Goal: Task Accomplishment & Management: Manage account settings

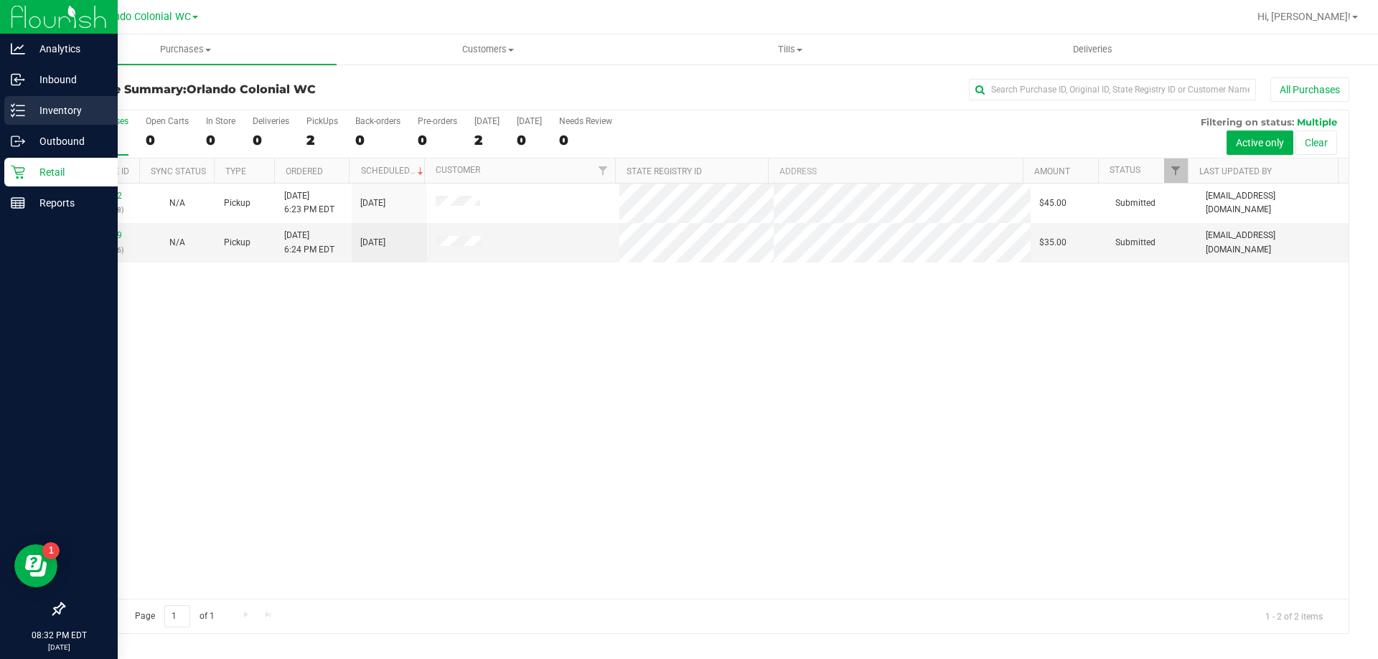
click at [46, 105] on p "Inventory" at bounding box center [68, 110] width 86 height 17
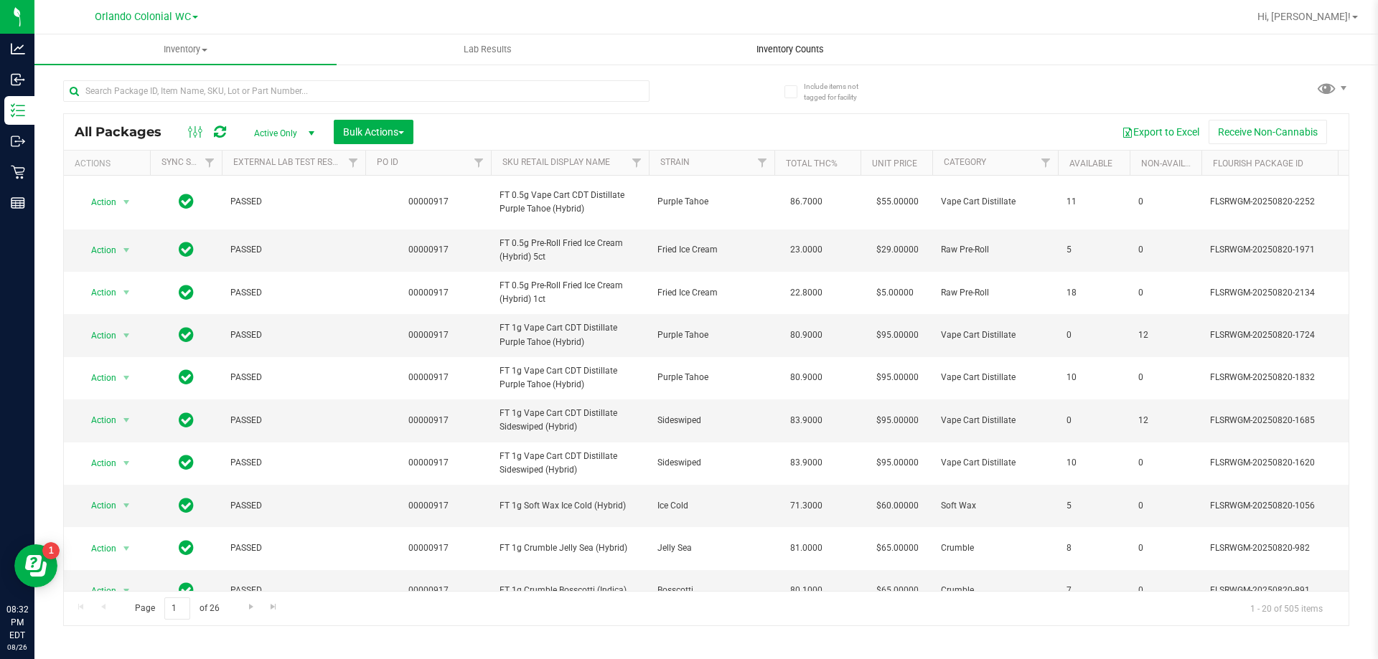
click at [777, 47] on span "Inventory Counts" at bounding box center [790, 49] width 106 height 13
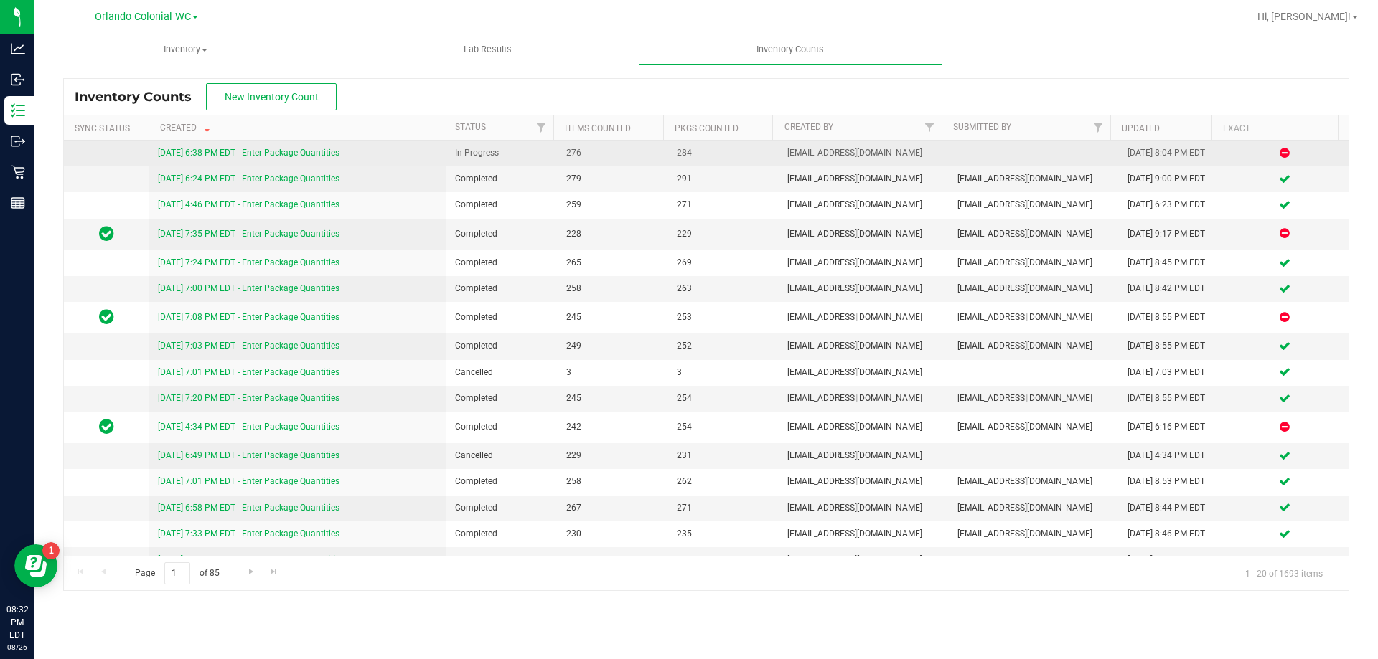
click at [300, 150] on link "[DATE] 6:38 PM EDT - Enter Package Quantities" at bounding box center [249, 153] width 182 height 10
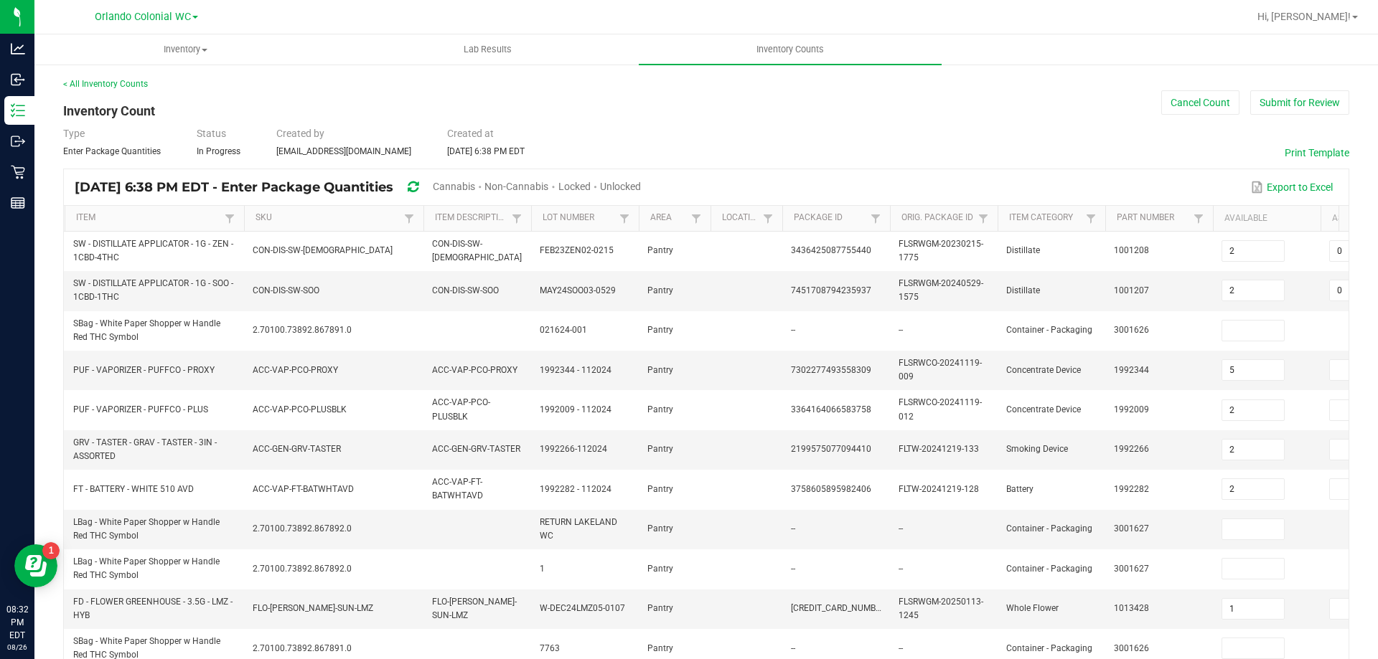
click at [475, 184] on span "Cannabis" at bounding box center [454, 186] width 42 height 11
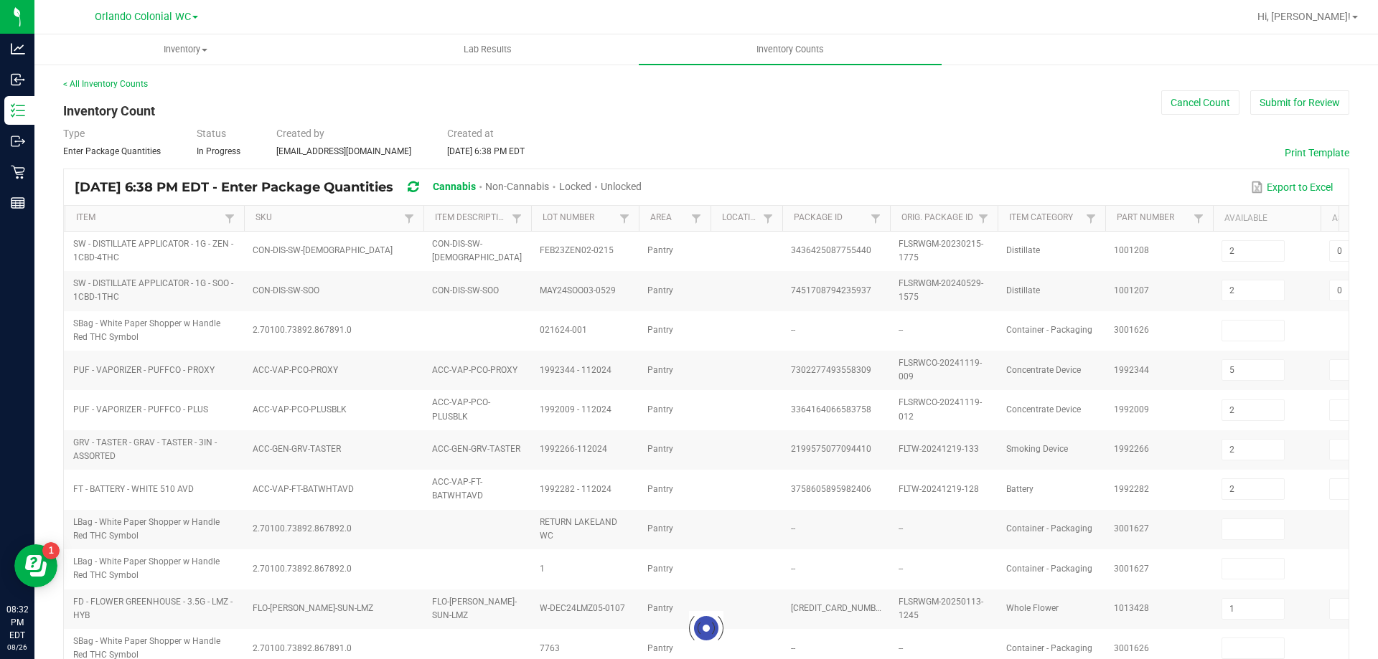
type input "5"
type input "2"
type input "1"
type input "5"
type input "49"
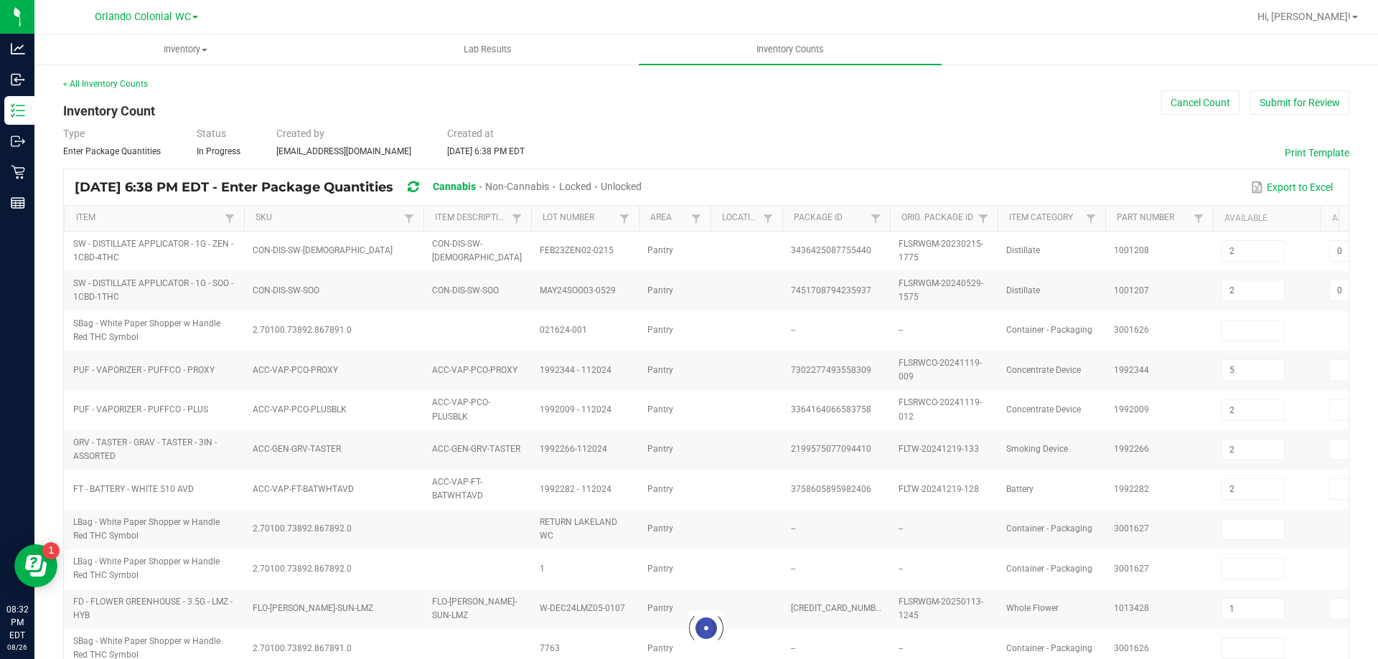
type input "6"
type input "1"
type input "52"
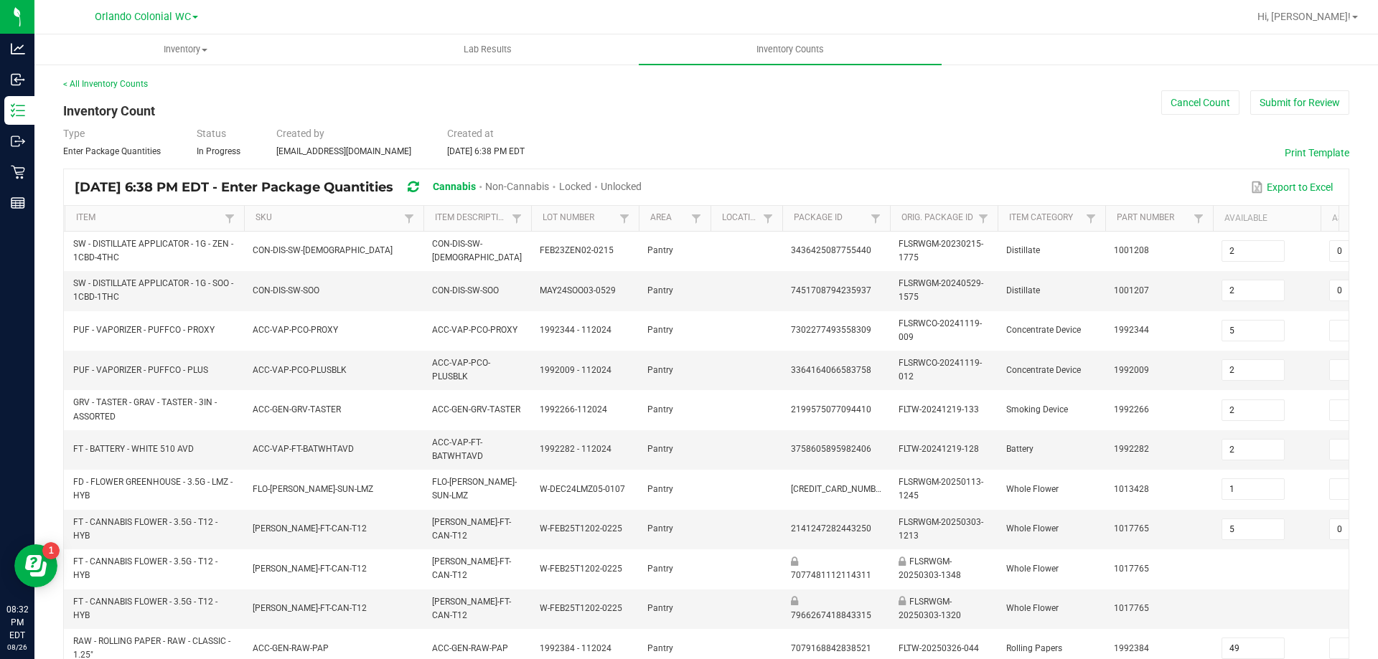
click at [641, 184] on span "Unlocked" at bounding box center [621, 186] width 41 height 11
type input "9"
type input "1"
type input "15"
type input "5"
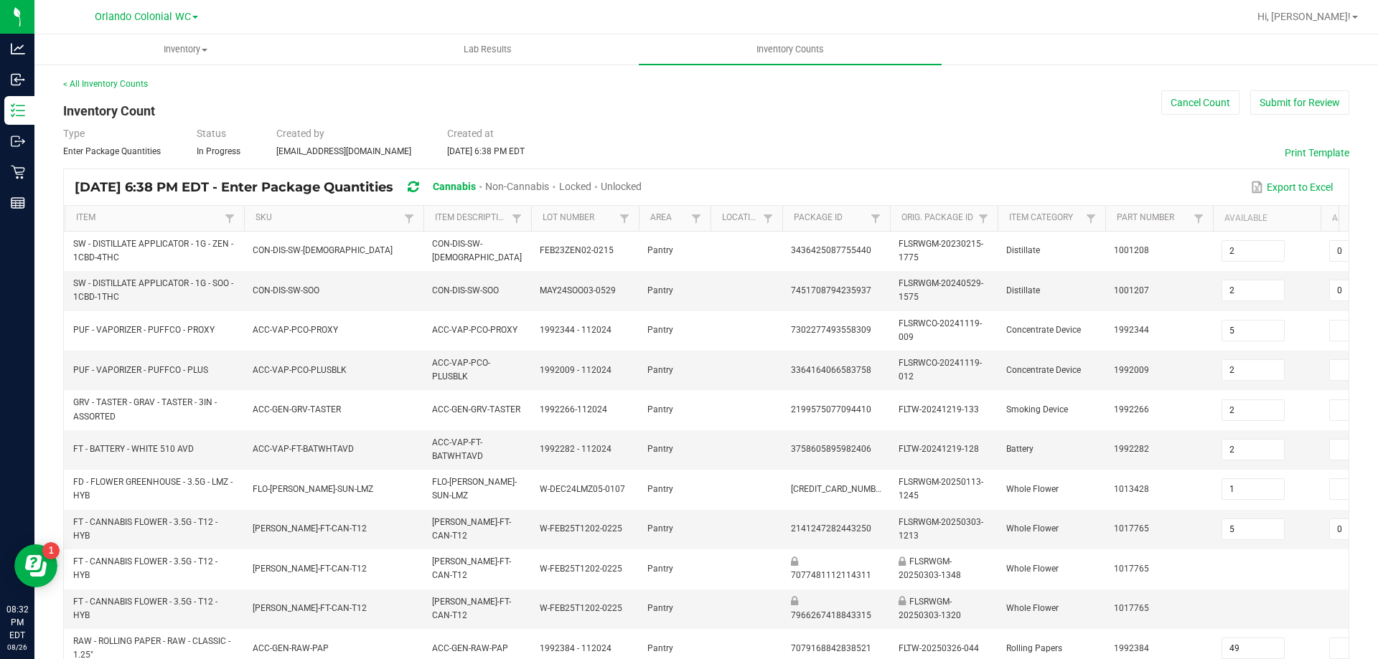
type input "0"
type input "52"
type input "113"
type input "6"
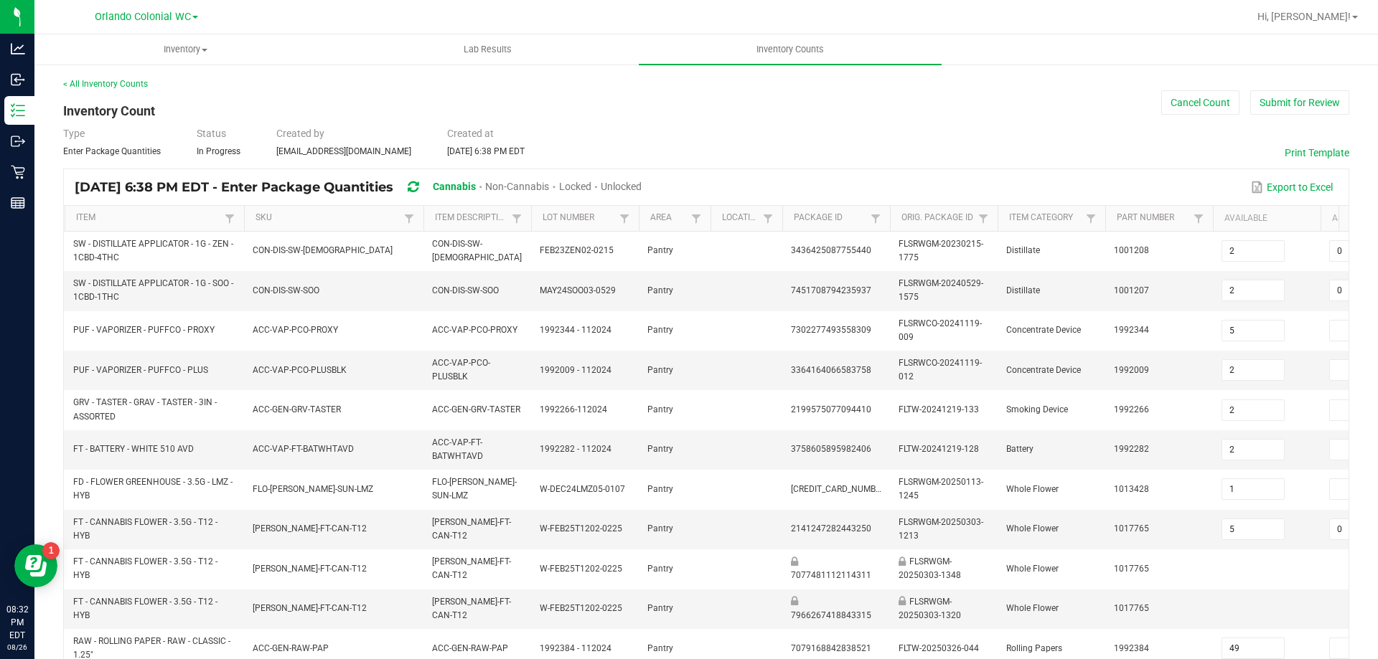
type input "0"
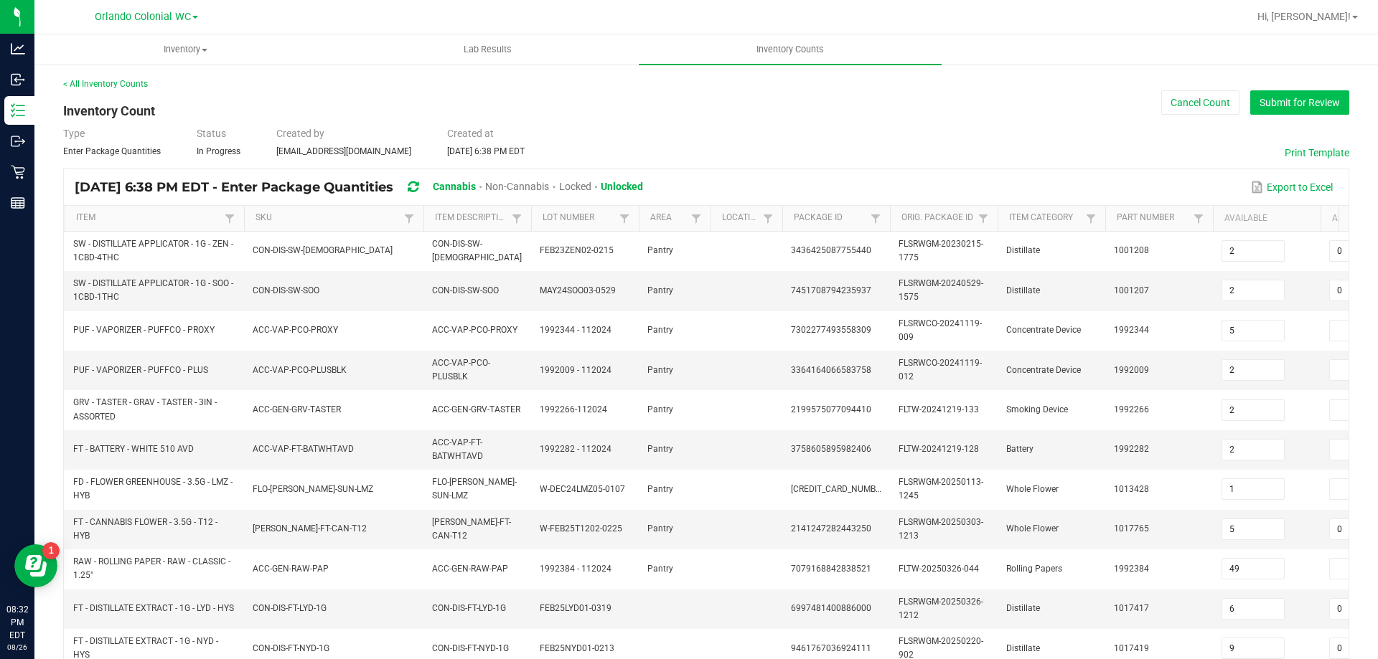
click at [1296, 104] on button "Submit for Review" at bounding box center [1299, 102] width 99 height 24
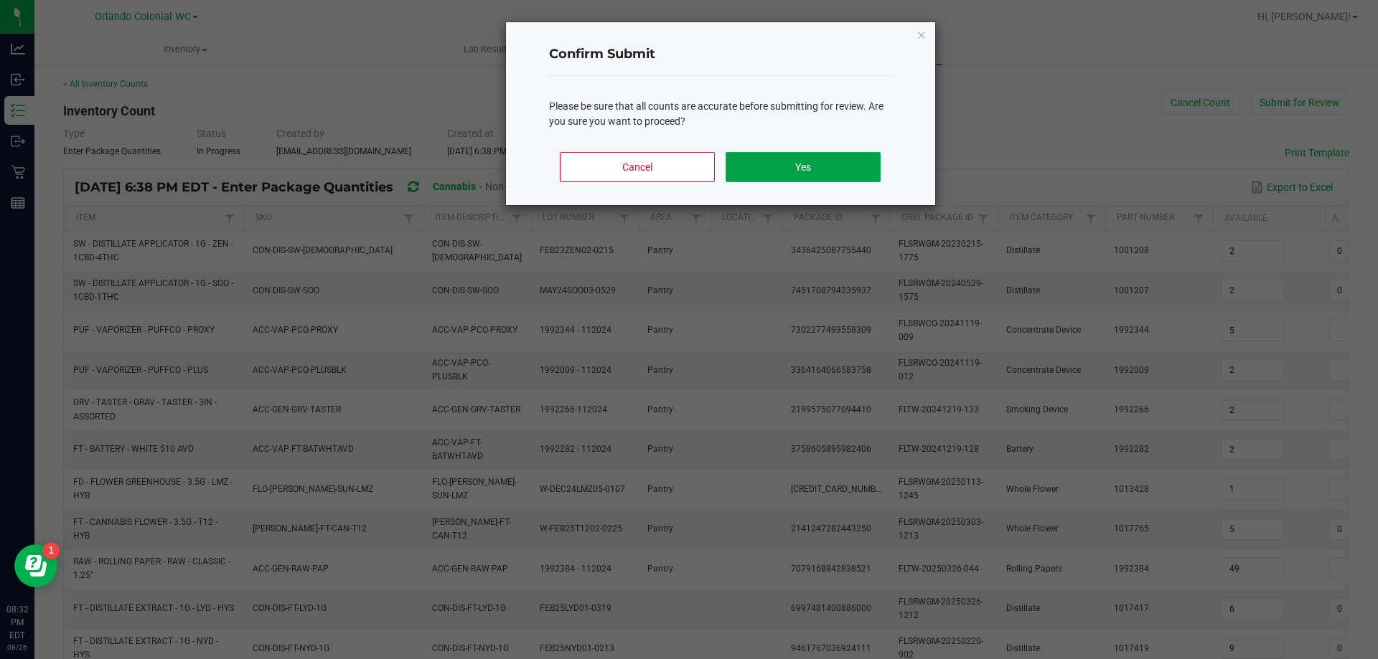
click at [813, 156] on button "Yes" at bounding box center [802, 167] width 154 height 30
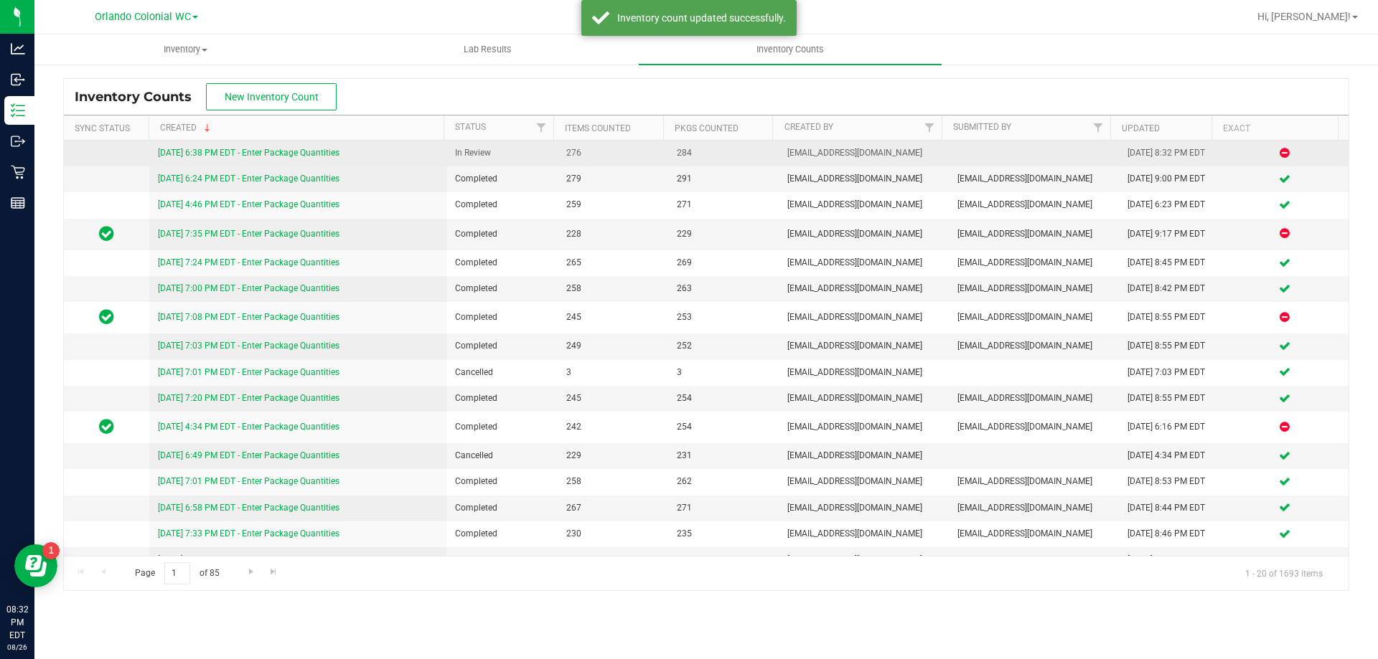
click at [328, 153] on link "[DATE] 6:38 PM EDT - Enter Package Quantities" at bounding box center [249, 153] width 182 height 10
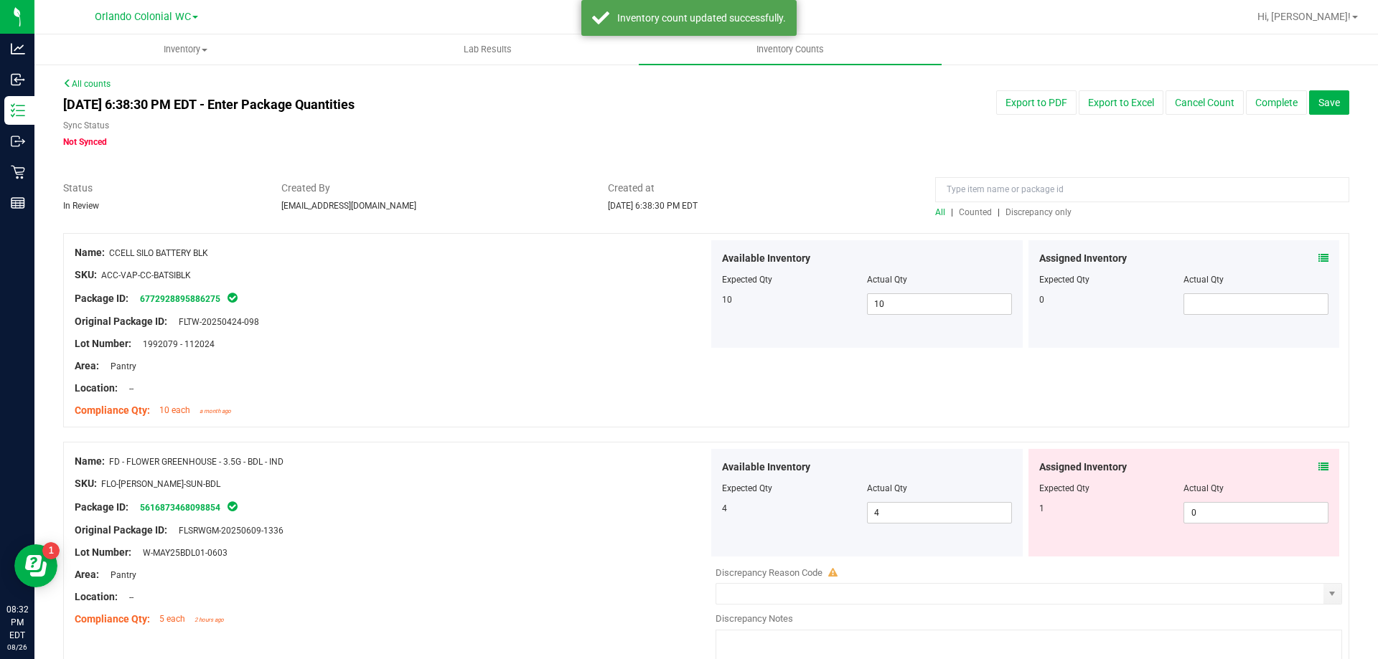
click at [1037, 207] on span "Discrepancy only" at bounding box center [1038, 212] width 66 height 10
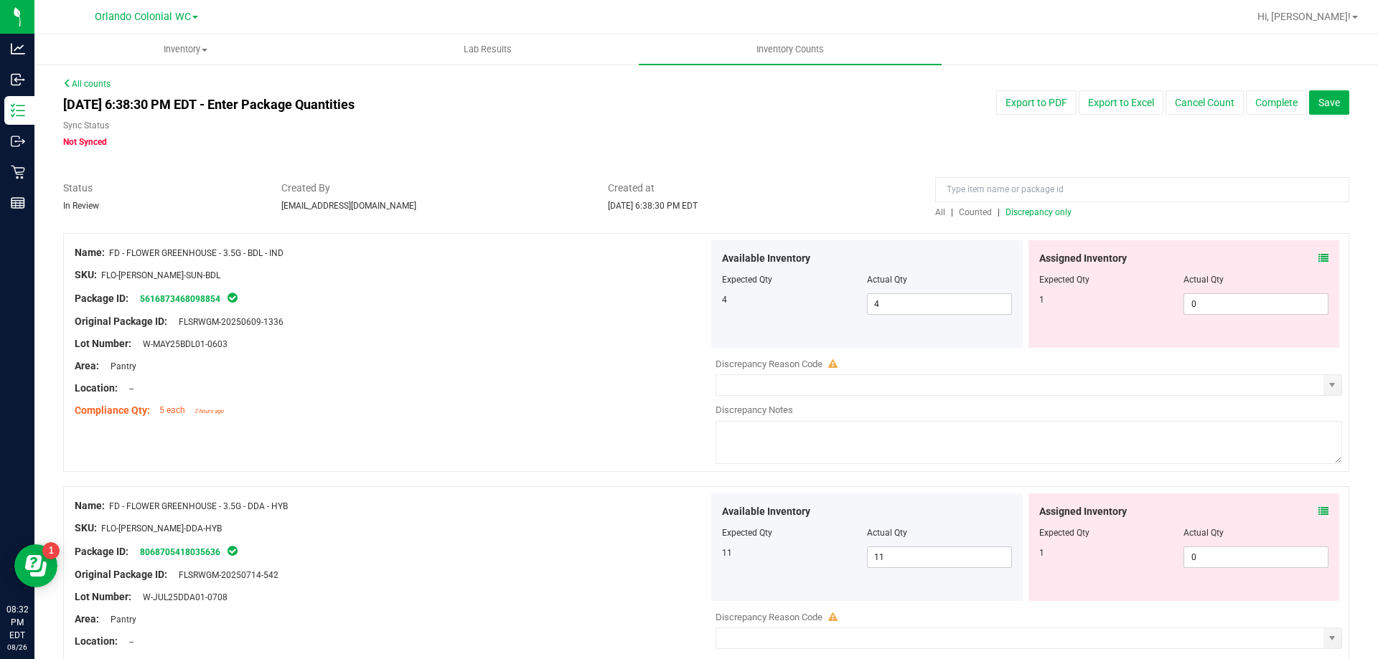
click at [1318, 259] on icon at bounding box center [1323, 258] width 10 height 10
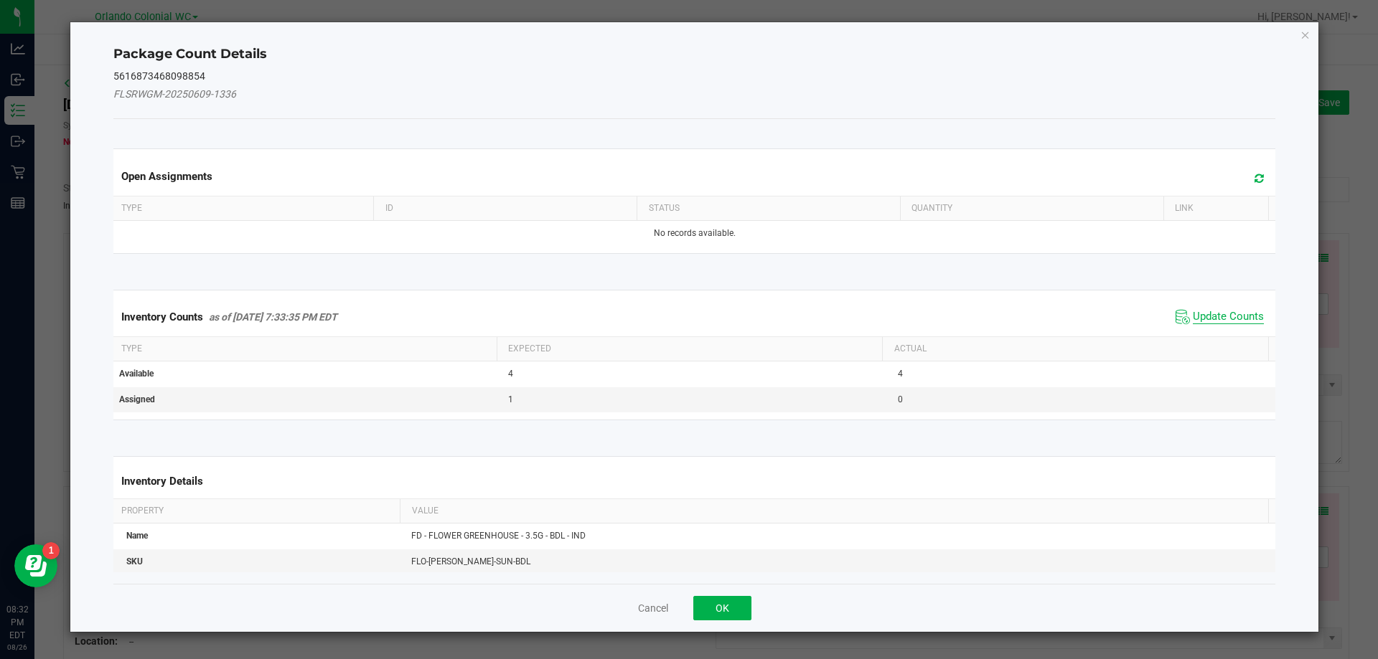
click at [1207, 320] on span "Update Counts" at bounding box center [1227, 317] width 71 height 14
click at [1223, 336] on th "Actual" at bounding box center [1075, 348] width 386 height 24
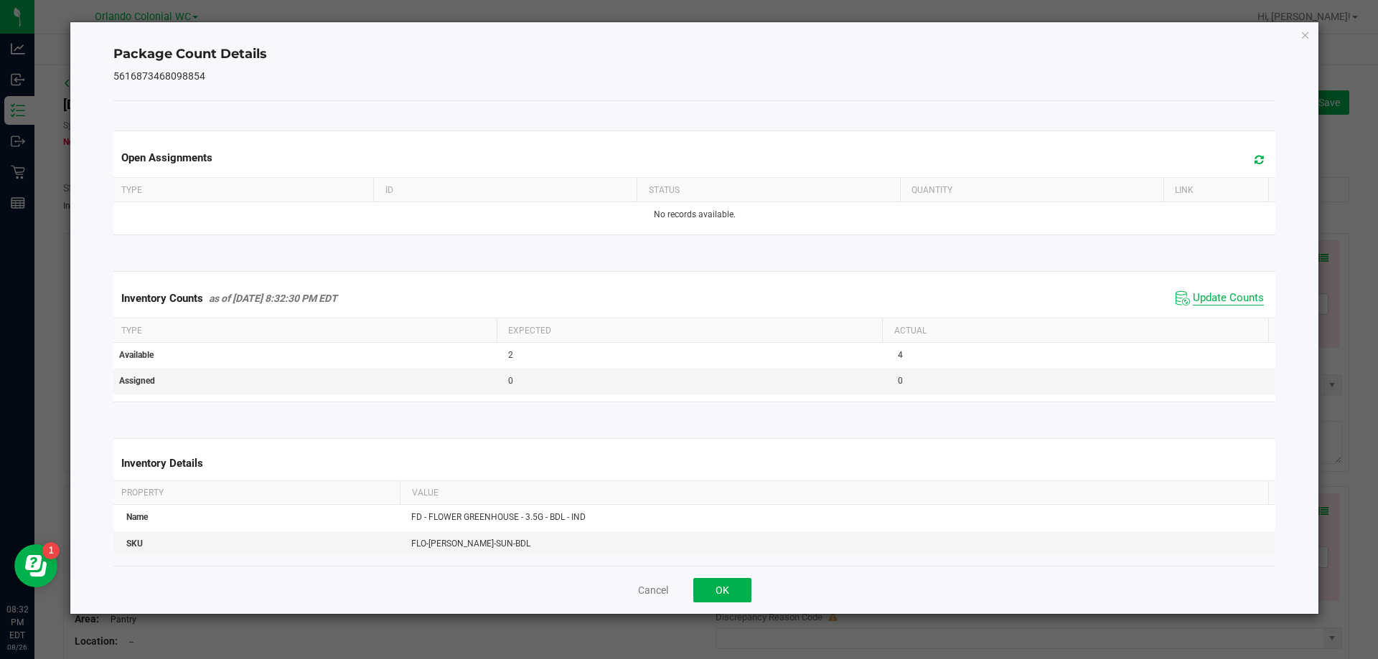
click at [1231, 301] on span "Update Counts" at bounding box center [1227, 298] width 71 height 14
click at [1238, 296] on span "Update Counts" at bounding box center [1227, 298] width 71 height 14
click at [1304, 33] on icon "Close" at bounding box center [1305, 34] width 10 height 17
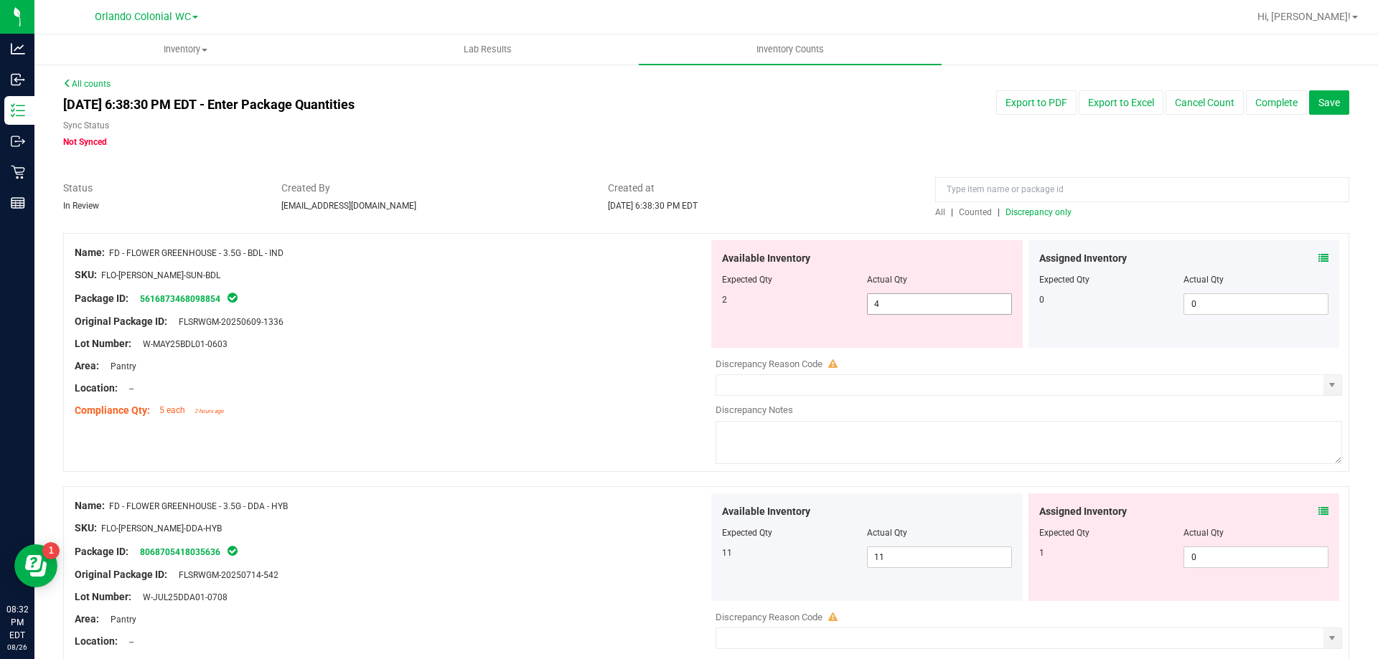
click at [933, 305] on input "4" at bounding box center [938, 304] width 143 height 20
type input "2"
click at [542, 335] on div at bounding box center [392, 332] width 634 height 7
type input "2"
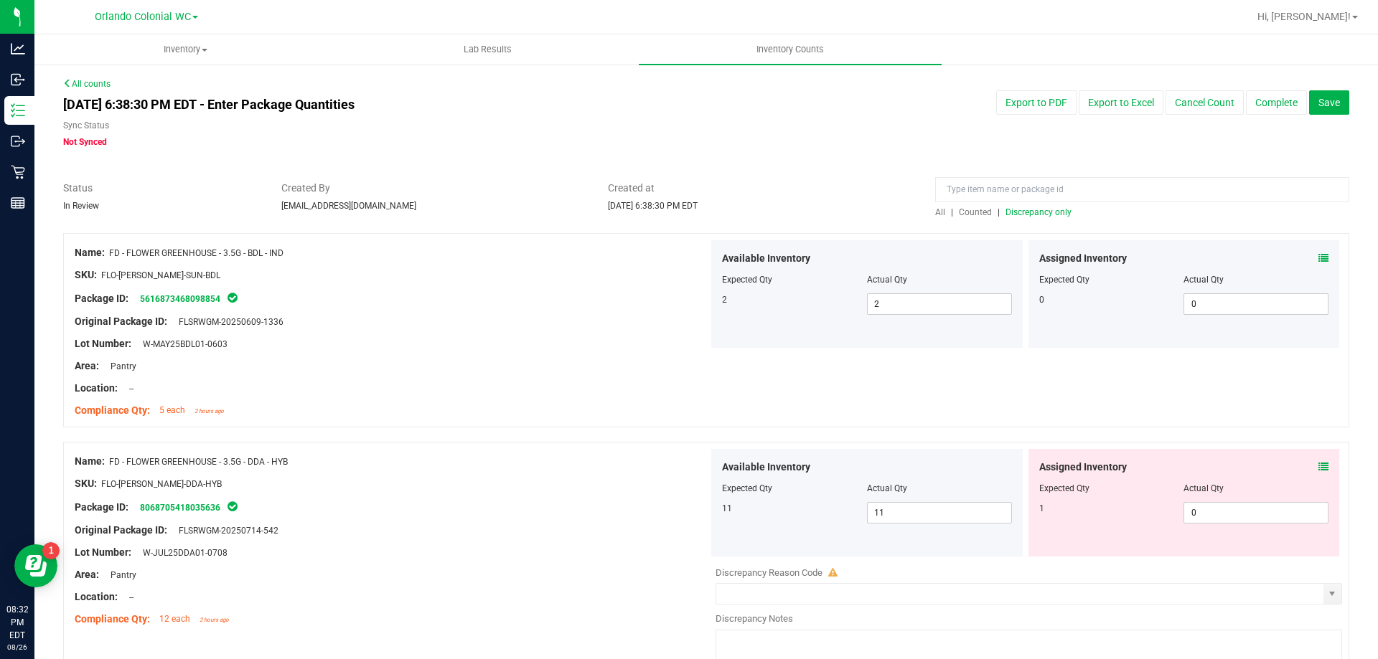
click at [1318, 466] on icon at bounding box center [1323, 467] width 10 height 10
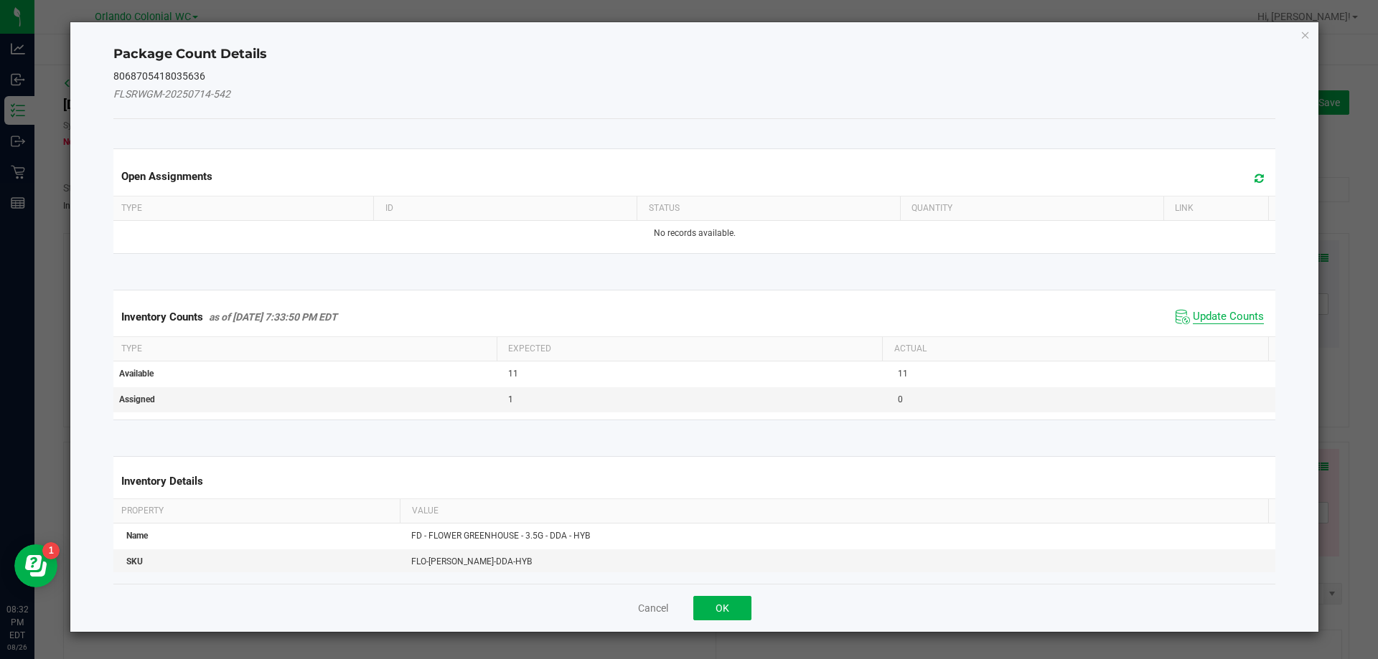
click at [1216, 321] on span "Update Counts" at bounding box center [1227, 317] width 71 height 14
click at [1228, 322] on span "Update Counts" at bounding box center [1227, 316] width 71 height 13
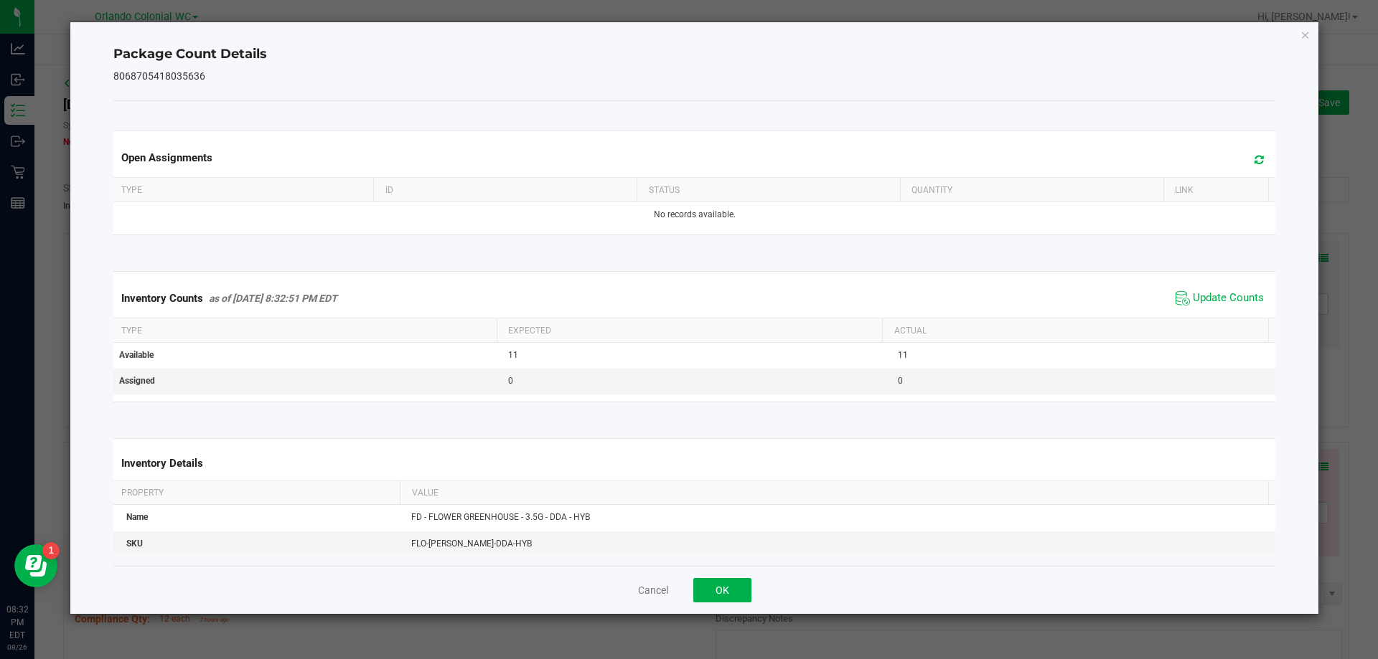
click at [1232, 319] on th "Actual" at bounding box center [1075, 331] width 386 height 24
click at [1300, 34] on icon "Close" at bounding box center [1305, 34] width 10 height 17
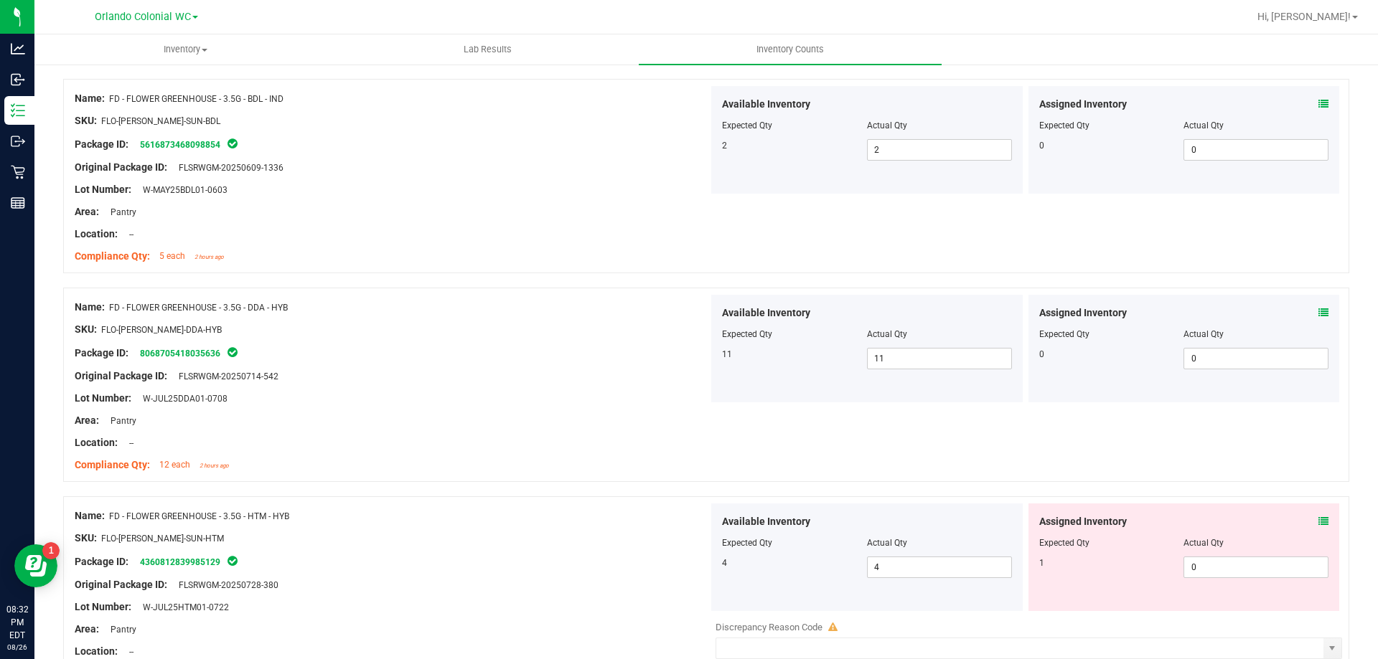
scroll to position [306, 0]
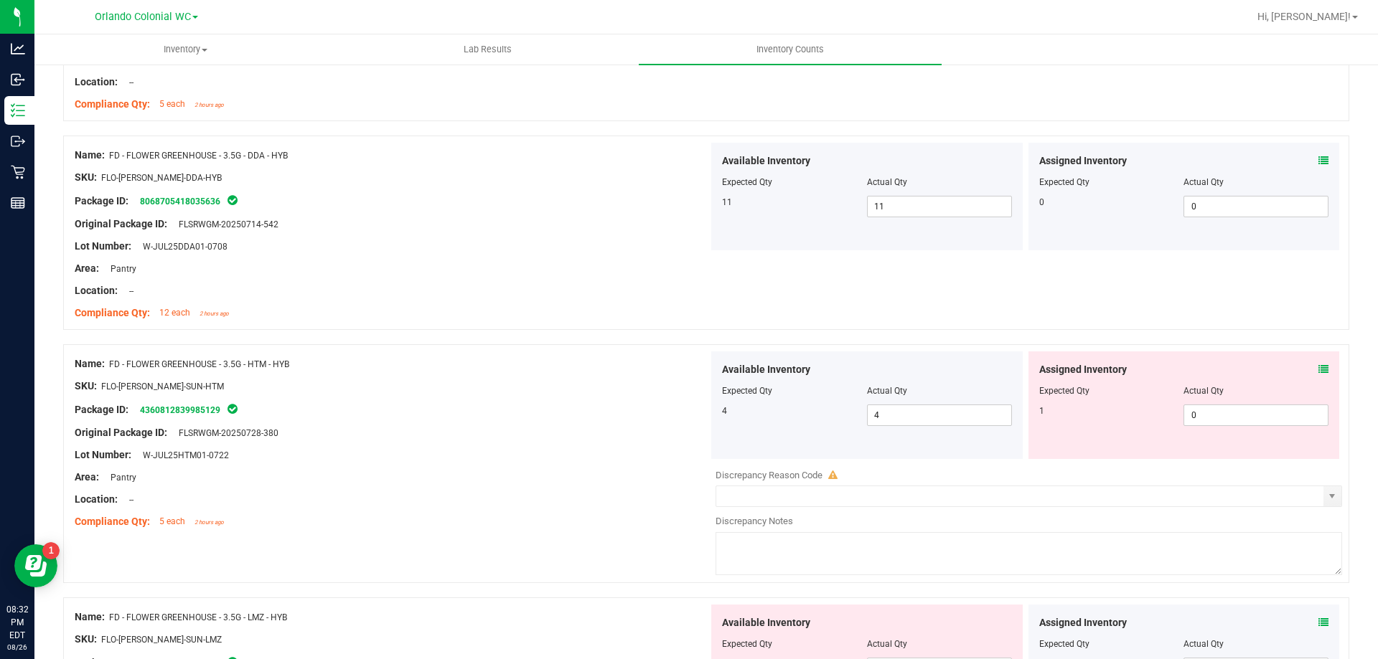
click at [1318, 371] on icon at bounding box center [1323, 369] width 10 height 10
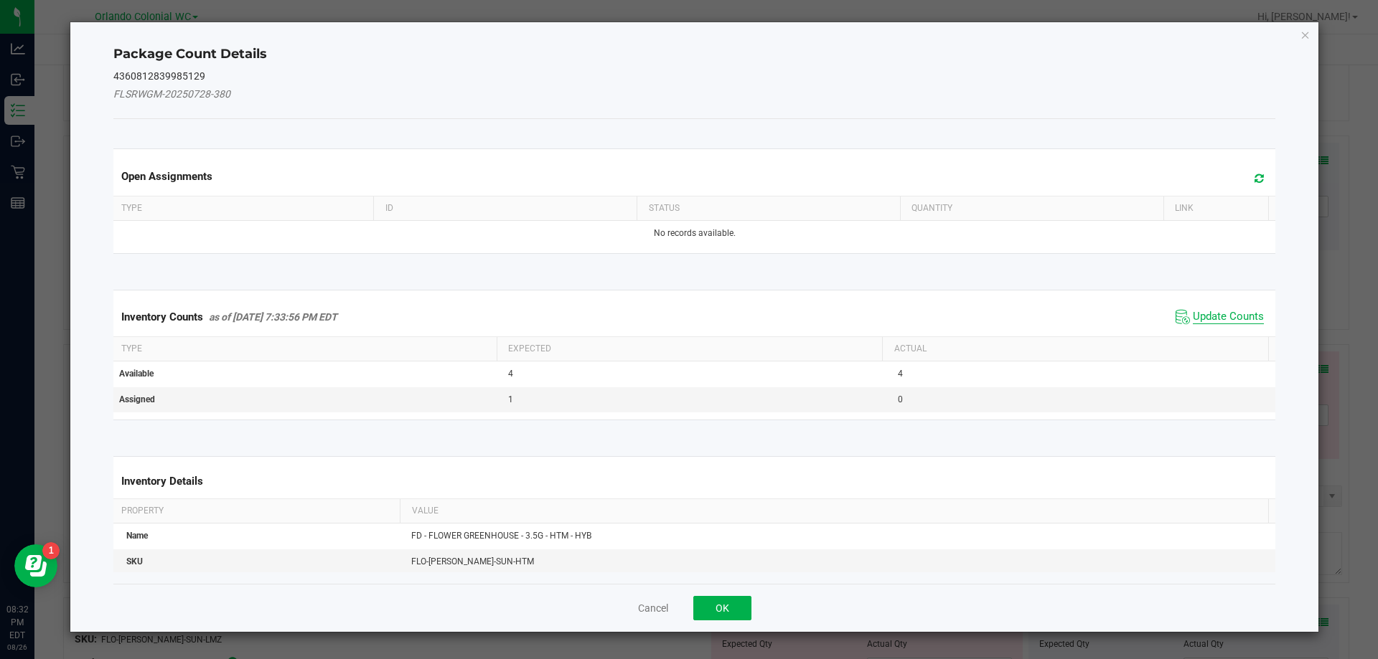
click at [1223, 321] on span "Update Counts" at bounding box center [1227, 317] width 71 height 14
click at [1220, 322] on span "Update Counts" at bounding box center [1227, 317] width 71 height 14
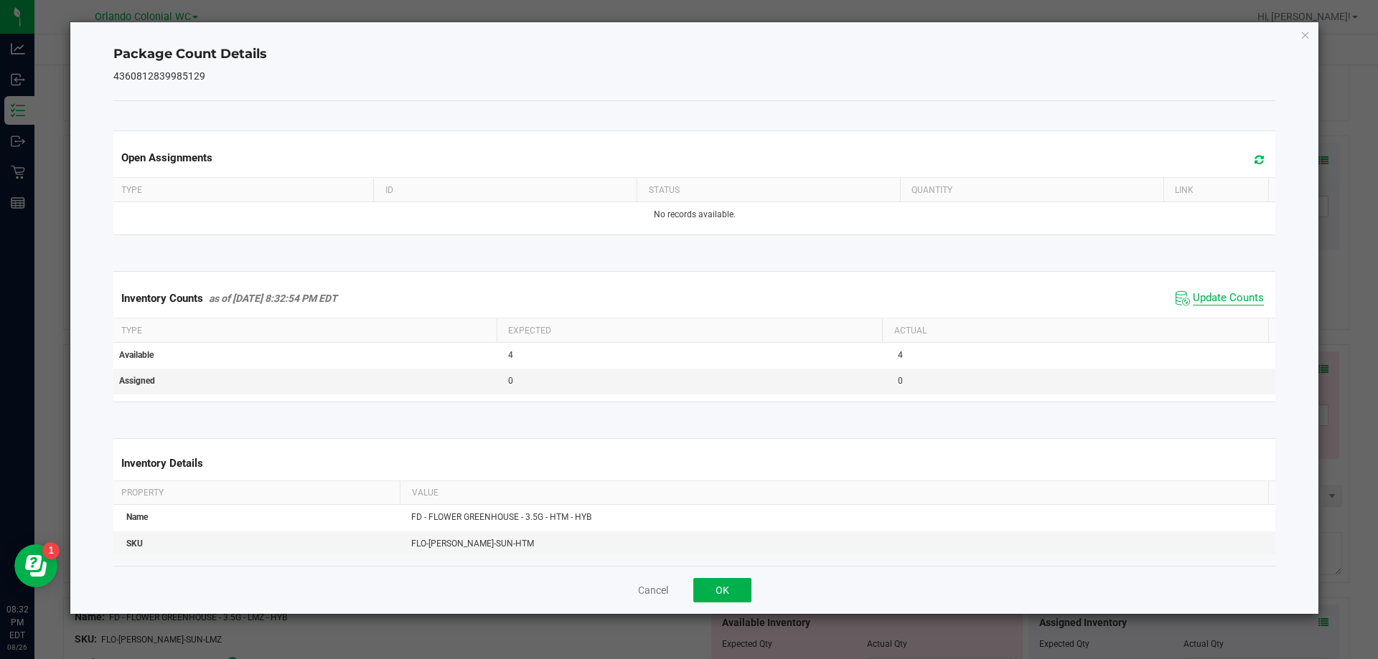
click at [1229, 306] on span "Update Counts" at bounding box center [1227, 298] width 71 height 14
click at [1227, 304] on span "Update Counts" at bounding box center [1227, 298] width 71 height 14
click at [1307, 29] on icon "Close" at bounding box center [1305, 34] width 10 height 17
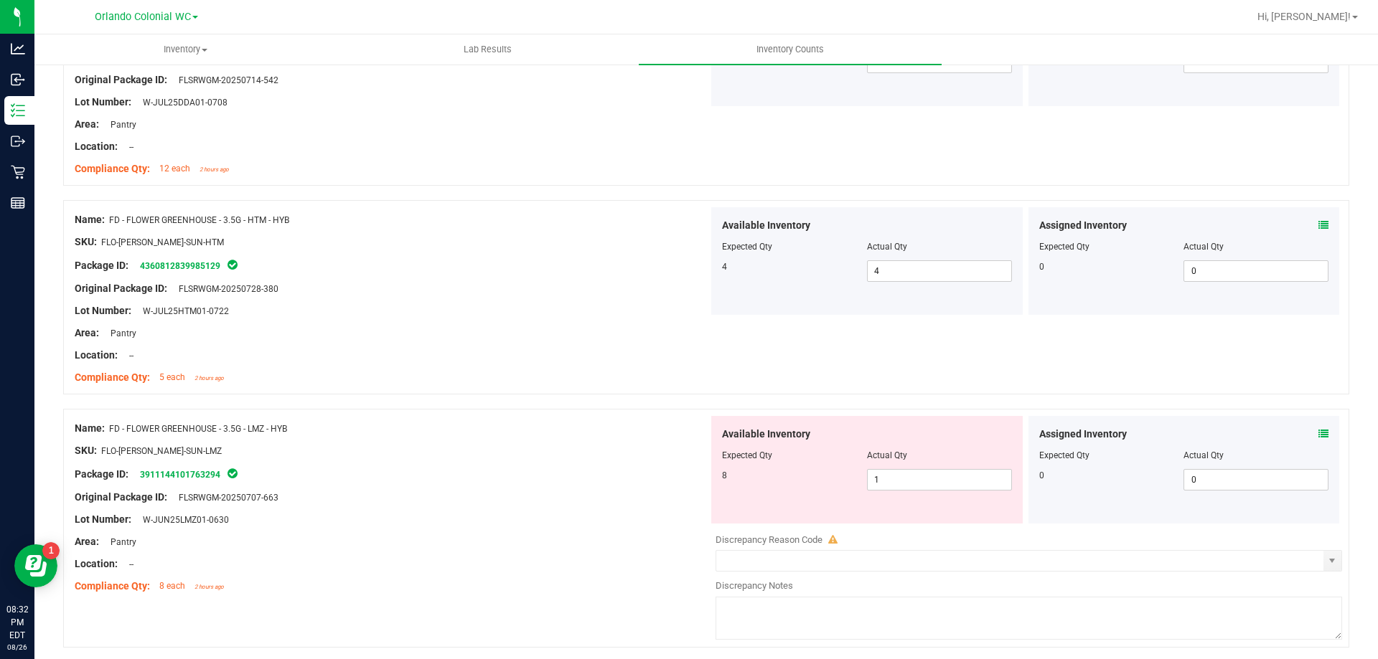
scroll to position [555, 0]
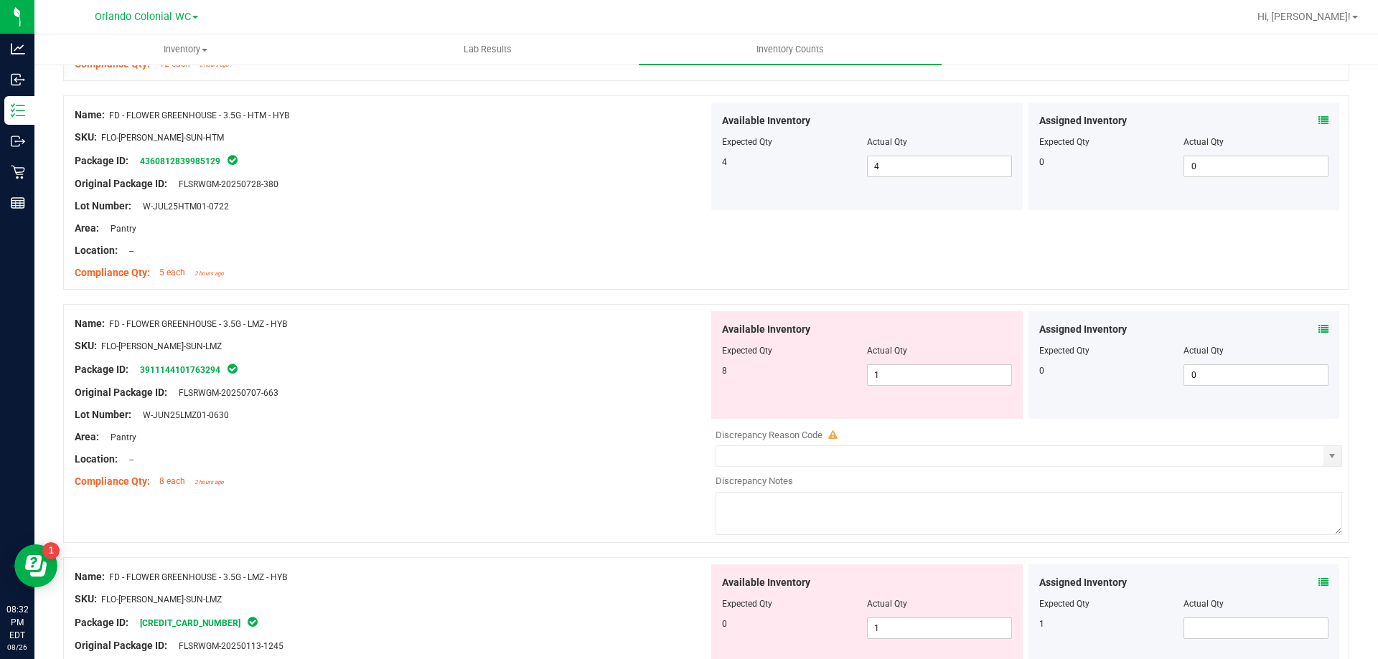
click at [1318, 329] on icon at bounding box center [1323, 329] width 10 height 10
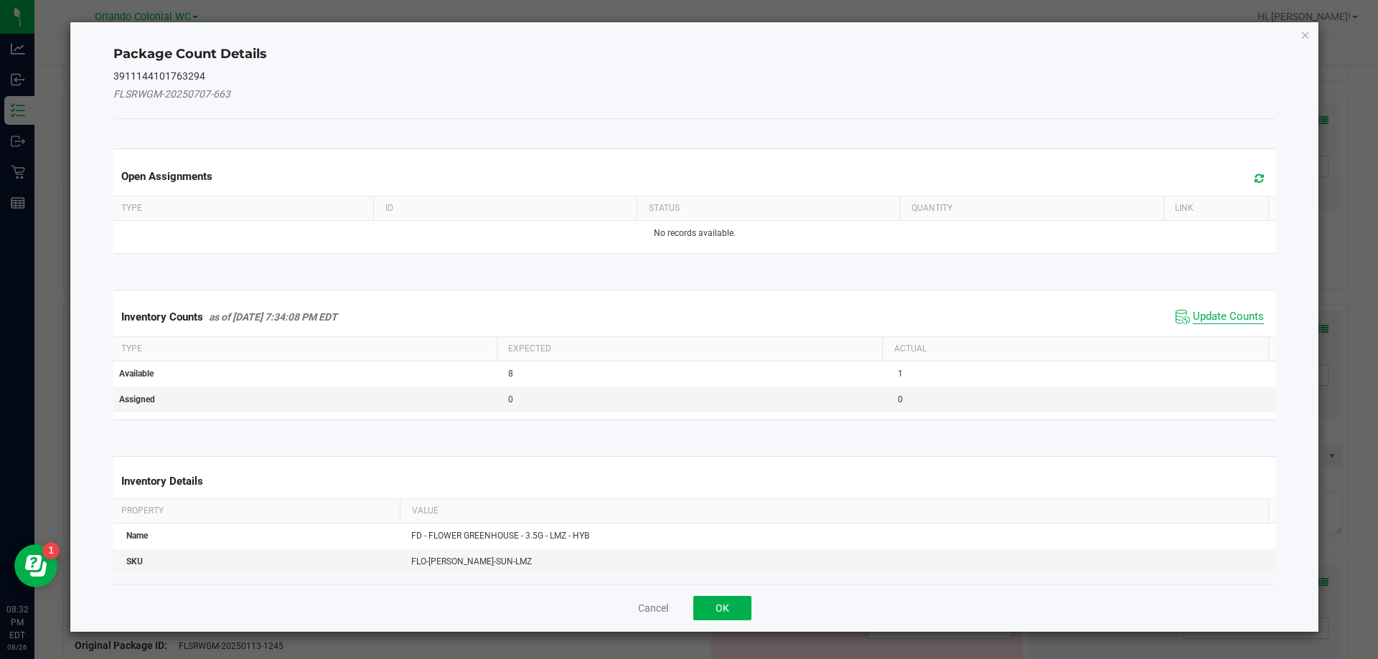
click at [1224, 320] on span "Update Counts" at bounding box center [1227, 317] width 71 height 14
click at [1235, 320] on span "Update Counts" at bounding box center [1227, 316] width 71 height 13
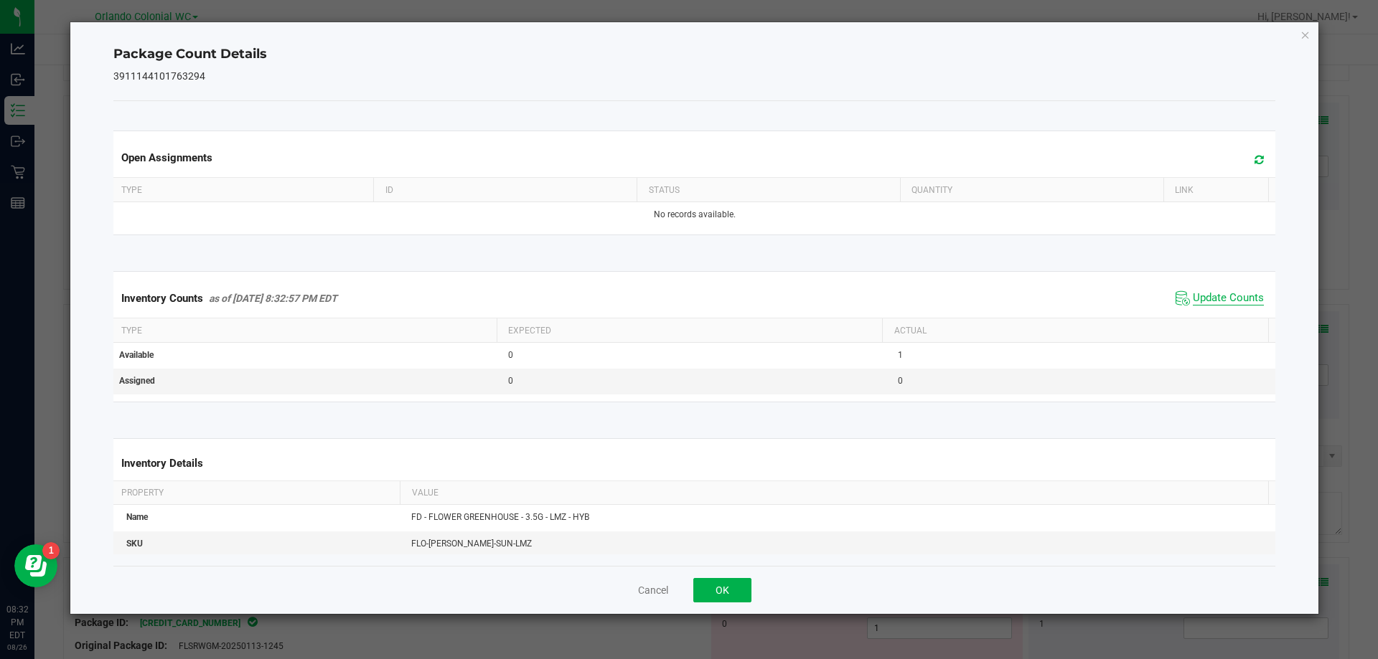
click at [1238, 306] on span "Update Counts" at bounding box center [1227, 298] width 71 height 14
click at [1236, 304] on span "Update Counts" at bounding box center [1227, 298] width 71 height 14
click at [1304, 40] on icon "Close" at bounding box center [1305, 34] width 10 height 17
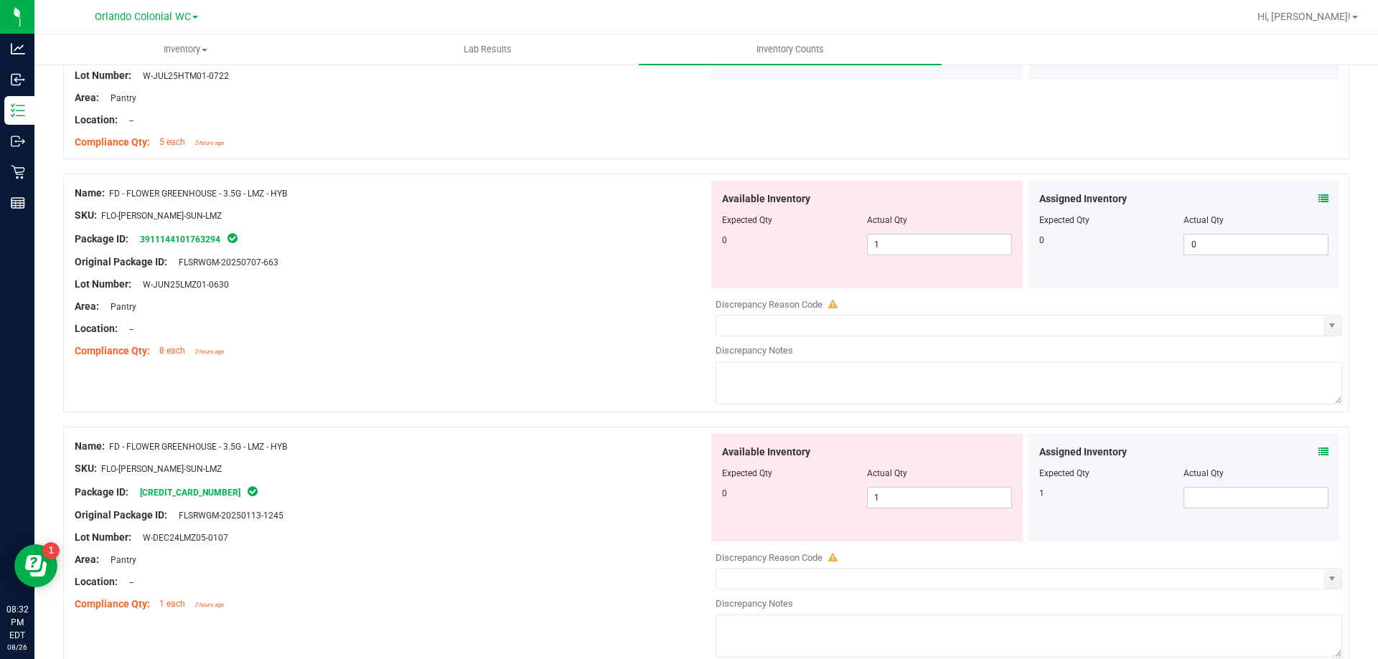
scroll to position [680, 0]
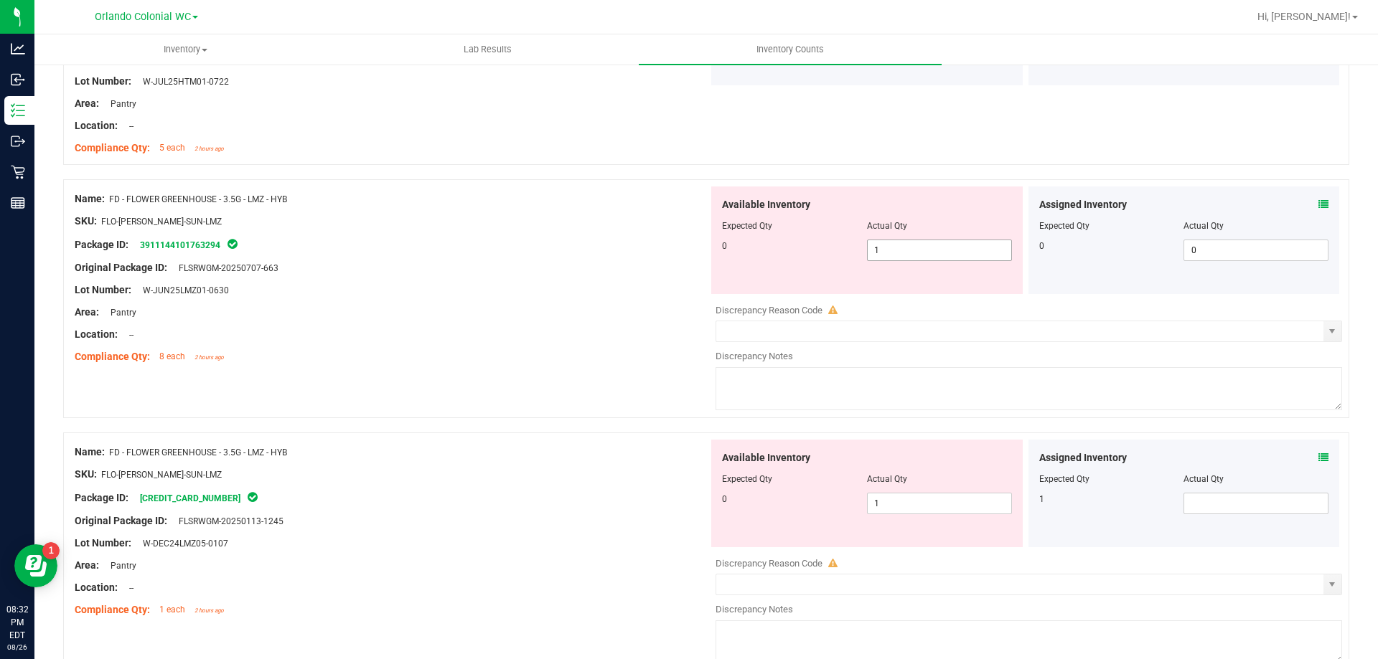
click at [954, 252] on input "1" at bounding box center [938, 250] width 143 height 20
click at [576, 233] on div at bounding box center [392, 232] width 634 height 7
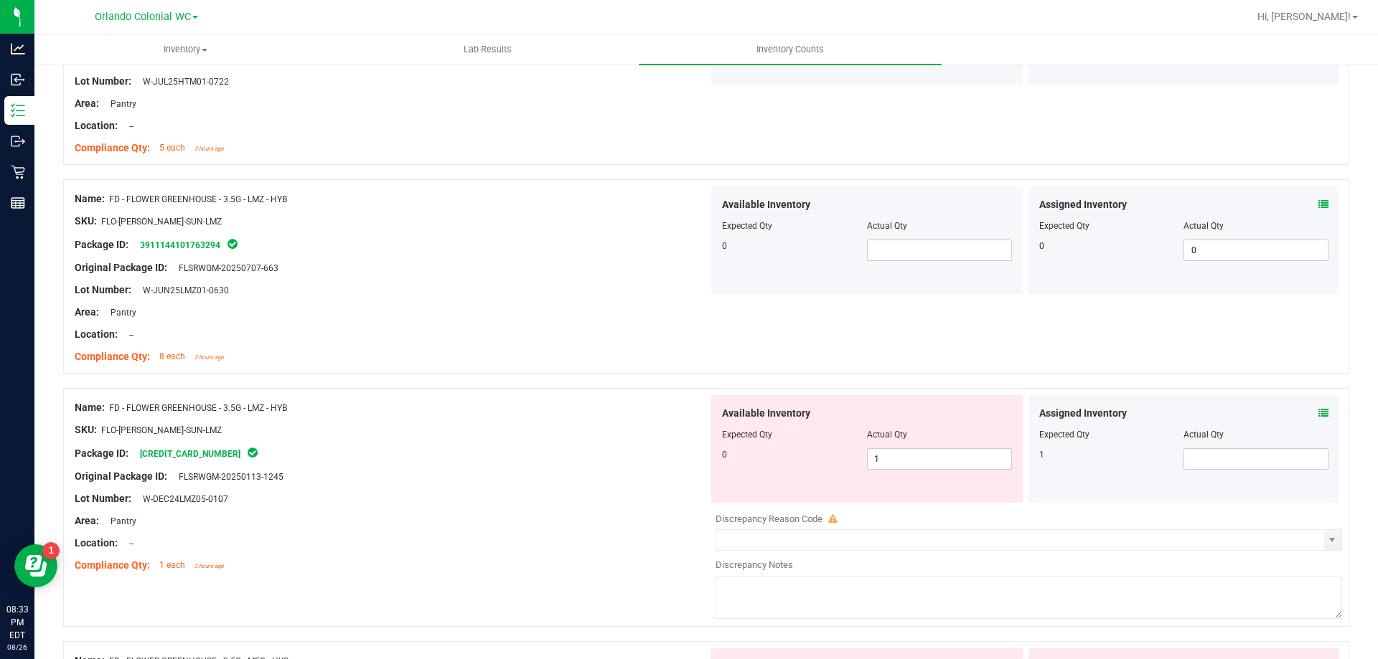
click at [1318, 413] on icon at bounding box center [1323, 413] width 10 height 10
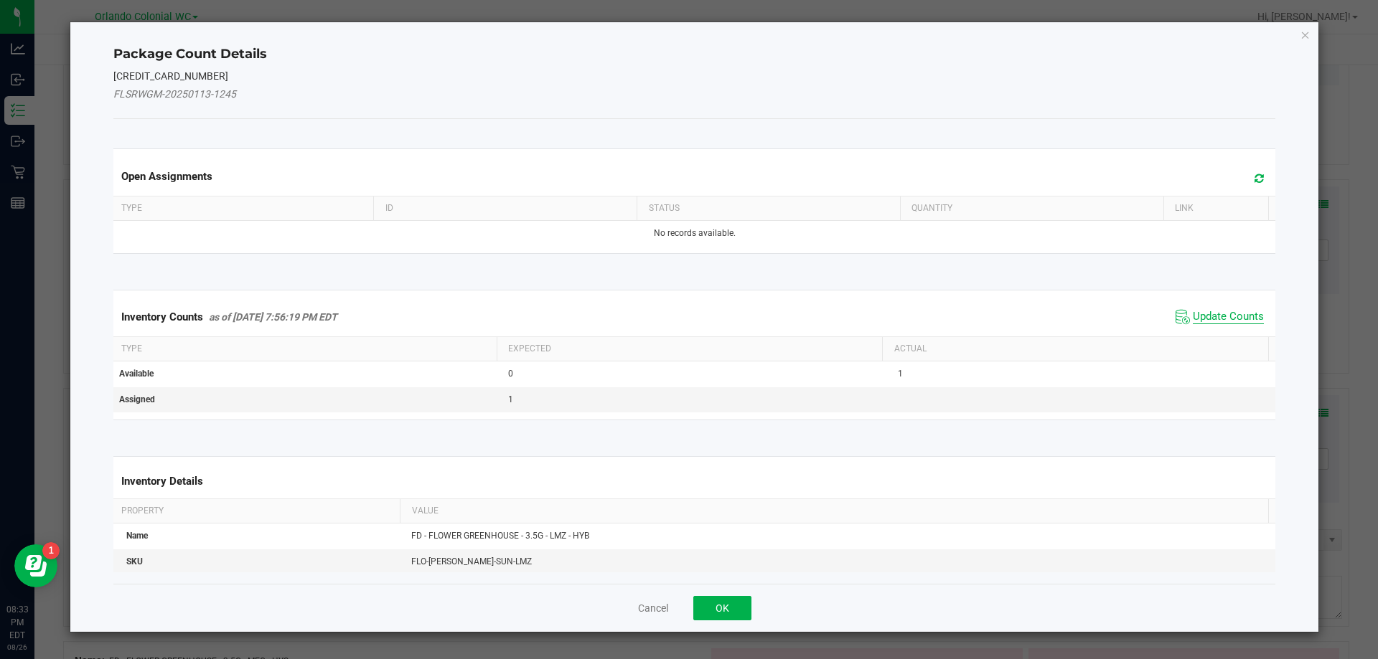
click at [1206, 311] on span "Update Counts" at bounding box center [1227, 317] width 71 height 14
click at [1221, 322] on span "Update Counts" at bounding box center [1227, 316] width 71 height 13
click at [1229, 336] on th "Actual" at bounding box center [1075, 348] width 386 height 24
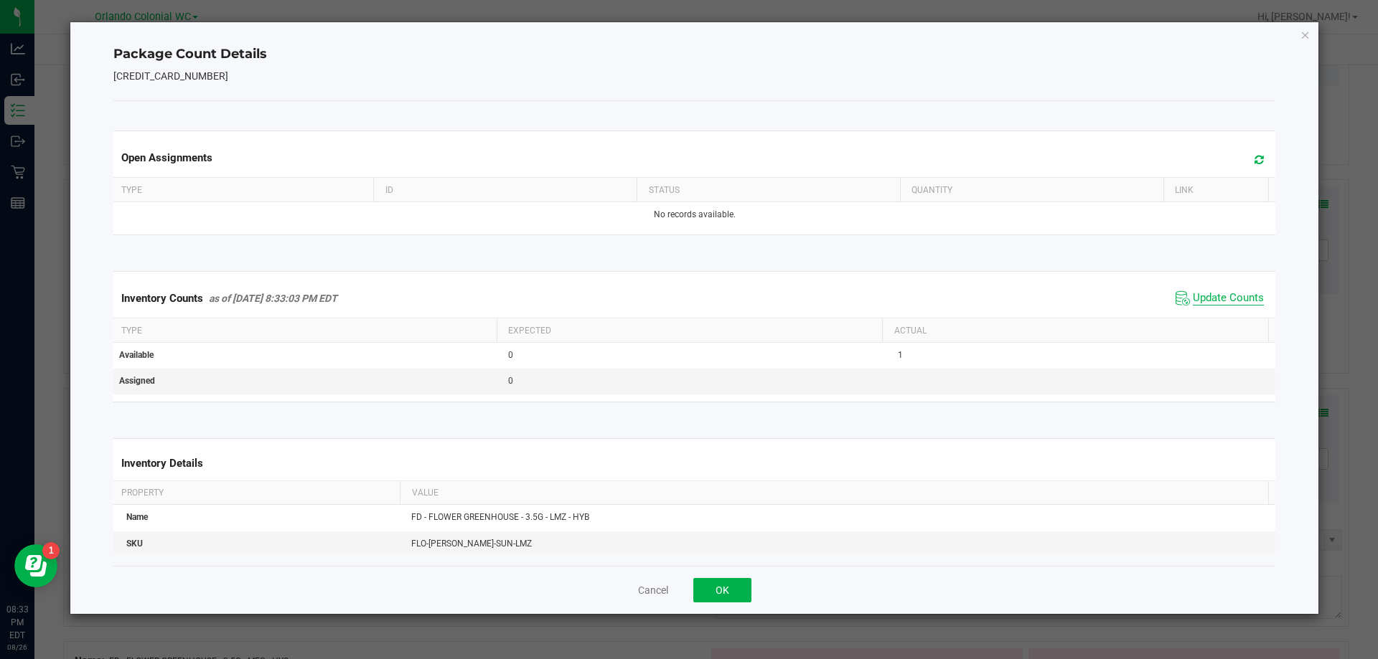
click at [1220, 306] on span "Update Counts" at bounding box center [1227, 298] width 71 height 14
click at [1305, 34] on icon "Close" at bounding box center [1305, 34] width 10 height 17
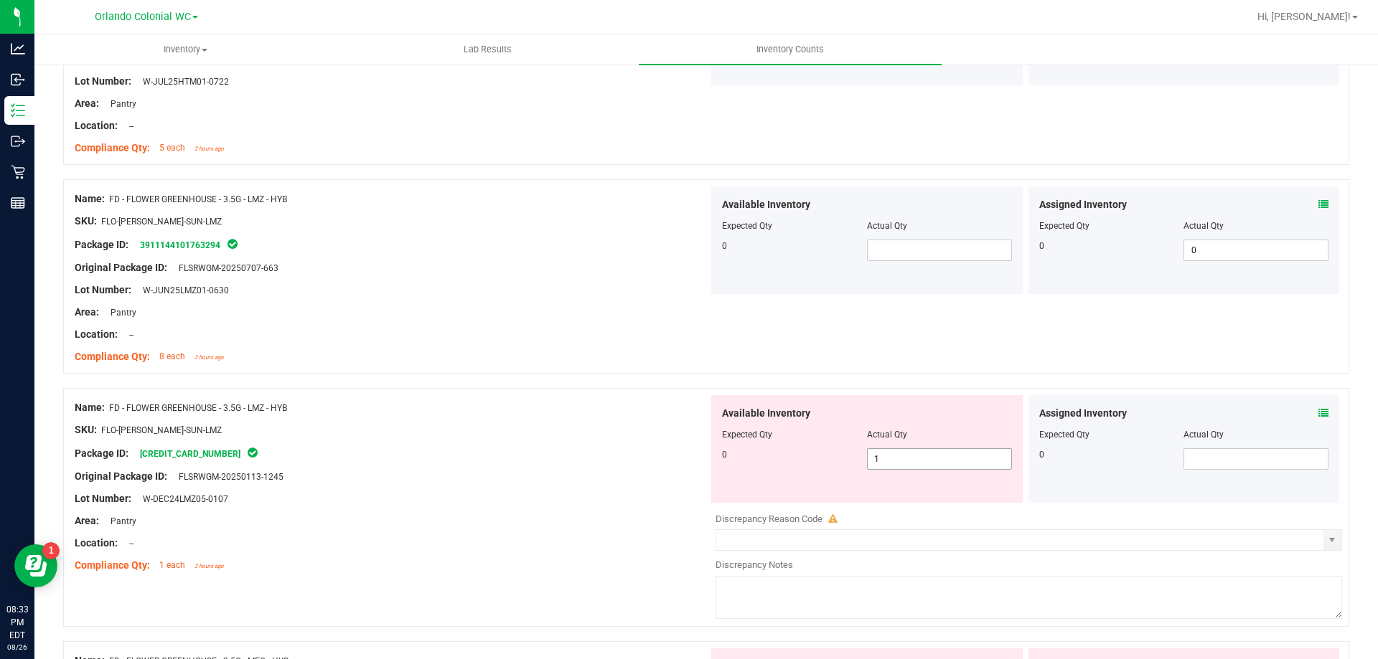
click at [931, 453] on input "1" at bounding box center [938, 459] width 143 height 20
type input "0"
click at [532, 490] on div at bounding box center [392, 487] width 634 height 7
type input "0"
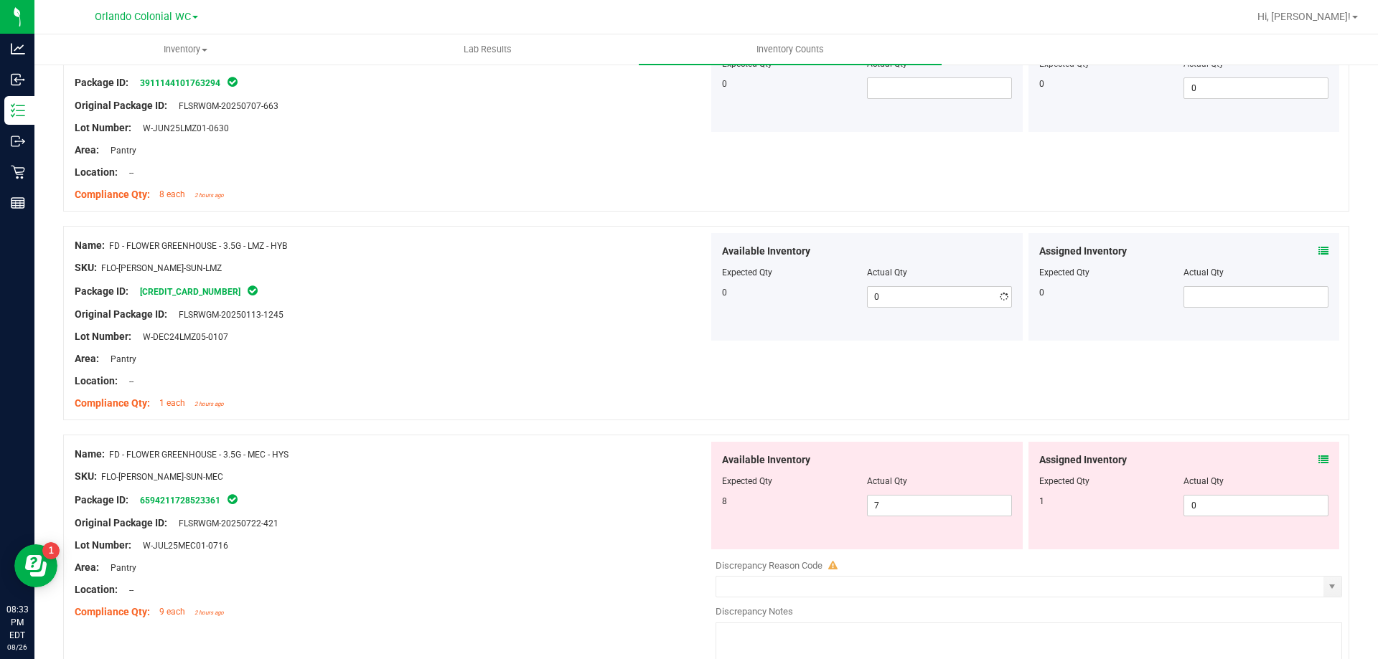
scroll to position [1055, 0]
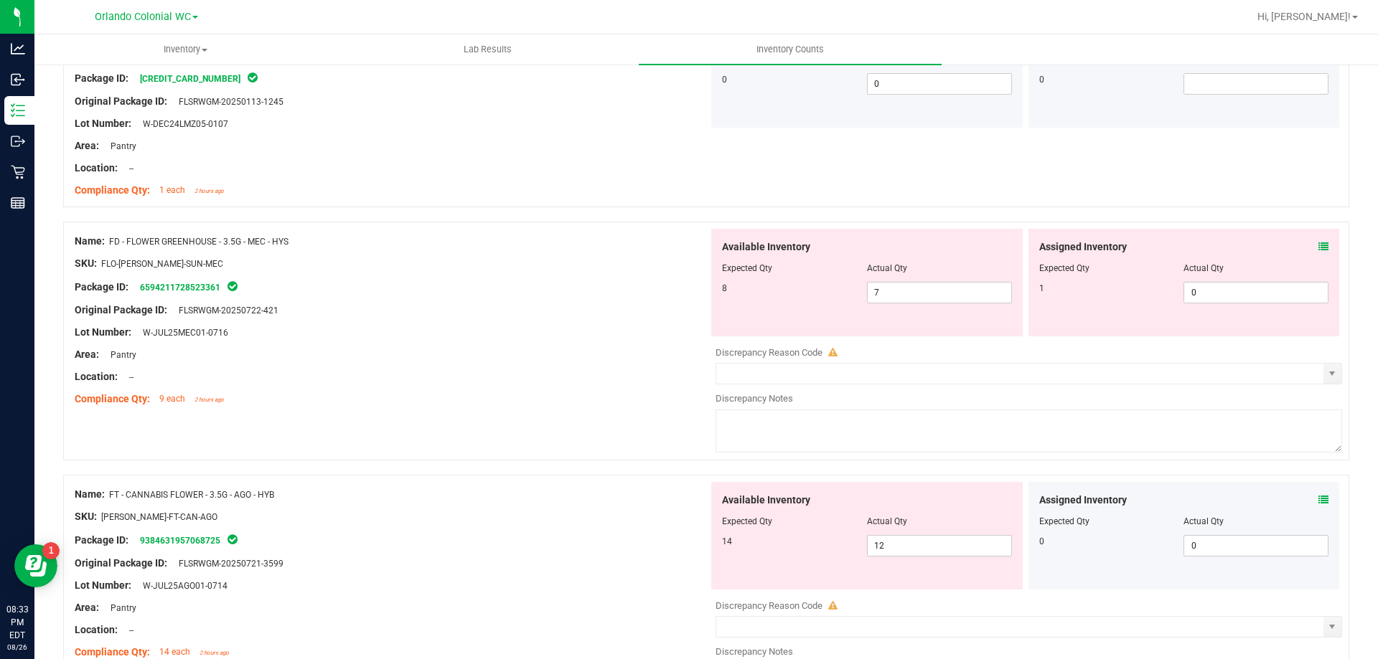
click at [1318, 247] on icon at bounding box center [1323, 247] width 10 height 10
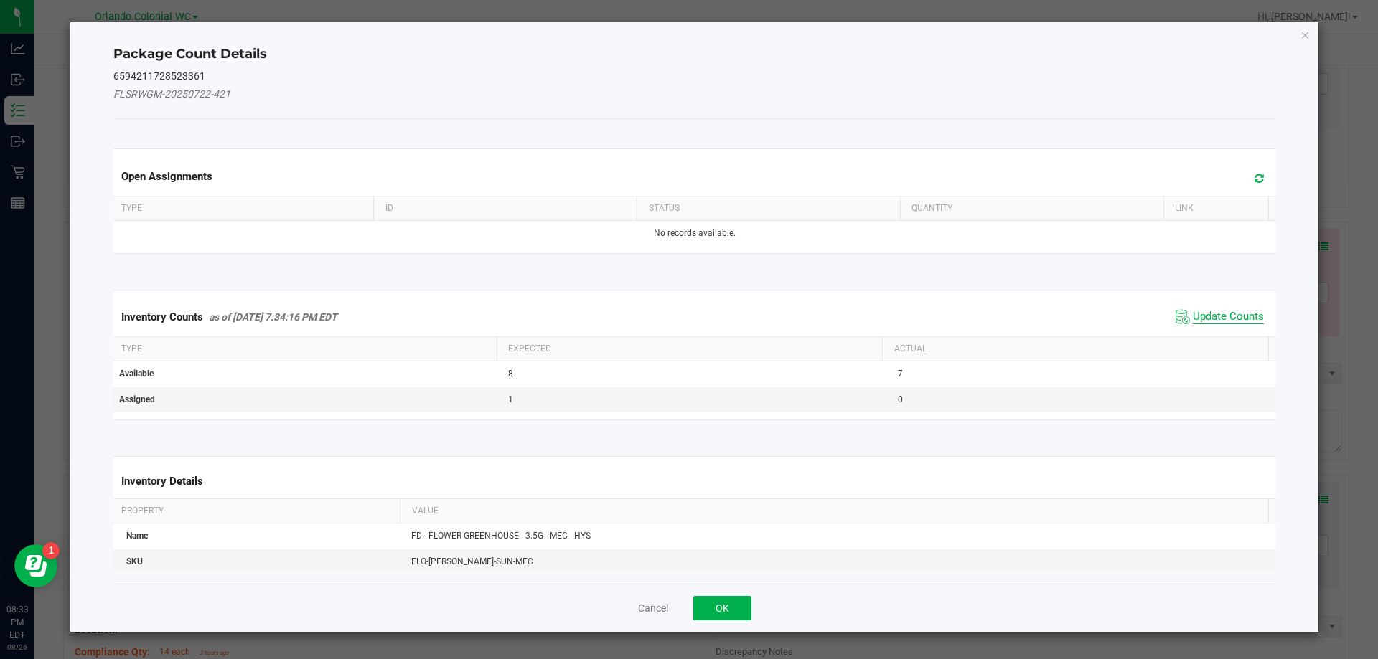
click at [1226, 313] on span "Update Counts" at bounding box center [1227, 317] width 71 height 14
click at [1224, 337] on th "Actual" at bounding box center [1075, 349] width 386 height 24
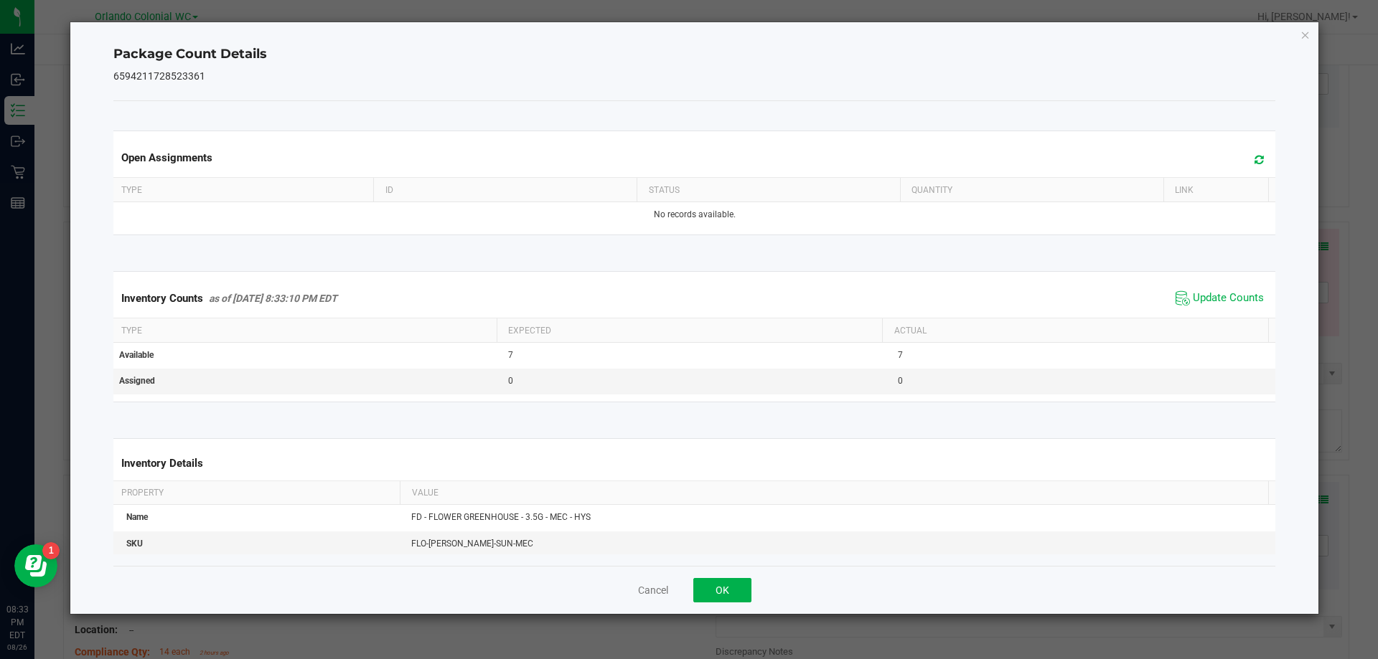
click at [1231, 321] on th "Actual" at bounding box center [1075, 331] width 386 height 24
click at [1240, 296] on span "Update Counts" at bounding box center [1227, 298] width 71 height 14
click at [1304, 40] on icon "Close" at bounding box center [1305, 34] width 10 height 17
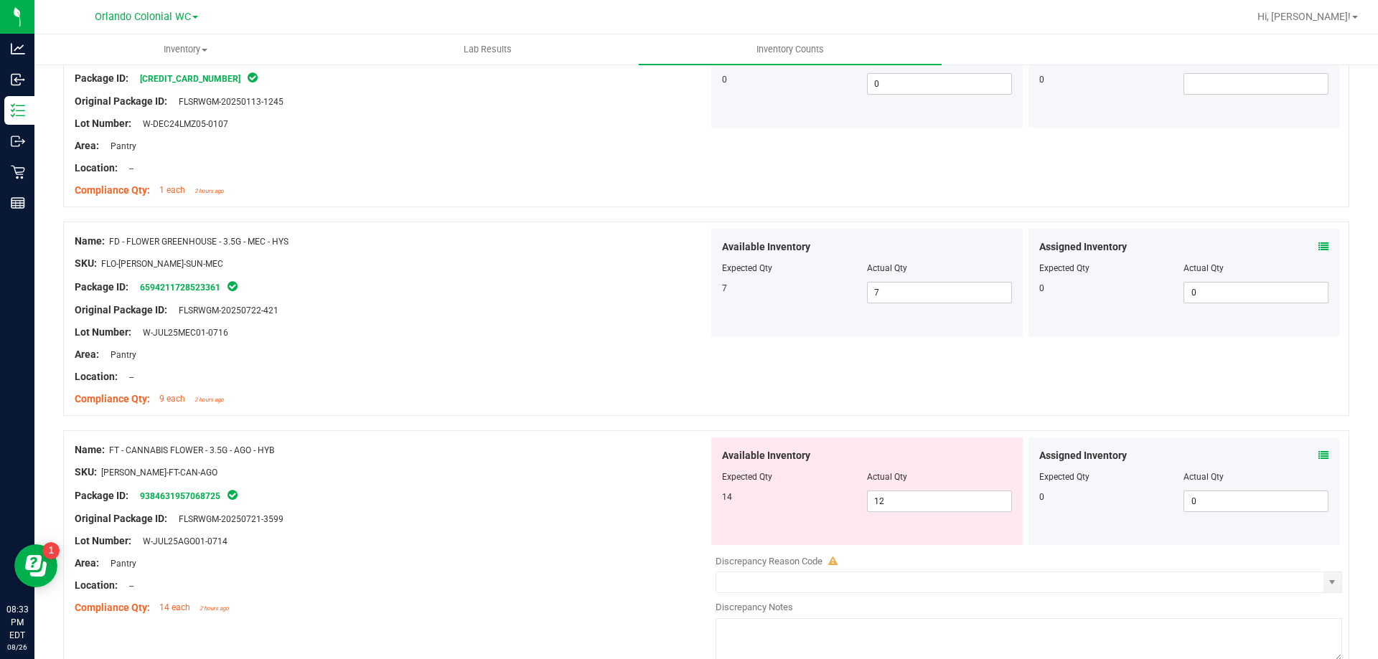
click at [1318, 454] on icon at bounding box center [1323, 456] width 10 height 10
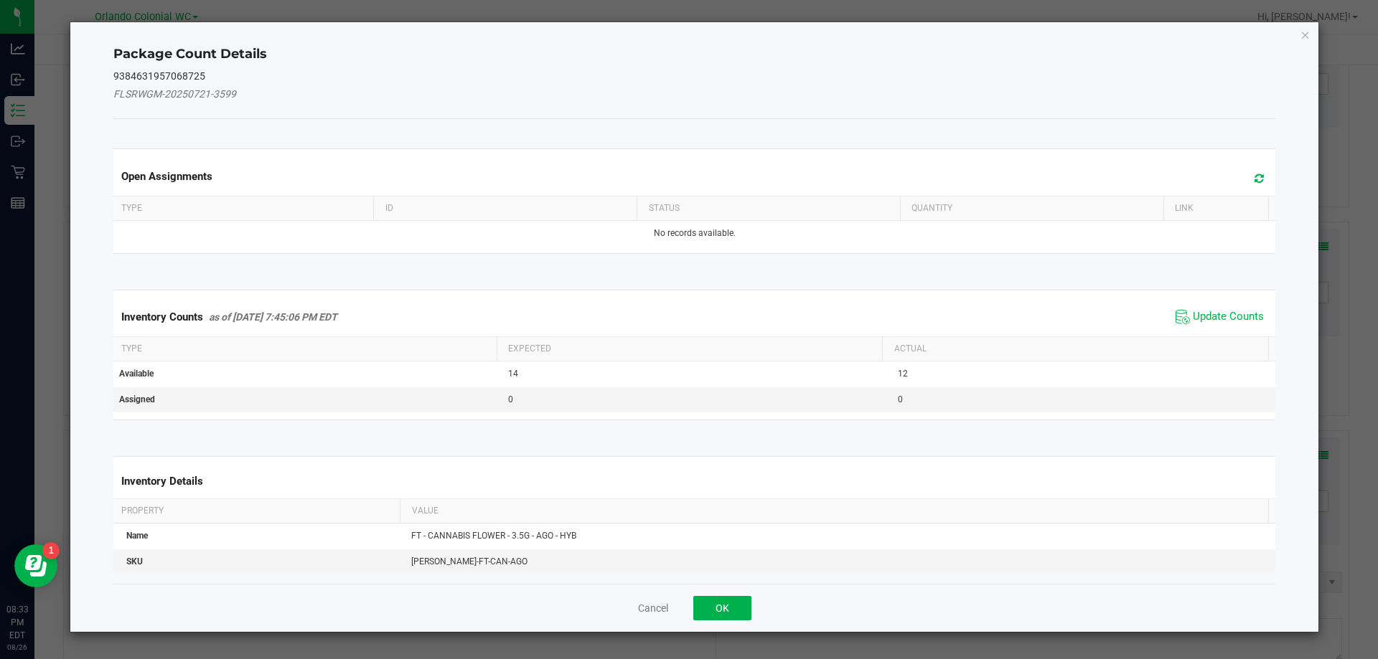
click at [1209, 341] on th "Actual" at bounding box center [1075, 349] width 386 height 24
click at [1231, 319] on span "Update Counts" at bounding box center [1227, 317] width 71 height 14
click at [1233, 315] on span "Update Counts" at bounding box center [1227, 317] width 71 height 14
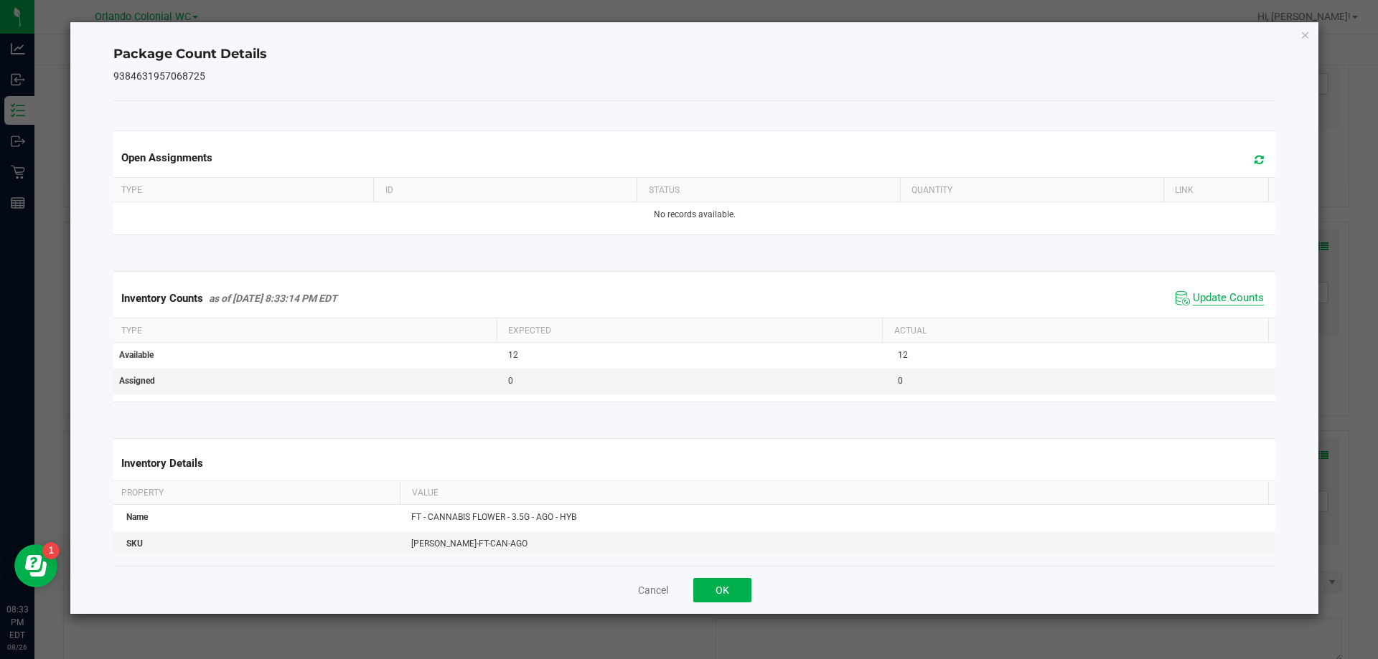
click at [1237, 306] on span "Update Counts" at bounding box center [1227, 298] width 71 height 14
click at [1236, 304] on span "Update Counts" at bounding box center [1227, 298] width 71 height 14
click at [1234, 304] on span "Update Counts" at bounding box center [1227, 297] width 71 height 13
click at [1307, 32] on icon "Close" at bounding box center [1305, 34] width 10 height 17
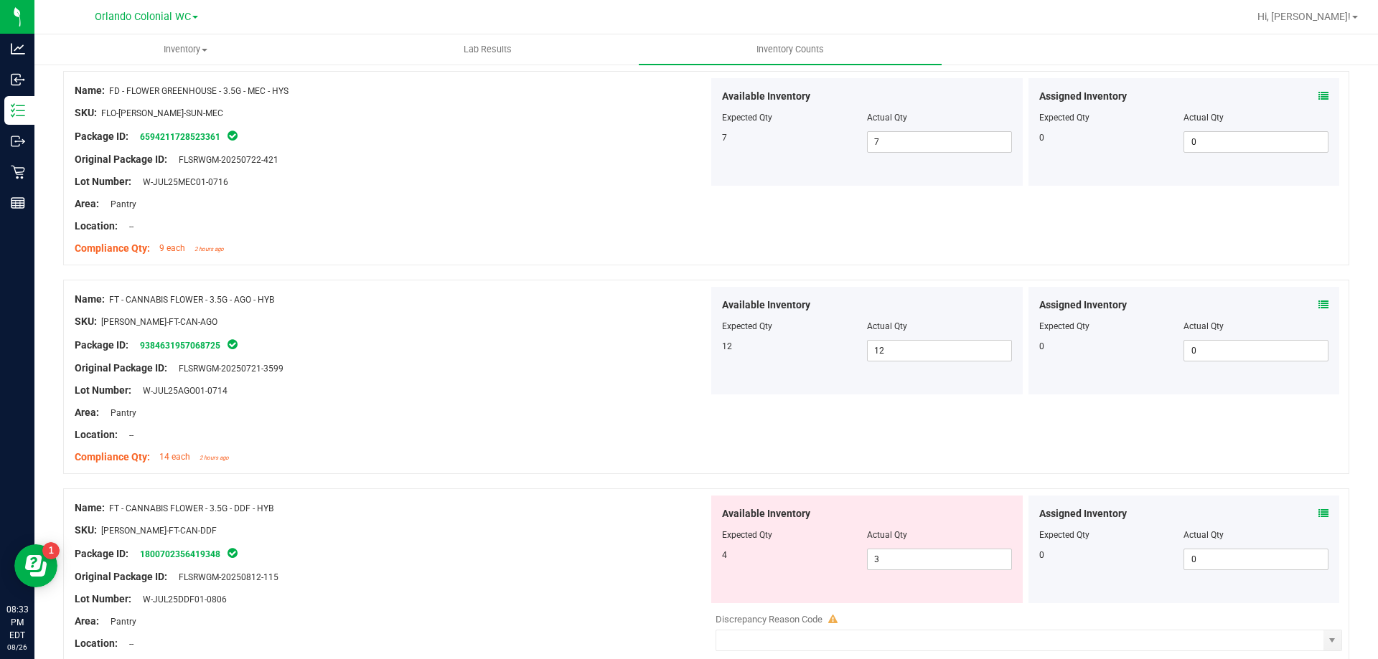
scroll to position [1368, 0]
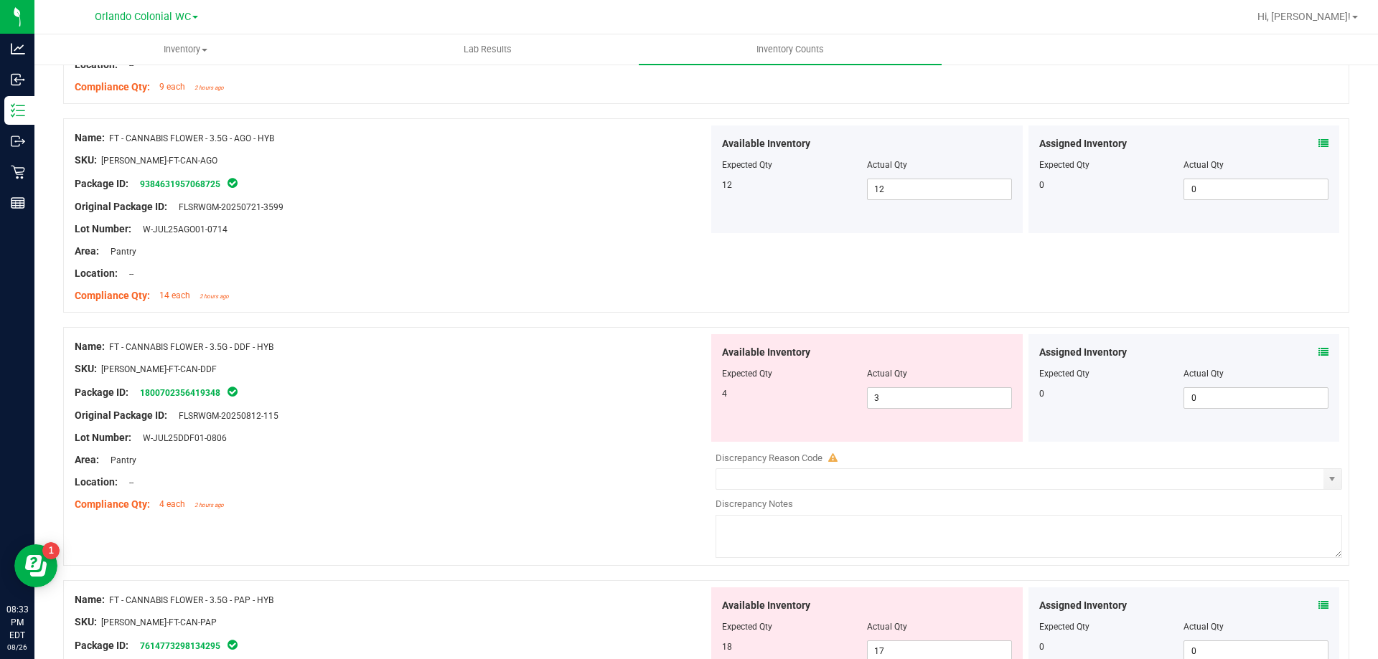
click at [1318, 352] on icon at bounding box center [1323, 352] width 10 height 10
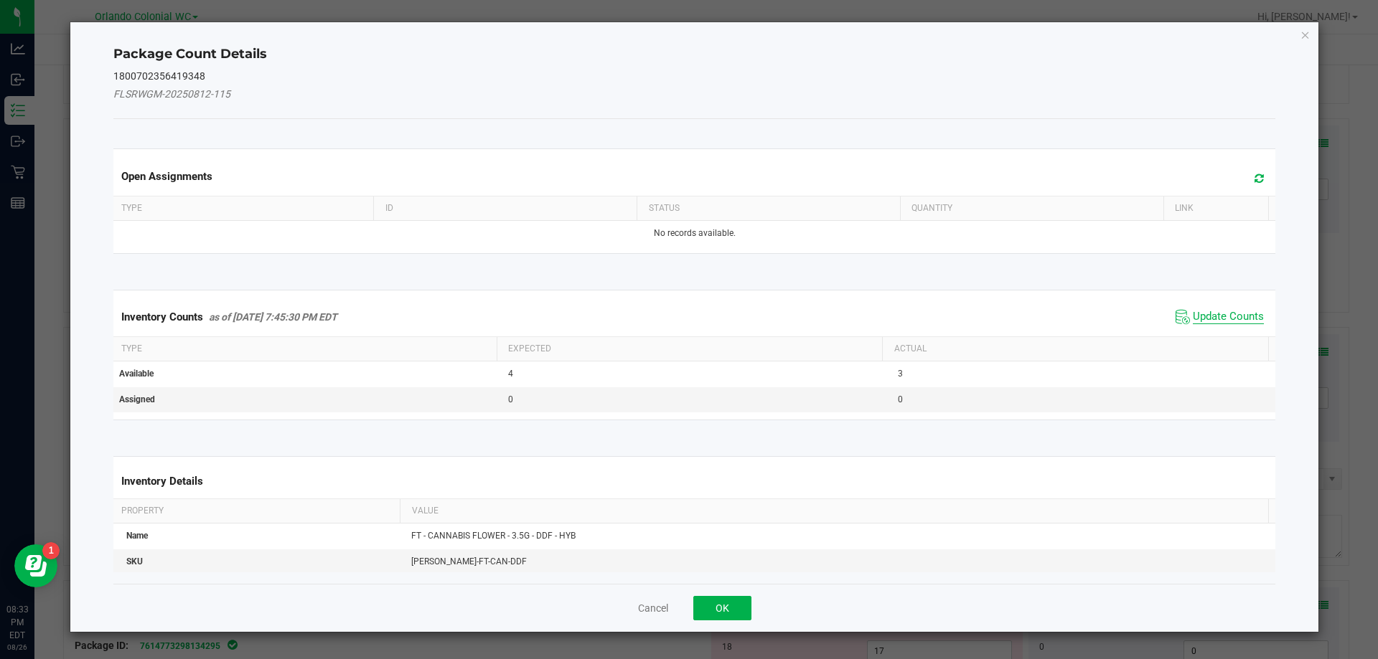
click at [1222, 321] on span "Update Counts" at bounding box center [1227, 317] width 71 height 14
click at [1223, 322] on span "Update Counts" at bounding box center [1227, 317] width 71 height 14
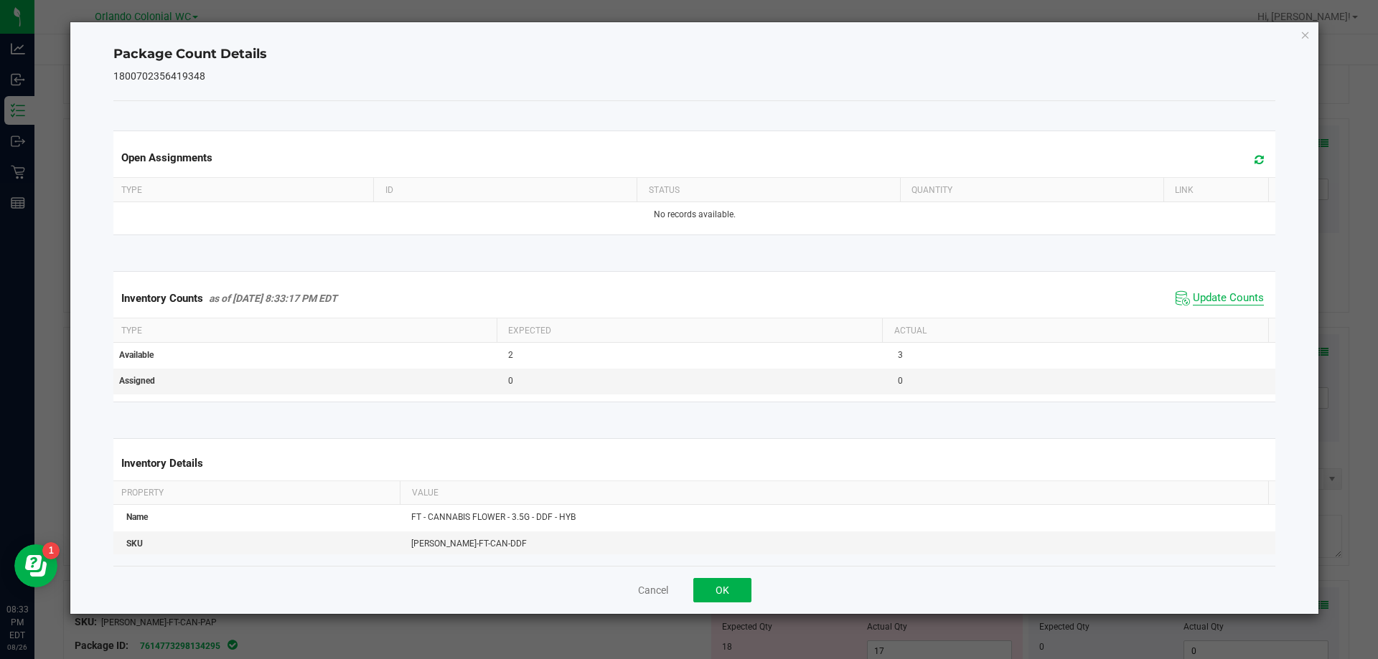
click at [1230, 306] on span "Update Counts" at bounding box center [1227, 298] width 71 height 14
click at [1233, 304] on span "Update Counts" at bounding box center [1227, 297] width 71 height 13
click at [1238, 296] on span "Update Counts" at bounding box center [1227, 298] width 71 height 14
click at [1304, 37] on icon "Close" at bounding box center [1305, 34] width 10 height 17
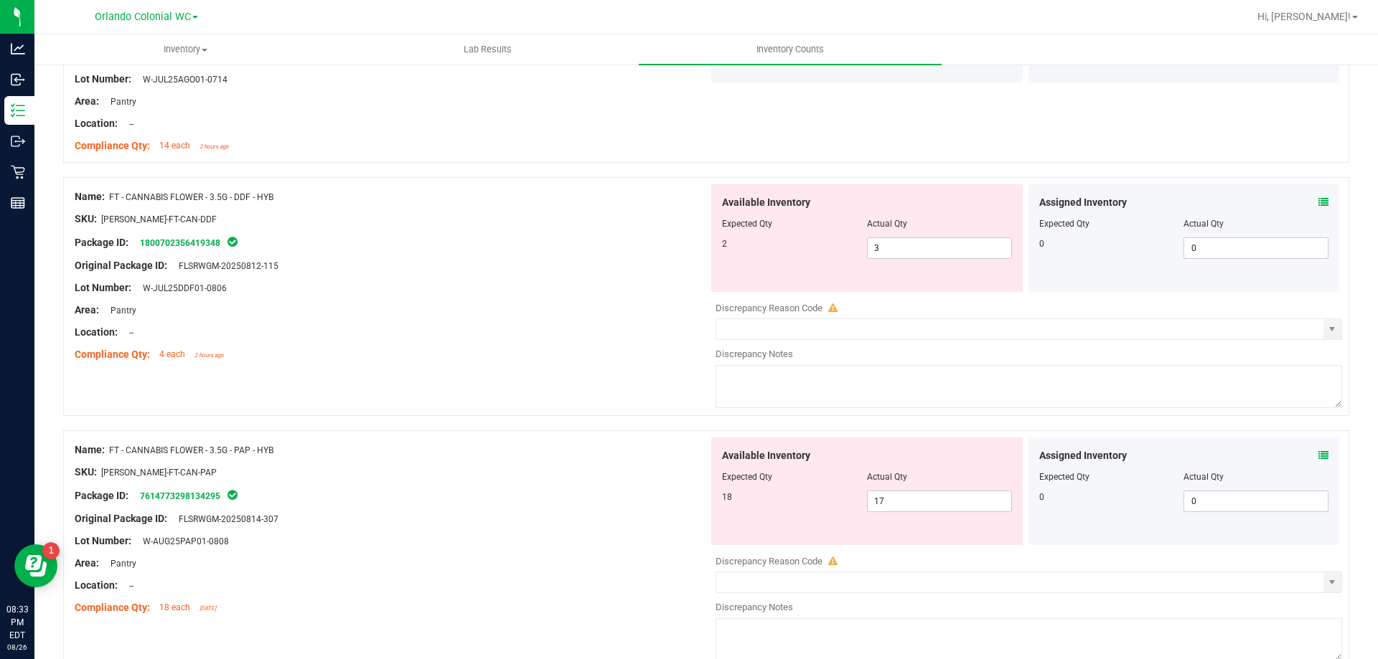
scroll to position [1514, 0]
click at [943, 253] on input "3" at bounding box center [938, 252] width 143 height 20
type input "2"
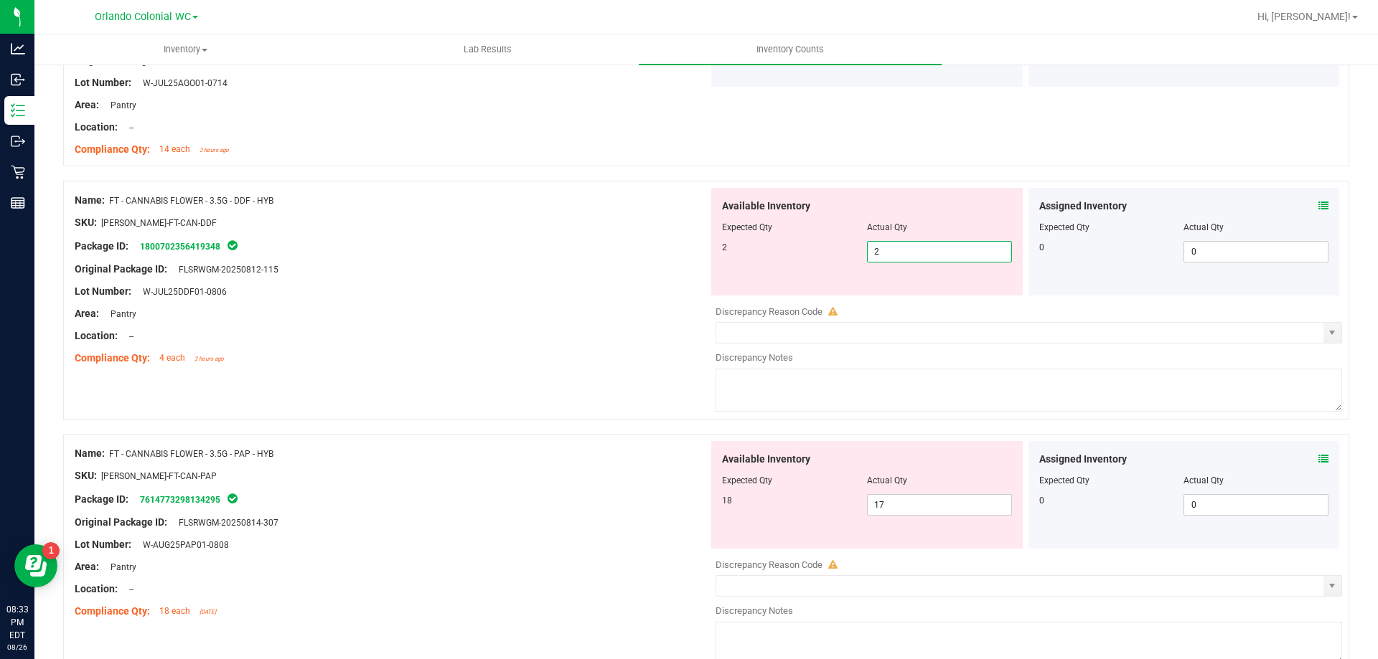
click at [571, 286] on div "Lot Number: W-JUL25DDF01-0806" at bounding box center [392, 291] width 634 height 15
type input "2"
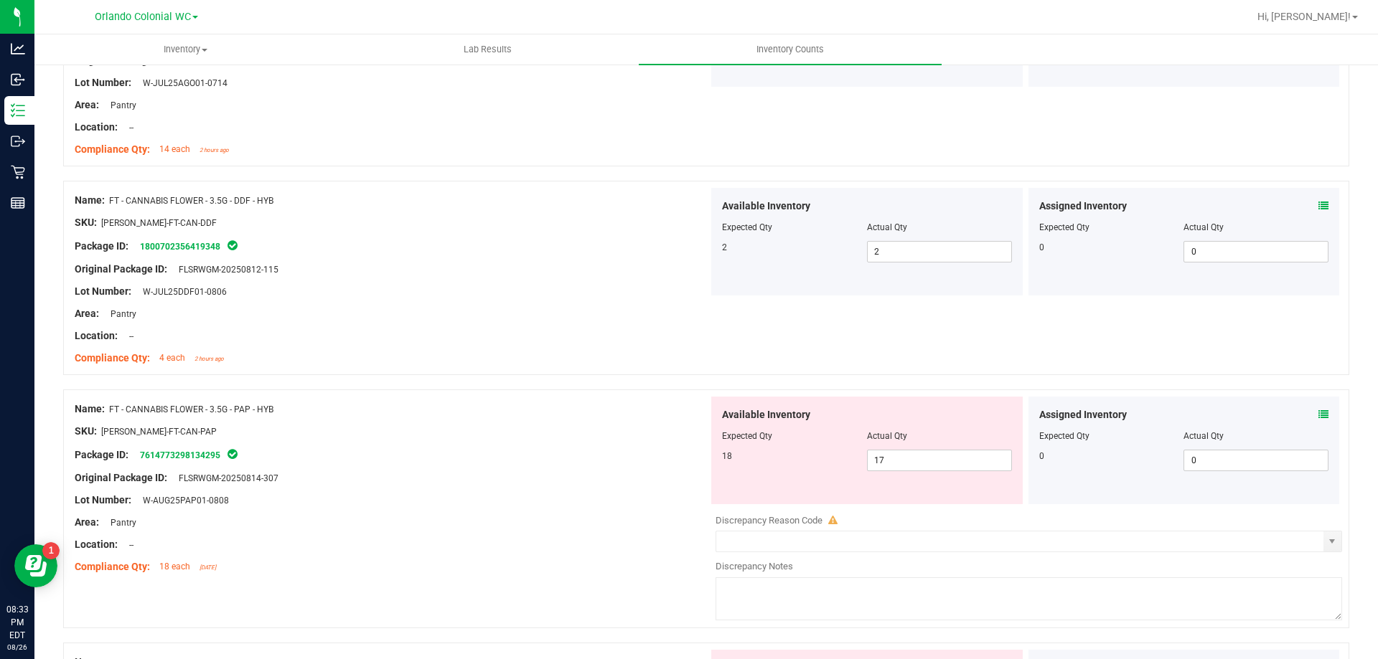
click at [1318, 416] on icon at bounding box center [1323, 415] width 10 height 10
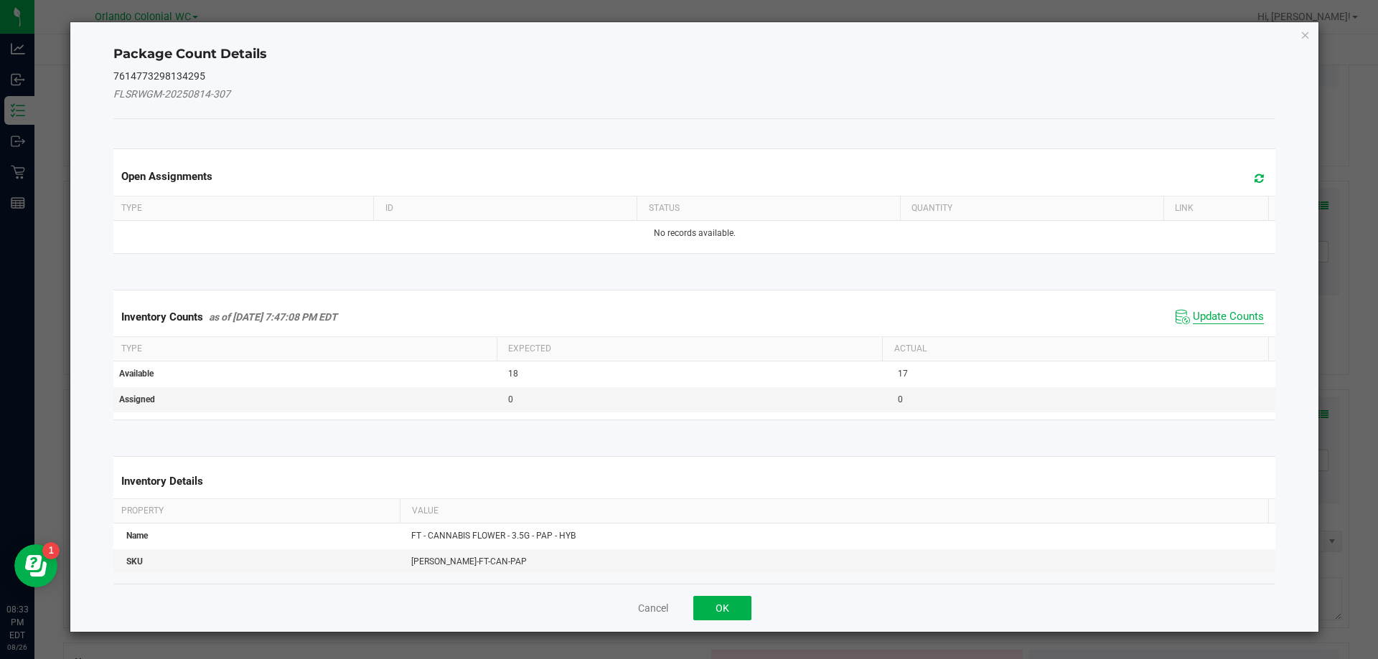
click at [1203, 314] on span "Update Counts" at bounding box center [1227, 317] width 71 height 14
click at [1237, 318] on span "Update Counts" at bounding box center [1227, 316] width 71 height 13
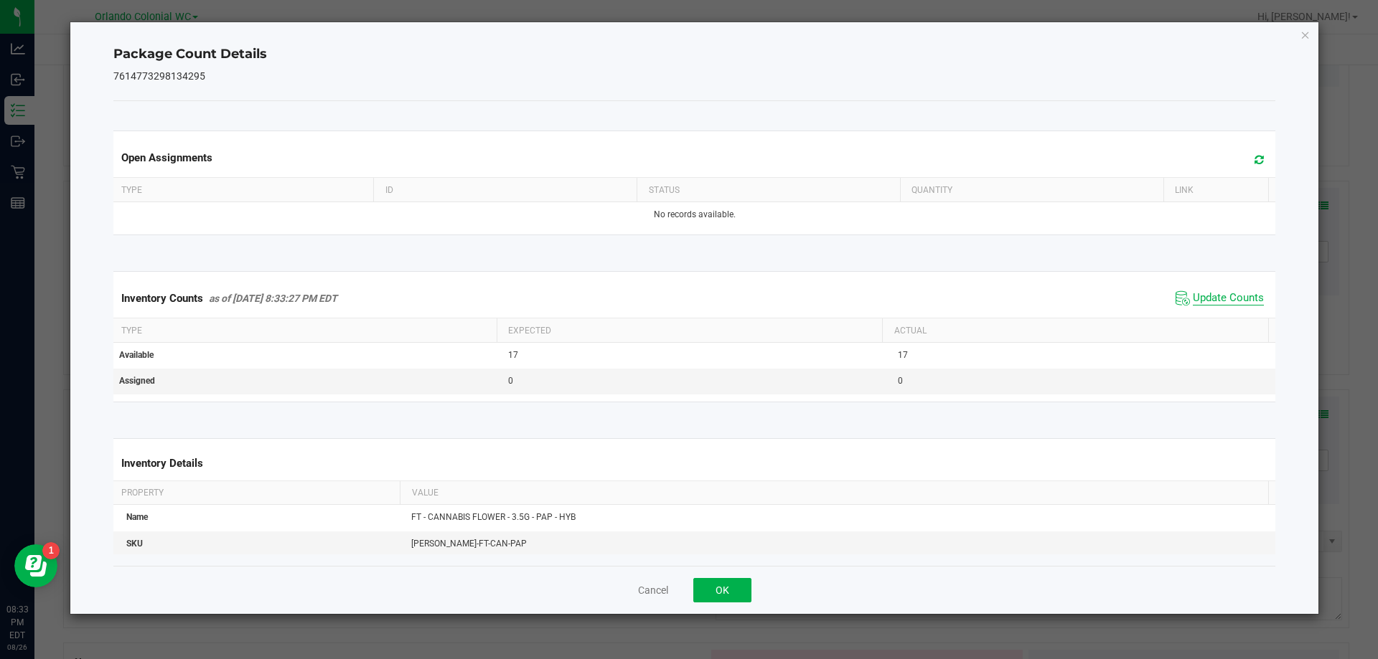
click at [1246, 306] on span "Update Counts" at bounding box center [1227, 298] width 71 height 14
click at [1241, 306] on span "Update Counts" at bounding box center [1227, 298] width 71 height 14
click at [1308, 26] on icon "Close" at bounding box center [1305, 34] width 10 height 17
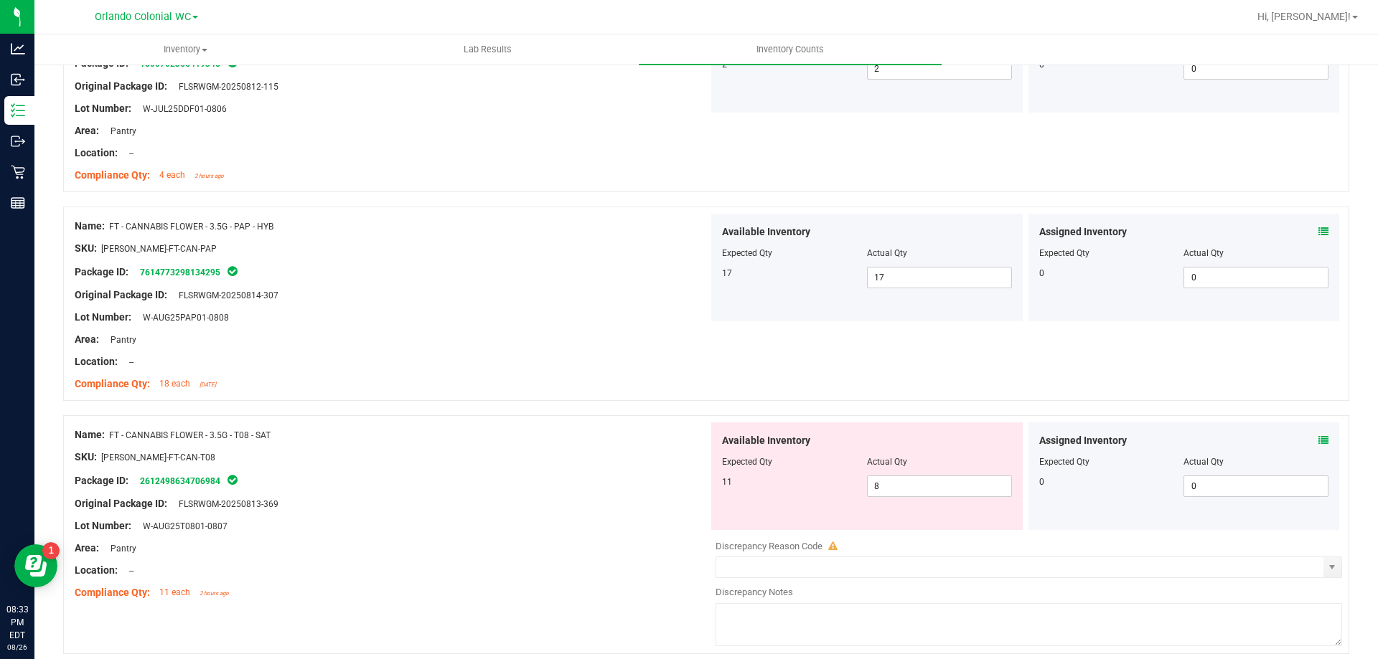
scroll to position [1775, 0]
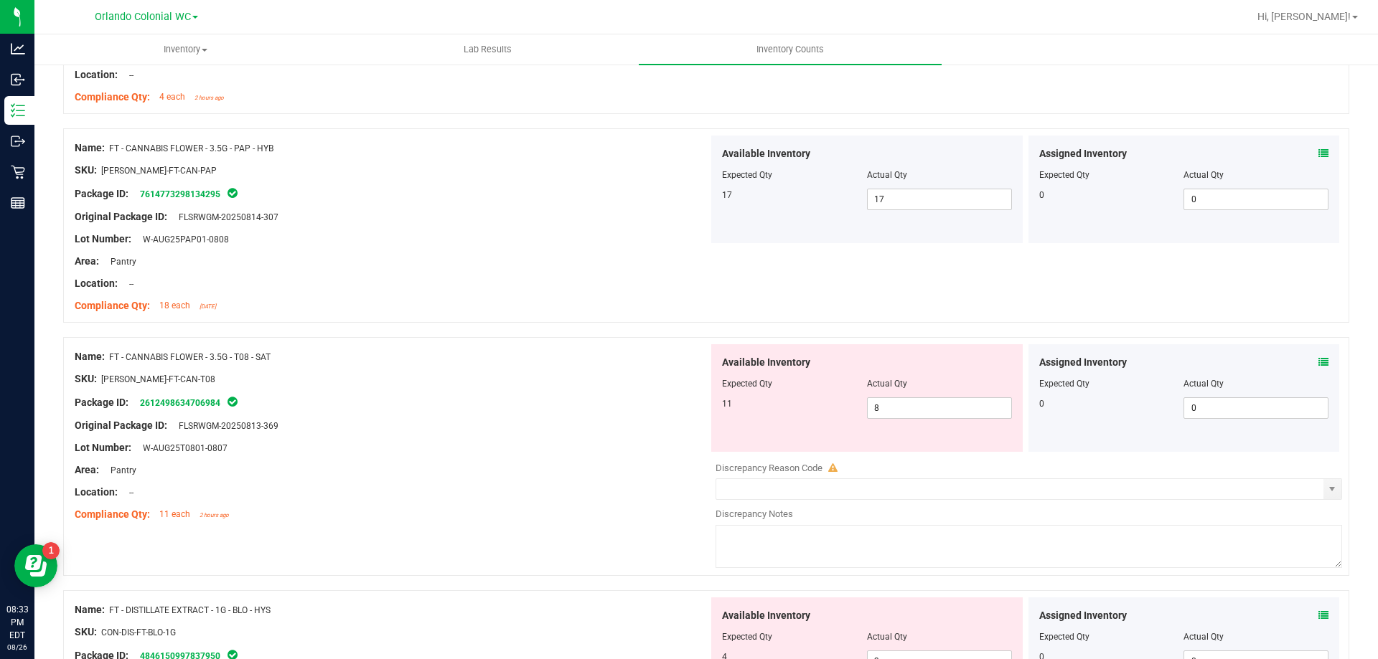
click at [1318, 361] on icon at bounding box center [1323, 362] width 10 height 10
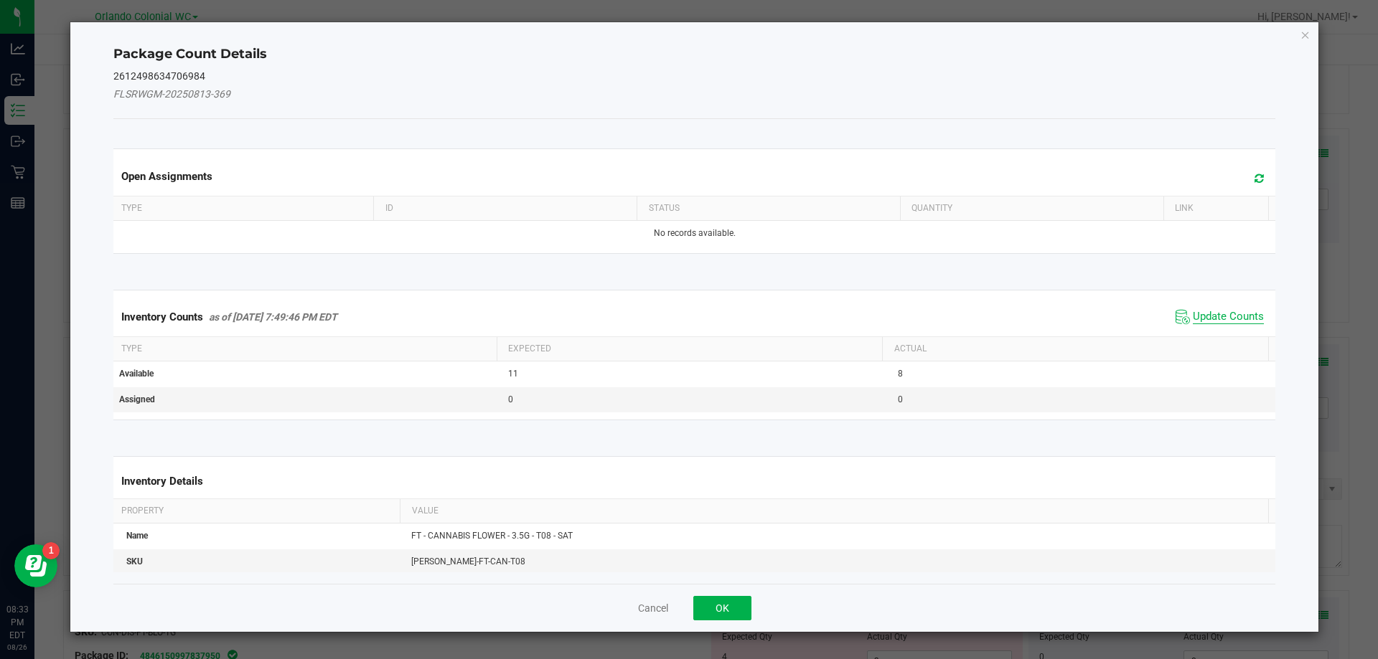
click at [1230, 319] on span "Update Counts" at bounding box center [1227, 317] width 71 height 14
click at [1222, 322] on span "Update Counts" at bounding box center [1227, 317] width 71 height 14
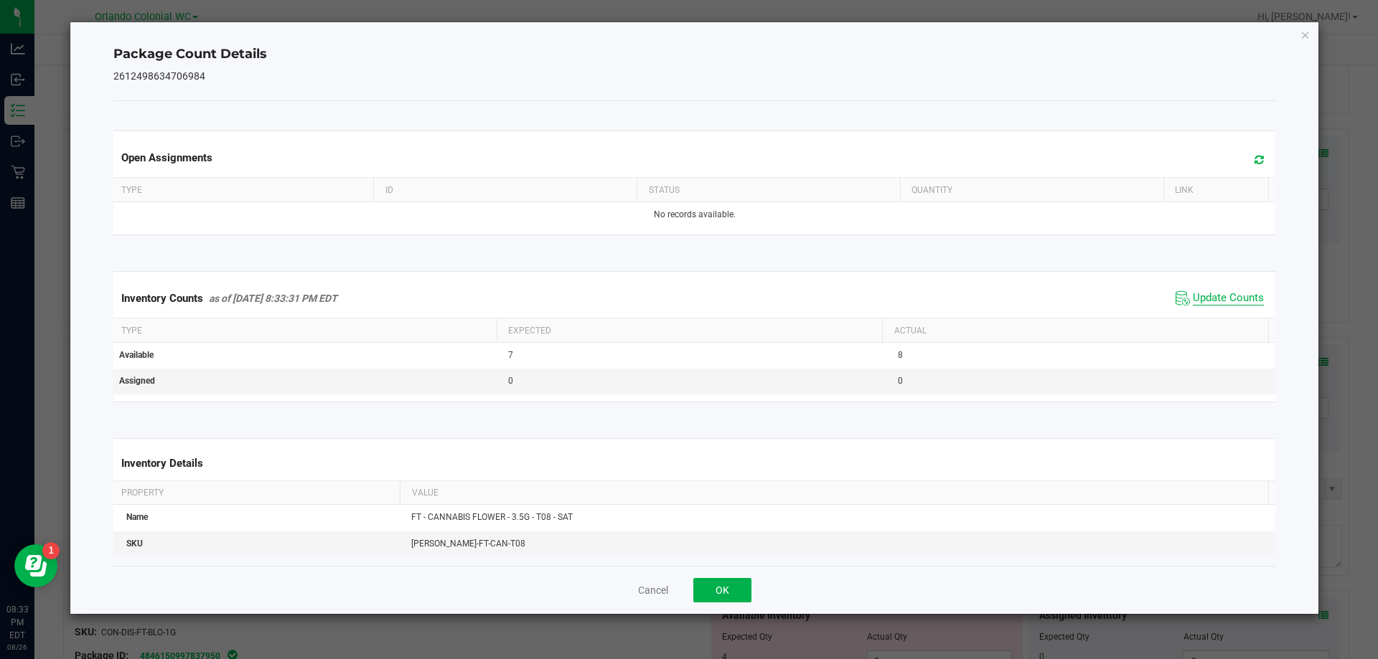
click at [1231, 306] on span "Update Counts" at bounding box center [1227, 298] width 71 height 14
click at [1236, 304] on span "Update Counts" at bounding box center [1227, 297] width 71 height 13
click at [1237, 304] on span "Update Counts" at bounding box center [1227, 297] width 71 height 13
click at [1241, 304] on span "Update Counts" at bounding box center [1227, 297] width 71 height 13
click at [1300, 40] on icon "Close" at bounding box center [1305, 34] width 10 height 17
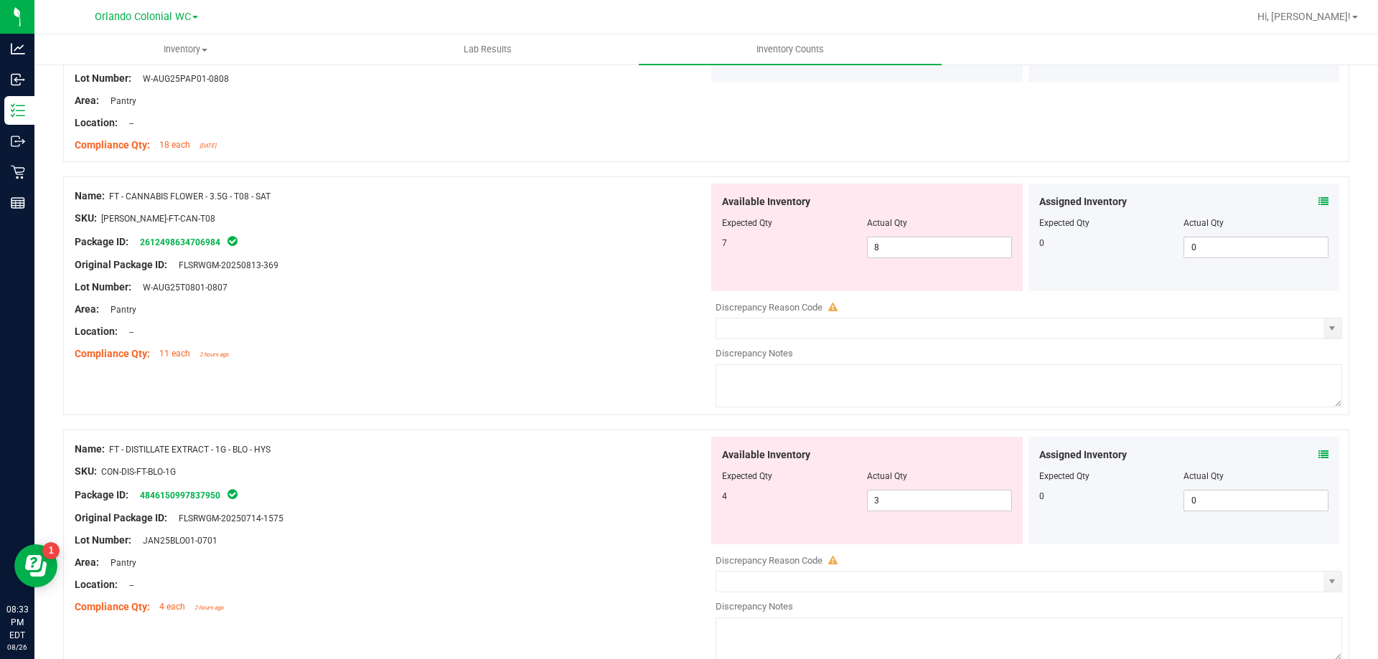
scroll to position [1949, 0]
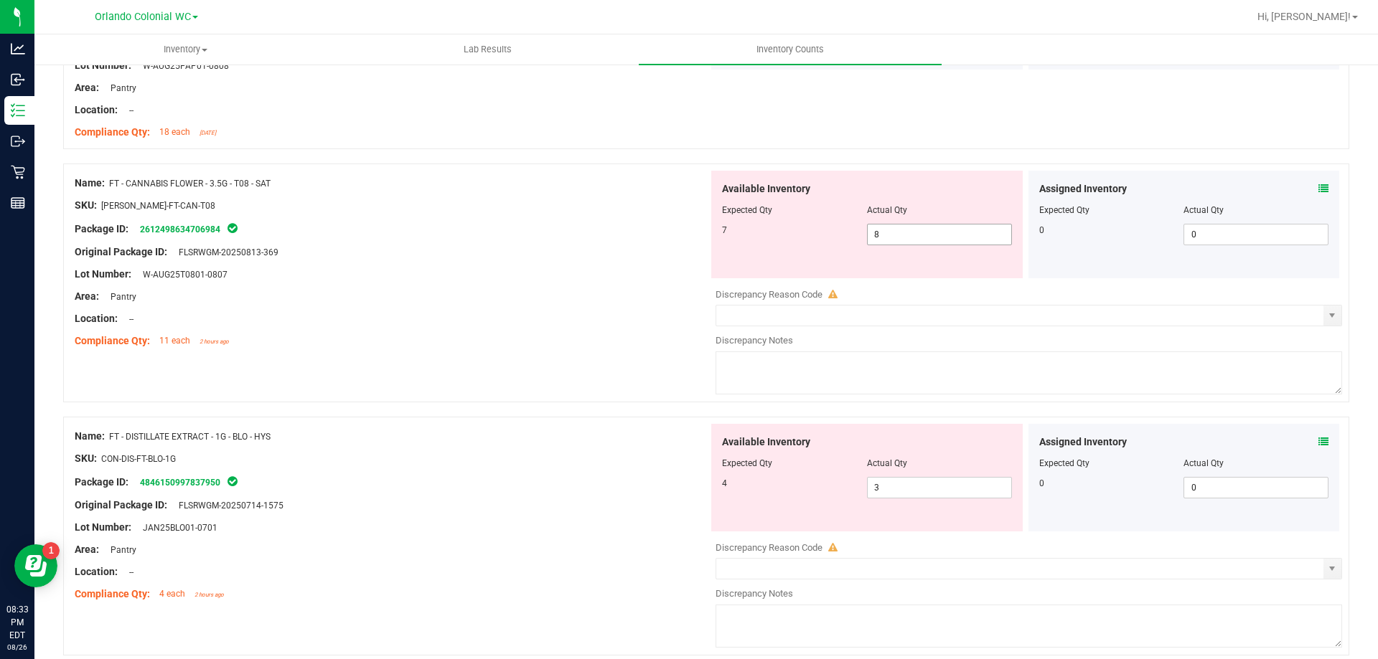
click at [946, 234] on input "8" at bounding box center [938, 235] width 143 height 20
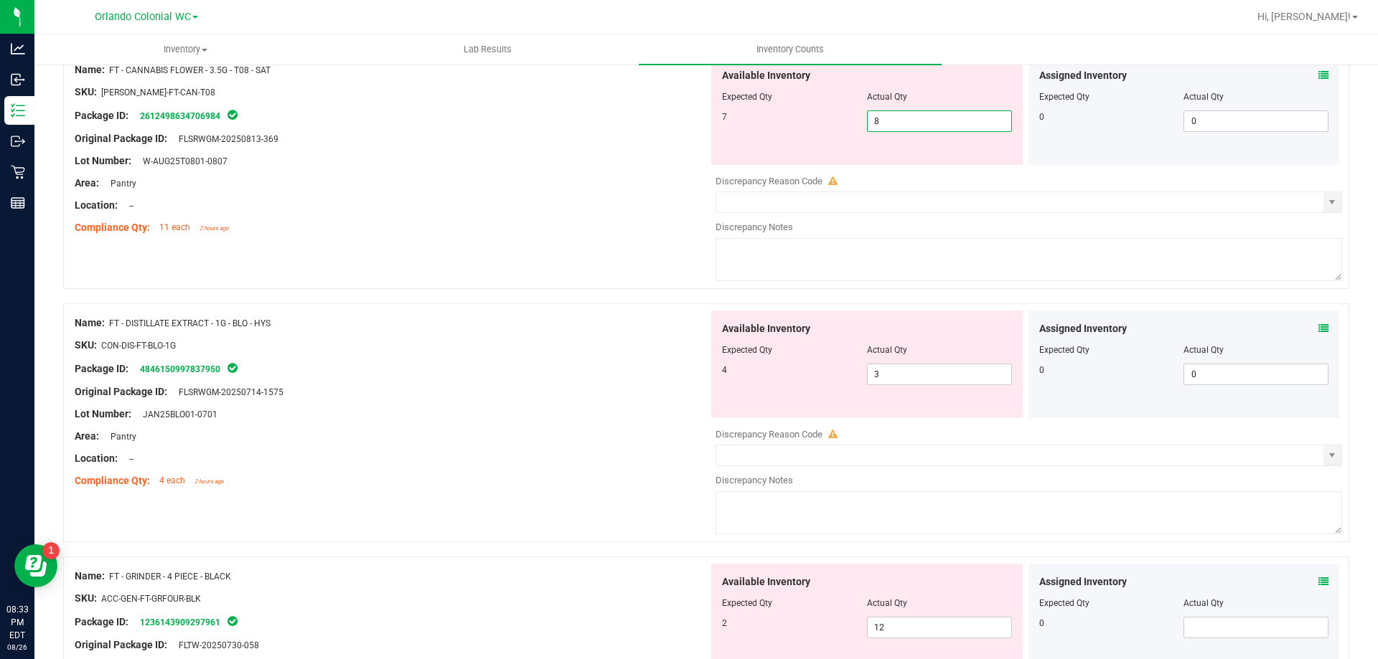
scroll to position [2081, 0]
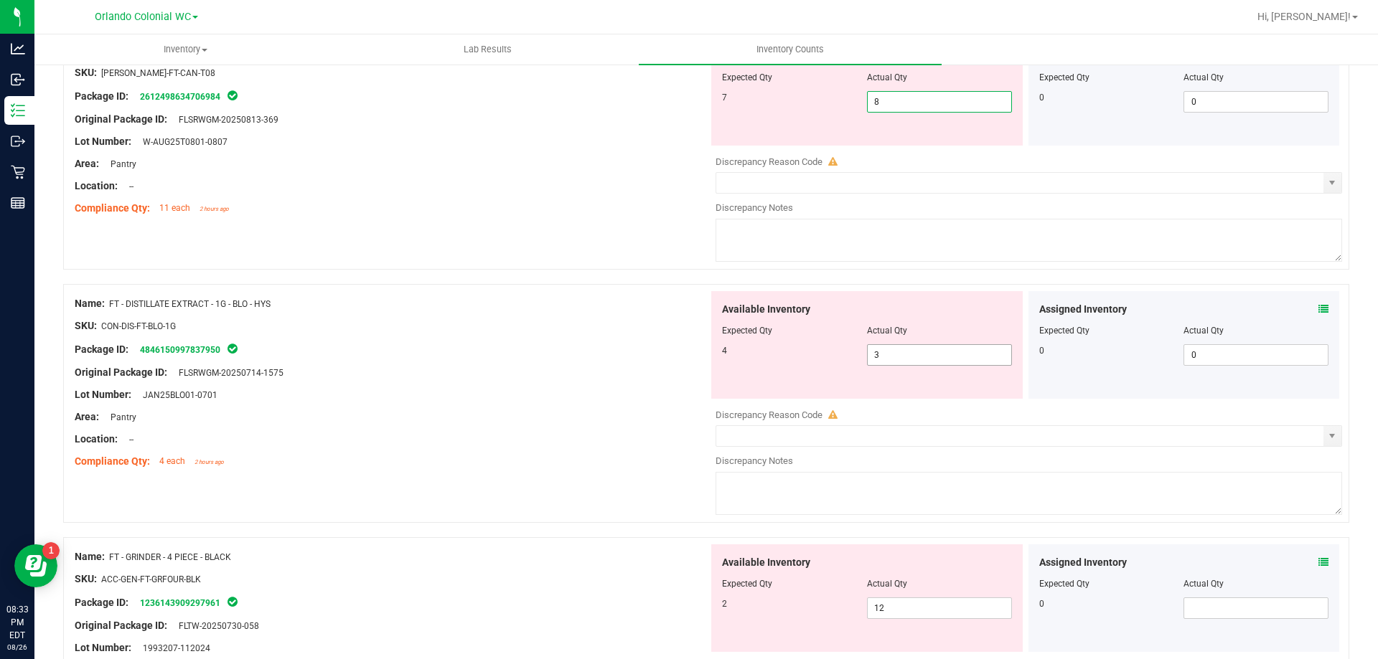
click at [923, 354] on input "3" at bounding box center [938, 355] width 143 height 20
click at [1318, 309] on icon at bounding box center [1323, 309] width 10 height 10
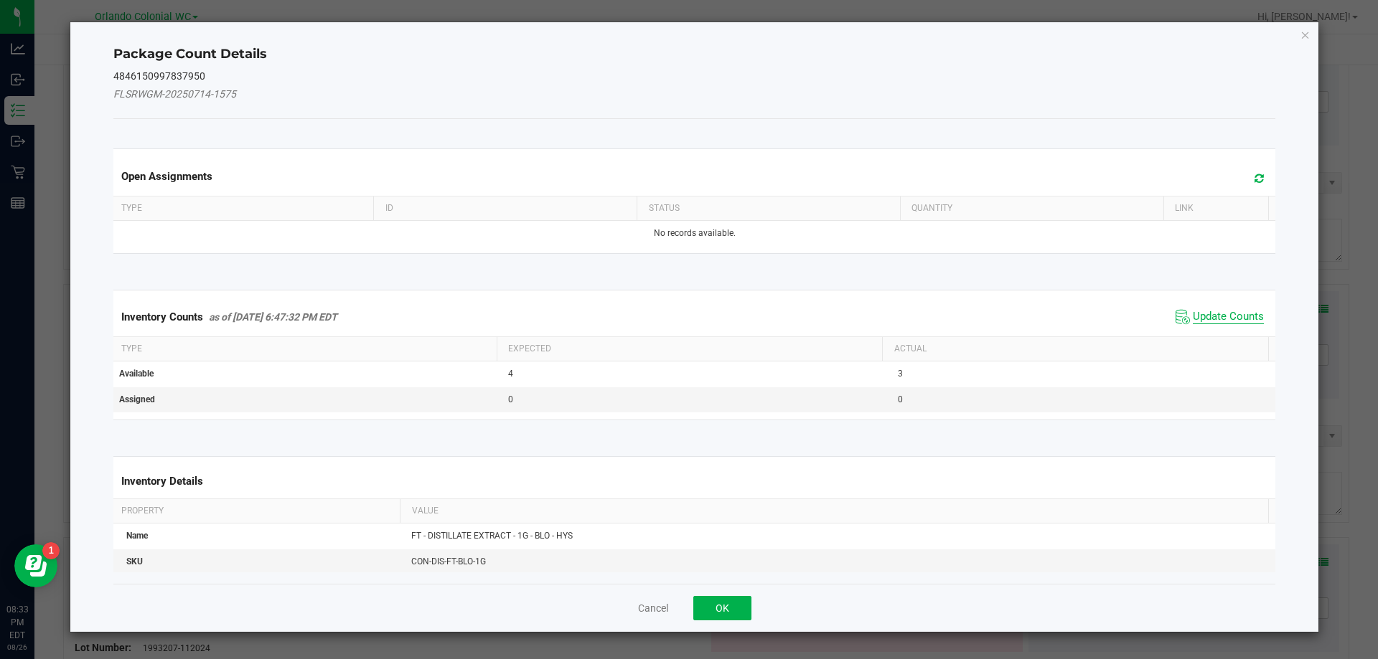
click at [1211, 322] on span "Update Counts" at bounding box center [1227, 317] width 71 height 14
click at [1227, 310] on span "Update Counts" at bounding box center [1227, 316] width 71 height 13
click at [1231, 310] on span "Update Counts" at bounding box center [1227, 316] width 71 height 13
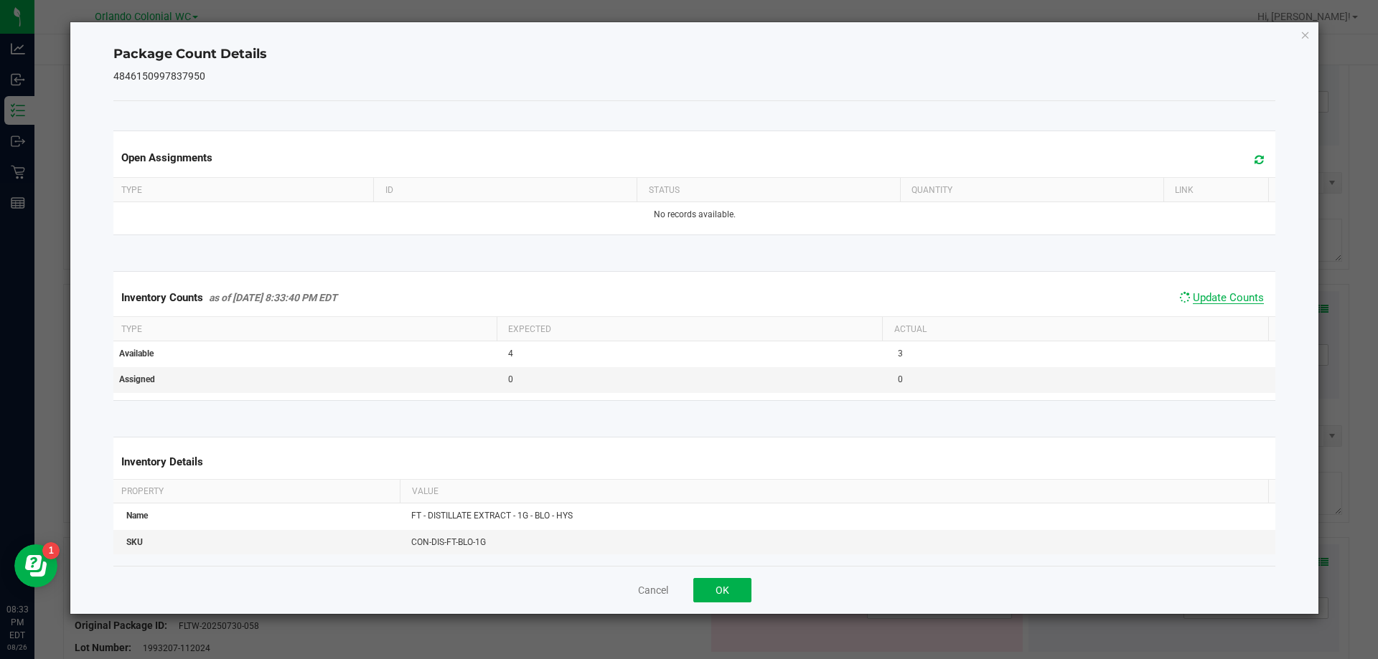
click at [1232, 304] on span "Update Counts" at bounding box center [1227, 297] width 71 height 13
click at [1237, 304] on span "Update Counts" at bounding box center [1227, 297] width 71 height 13
click at [1305, 37] on icon "Close" at bounding box center [1305, 34] width 10 height 17
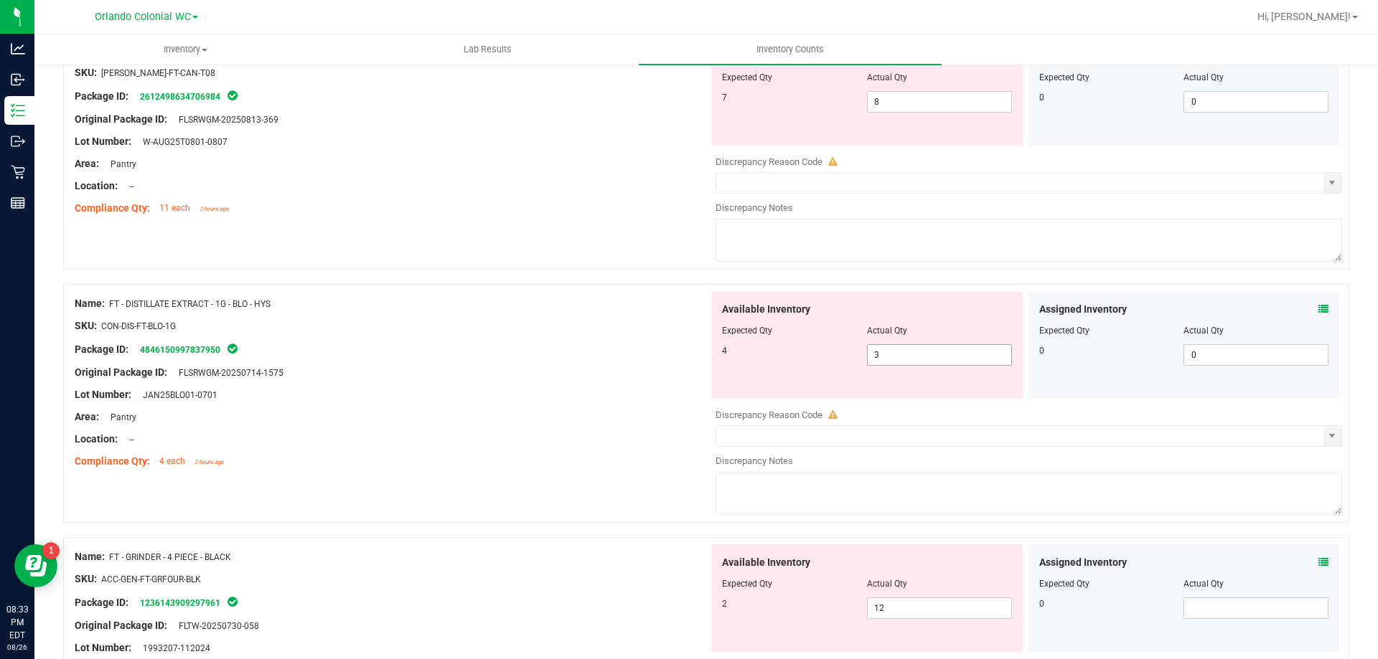
click at [949, 353] on input "3" at bounding box center [938, 355] width 143 height 20
type input "4"
click at [581, 376] on div "Original Package ID: FLSRWGM-20250714-1575" at bounding box center [392, 372] width 634 height 15
type input "4"
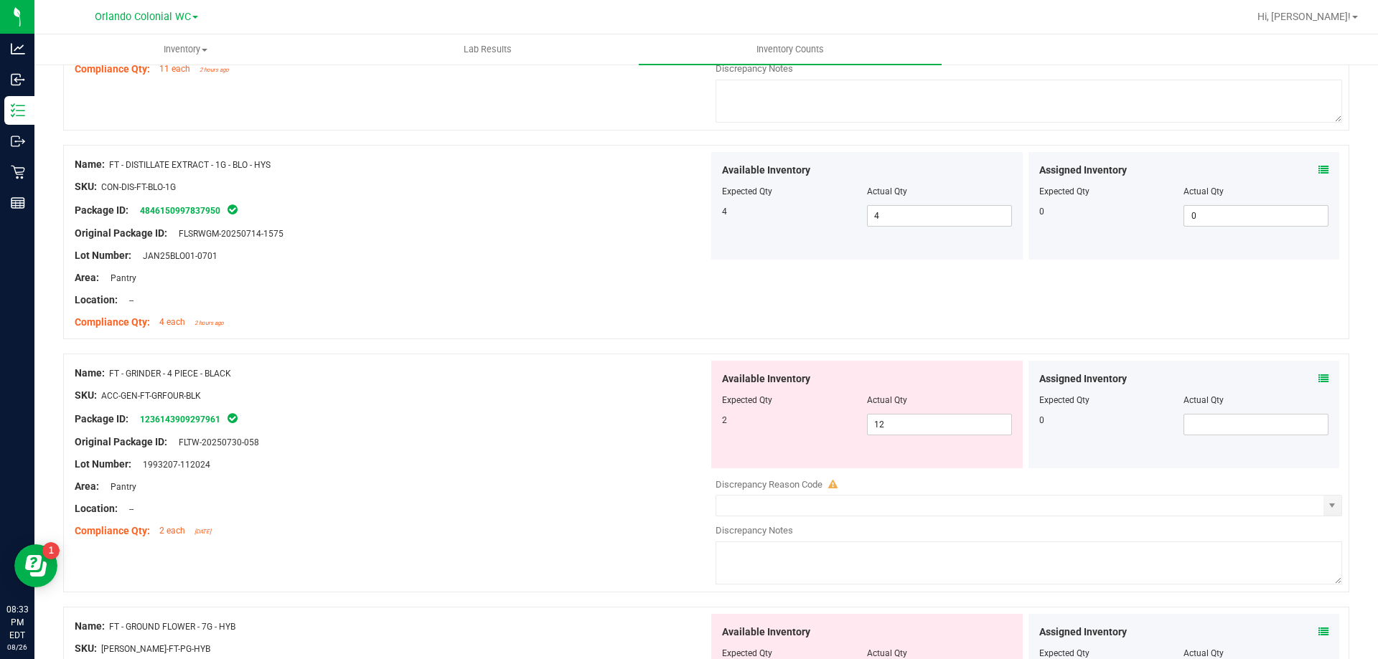
scroll to position [2287, 0]
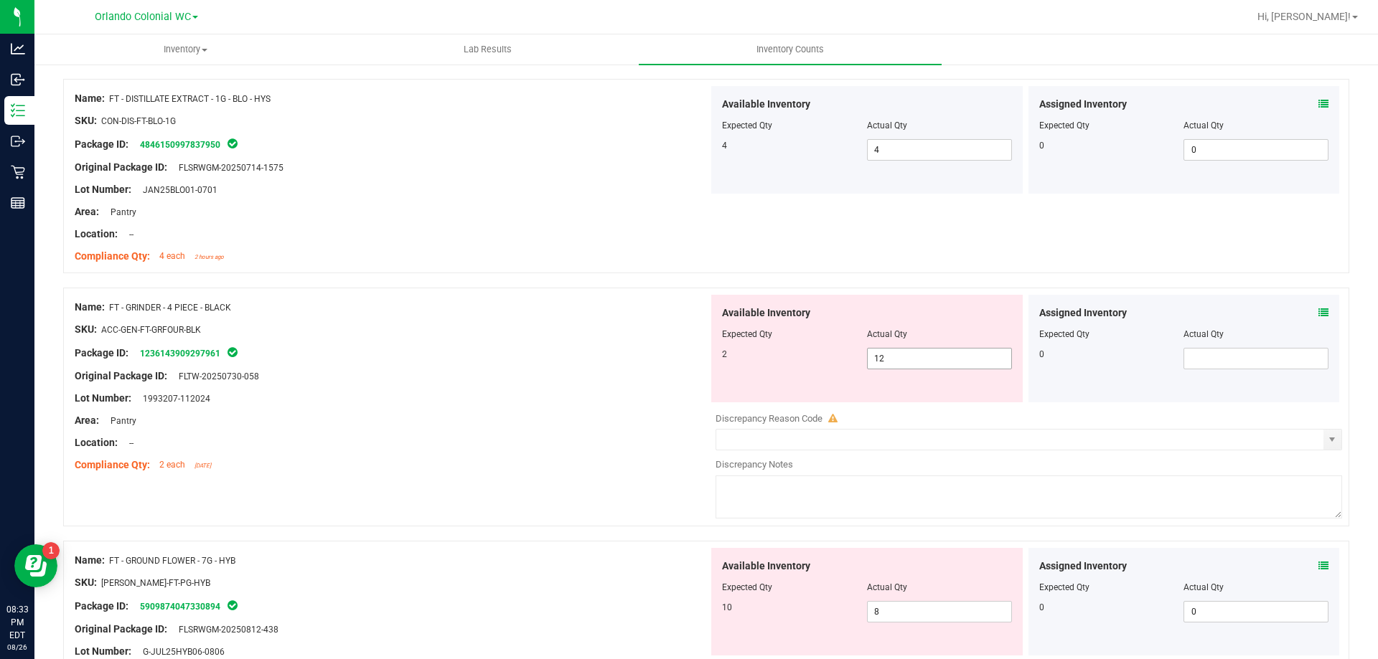
click at [922, 355] on input "12" at bounding box center [938, 359] width 143 height 20
type input "1"
type input "2"
click at [501, 393] on div "Lot Number: 1993207-112024" at bounding box center [392, 398] width 634 height 15
type input "2"
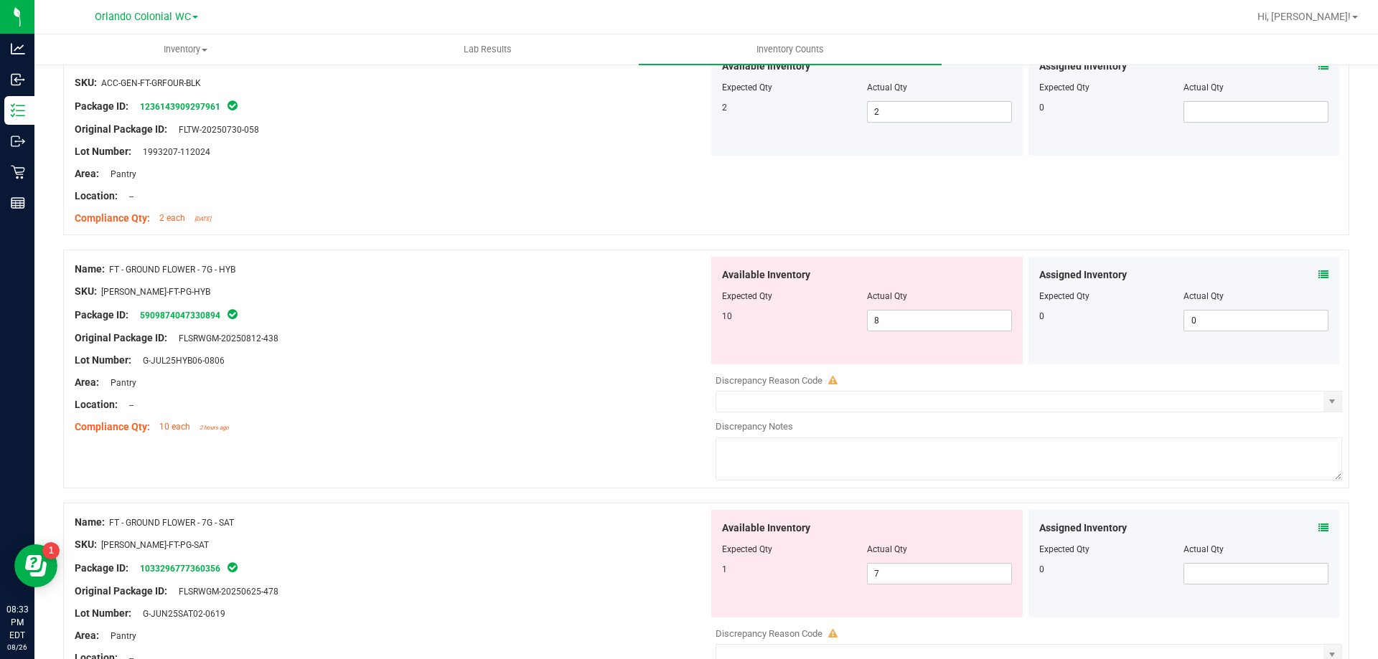
scroll to position [2531, 0]
click at [1318, 279] on icon at bounding box center [1323, 277] width 10 height 10
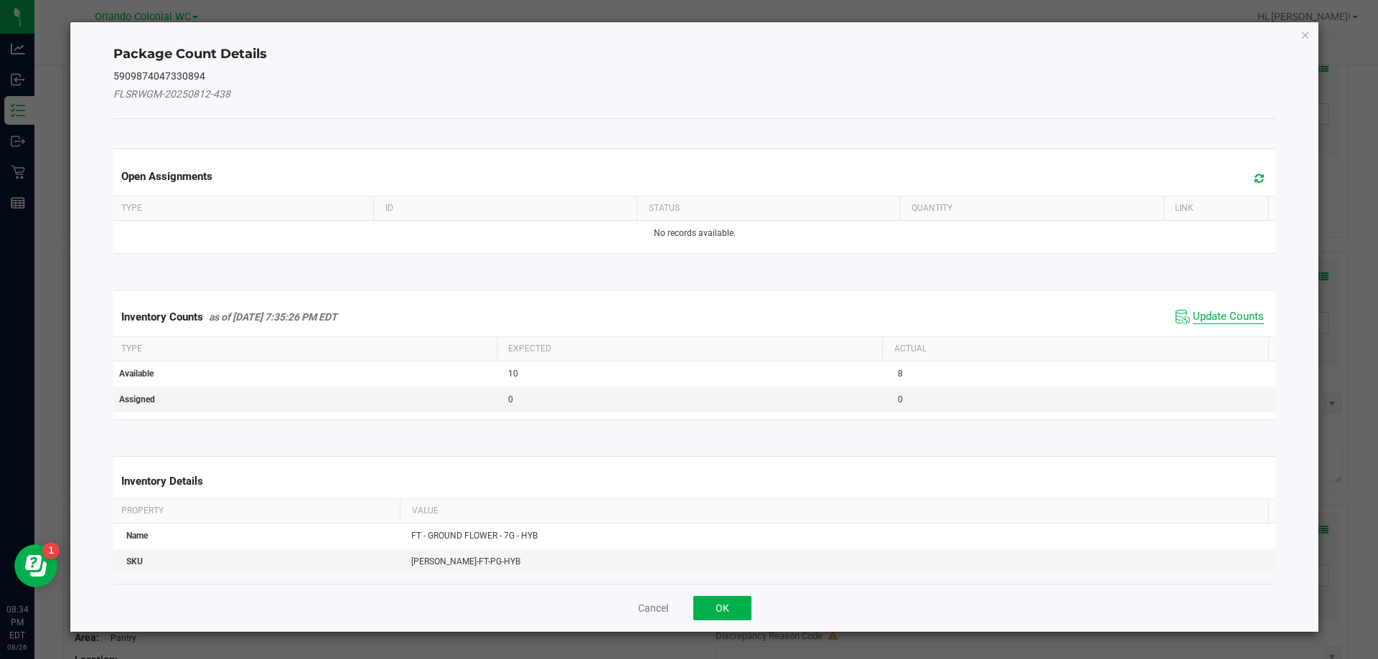
click at [1221, 320] on span "Update Counts" at bounding box center [1227, 317] width 71 height 14
click at [1222, 336] on th "Actual" at bounding box center [1075, 348] width 386 height 24
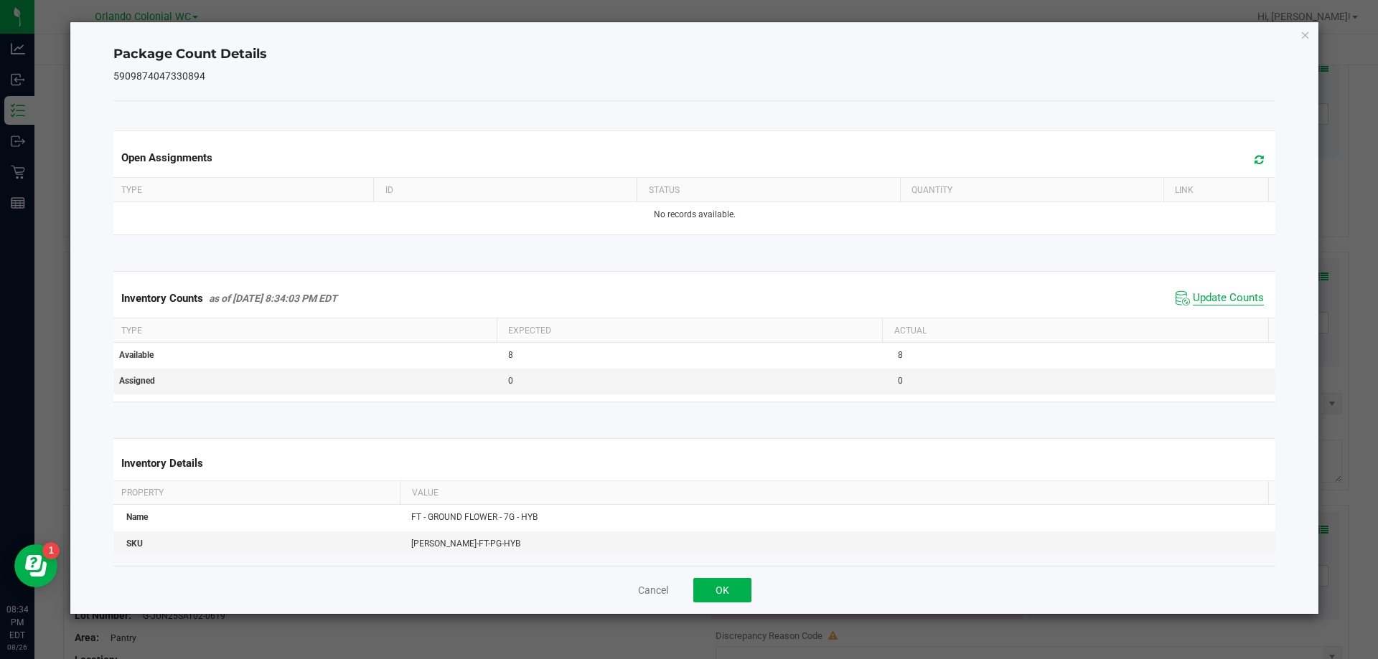
click at [1218, 306] on span "Update Counts" at bounding box center [1227, 298] width 71 height 14
click at [1244, 296] on span "Update Counts" at bounding box center [1227, 298] width 71 height 14
click at [1305, 36] on icon "Close" at bounding box center [1305, 34] width 10 height 17
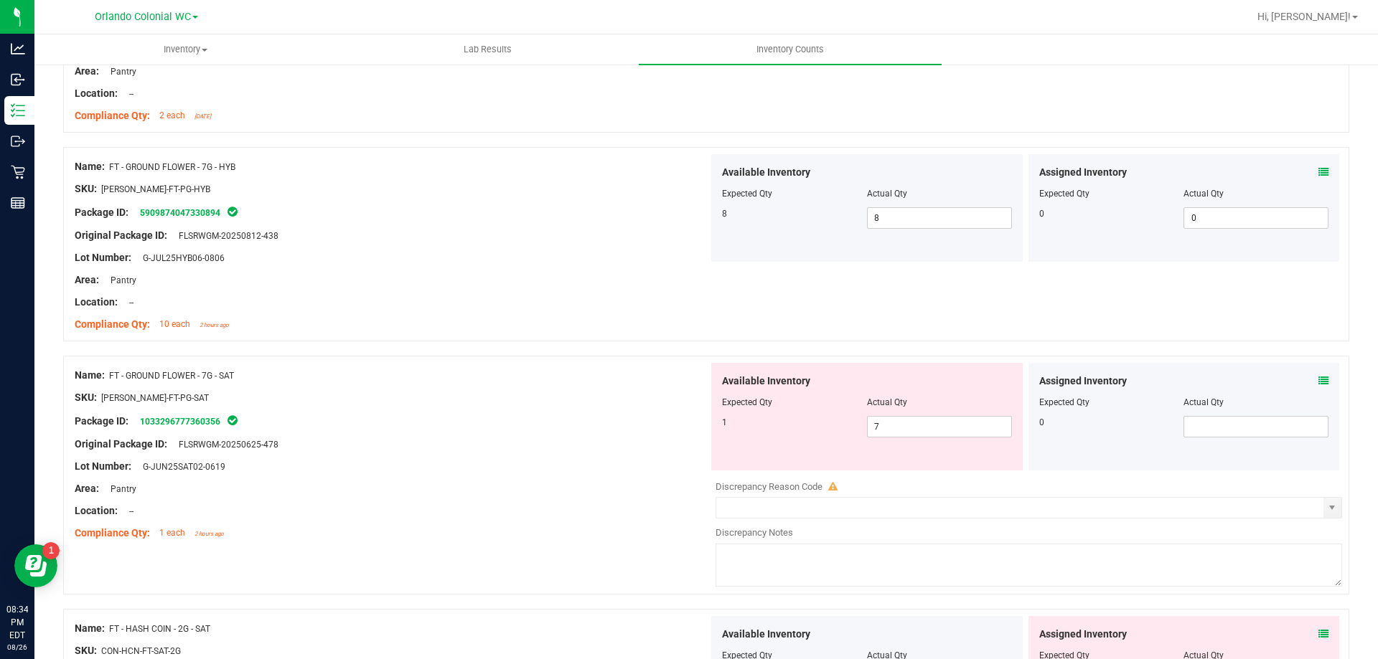
scroll to position [2655, 0]
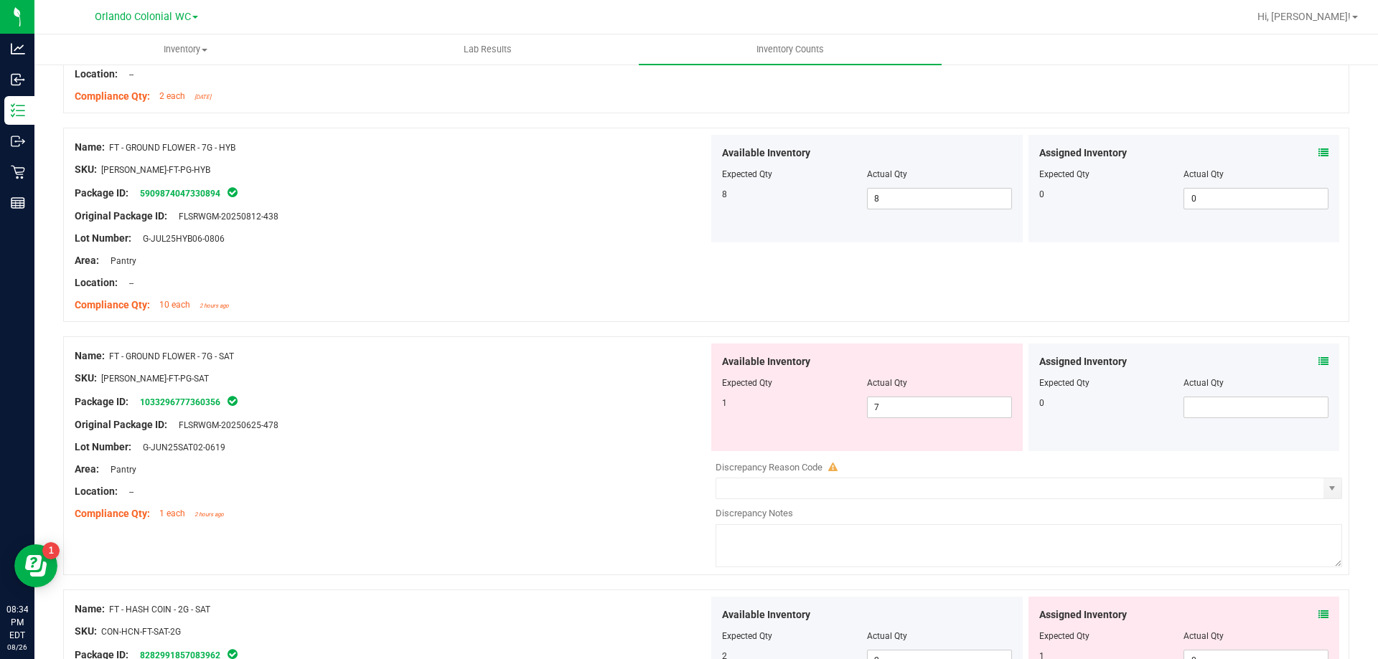
click at [1318, 361] on icon at bounding box center [1323, 362] width 10 height 10
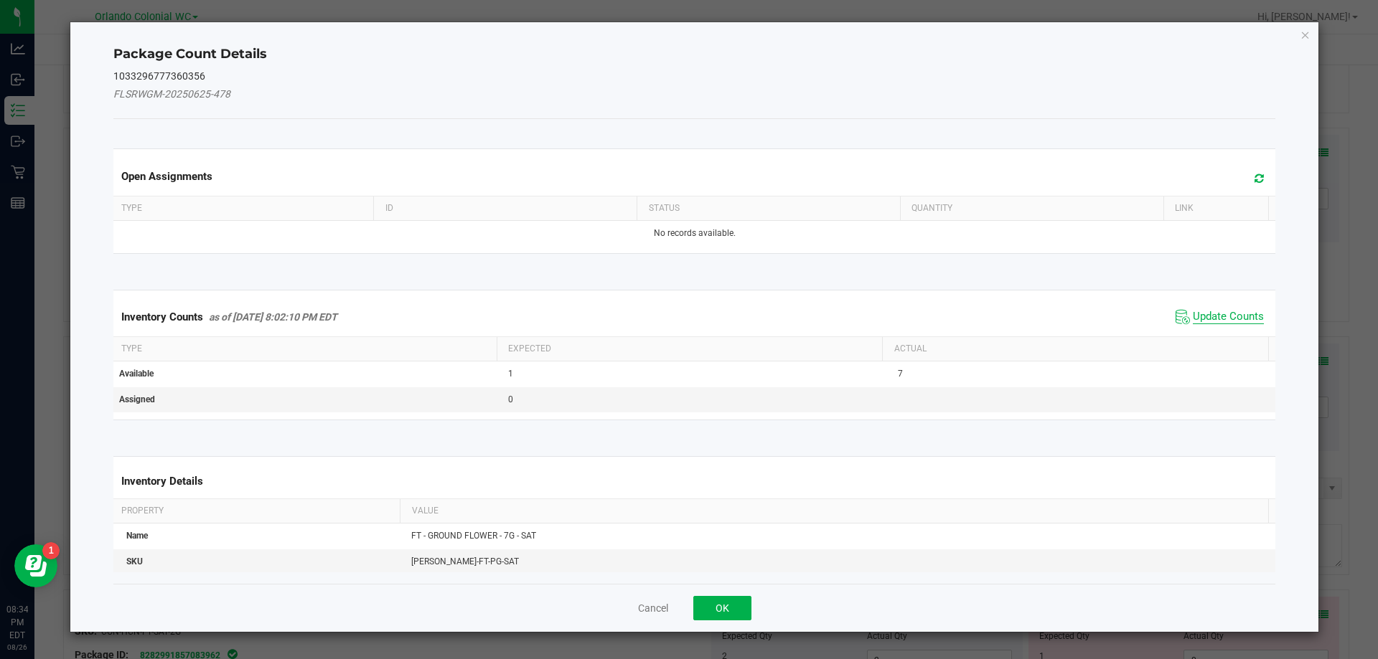
click at [1215, 321] on span "Update Counts" at bounding box center [1227, 317] width 71 height 14
click at [1220, 336] on th "Actual" at bounding box center [1075, 348] width 386 height 24
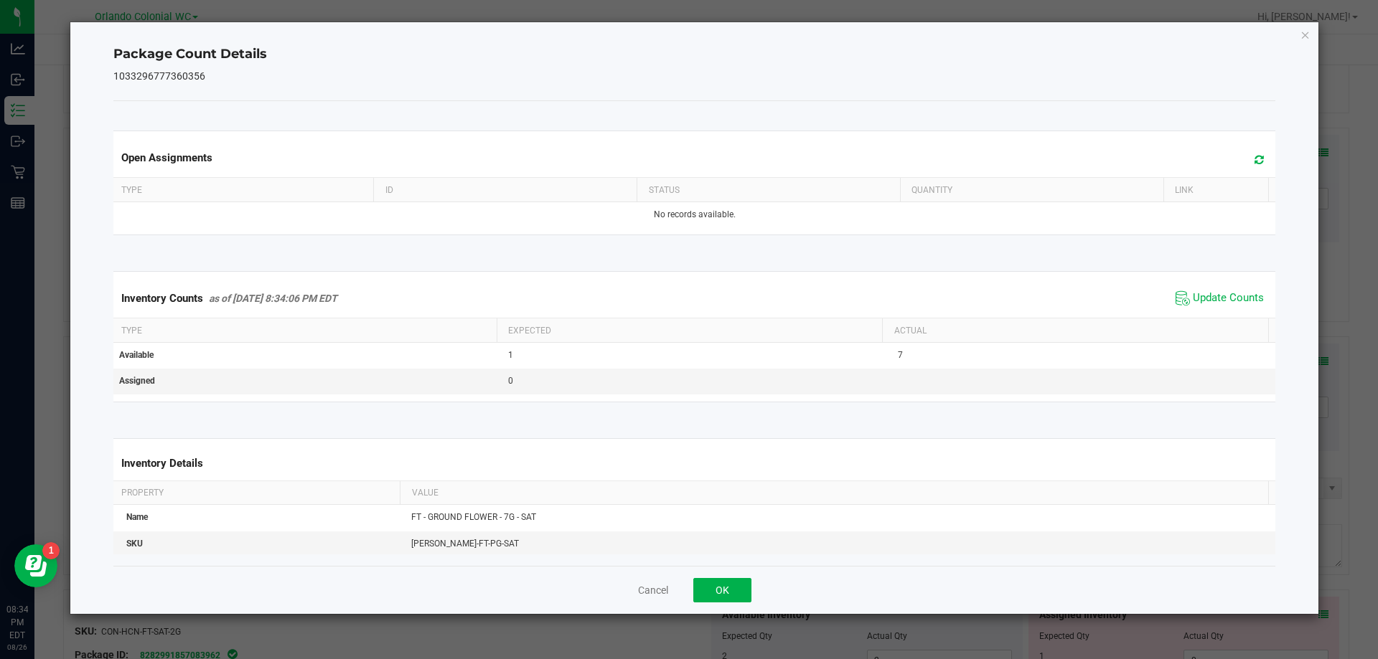
click at [1228, 321] on th "Actual" at bounding box center [1075, 331] width 386 height 24
click at [1236, 300] on span "Update Counts" at bounding box center [1227, 298] width 71 height 14
click at [1307, 35] on icon "Close" at bounding box center [1305, 34] width 10 height 17
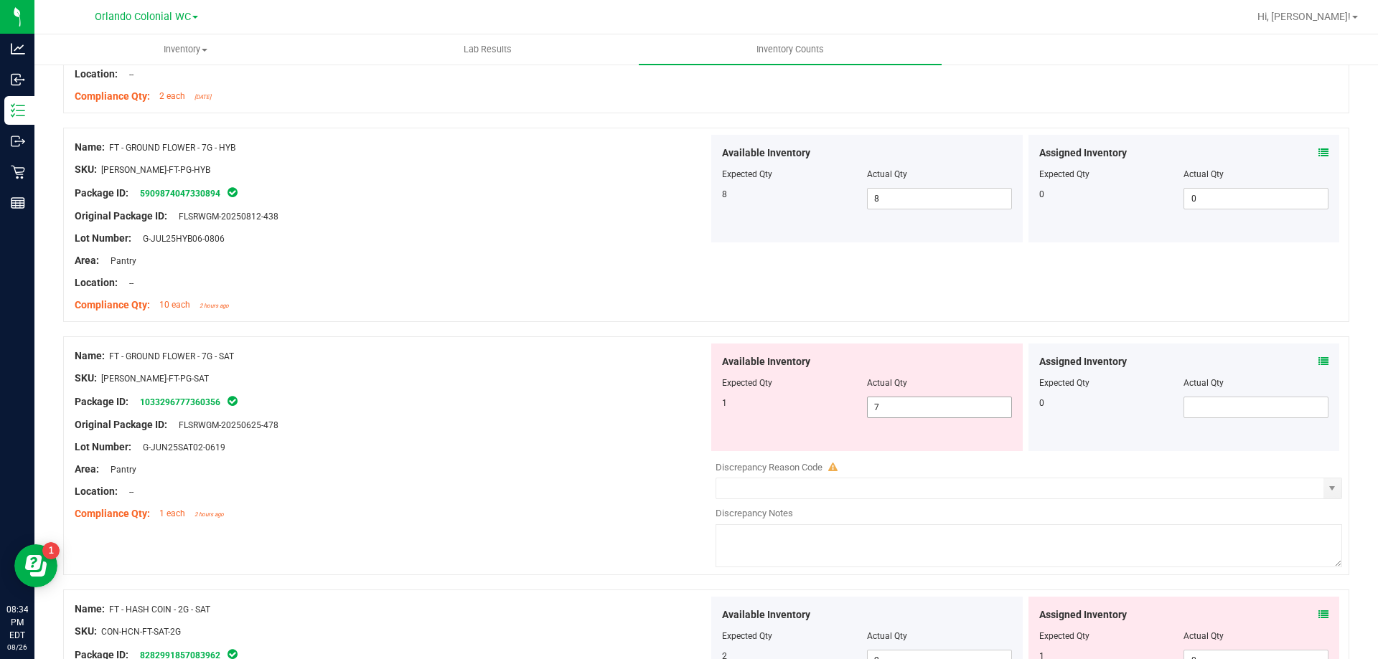
click at [915, 408] on input "7" at bounding box center [938, 407] width 143 height 20
type input "1"
click at [518, 395] on div "Package ID: 1033296777360356" at bounding box center [392, 401] width 634 height 17
type input "1"
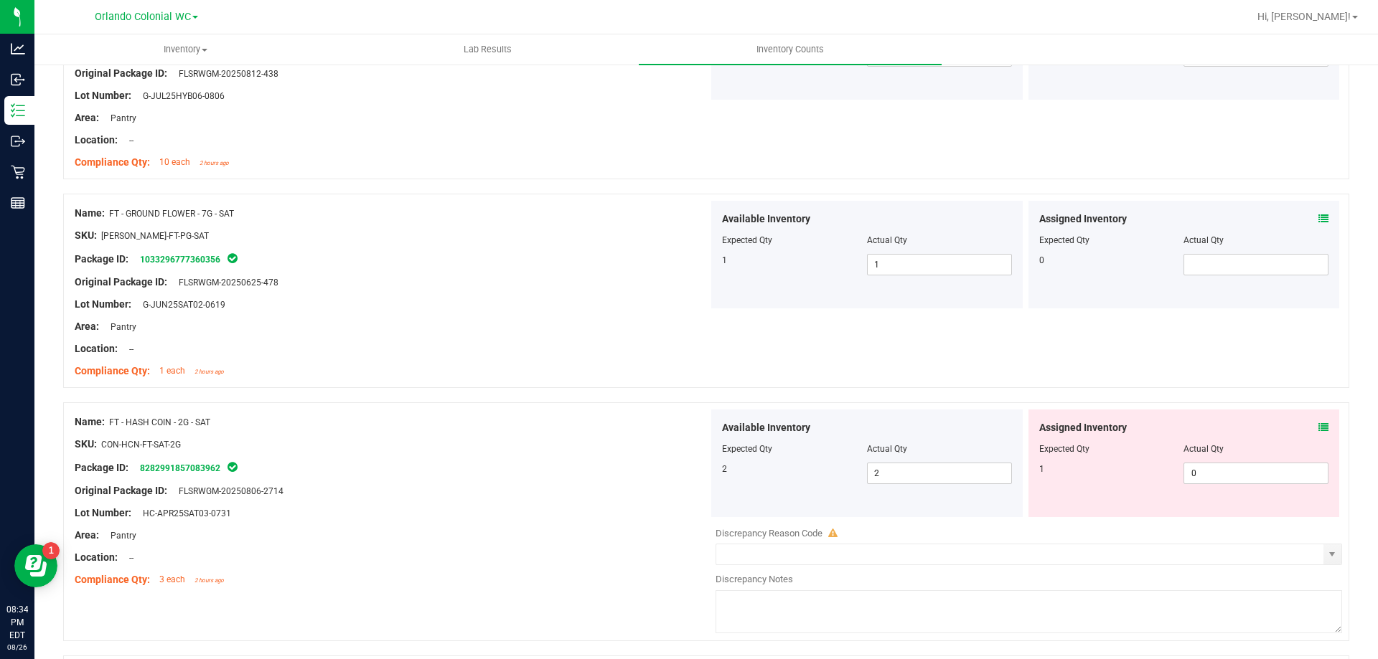
scroll to position [2874, 0]
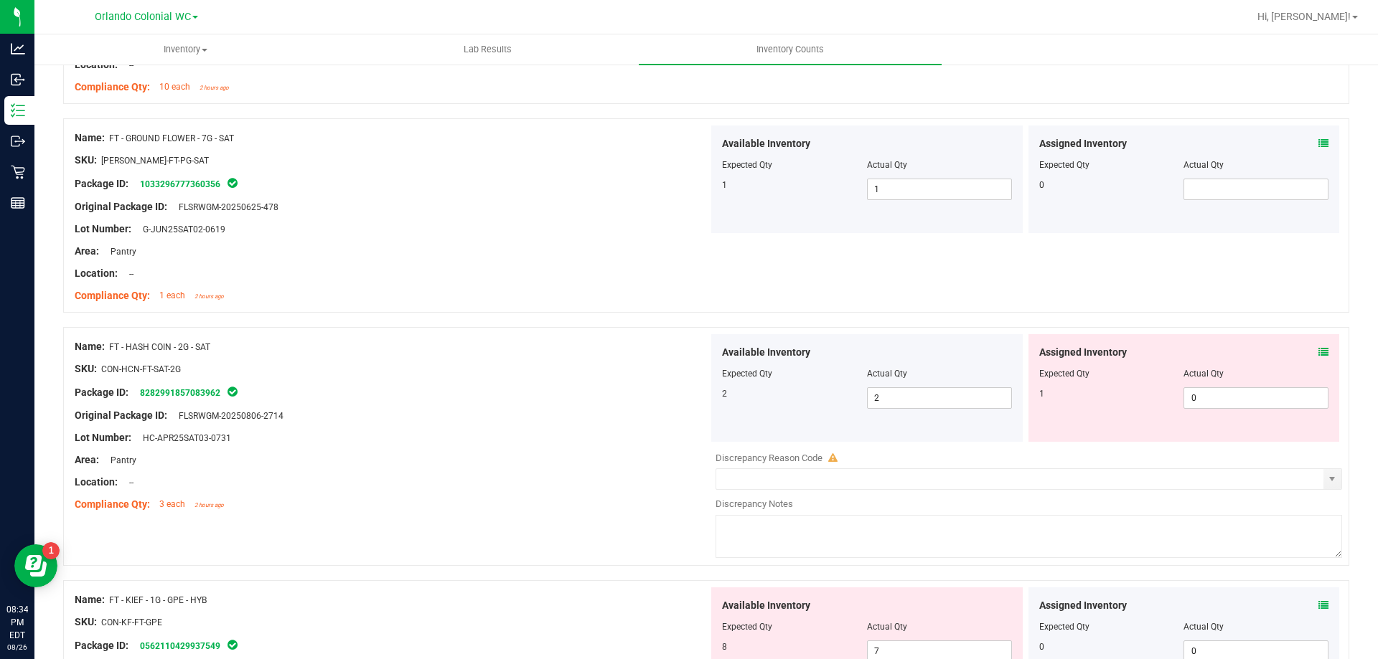
click at [1318, 356] on icon at bounding box center [1323, 352] width 10 height 10
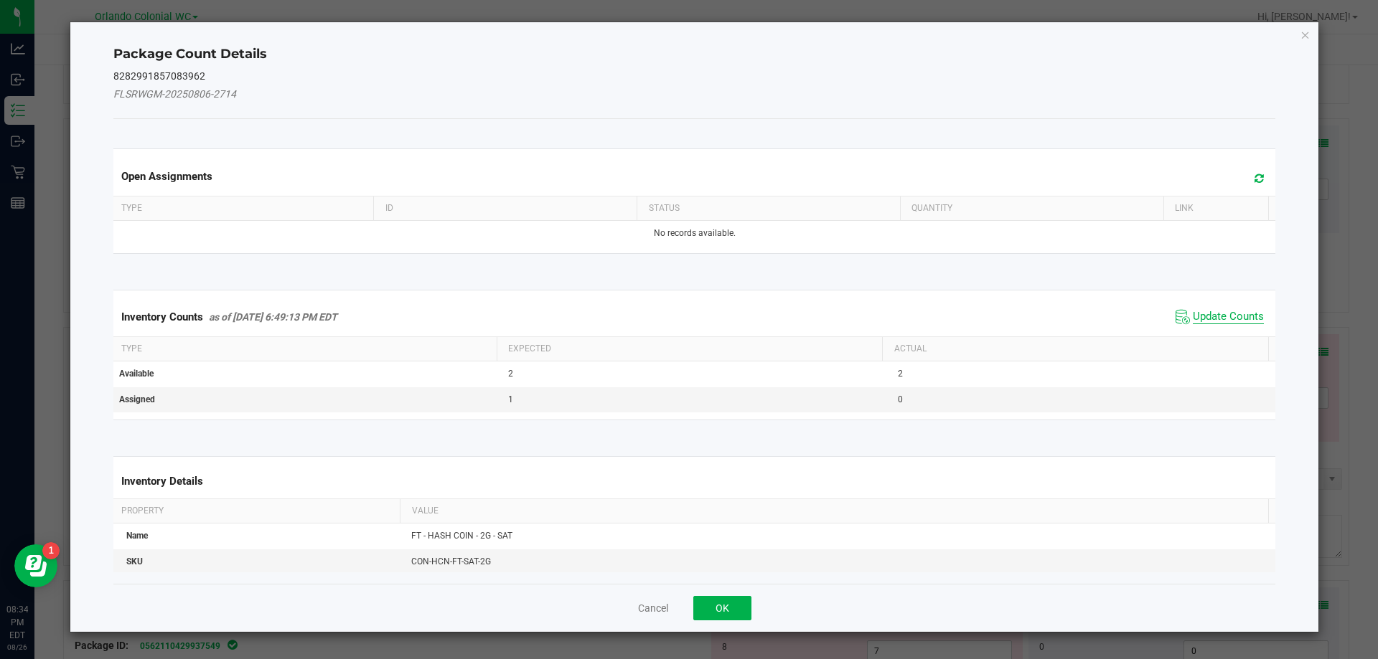
click at [1220, 314] on span "Update Counts" at bounding box center [1227, 317] width 71 height 14
click at [1217, 322] on span "Update Counts" at bounding box center [1227, 317] width 71 height 14
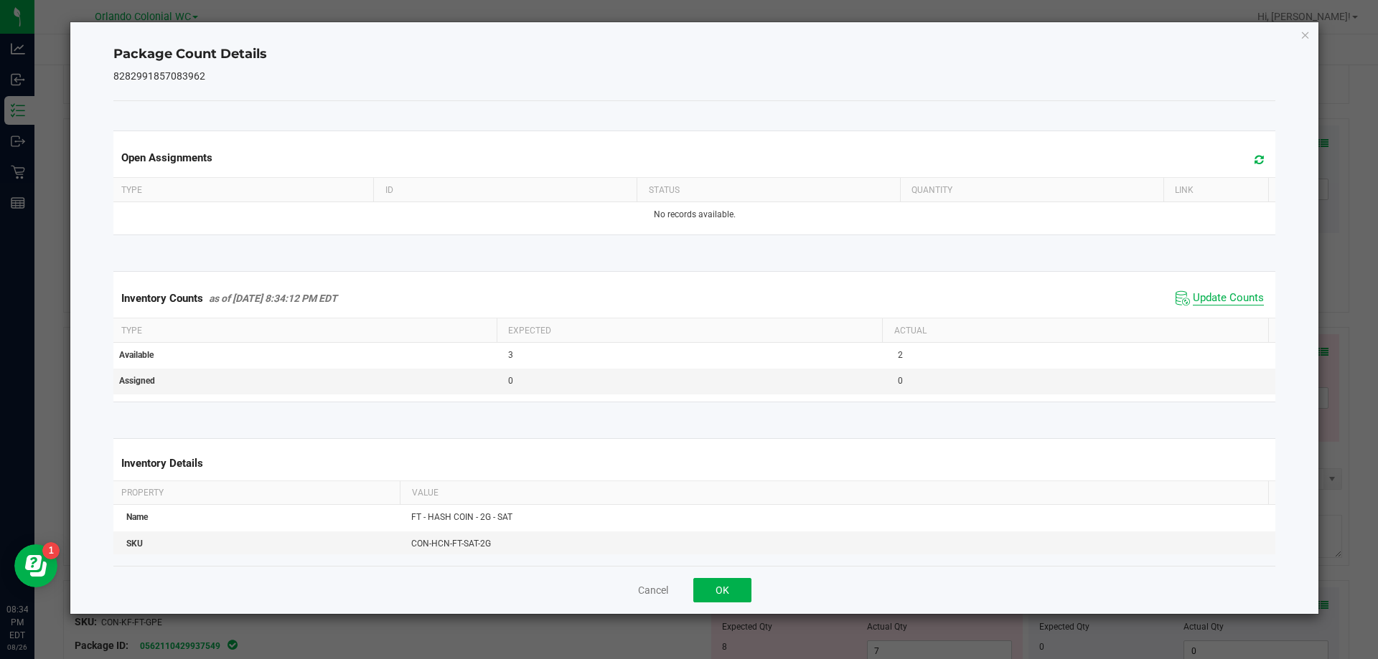
click at [1230, 306] on span "Update Counts" at bounding box center [1227, 298] width 71 height 14
click at [1228, 322] on th "Actual" at bounding box center [1075, 329] width 386 height 24
click at [1234, 293] on span "Update Counts" at bounding box center [1227, 298] width 71 height 14
click at [1304, 34] on icon "Close" at bounding box center [1305, 34] width 10 height 17
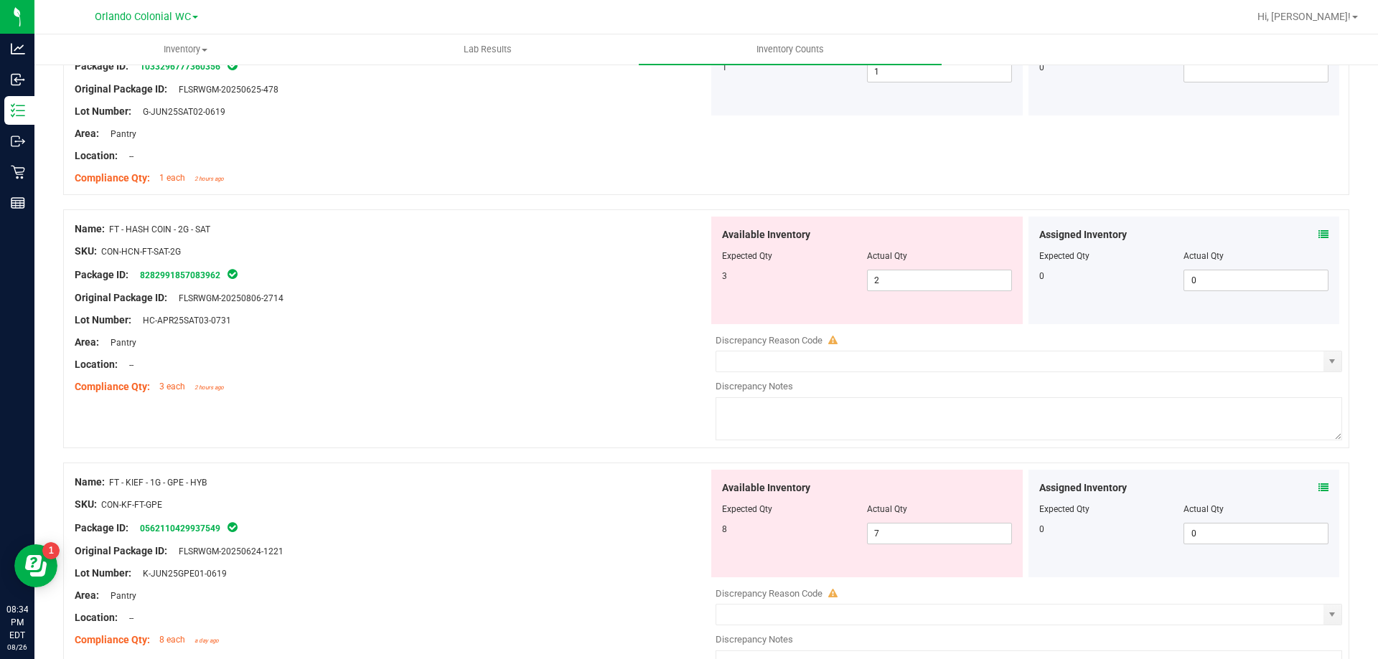
scroll to position [3015, 0]
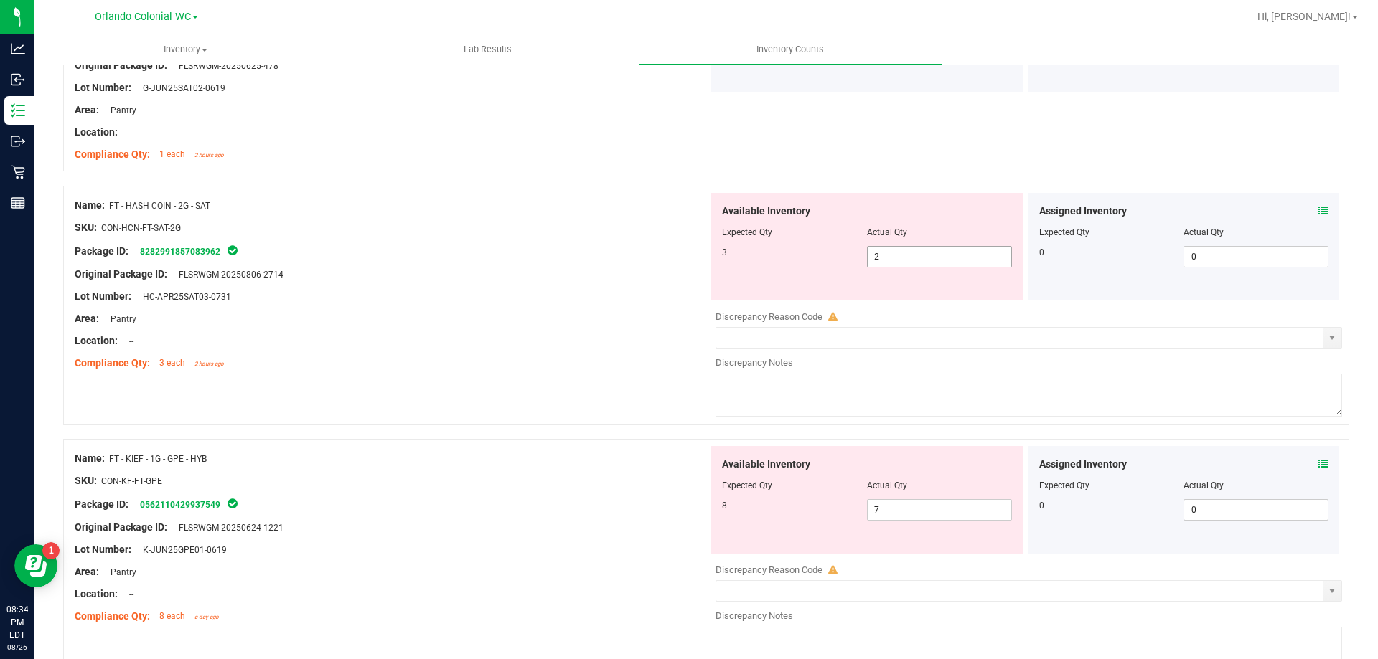
click at [931, 259] on input "2" at bounding box center [938, 257] width 143 height 20
click at [1318, 210] on icon at bounding box center [1323, 211] width 10 height 10
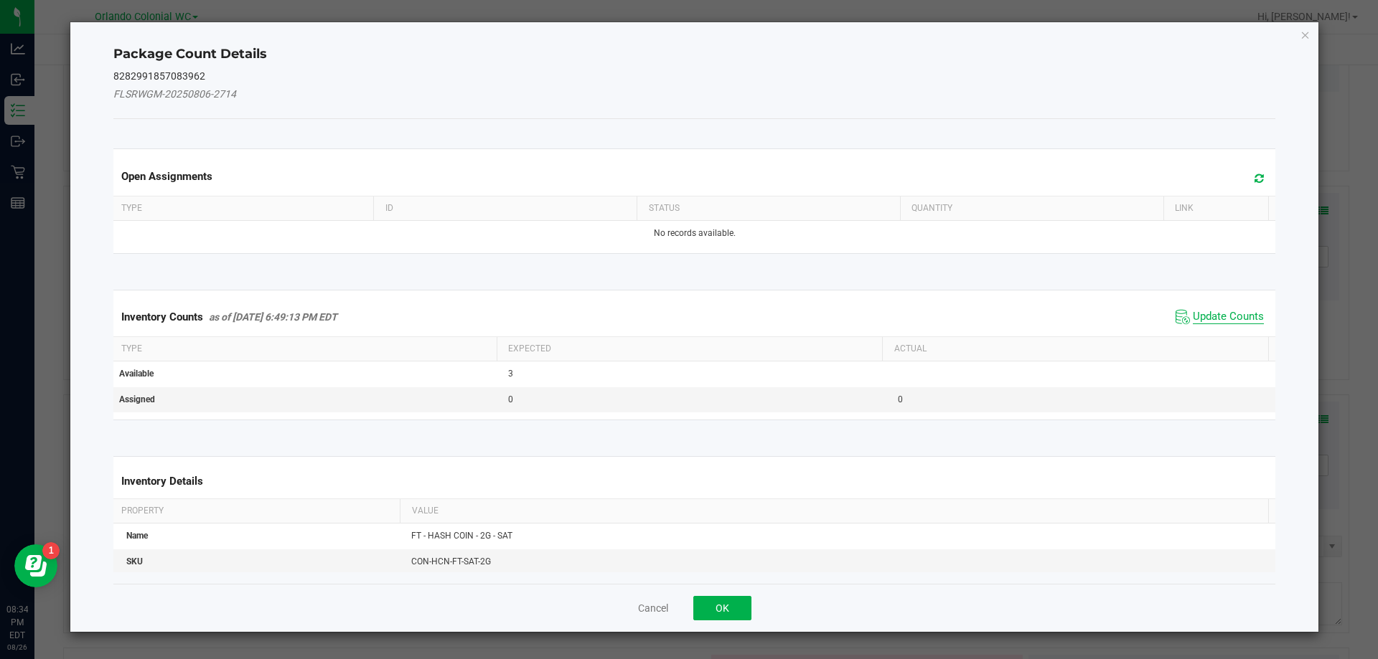
click at [1215, 312] on span "Update Counts" at bounding box center [1227, 317] width 71 height 14
click at [1221, 336] on th "Actual" at bounding box center [1075, 348] width 386 height 24
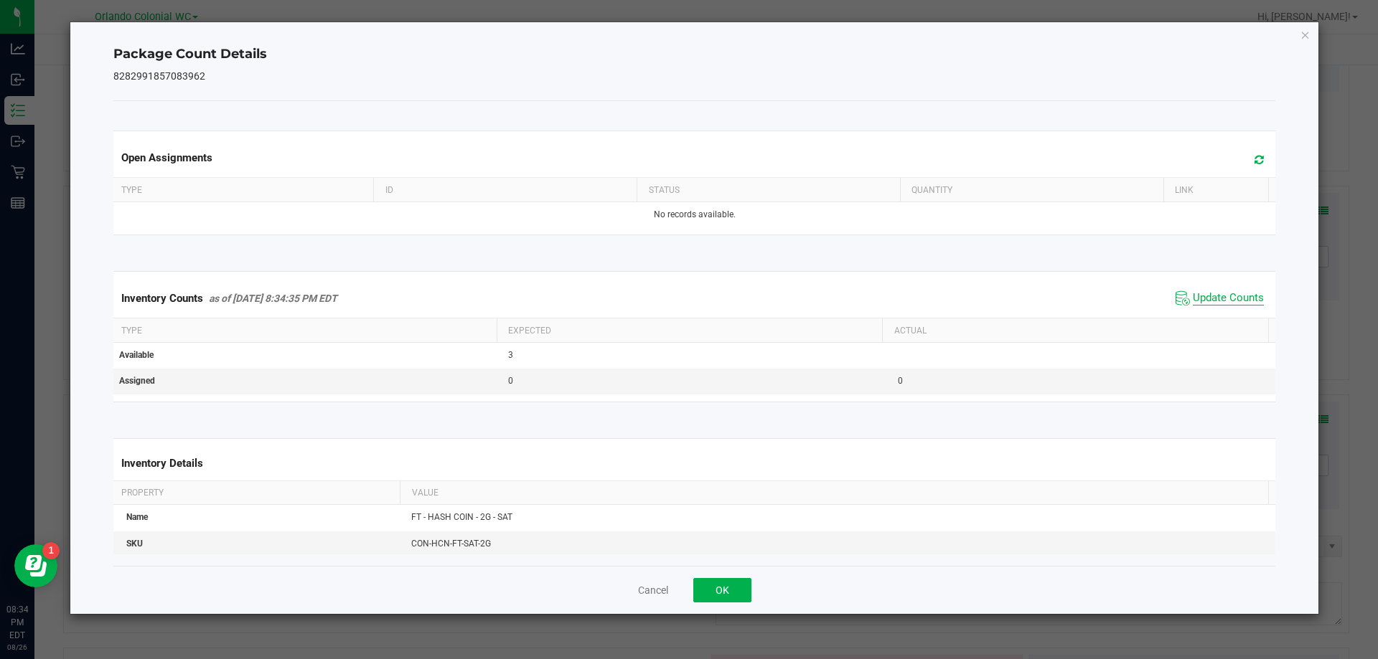
click at [1226, 303] on span "Update Counts" at bounding box center [1227, 298] width 71 height 14
click at [1306, 42] on icon "Close" at bounding box center [1305, 34] width 10 height 17
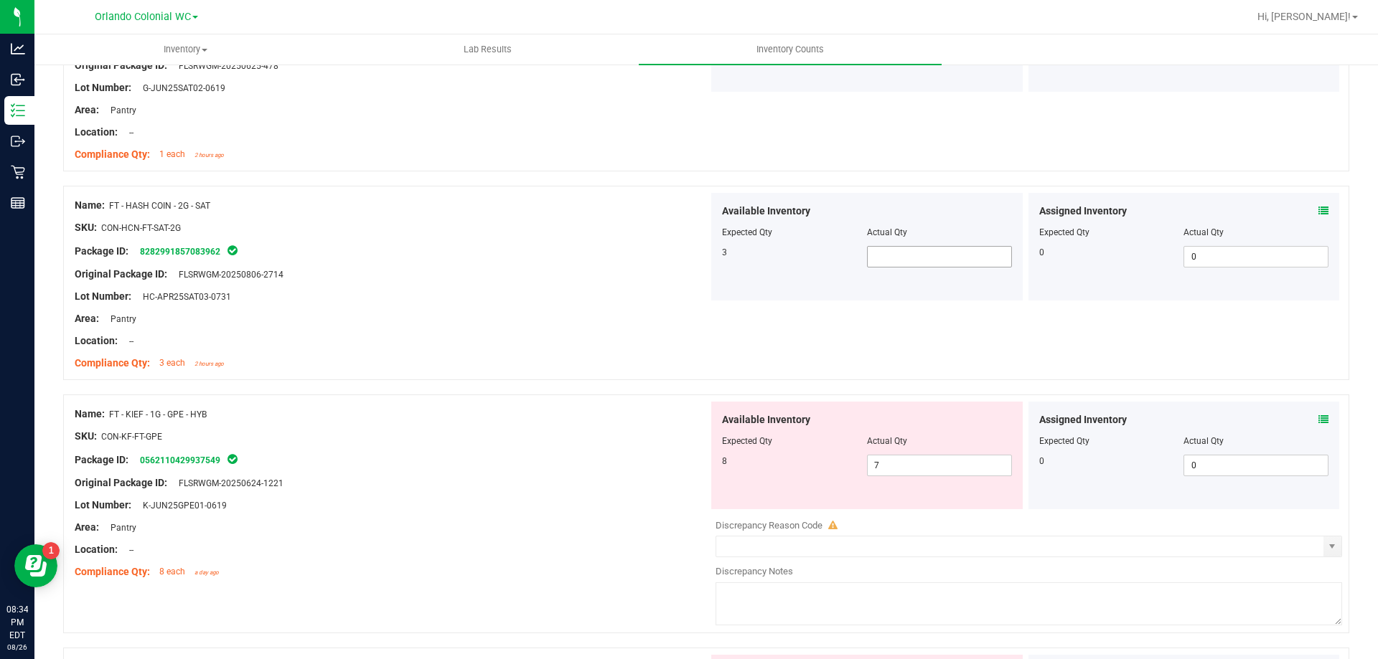
click at [911, 253] on input "text" at bounding box center [938, 257] width 143 height 20
type input "9"
type input "3"
click at [461, 236] on div at bounding box center [392, 238] width 634 height 7
type input "3"
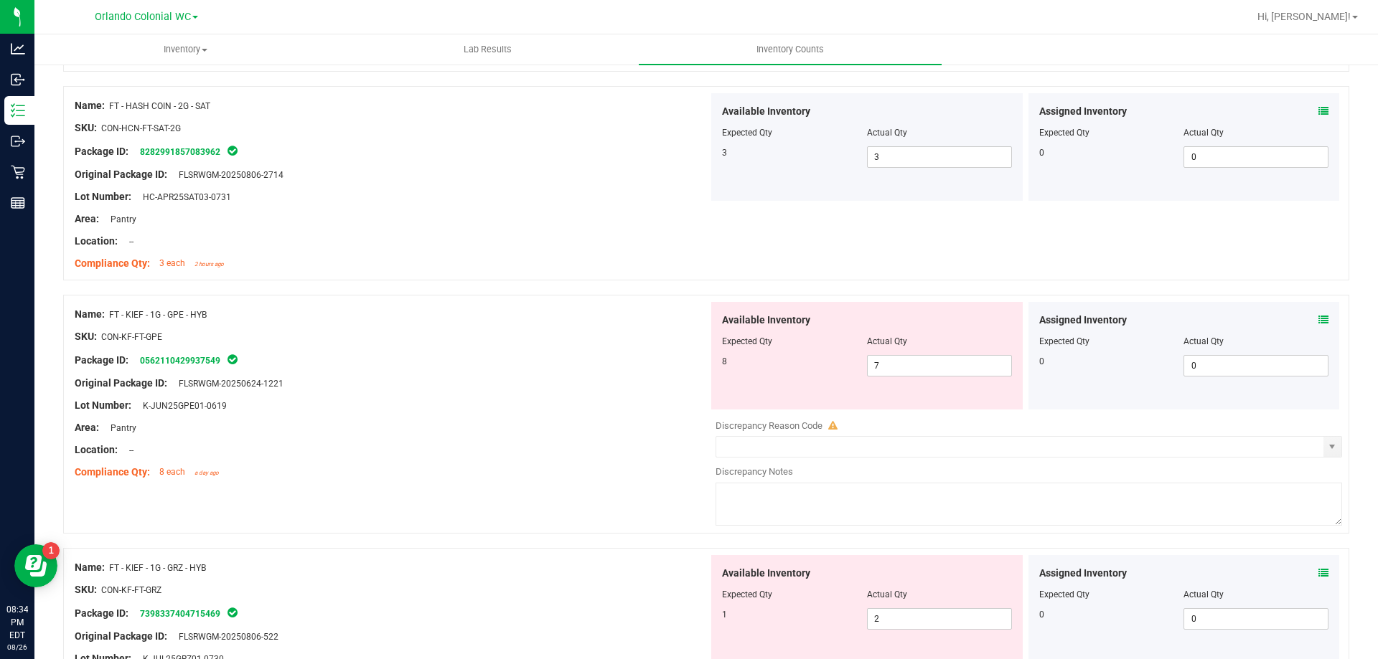
scroll to position [3267, 0]
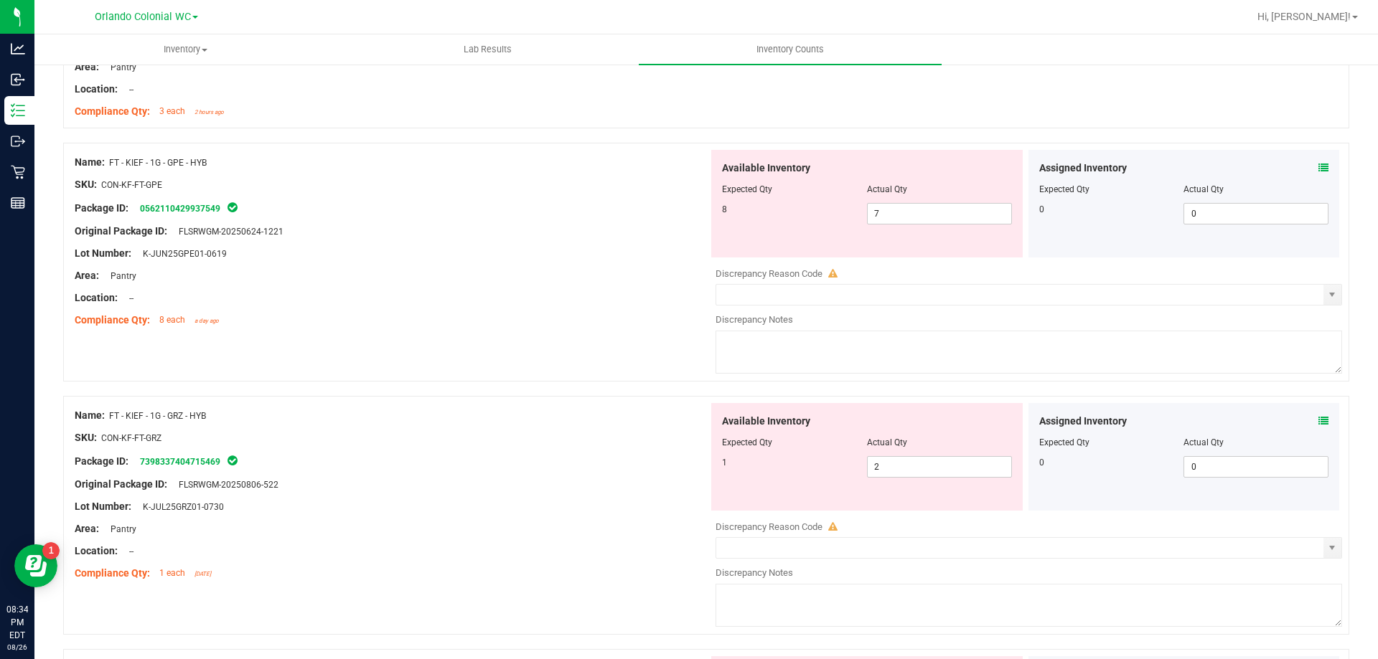
click at [1318, 167] on icon at bounding box center [1323, 168] width 10 height 10
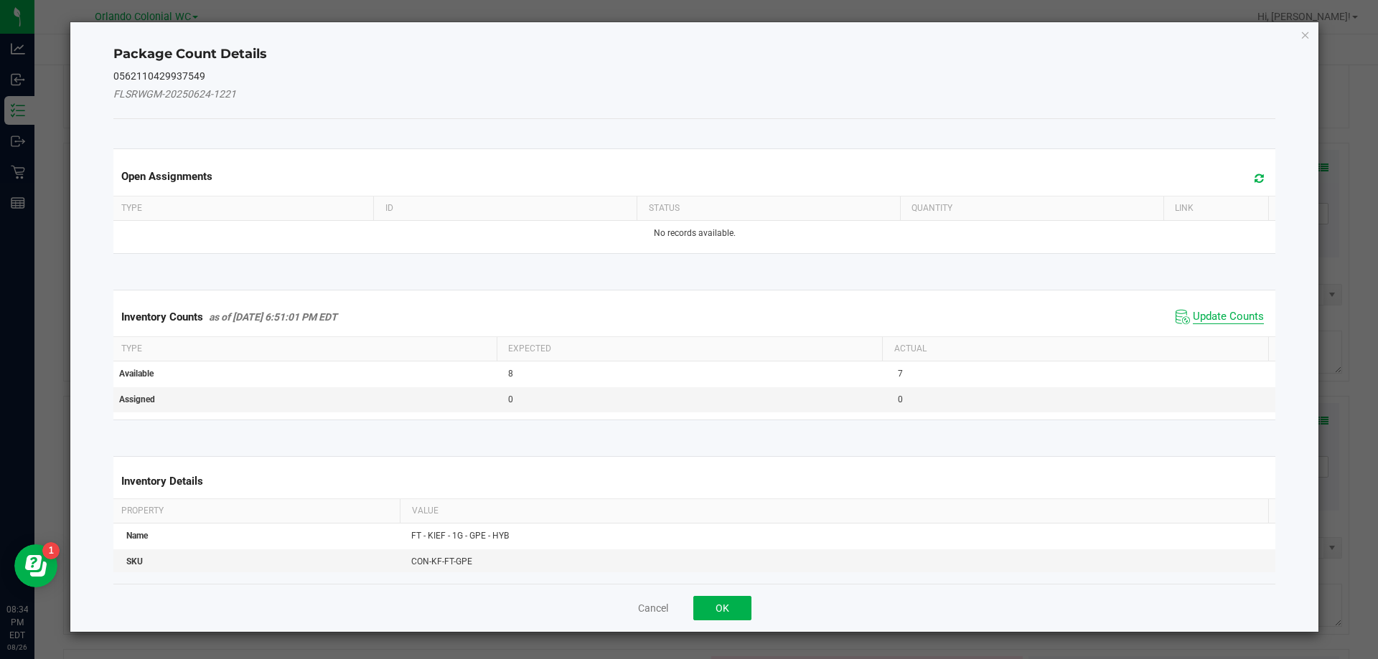
click at [1225, 314] on span "Update Counts" at bounding box center [1227, 317] width 71 height 14
click at [1232, 313] on div "Inventory Counts as of [DATE] 6:51:01 PM EDT Update Counts" at bounding box center [694, 317] width 1168 height 39
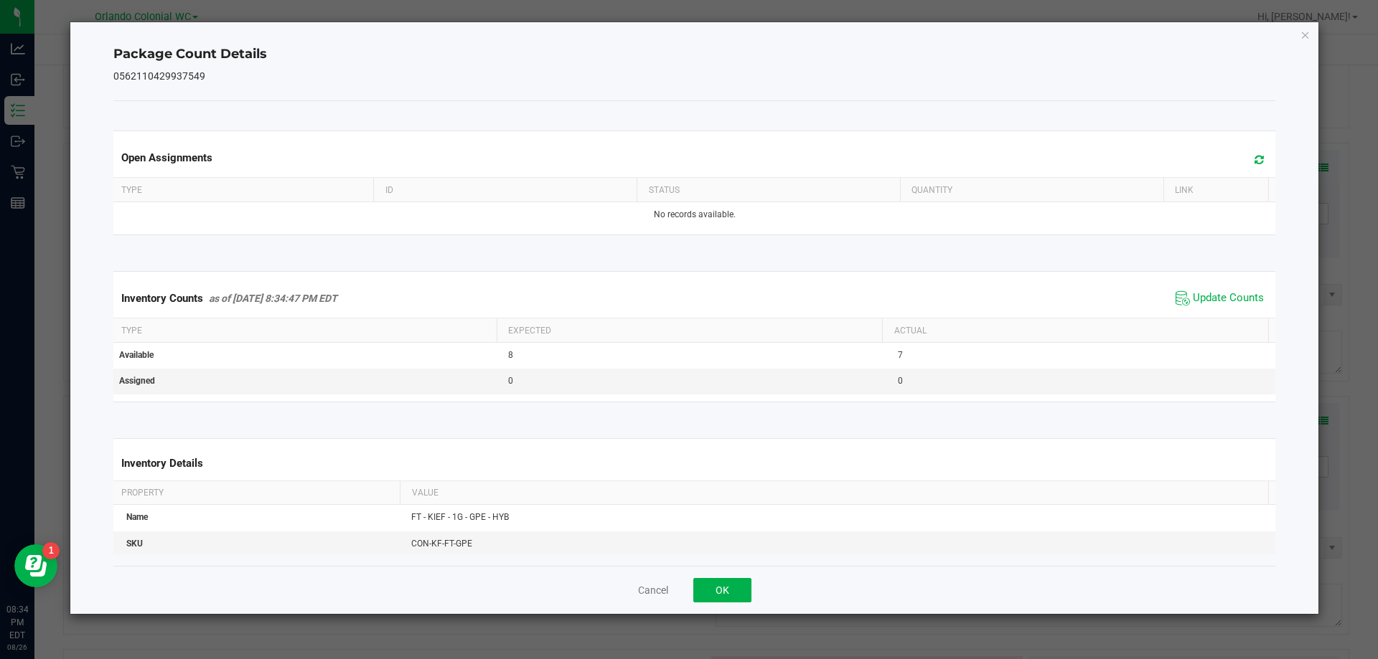
click at [1231, 303] on span "Update Counts" at bounding box center [1227, 298] width 71 height 14
click at [1226, 304] on span "Update Counts" at bounding box center [1227, 298] width 71 height 14
click at [1234, 293] on span "Update Counts" at bounding box center [1227, 298] width 71 height 14
click at [1304, 31] on icon "Close" at bounding box center [1305, 34] width 10 height 17
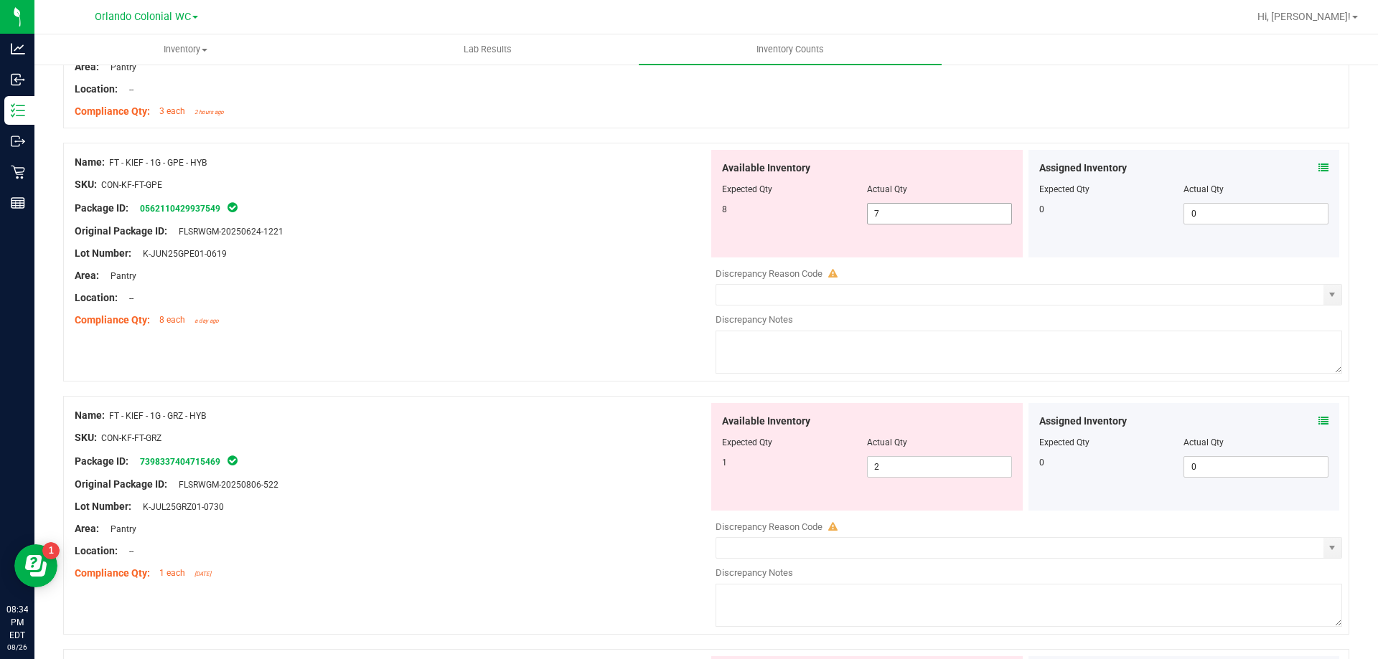
click at [930, 208] on input "7" at bounding box center [938, 214] width 143 height 20
type input "8"
click at [533, 245] on div at bounding box center [392, 242] width 634 height 7
type input "8"
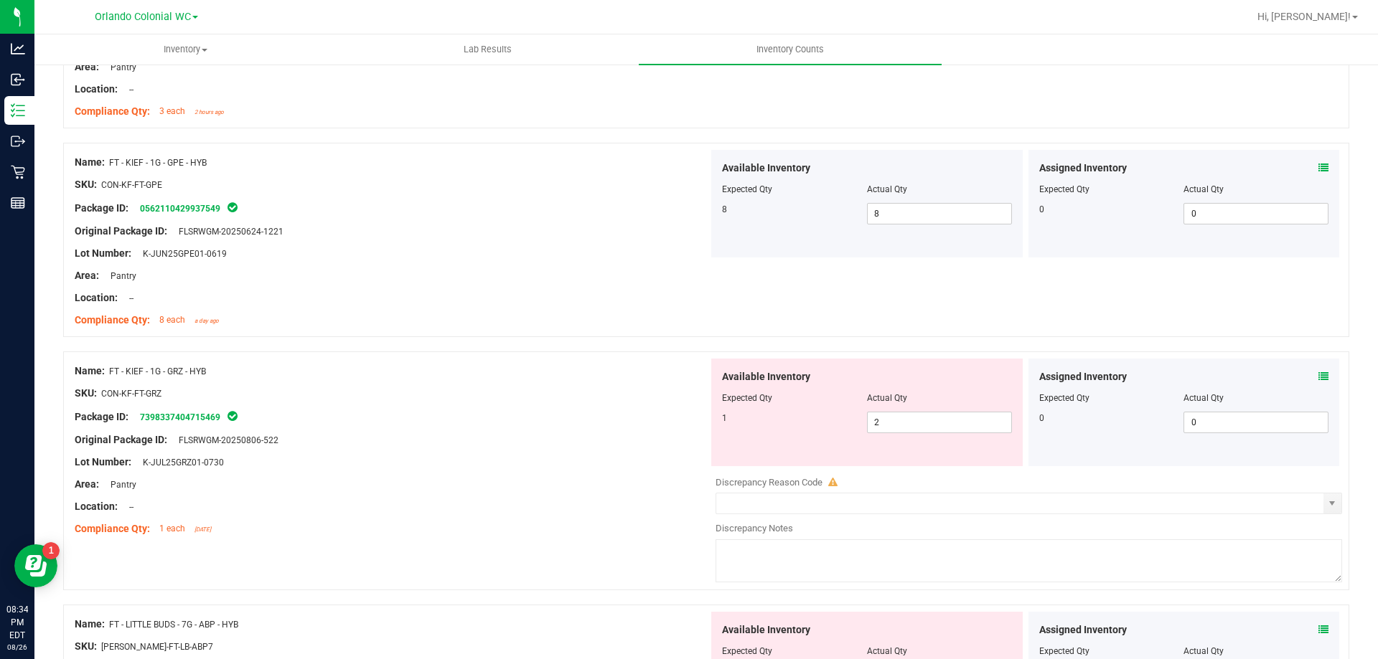
click at [1318, 377] on icon at bounding box center [1323, 377] width 10 height 10
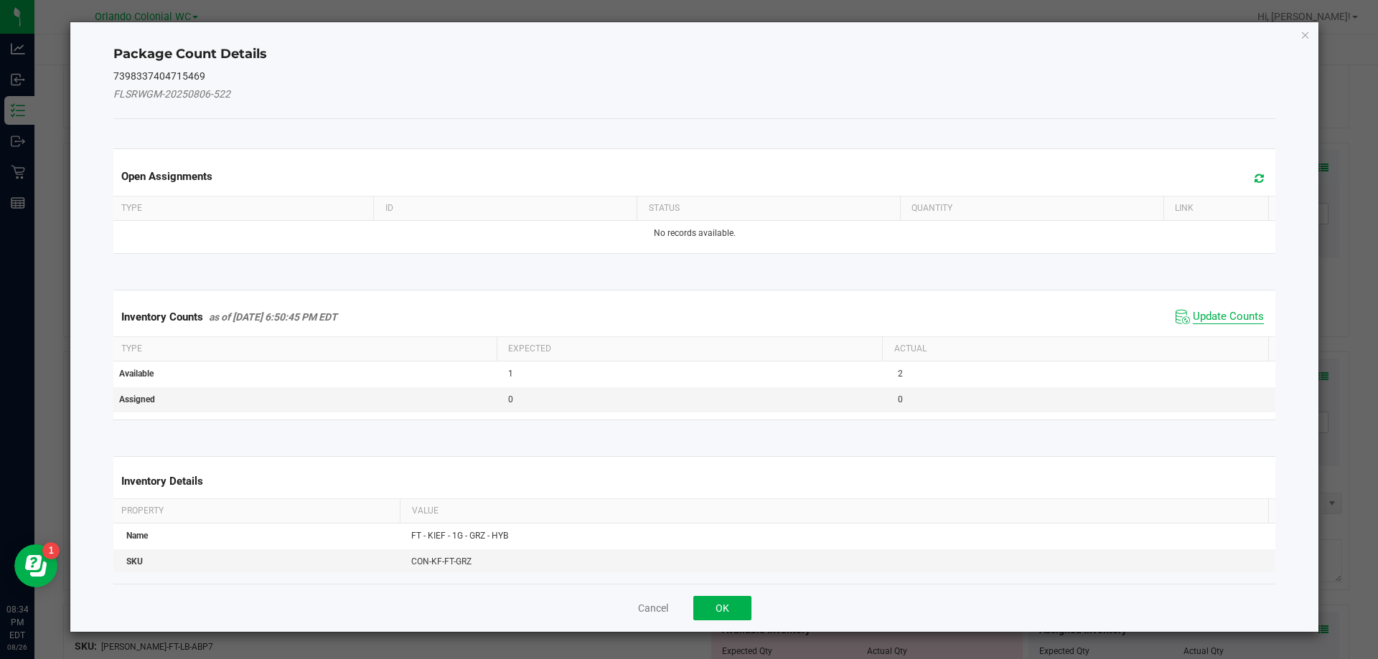
click at [1221, 312] on span "Update Counts" at bounding box center [1227, 317] width 71 height 14
click at [1220, 322] on span "Update Counts" at bounding box center [1227, 316] width 71 height 13
click at [1236, 322] on span "Update Counts" at bounding box center [1227, 316] width 71 height 13
click at [1237, 310] on span "Update Counts" at bounding box center [1227, 316] width 71 height 13
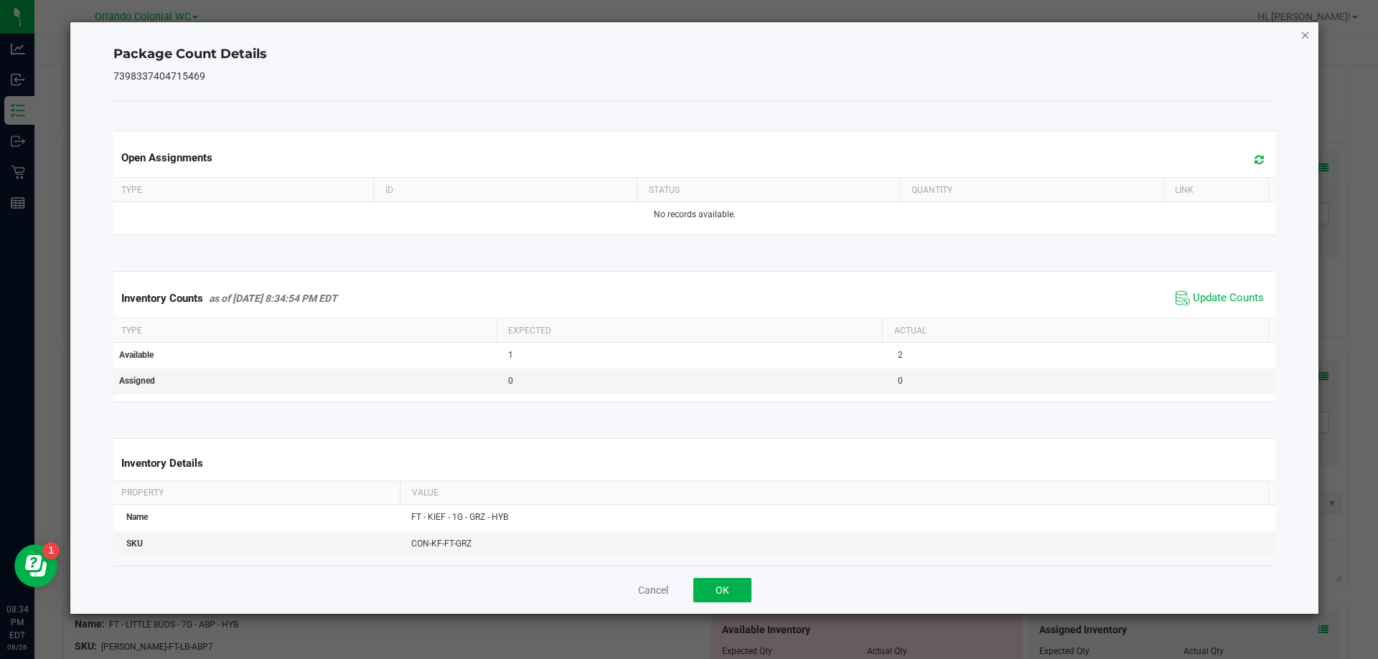
click at [1307, 32] on icon "Close" at bounding box center [1305, 34] width 10 height 17
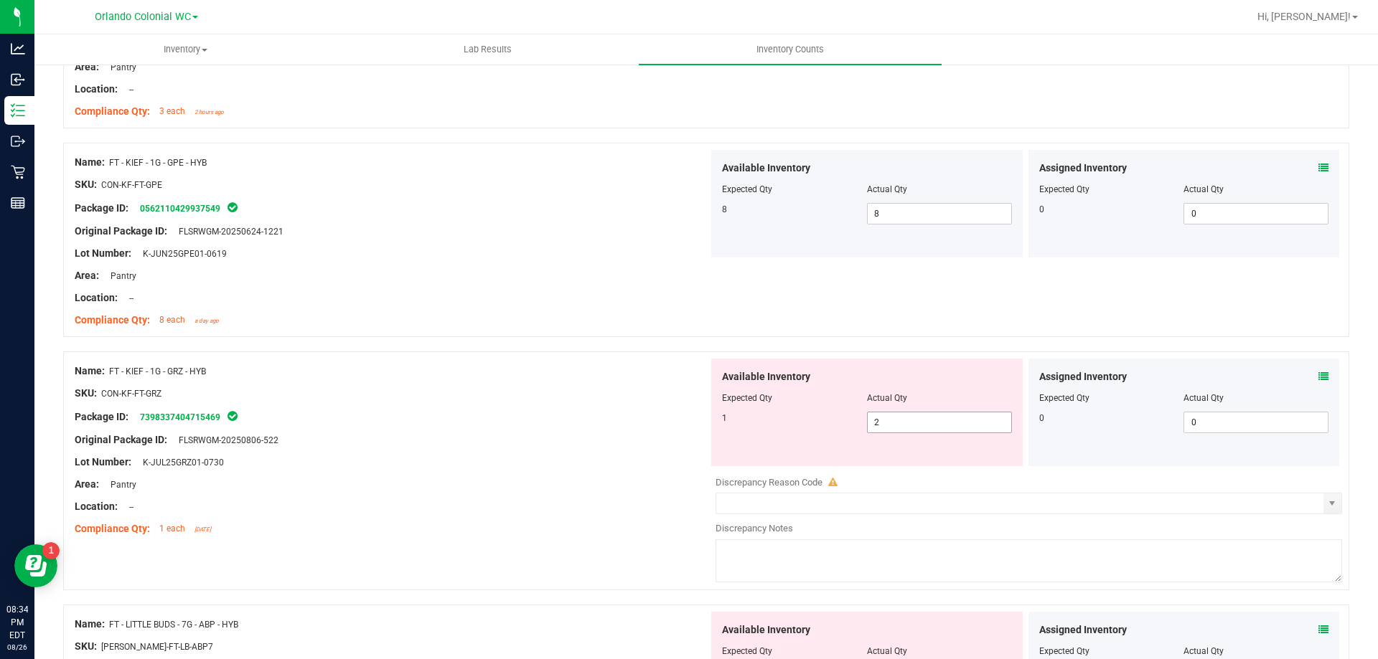
click at [909, 423] on input "2" at bounding box center [938, 423] width 143 height 20
type input "1"
click at [513, 414] on div "Package ID: 7398337404715469" at bounding box center [392, 416] width 634 height 17
type input "1"
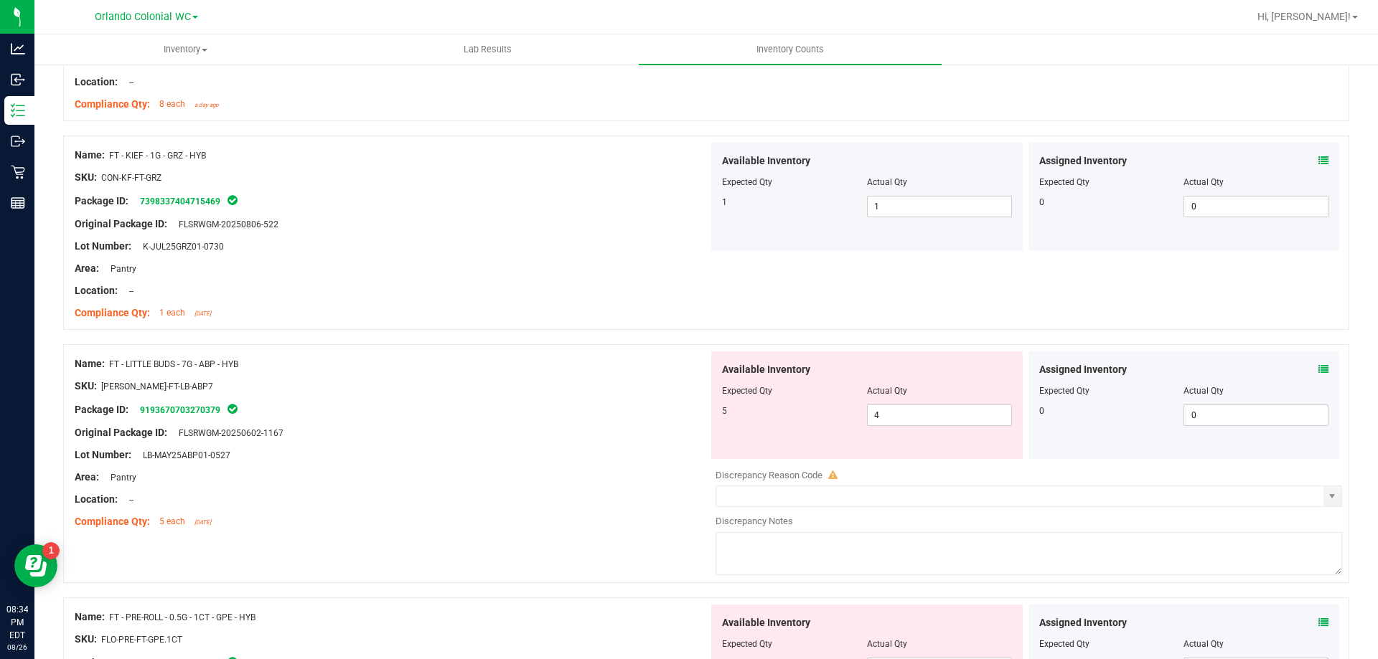
scroll to position [3482, 0]
click at [1318, 370] on icon at bounding box center [1323, 370] width 10 height 10
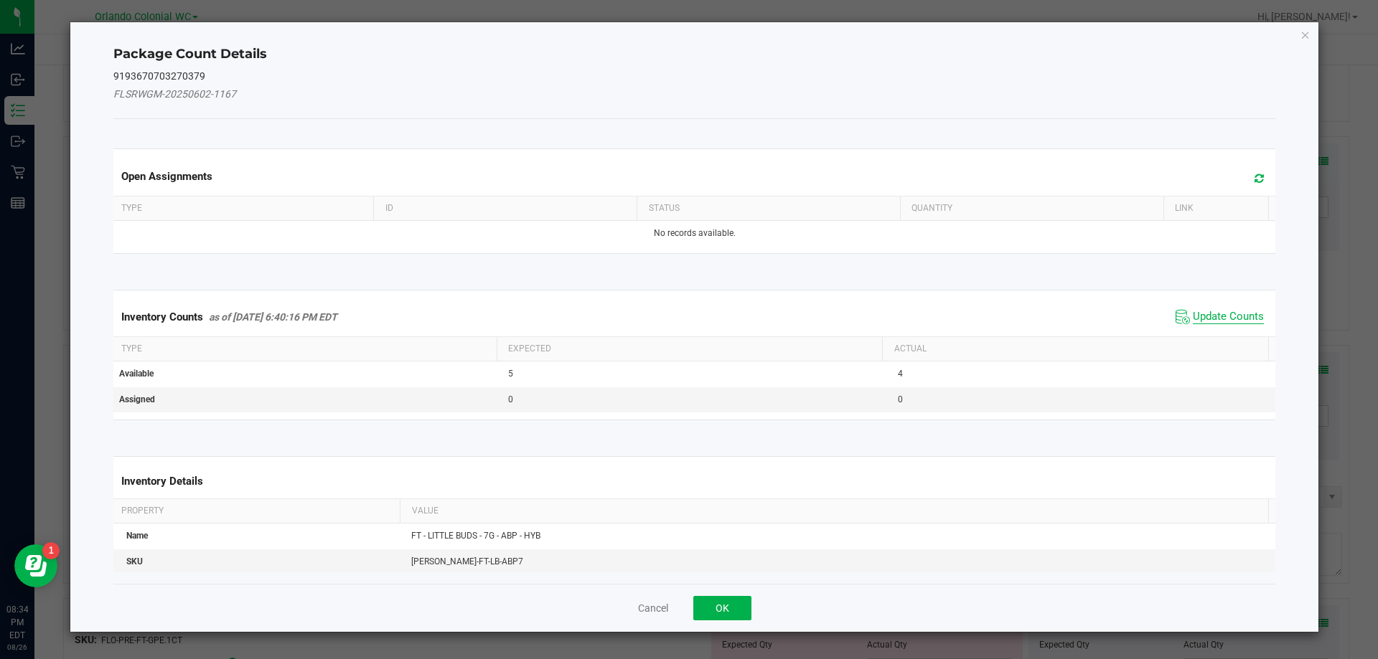
click at [1210, 313] on span "Update Counts" at bounding box center [1227, 317] width 71 height 14
click at [1224, 310] on span "Update Counts" at bounding box center [1227, 316] width 71 height 13
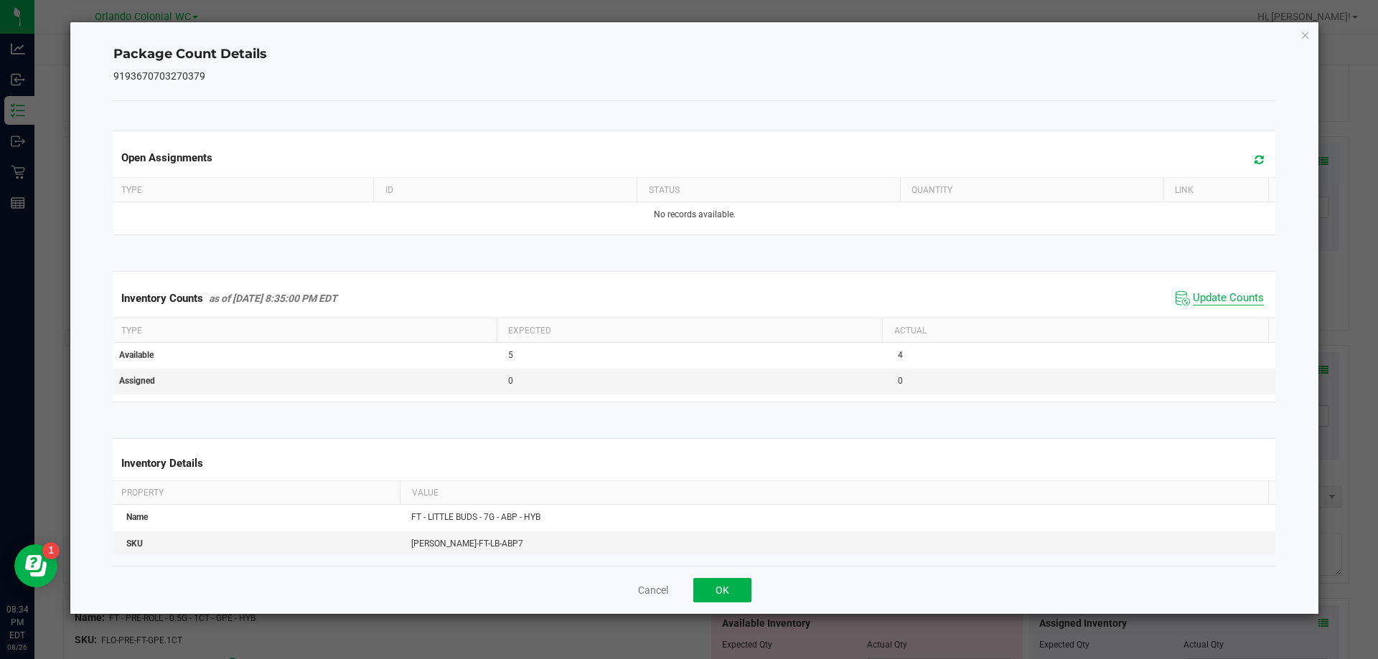
click at [1238, 306] on span "Update Counts" at bounding box center [1227, 298] width 71 height 14
click at [1309, 36] on icon "Close" at bounding box center [1305, 34] width 10 height 17
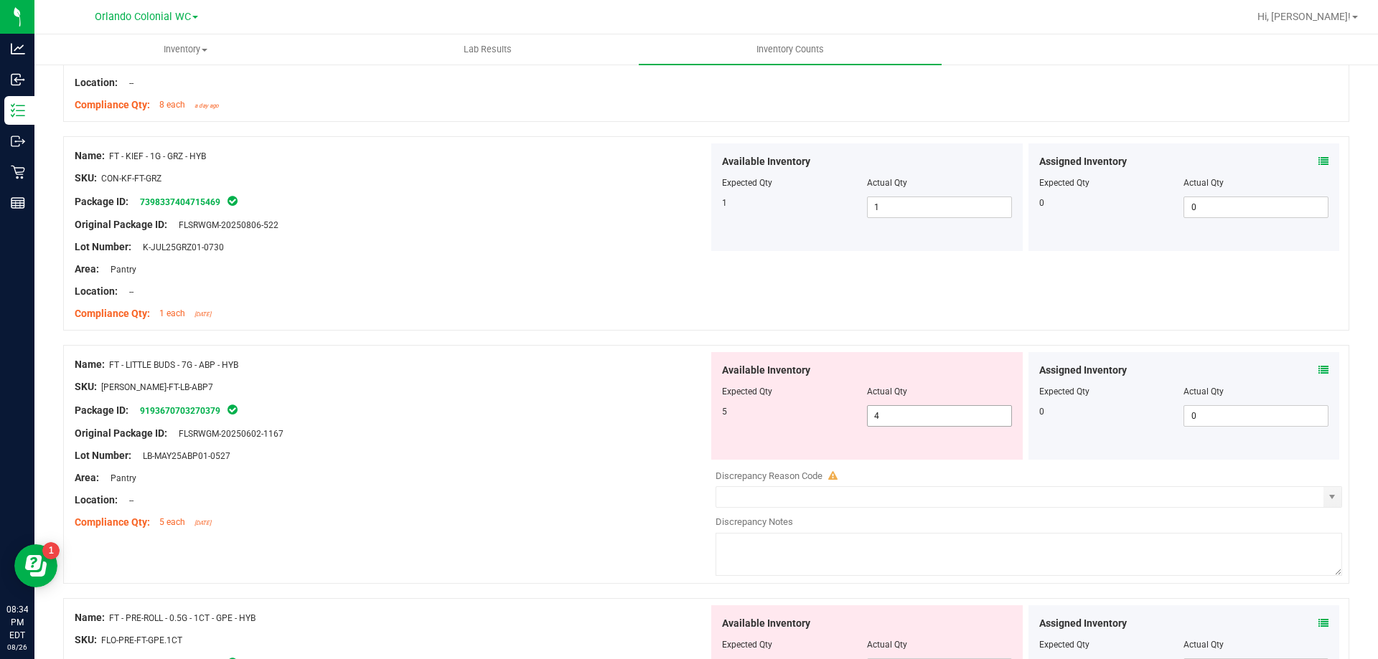
click at [961, 416] on input "4" at bounding box center [938, 416] width 143 height 20
type input "5"
click at [496, 409] on div "Package ID: 9193670703270379" at bounding box center [392, 410] width 634 height 17
type input "5"
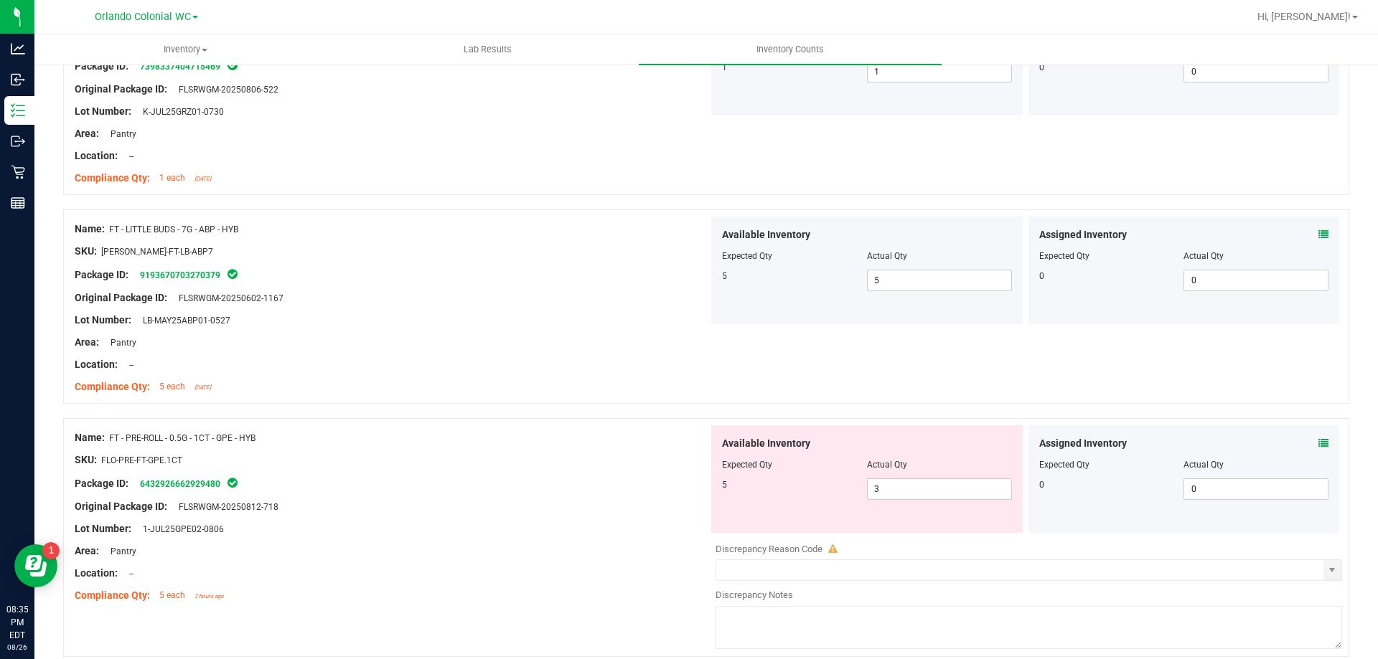
scroll to position [3770, 0]
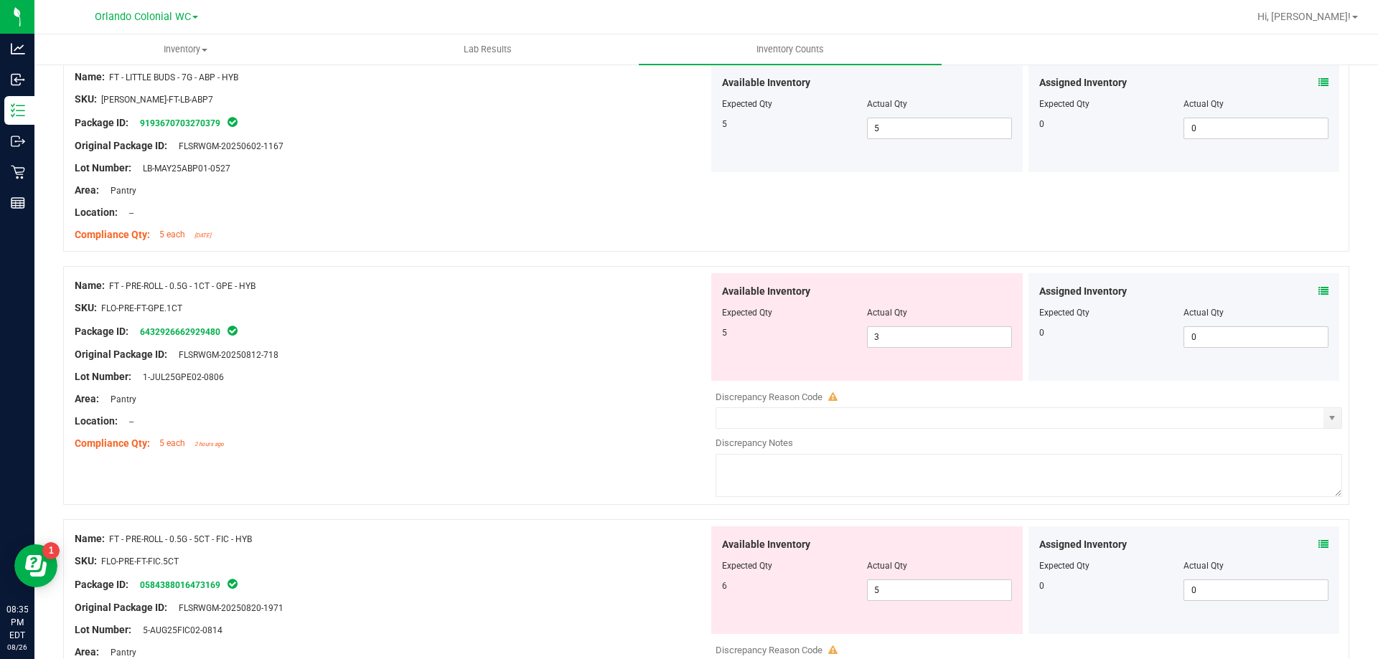
click at [1318, 291] on icon at bounding box center [1323, 291] width 10 height 10
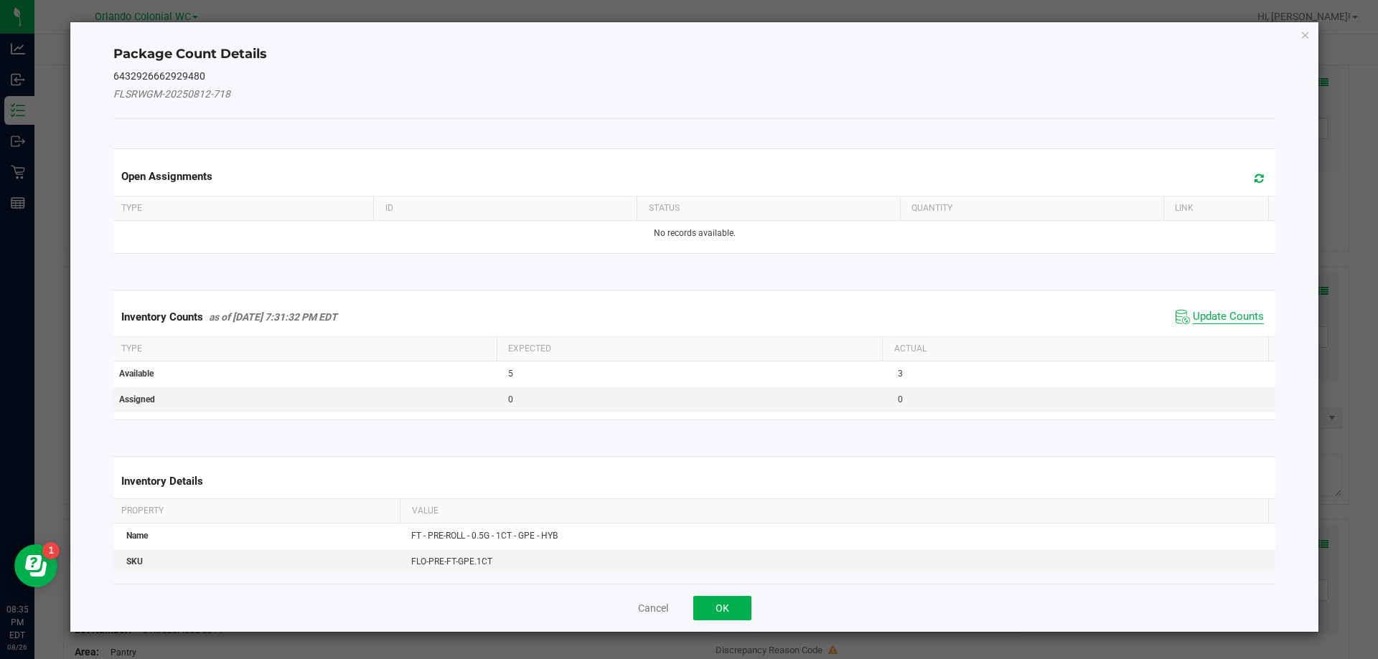
click at [1216, 314] on span "Update Counts" at bounding box center [1227, 317] width 71 height 14
click at [1223, 322] on span "Update Counts" at bounding box center [1227, 316] width 71 height 13
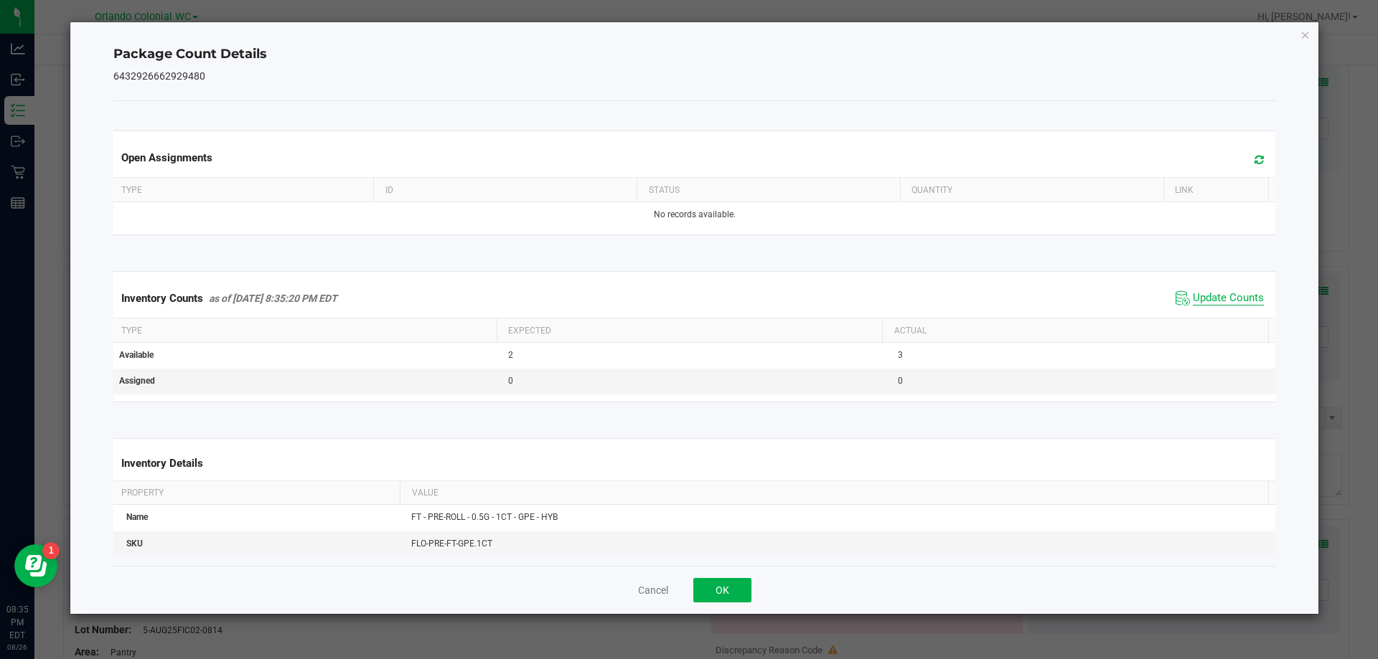
click at [1233, 306] on span "Update Counts" at bounding box center [1227, 298] width 71 height 14
click at [1236, 304] on span "Update Counts" at bounding box center [1227, 297] width 71 height 13
click at [1237, 291] on span "Update Counts" at bounding box center [1227, 297] width 71 height 13
click at [1307, 34] on icon "Close" at bounding box center [1305, 34] width 10 height 17
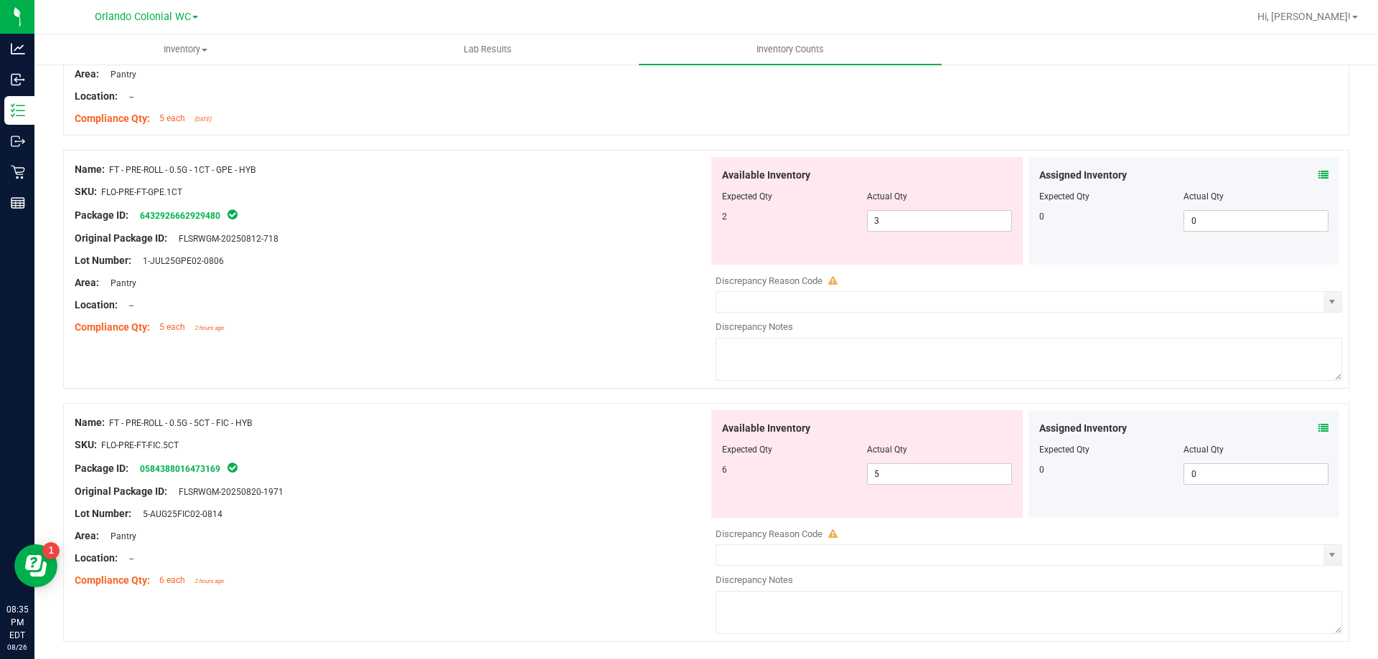
scroll to position [3892, 0]
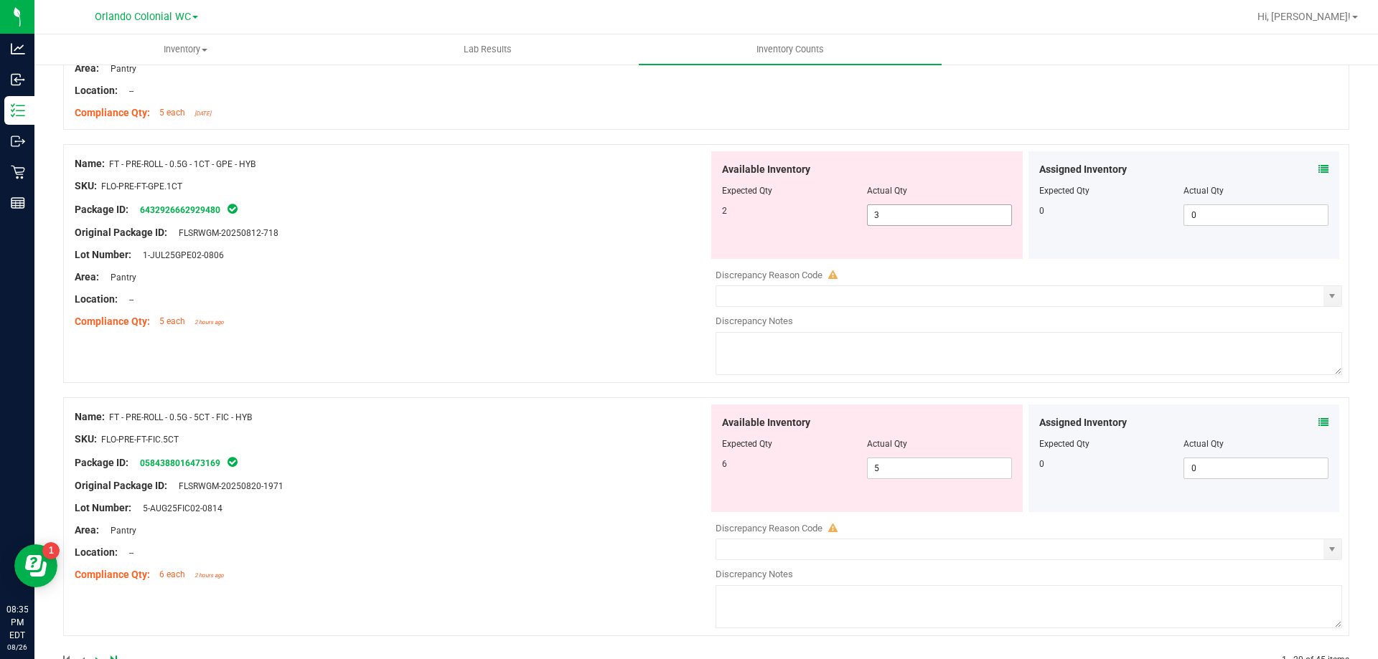
click at [905, 217] on input "3" at bounding box center [938, 215] width 143 height 20
type input "2"
click at [506, 238] on div "Original Package ID: FLSRWGM-20250812-718" at bounding box center [392, 232] width 634 height 15
type input "2"
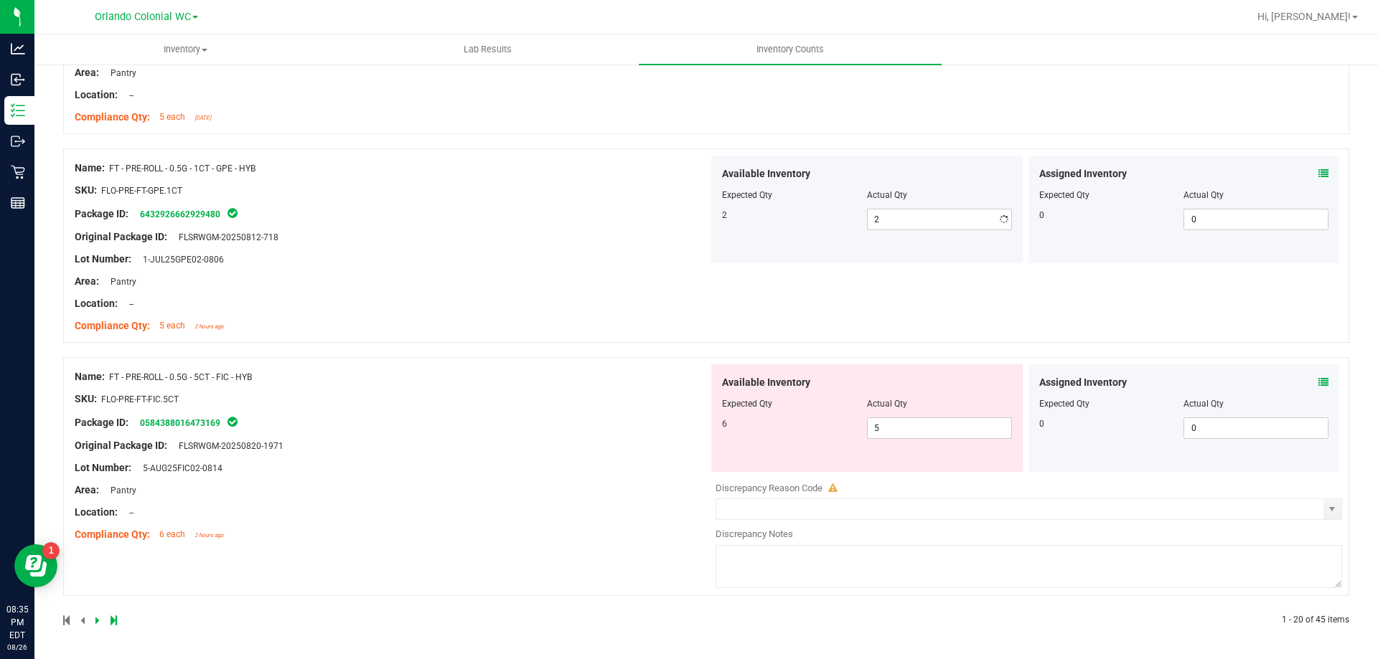
scroll to position [3887, 0]
click at [1318, 382] on icon at bounding box center [1323, 382] width 10 height 10
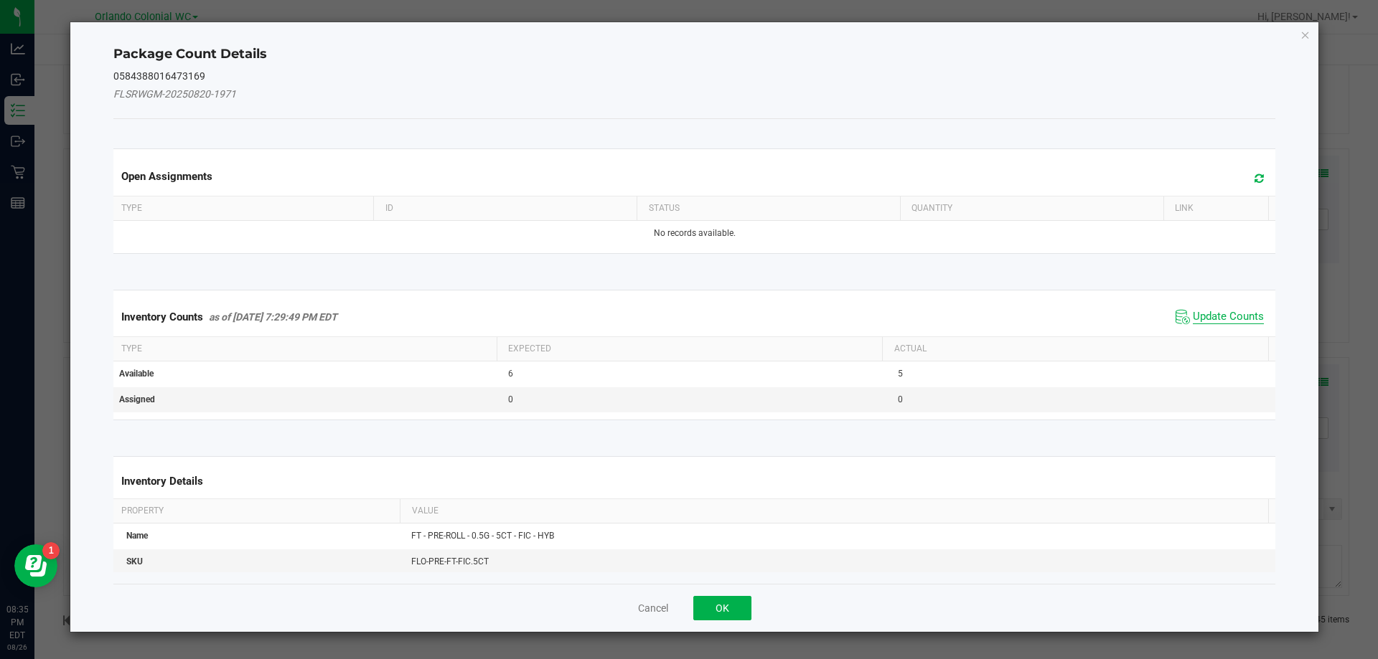
click at [1225, 316] on span "Update Counts" at bounding box center [1227, 317] width 71 height 14
click at [1233, 310] on span "Update Counts" at bounding box center [1227, 316] width 71 height 13
click at [1241, 310] on span "Update Counts" at bounding box center [1227, 316] width 71 height 13
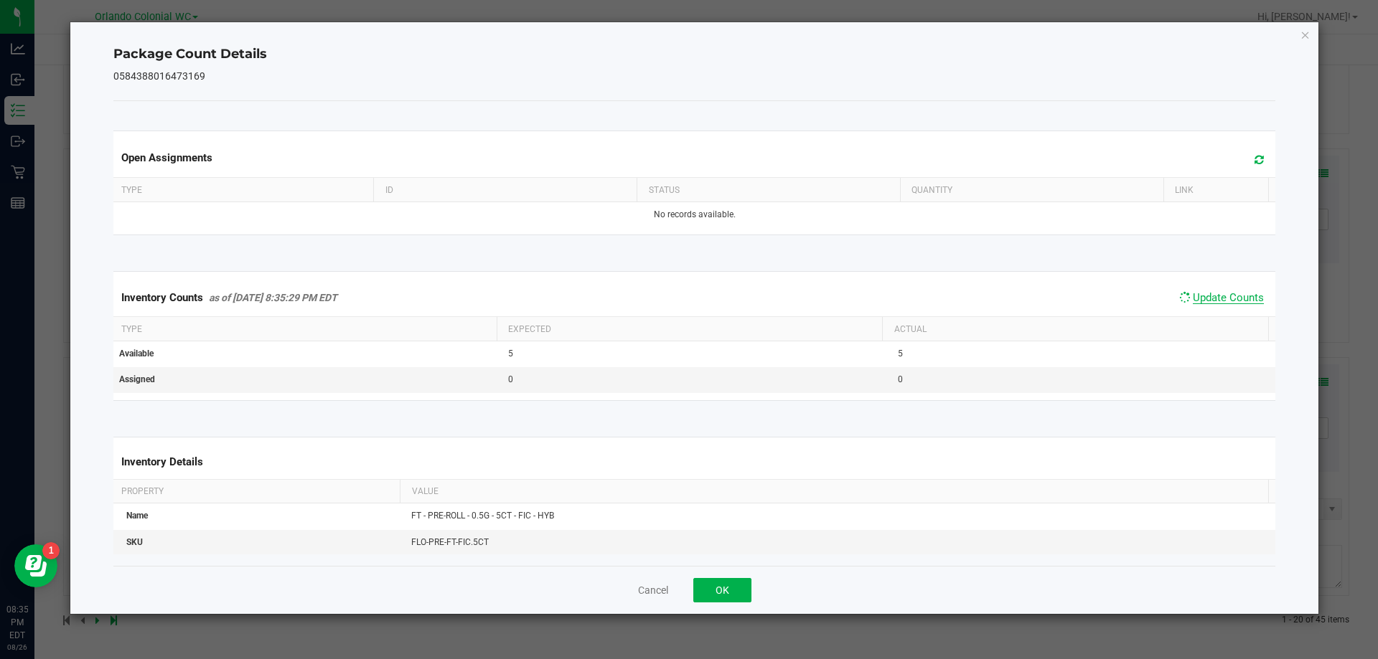
click at [1240, 304] on span "Update Counts" at bounding box center [1227, 297] width 71 height 13
click at [1235, 306] on span "Update Counts" at bounding box center [1227, 298] width 71 height 14
click at [1309, 34] on icon "Close" at bounding box center [1305, 34] width 10 height 17
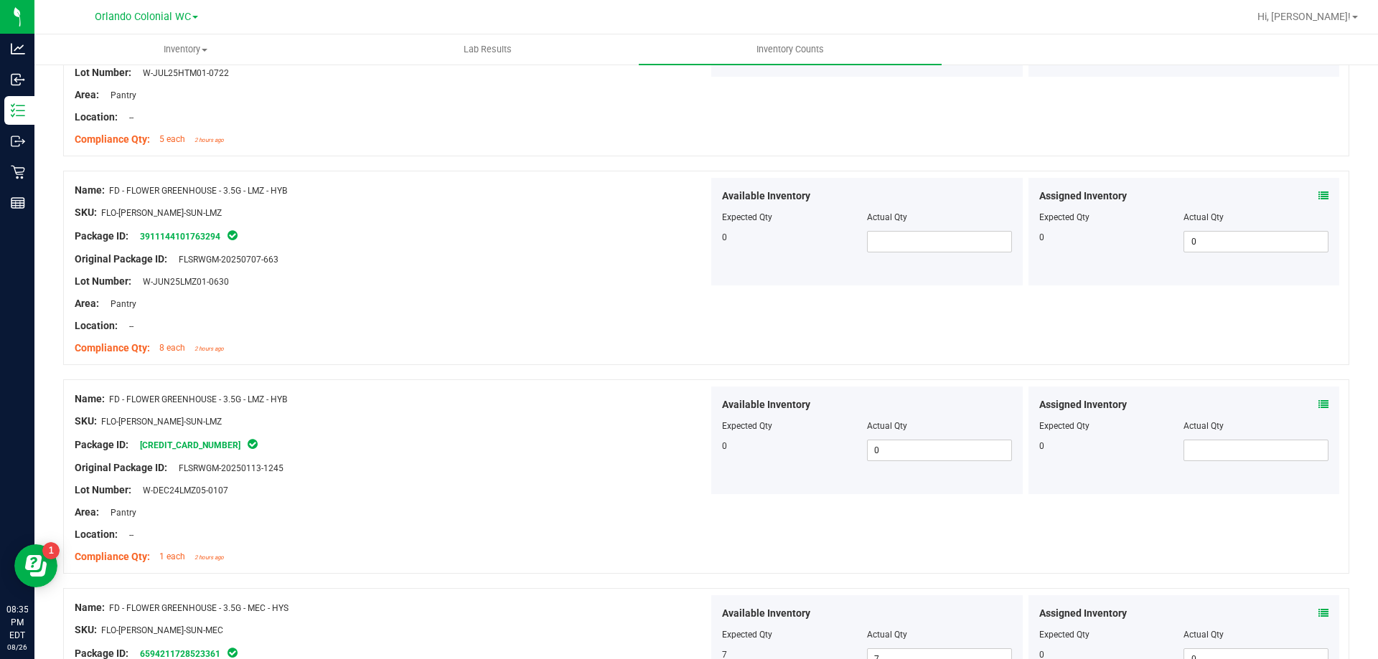
scroll to position [0, 0]
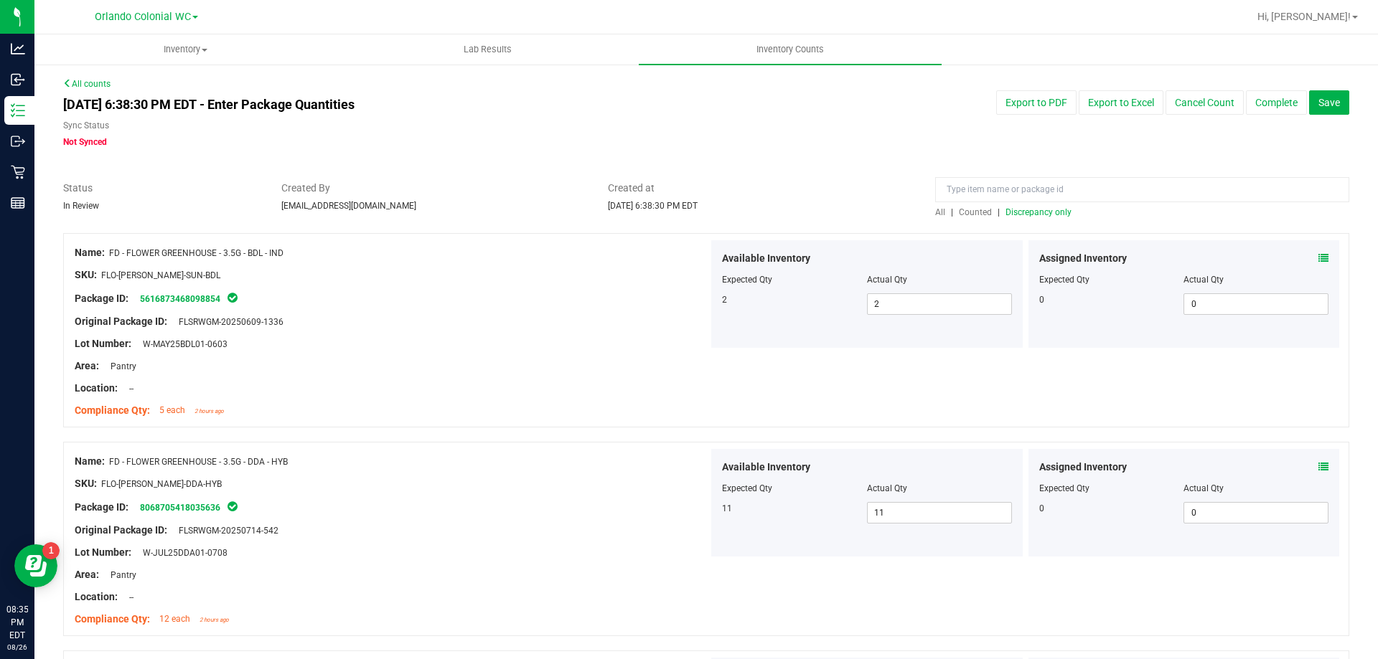
click at [1042, 210] on span "Discrepancy only" at bounding box center [1038, 212] width 66 height 10
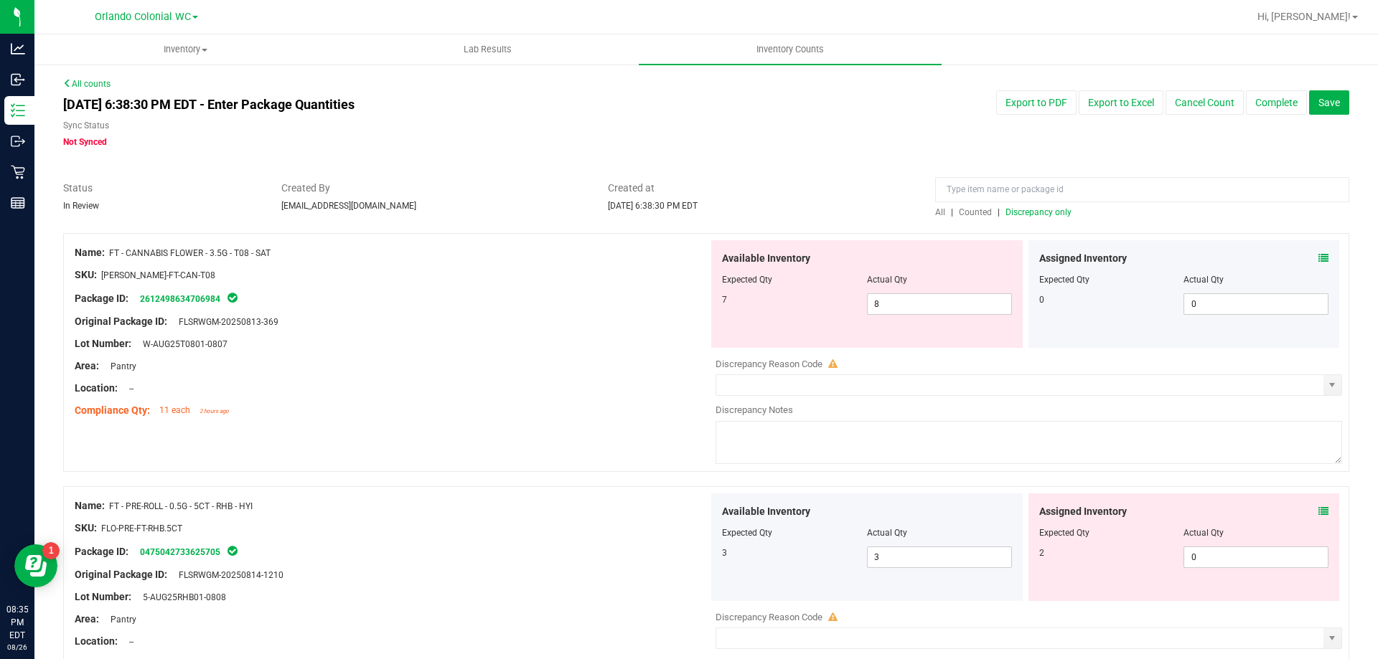
click at [1318, 512] on icon at bounding box center [1323, 512] width 10 height 10
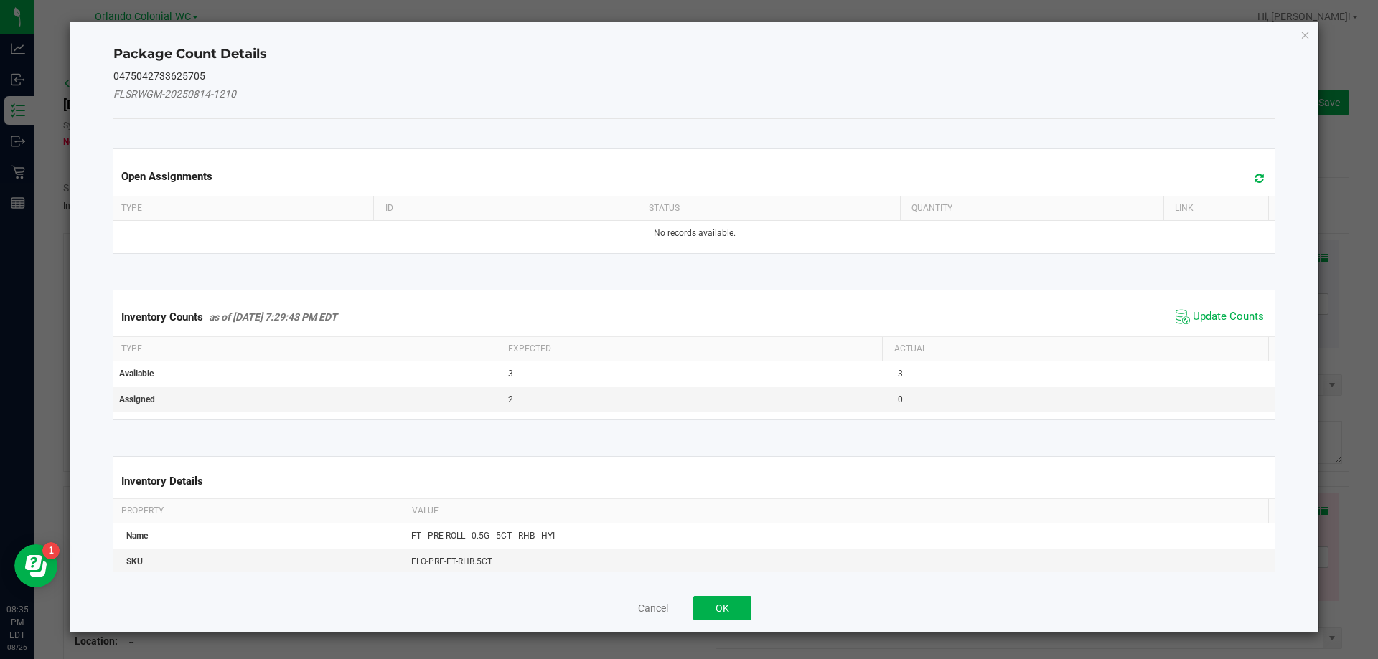
click at [1234, 308] on span "Update Counts" at bounding box center [1219, 317] width 95 height 22
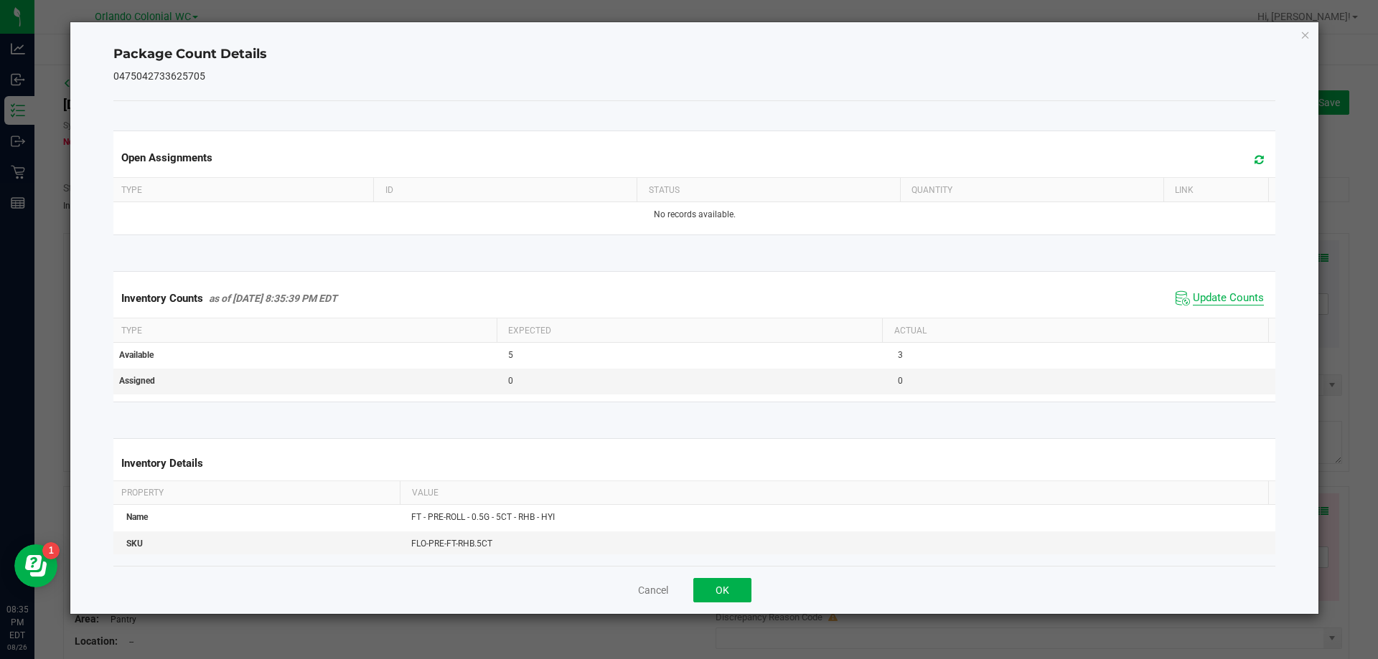
click at [1238, 293] on span "Update Counts" at bounding box center [1227, 298] width 71 height 14
click at [1308, 34] on icon "Close" at bounding box center [1305, 34] width 10 height 17
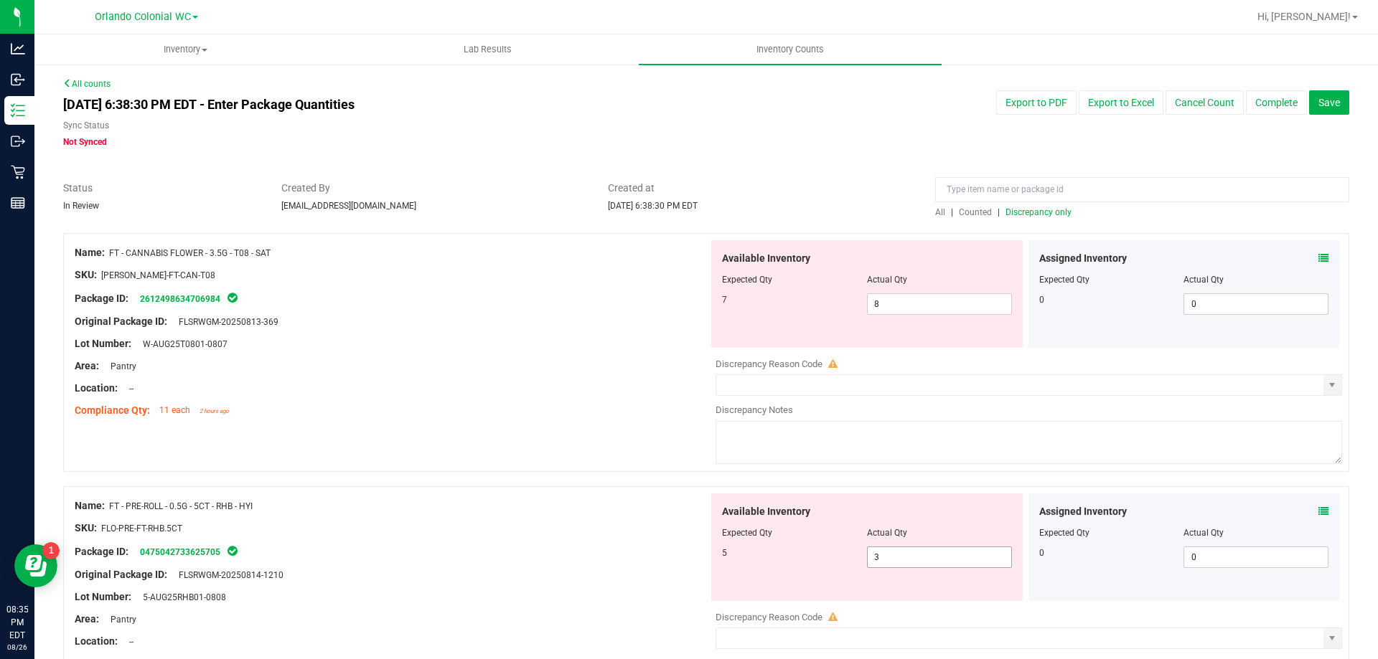
click at [918, 563] on span "3 3" at bounding box center [939, 558] width 145 height 22
type input "5"
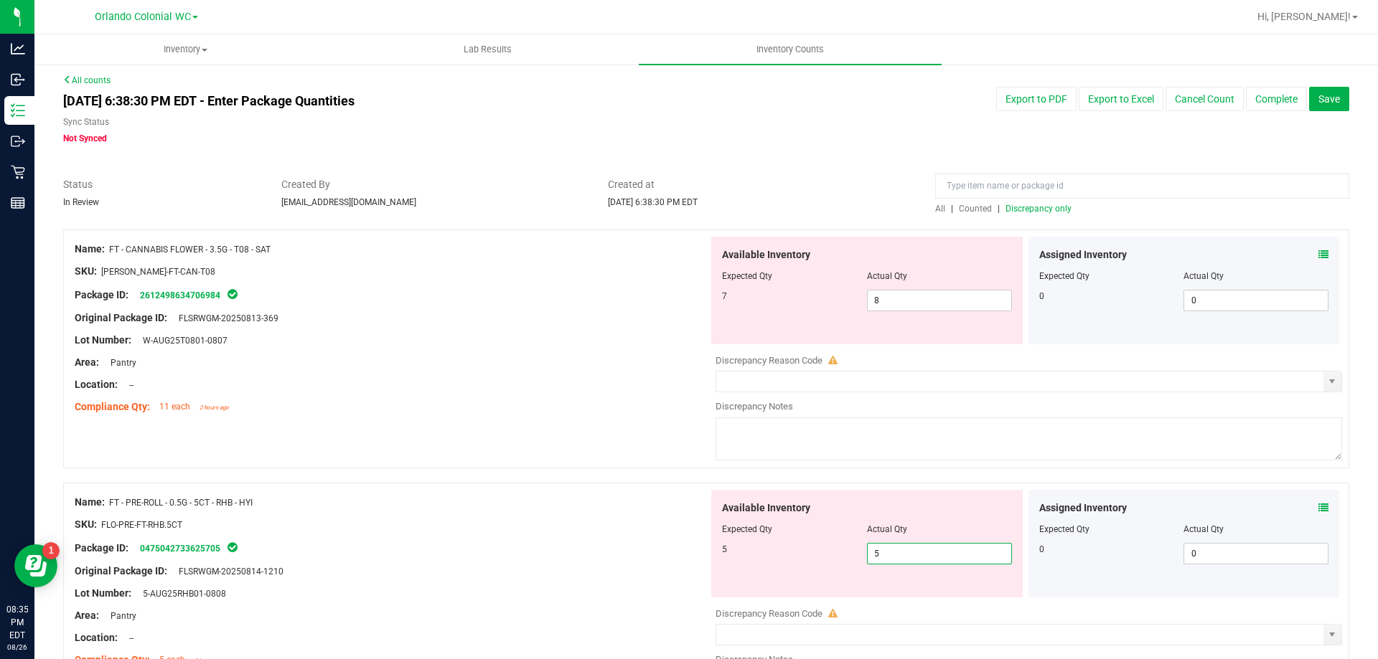
click at [574, 548] on div "Package ID: 0475042733625705" at bounding box center [392, 548] width 634 height 17
type input "5"
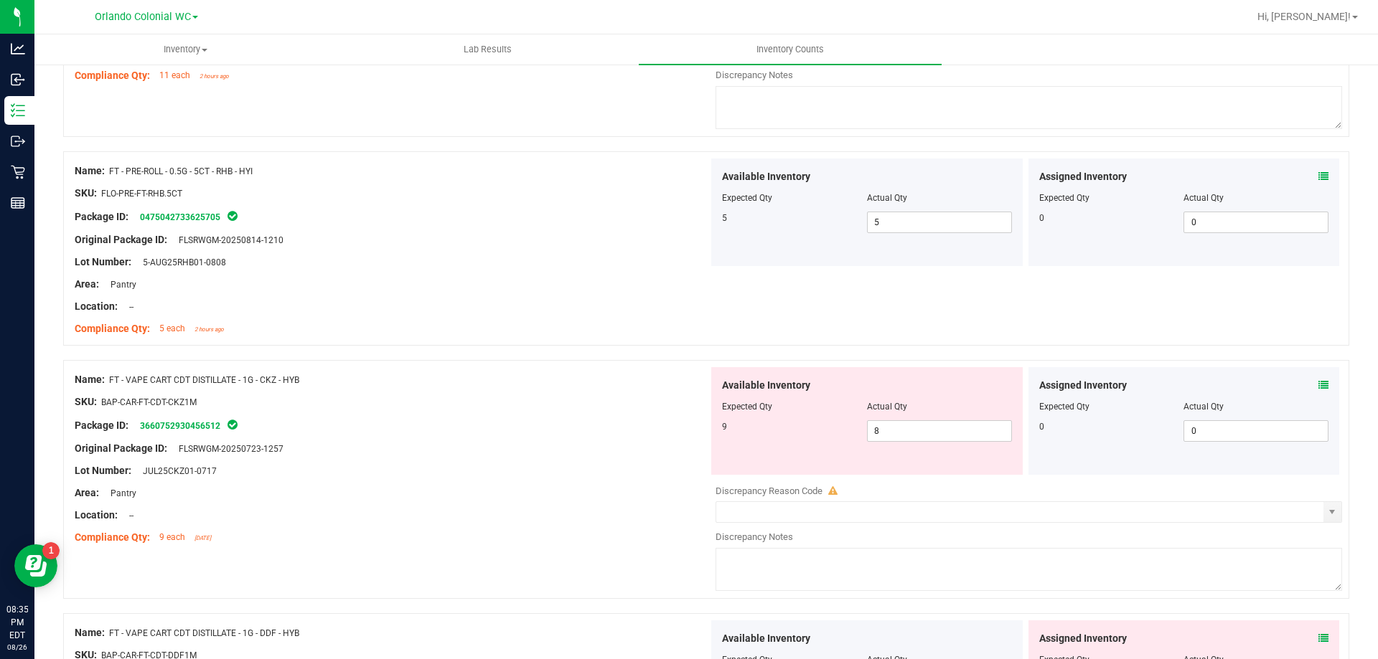
scroll to position [337, 0]
click at [1318, 382] on icon at bounding box center [1323, 383] width 10 height 10
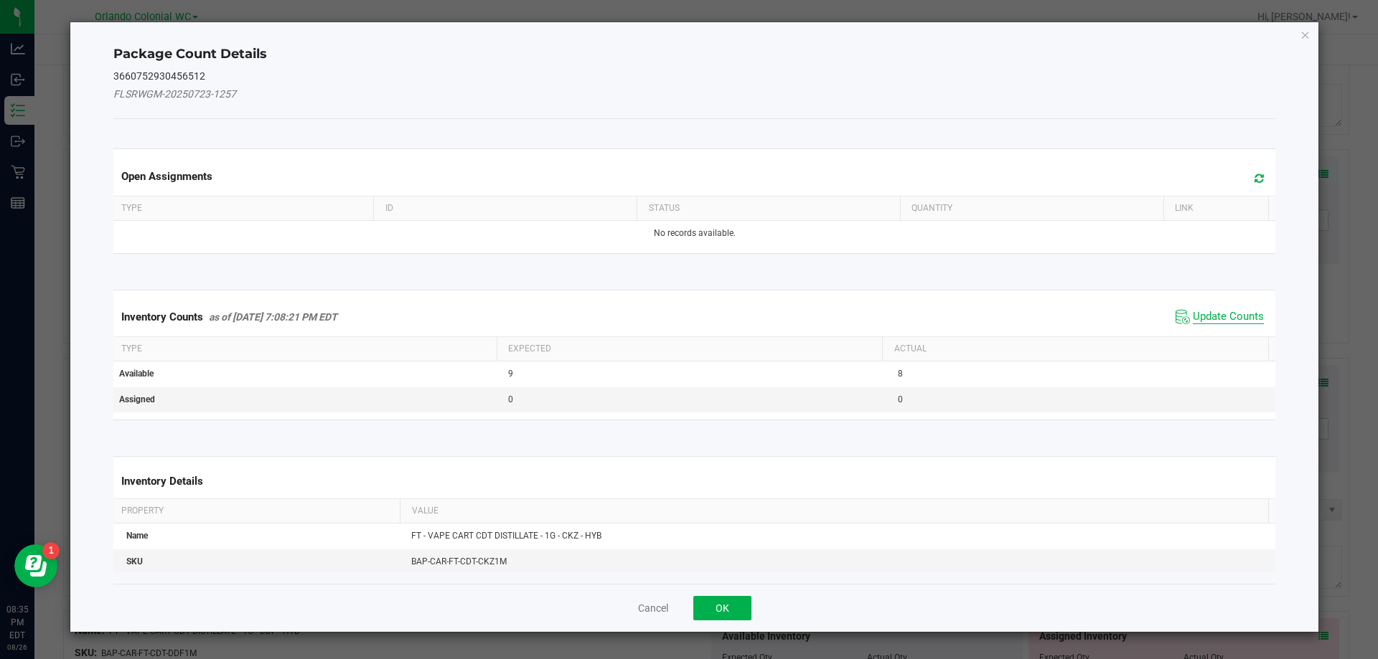
click at [1220, 317] on span "Update Counts" at bounding box center [1227, 317] width 71 height 14
click at [1220, 322] on span "Update Counts" at bounding box center [1227, 316] width 71 height 13
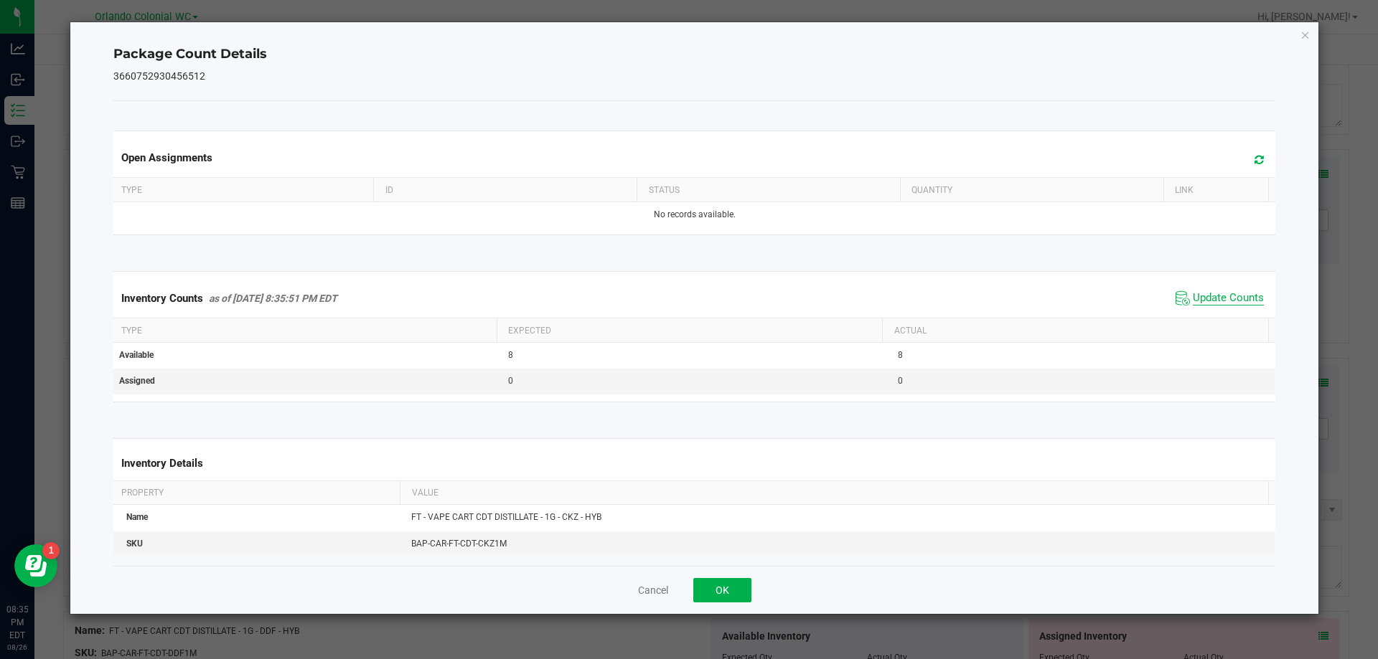
click at [1231, 306] on span "Update Counts" at bounding box center [1227, 298] width 71 height 14
click at [1241, 306] on span "Update Counts" at bounding box center [1227, 298] width 71 height 14
click at [1308, 41] on icon "Close" at bounding box center [1305, 34] width 10 height 17
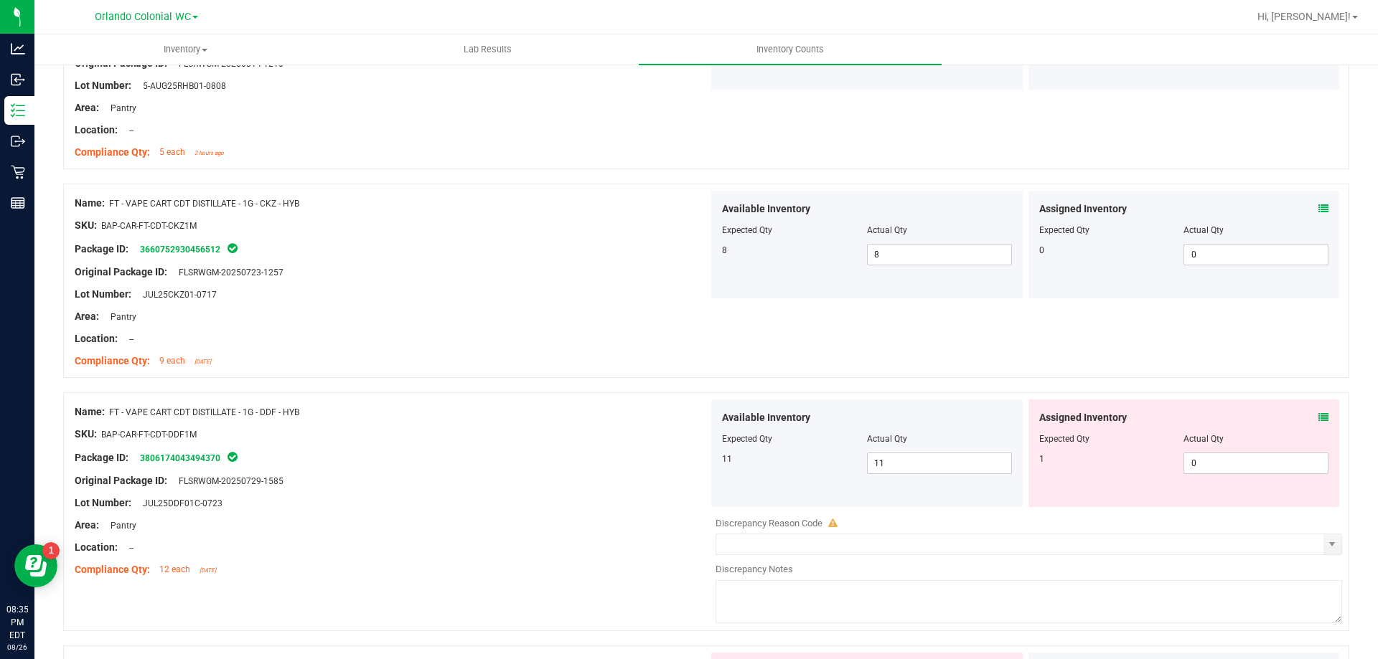
scroll to position [516, 0]
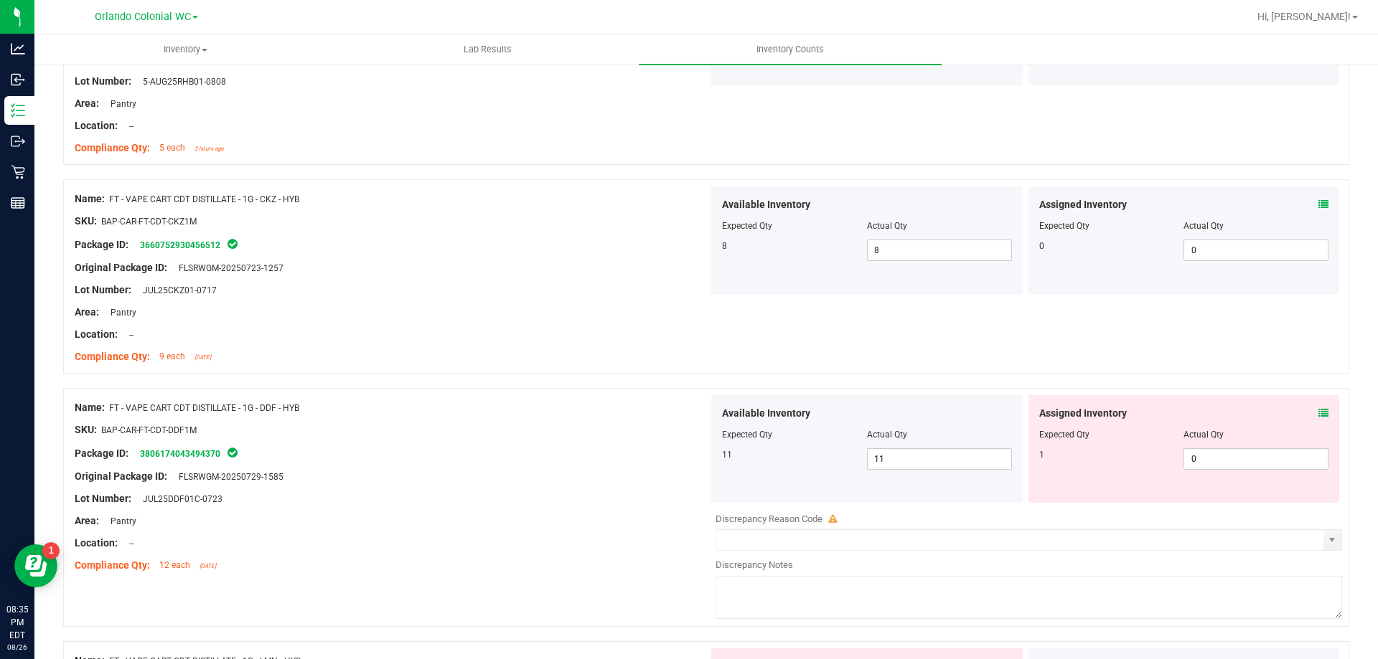
click at [1318, 409] on icon at bounding box center [1323, 413] width 10 height 10
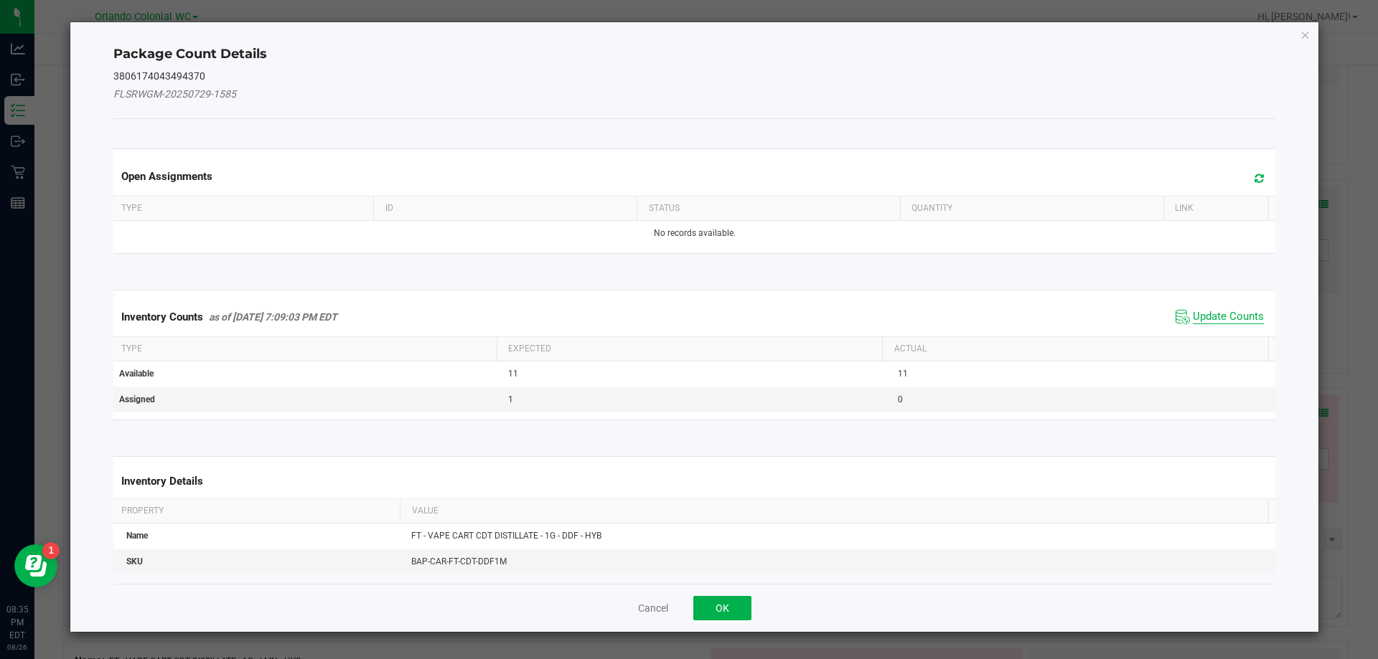
click at [1215, 320] on span "Update Counts" at bounding box center [1227, 317] width 71 height 14
click at [1225, 337] on th "Actual" at bounding box center [1075, 349] width 386 height 24
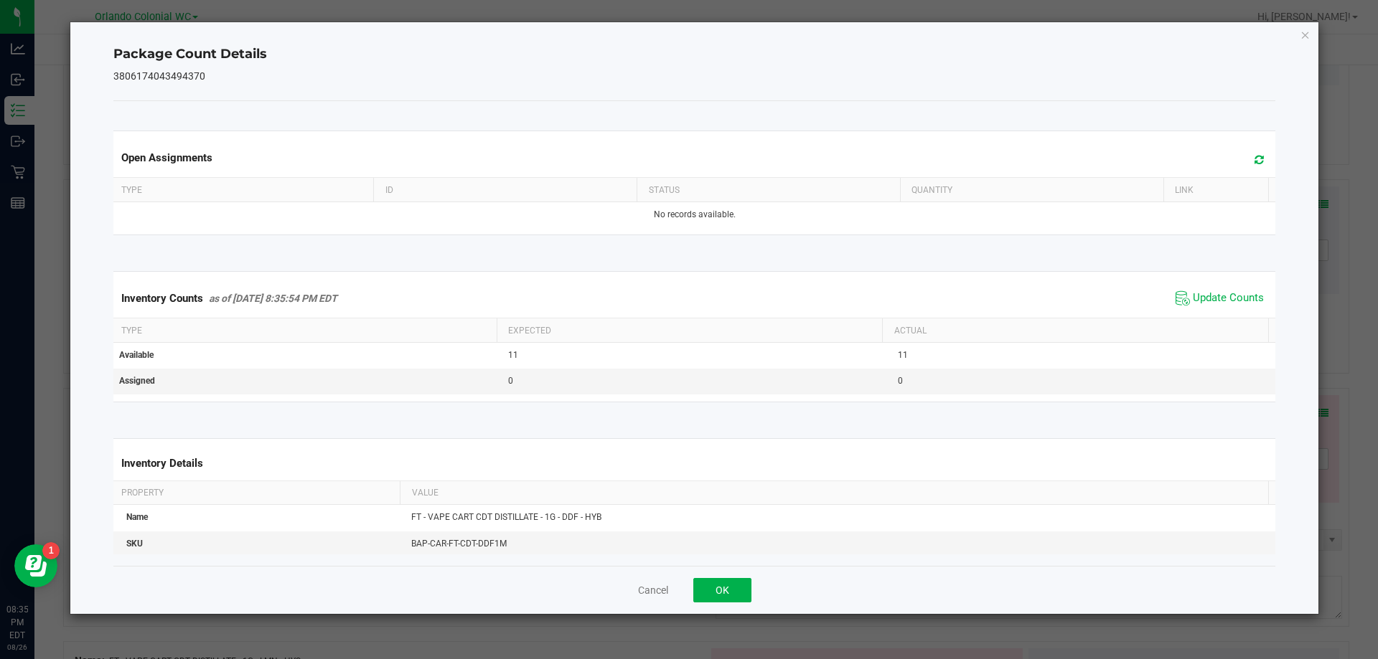
click at [1228, 322] on th "Actual" at bounding box center [1075, 331] width 386 height 24
click at [1238, 300] on span "Update Counts" at bounding box center [1227, 298] width 71 height 14
click at [1309, 36] on icon "Close" at bounding box center [1305, 34] width 10 height 17
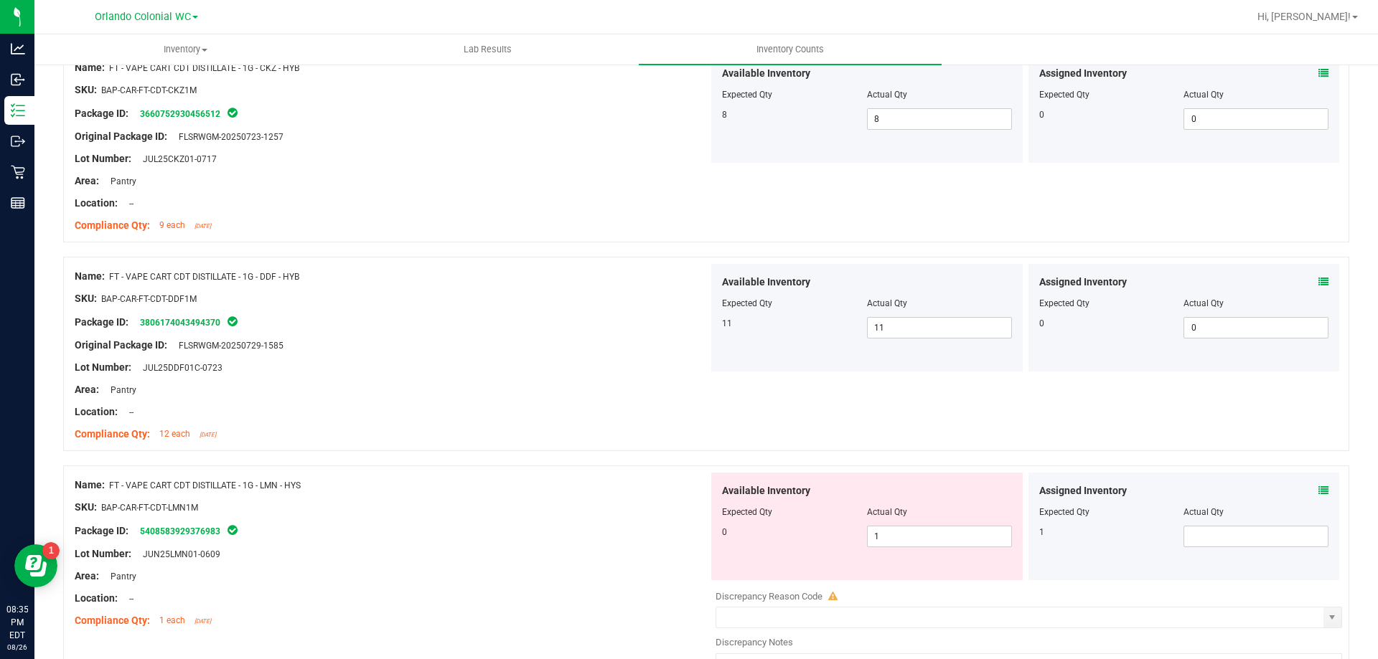
scroll to position [767, 0]
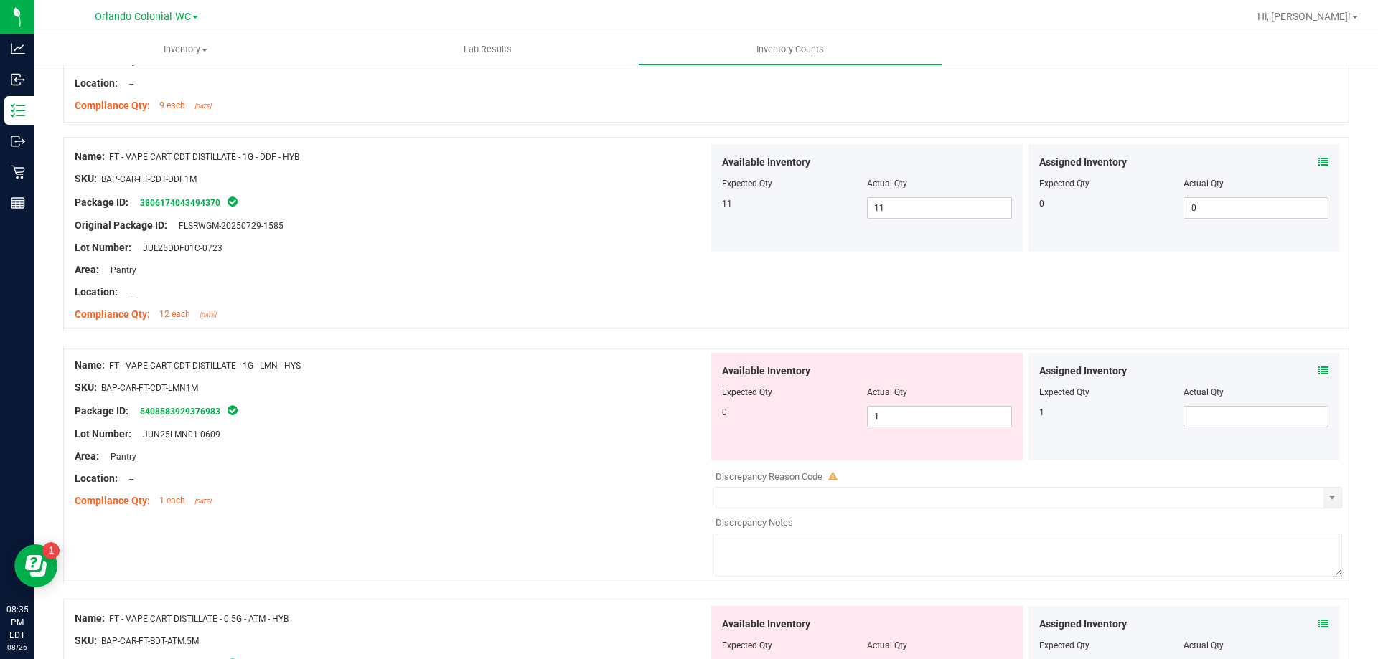
click at [1318, 367] on icon at bounding box center [1323, 371] width 10 height 10
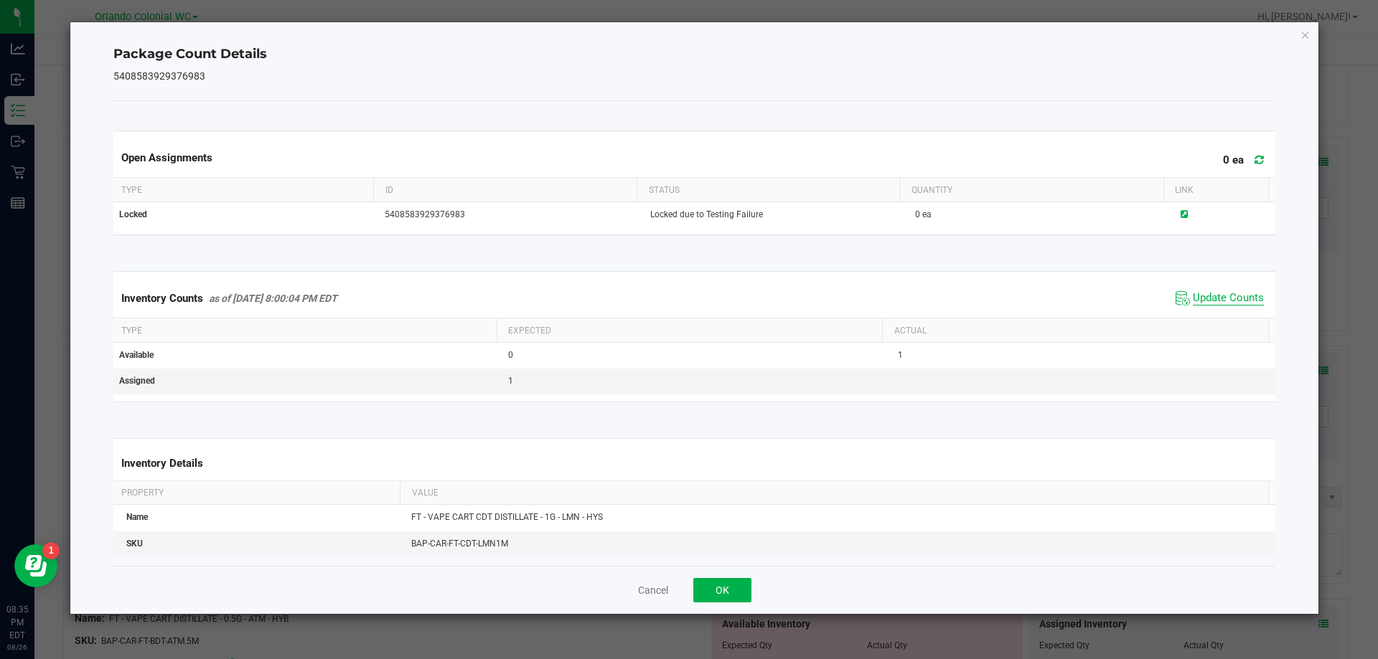
click at [1222, 299] on span "Update Counts" at bounding box center [1227, 298] width 71 height 14
click at [1220, 304] on span "Update Counts" at bounding box center [1227, 297] width 71 height 13
click at [1224, 292] on span "Update Counts" at bounding box center [1227, 298] width 71 height 14
click at [1229, 293] on span "Update Counts" at bounding box center [1227, 298] width 71 height 14
click at [1302, 34] on icon "Close" at bounding box center [1305, 34] width 10 height 17
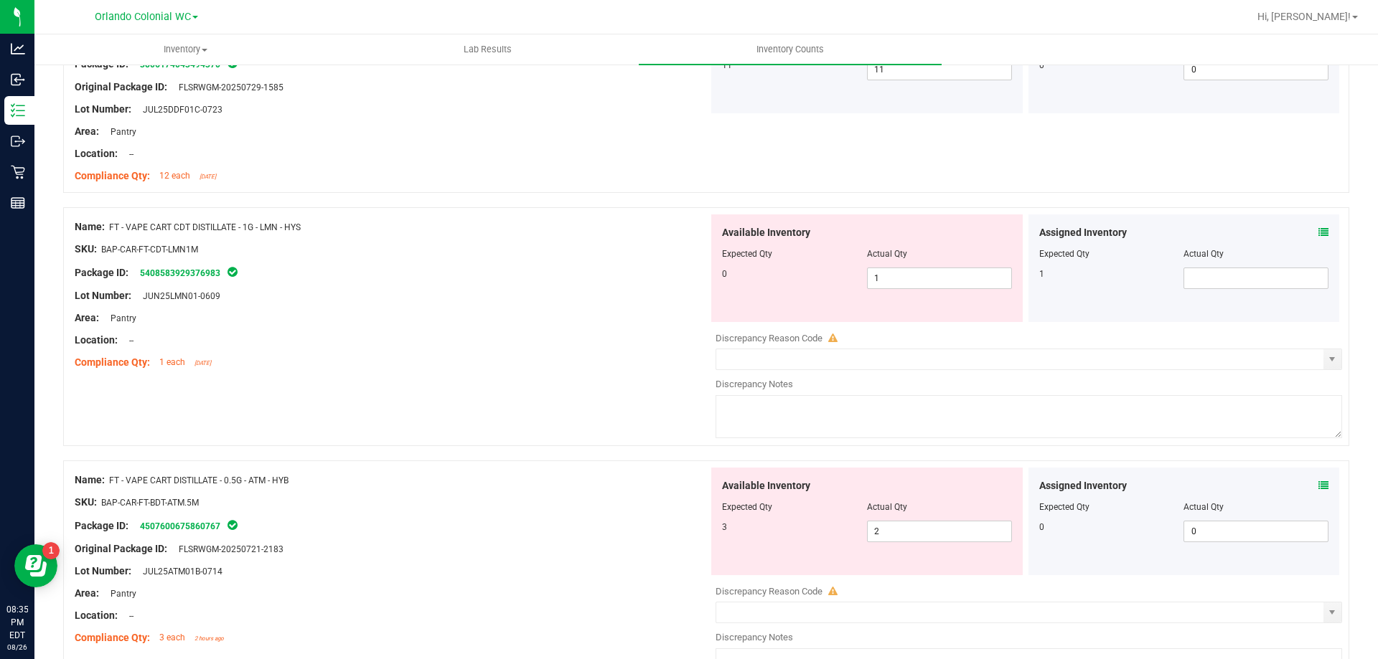
scroll to position [904, 0]
click at [941, 282] on input "1" at bounding box center [938, 280] width 143 height 20
click at [1223, 279] on input "text" at bounding box center [1255, 280] width 143 height 20
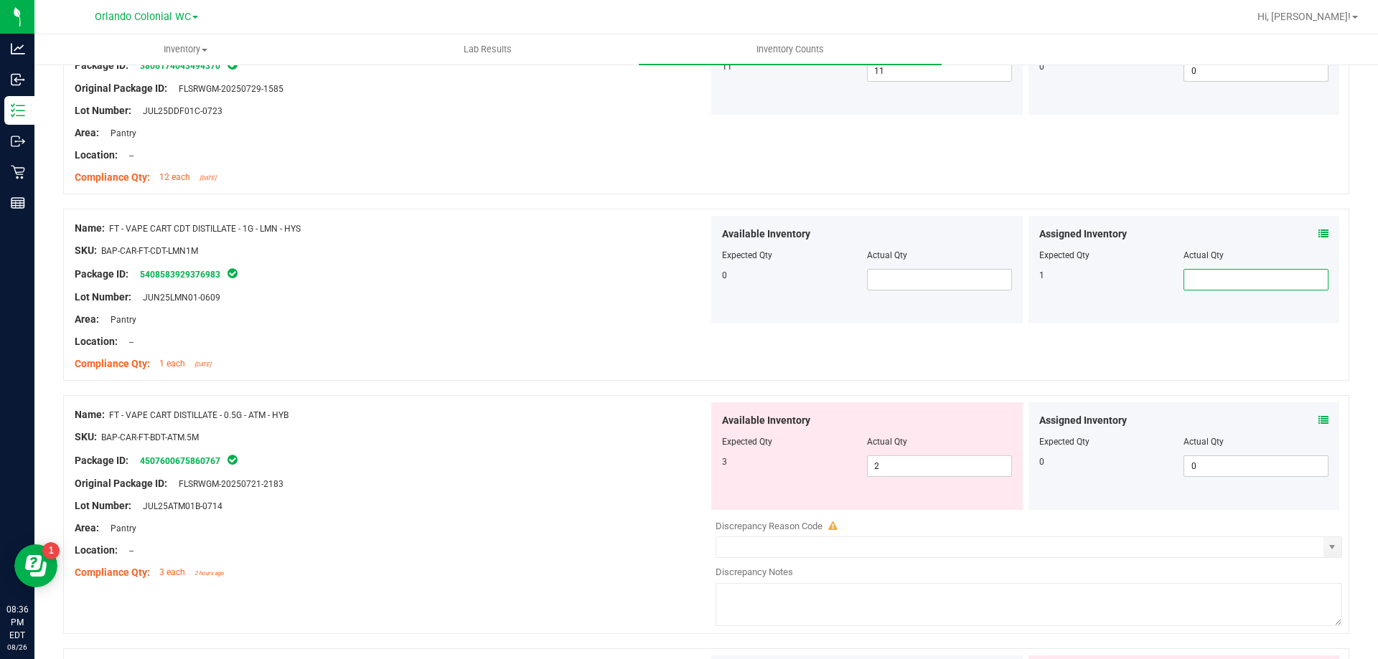
type input "1"
click at [495, 303] on div "Lot Number: JUN25LMN01-0609" at bounding box center [392, 297] width 634 height 15
type input "1"
click at [1318, 420] on icon at bounding box center [1323, 420] width 10 height 10
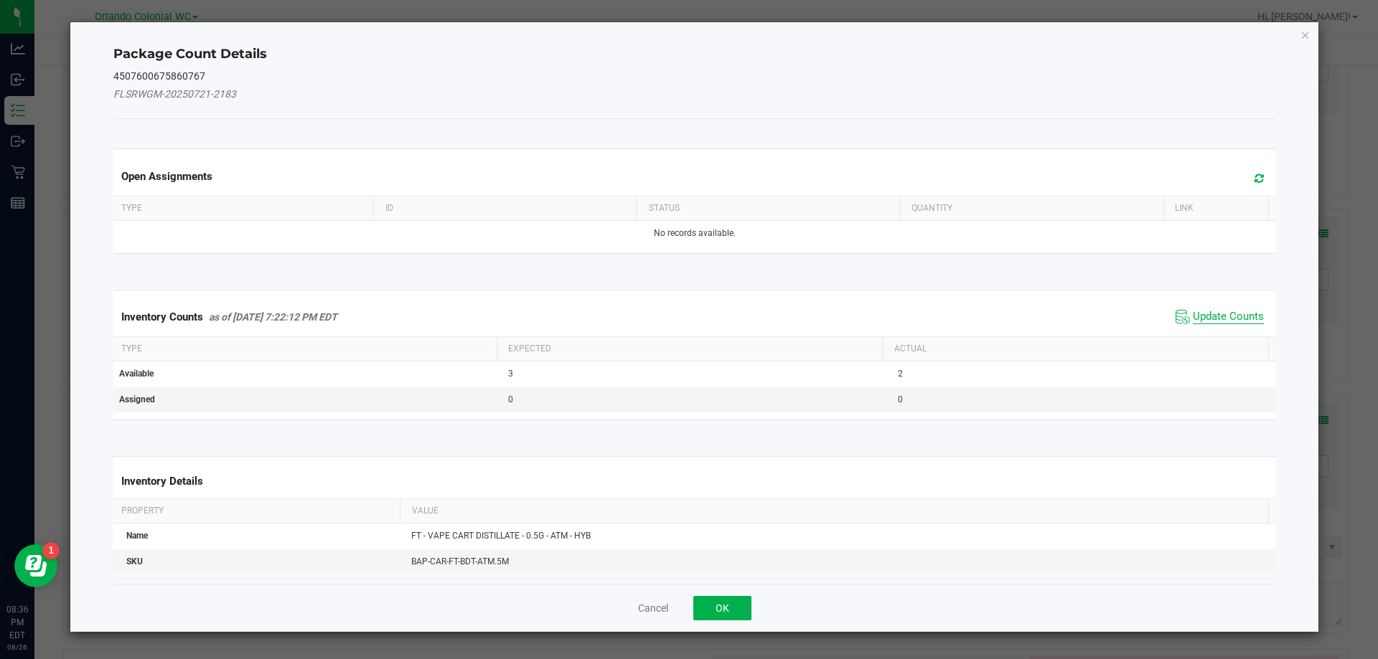
click at [1214, 318] on span "Update Counts" at bounding box center [1227, 317] width 71 height 14
click at [1220, 336] on th "Actual" at bounding box center [1075, 348] width 386 height 24
click at [1222, 310] on span "Update Counts" at bounding box center [1227, 316] width 71 height 13
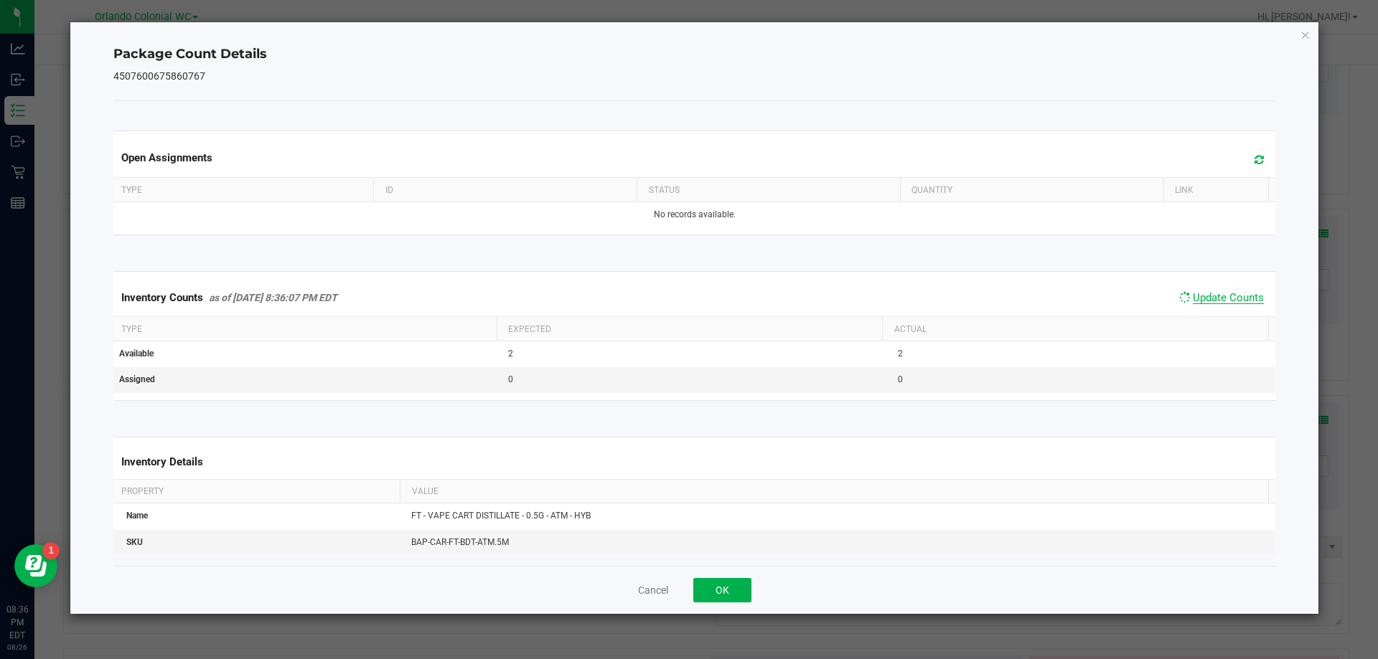
click at [1225, 304] on span "Update Counts" at bounding box center [1227, 297] width 71 height 13
click at [1238, 306] on span "Update Counts" at bounding box center [1227, 298] width 71 height 14
click at [1304, 38] on icon "Close" at bounding box center [1305, 34] width 10 height 17
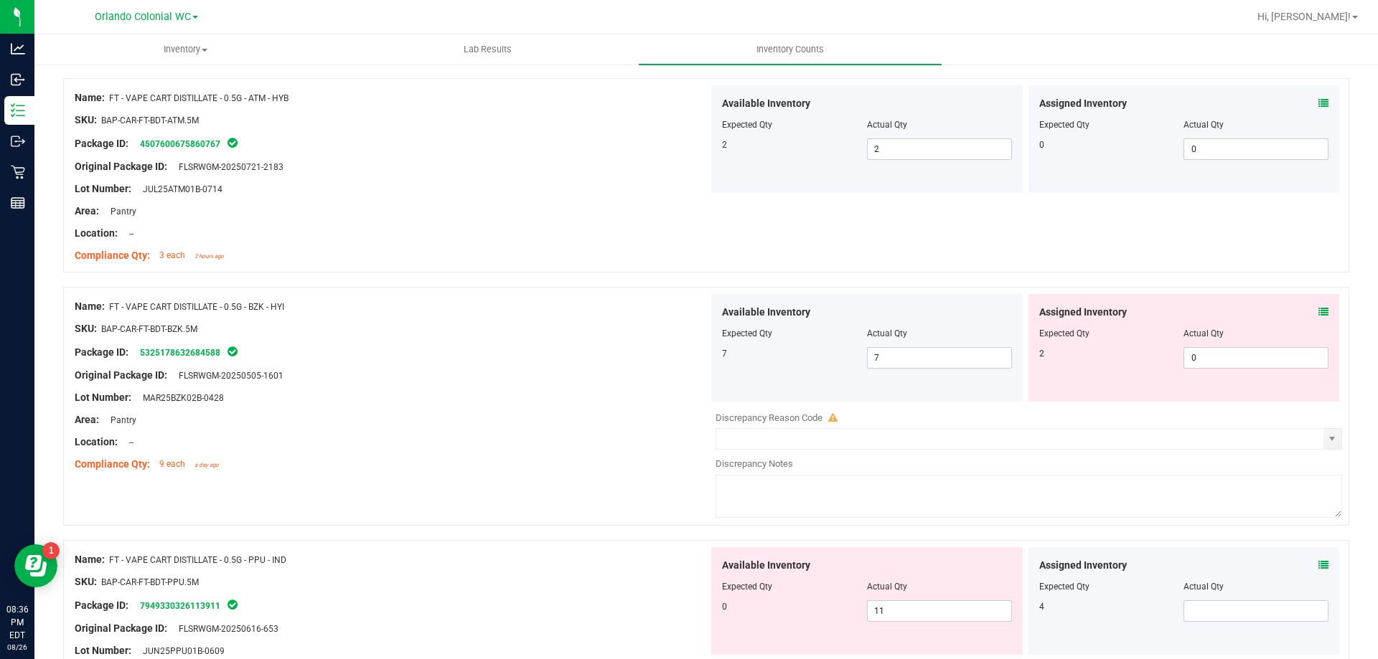
scroll to position [1228, 0]
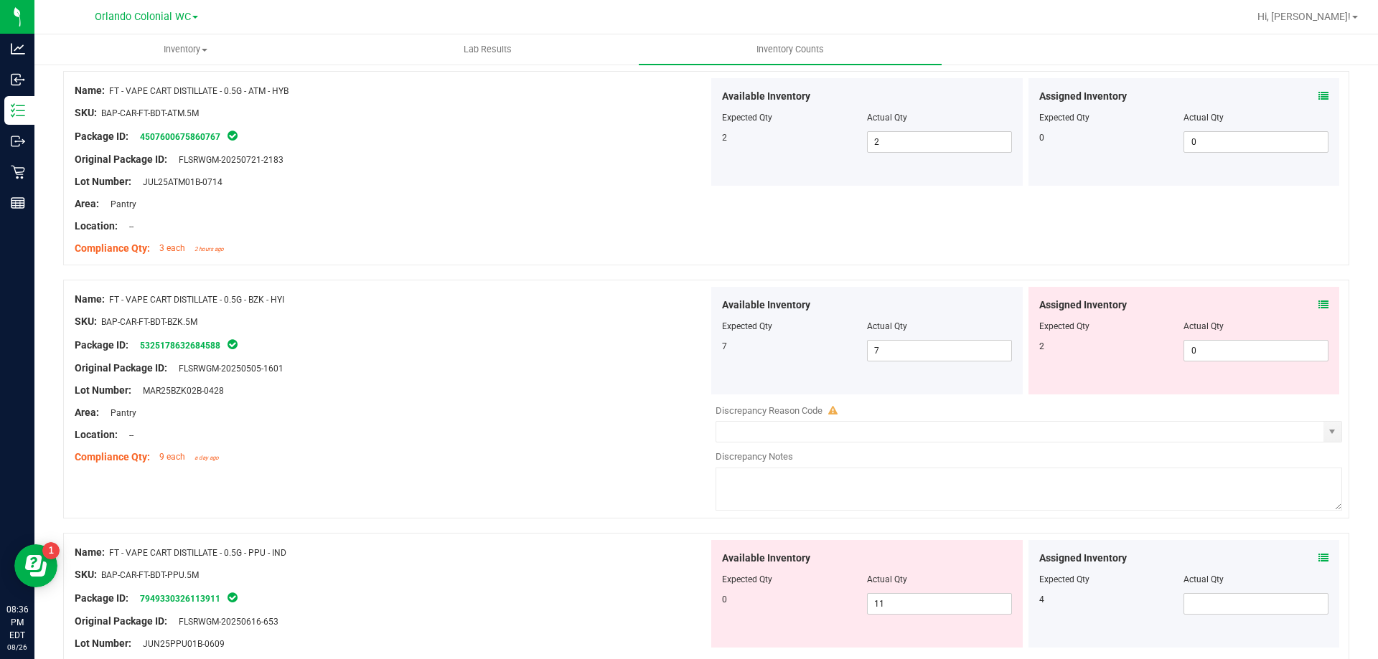
click at [1318, 304] on icon at bounding box center [1323, 305] width 10 height 10
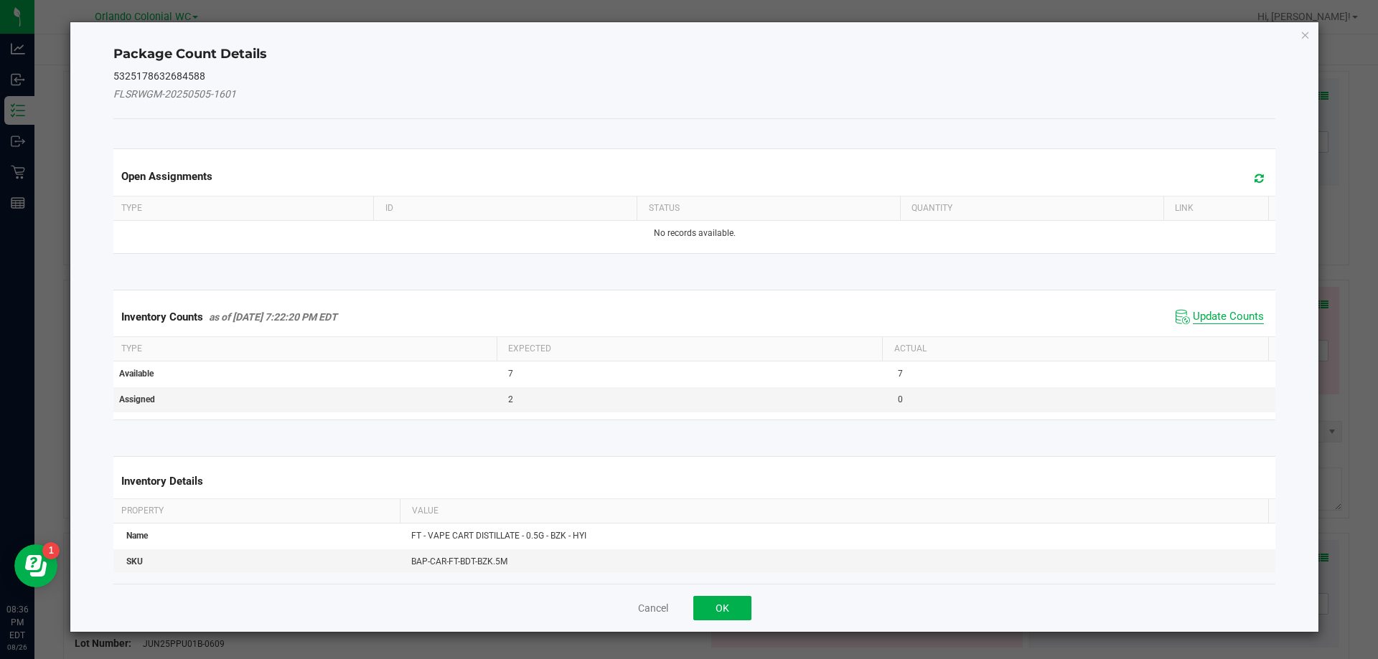
click at [1222, 310] on span "Update Counts" at bounding box center [1227, 317] width 71 height 14
click at [1241, 314] on div "Inventory Counts as of [DATE] 7:22:20 PM EDT Update Counts" at bounding box center [694, 317] width 1168 height 39
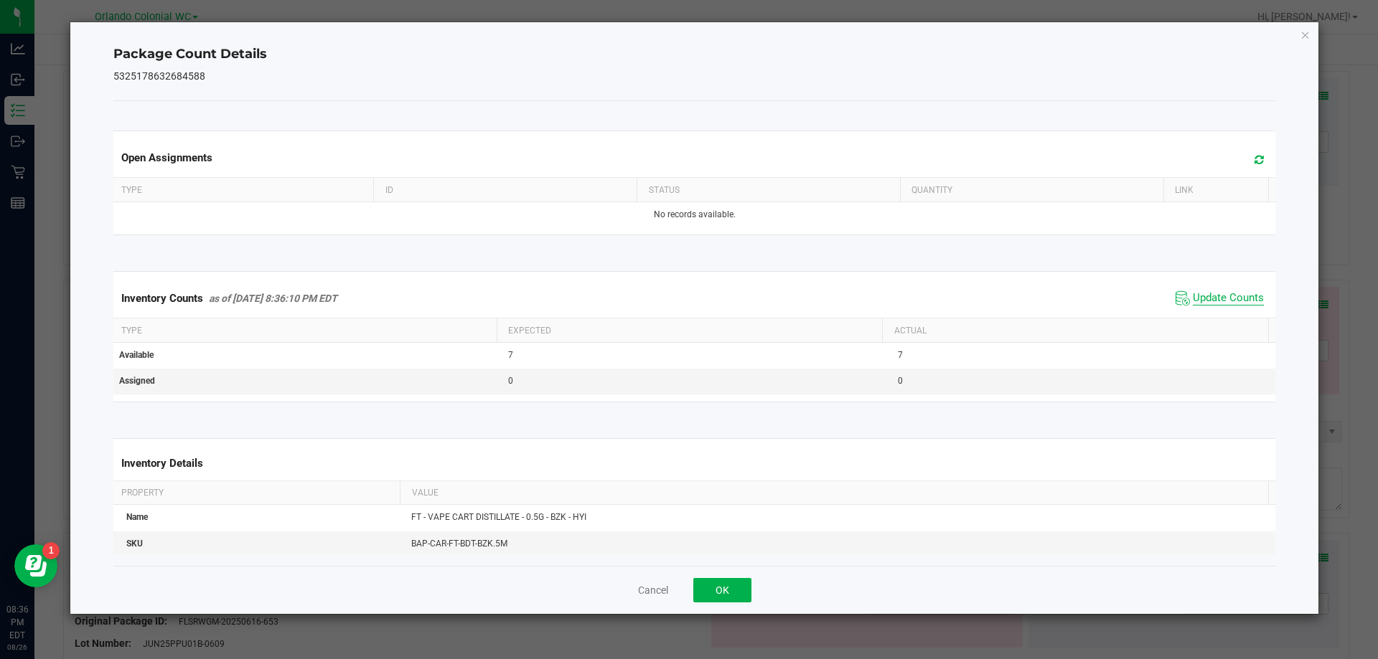
click at [1232, 303] on span "Update Counts" at bounding box center [1227, 298] width 71 height 14
click at [1239, 304] on span "Update Counts" at bounding box center [1227, 297] width 71 height 13
click at [1301, 42] on icon "Close" at bounding box center [1305, 34] width 10 height 17
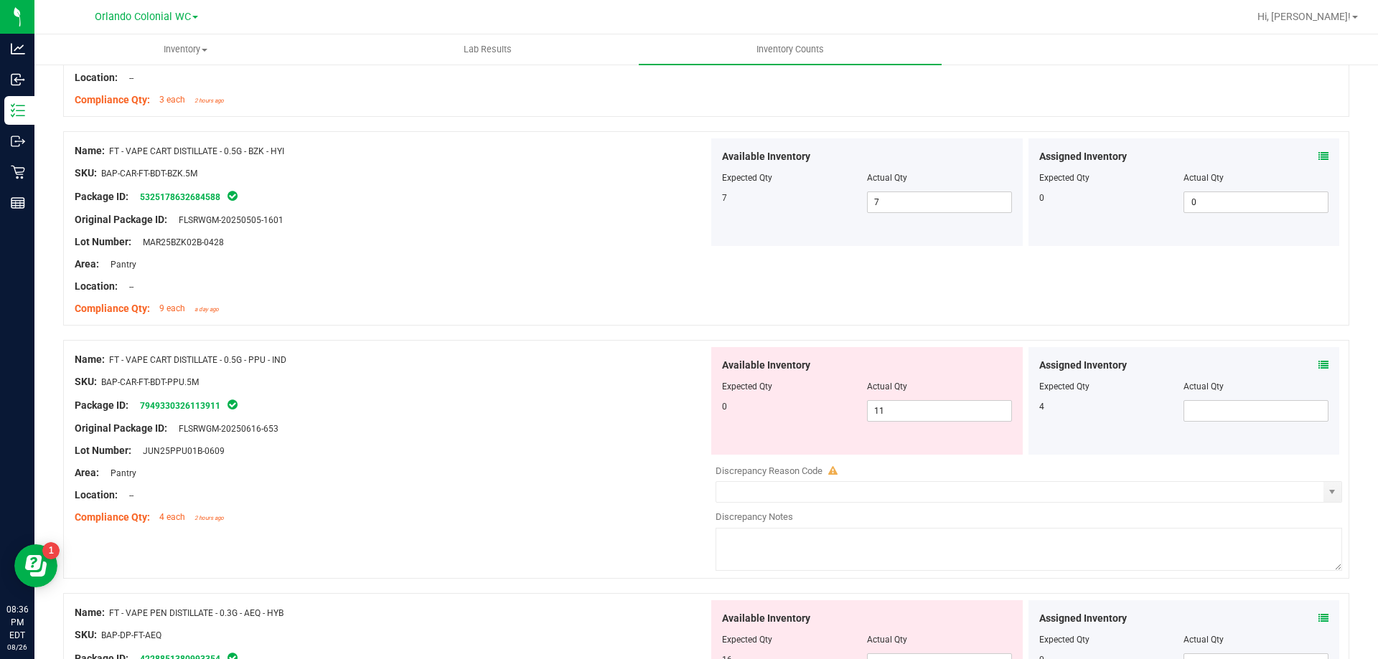
scroll to position [1406, 0]
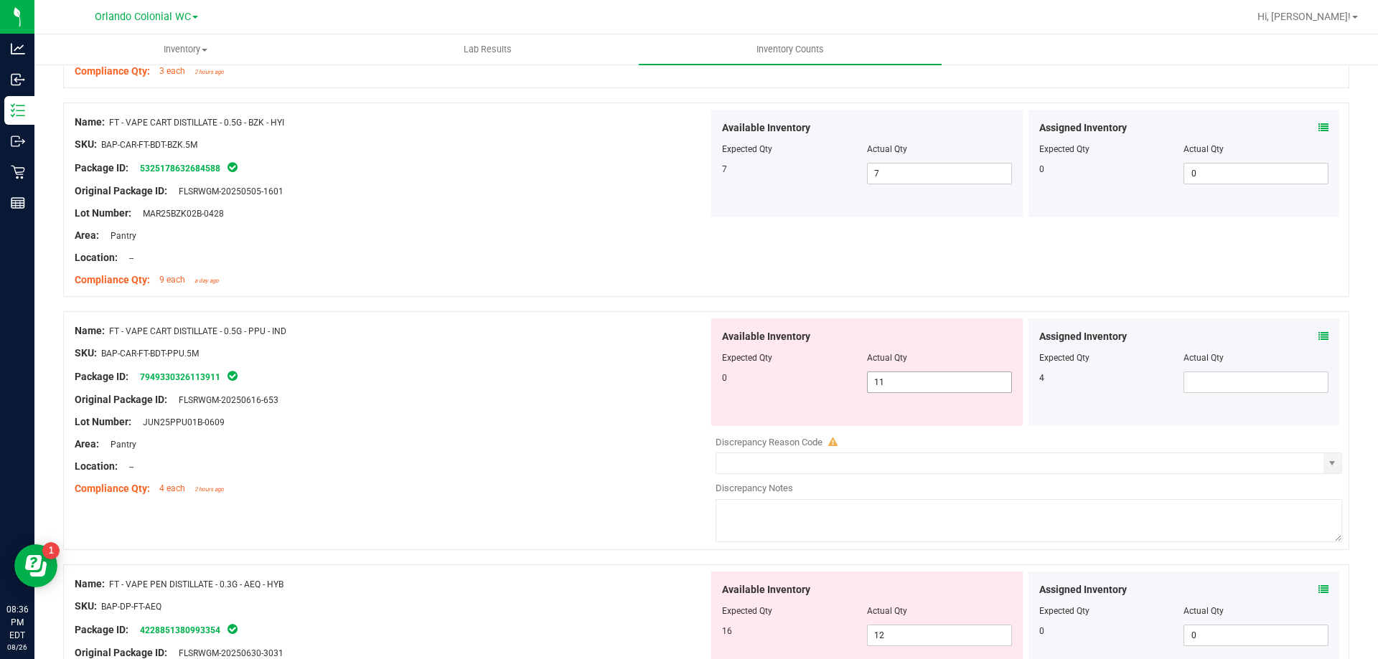
click at [934, 382] on input "11" at bounding box center [938, 382] width 143 height 20
click at [1318, 334] on icon at bounding box center [1323, 336] width 10 height 10
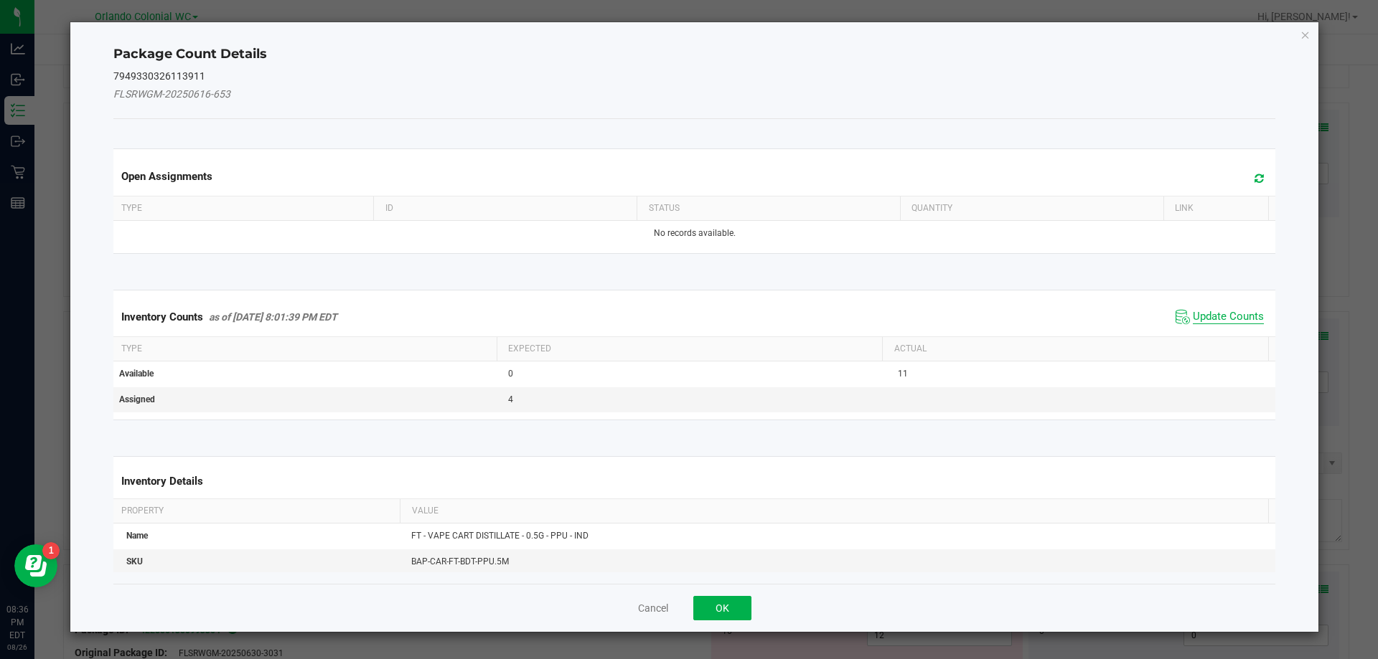
click at [1207, 310] on span "Update Counts" at bounding box center [1227, 317] width 71 height 14
click at [1218, 336] on th "Actual" at bounding box center [1075, 348] width 386 height 24
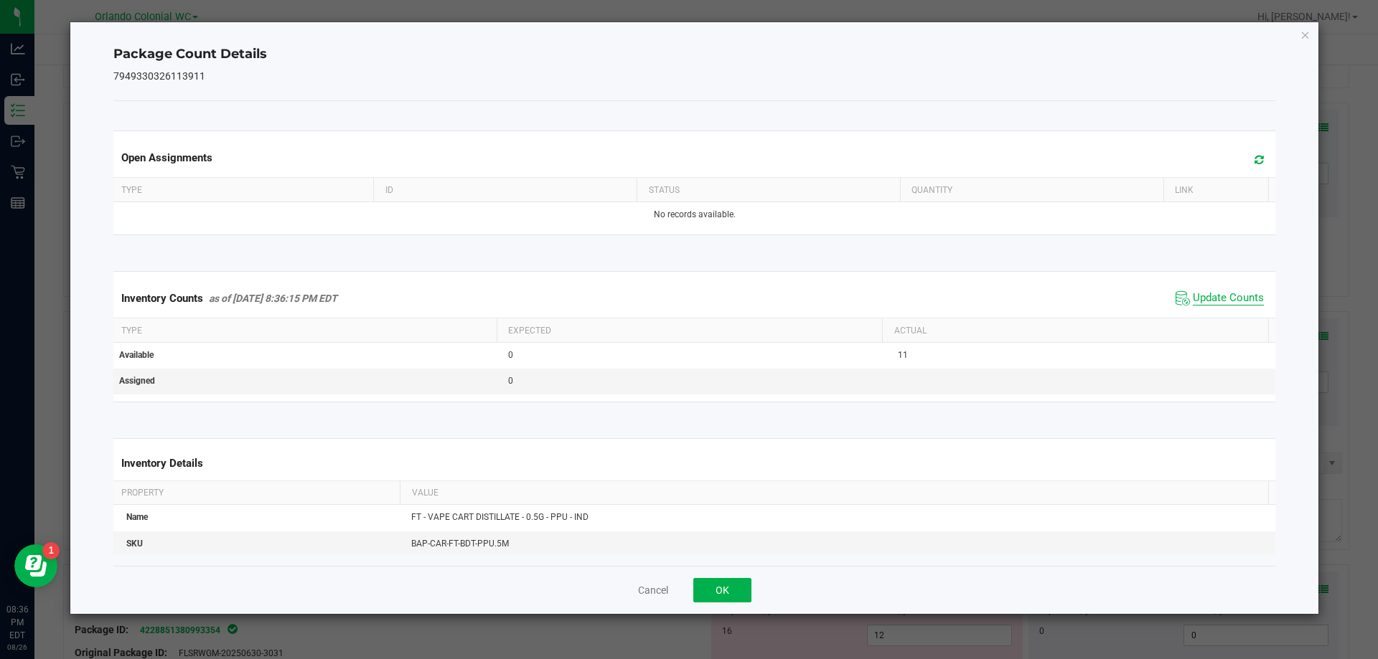
click at [1233, 301] on span "Update Counts" at bounding box center [1227, 298] width 71 height 14
click at [1229, 292] on span "Update Counts" at bounding box center [1227, 298] width 71 height 14
click at [1323, 37] on ngb-modal-window "Package Count Details 7949330326113911 Open Assignments Type ID Status Quantity…" at bounding box center [694, 329] width 1388 height 659
click at [1303, 36] on icon "Close" at bounding box center [1305, 34] width 10 height 17
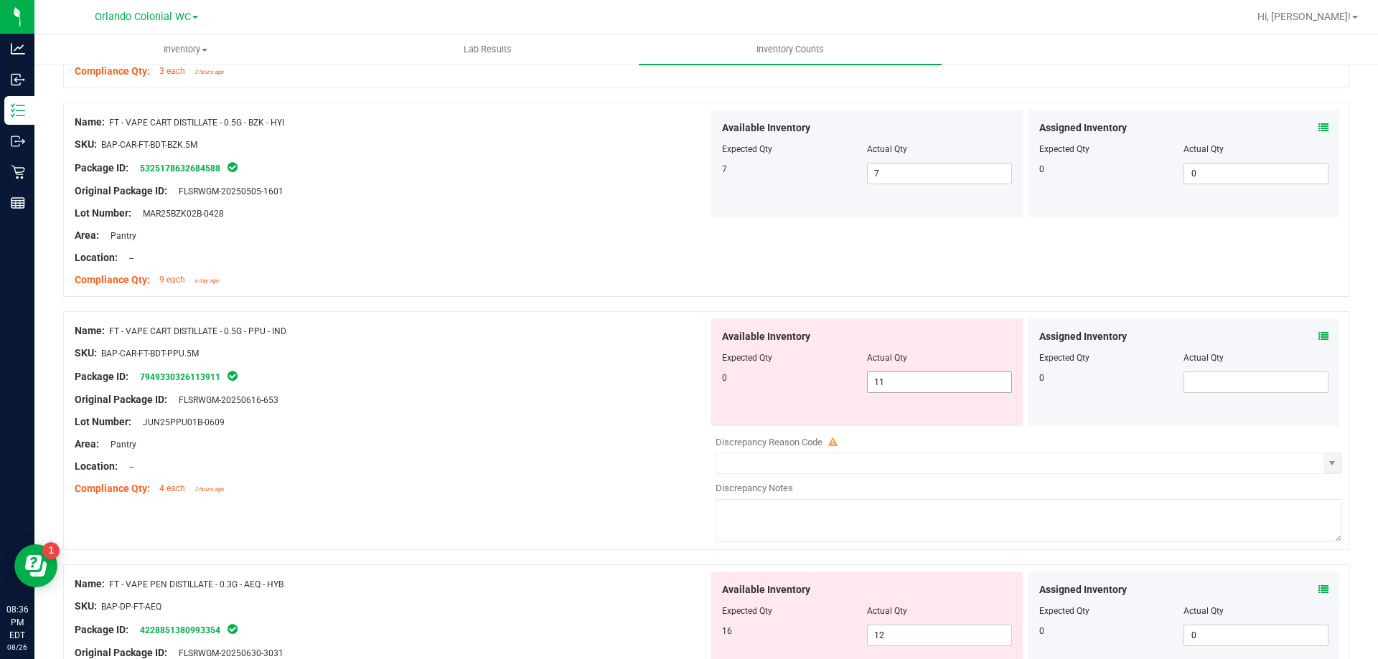
click at [954, 383] on input "11" at bounding box center [938, 382] width 143 height 20
type input "1"
click at [524, 416] on div "Lot Number: JUN25PPU01B-0609" at bounding box center [392, 422] width 634 height 15
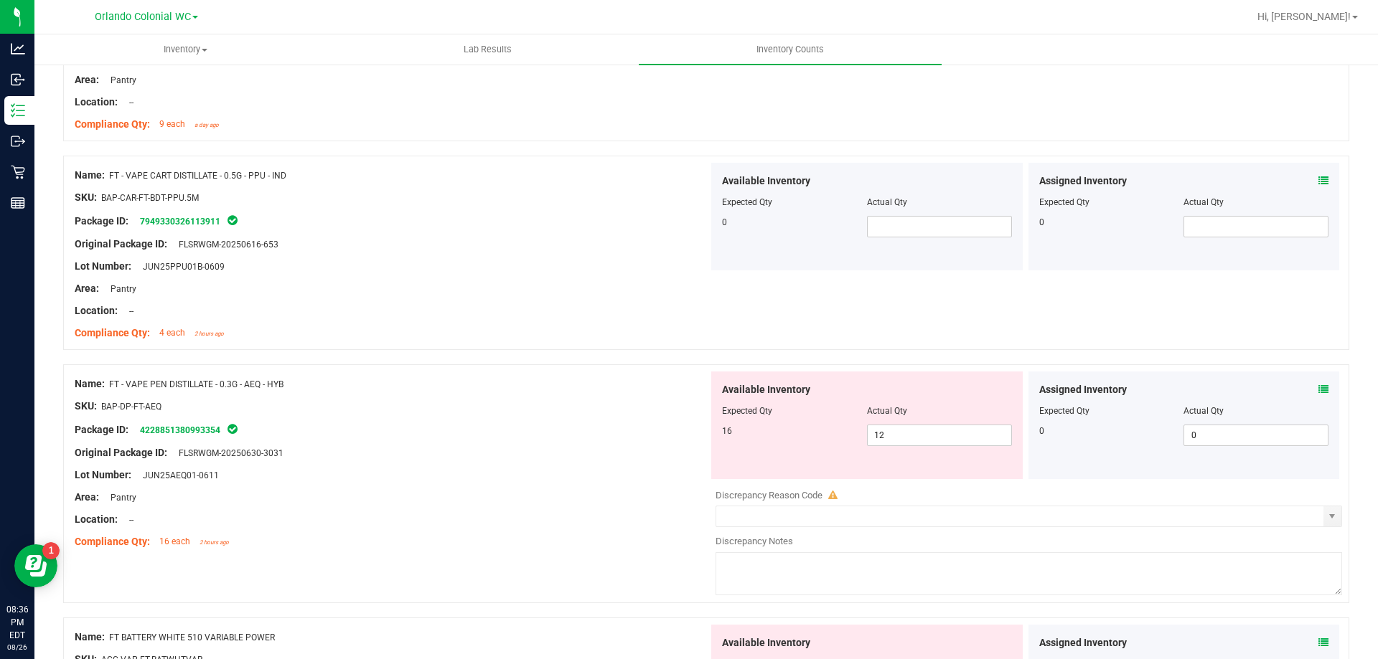
scroll to position [1614, 0]
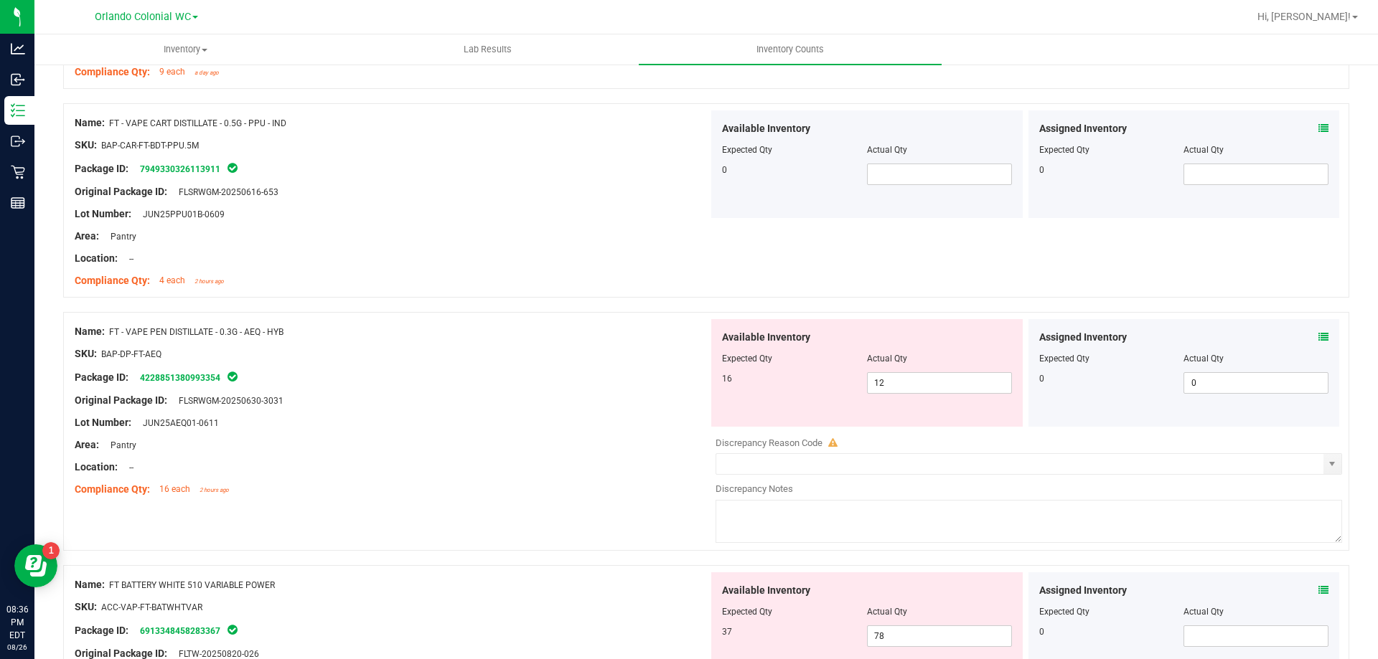
click at [1318, 337] on icon at bounding box center [1323, 337] width 10 height 10
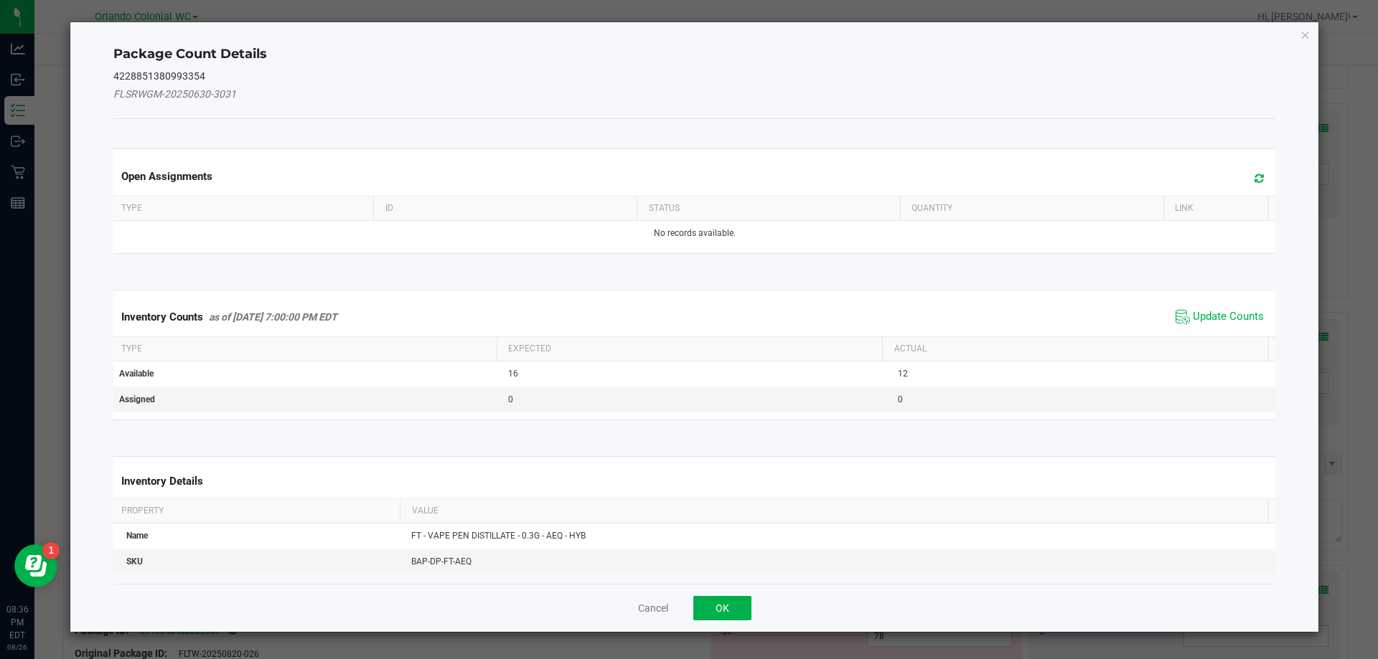
click at [1223, 314] on span "Update Counts" at bounding box center [1227, 317] width 71 height 14
click at [1231, 316] on div "Inventory Counts as of [DATE] 7:00:00 PM EDT Update Counts" at bounding box center [694, 317] width 1168 height 39
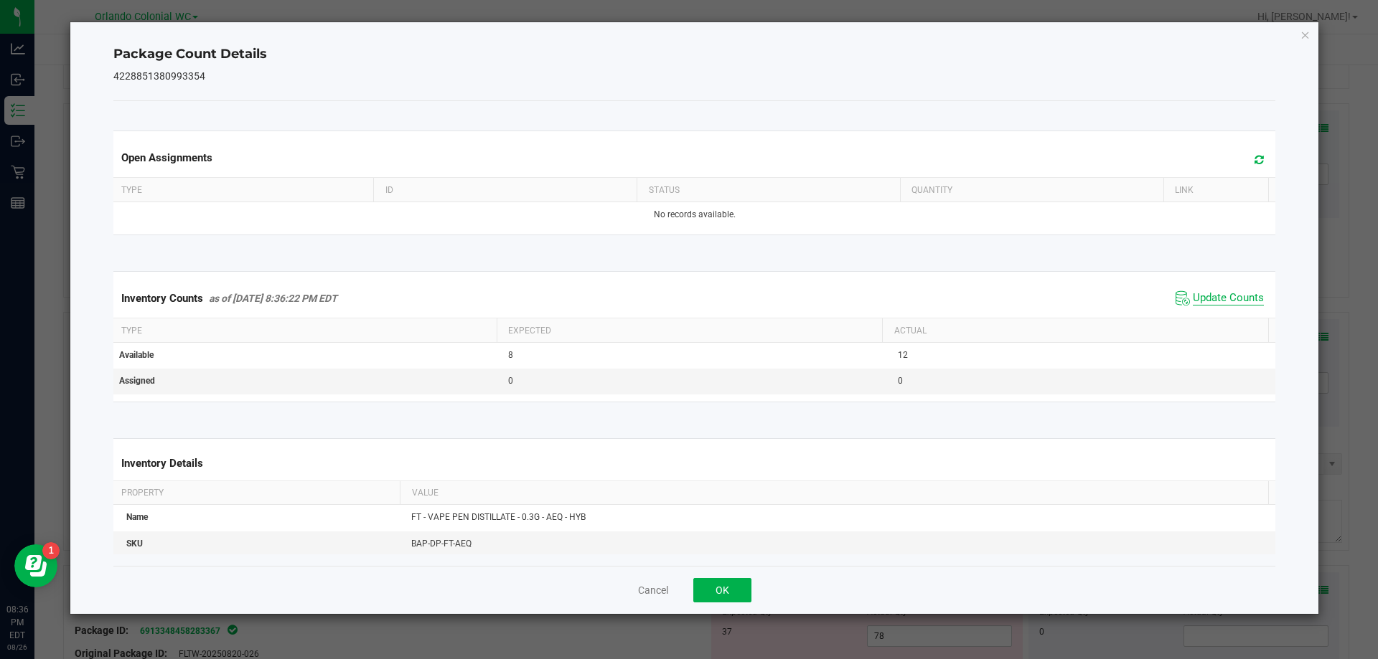
click at [1238, 302] on span "Update Counts" at bounding box center [1227, 298] width 71 height 14
click at [1238, 293] on span "Update Counts" at bounding box center [1227, 298] width 71 height 14
click at [1305, 38] on icon "Close" at bounding box center [1305, 34] width 10 height 17
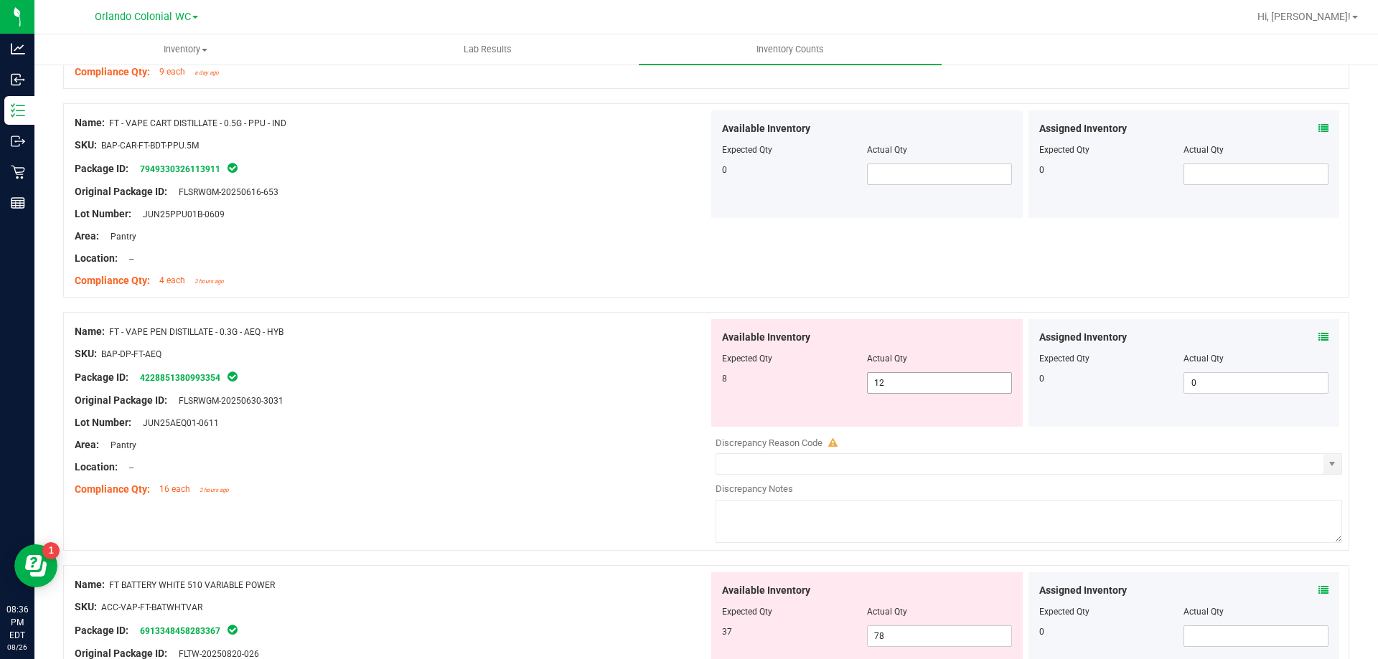
click at [931, 384] on input "12" at bounding box center [938, 383] width 143 height 20
type input "1"
type input "8"
click at [461, 389] on div at bounding box center [392, 389] width 634 height 7
type input "8"
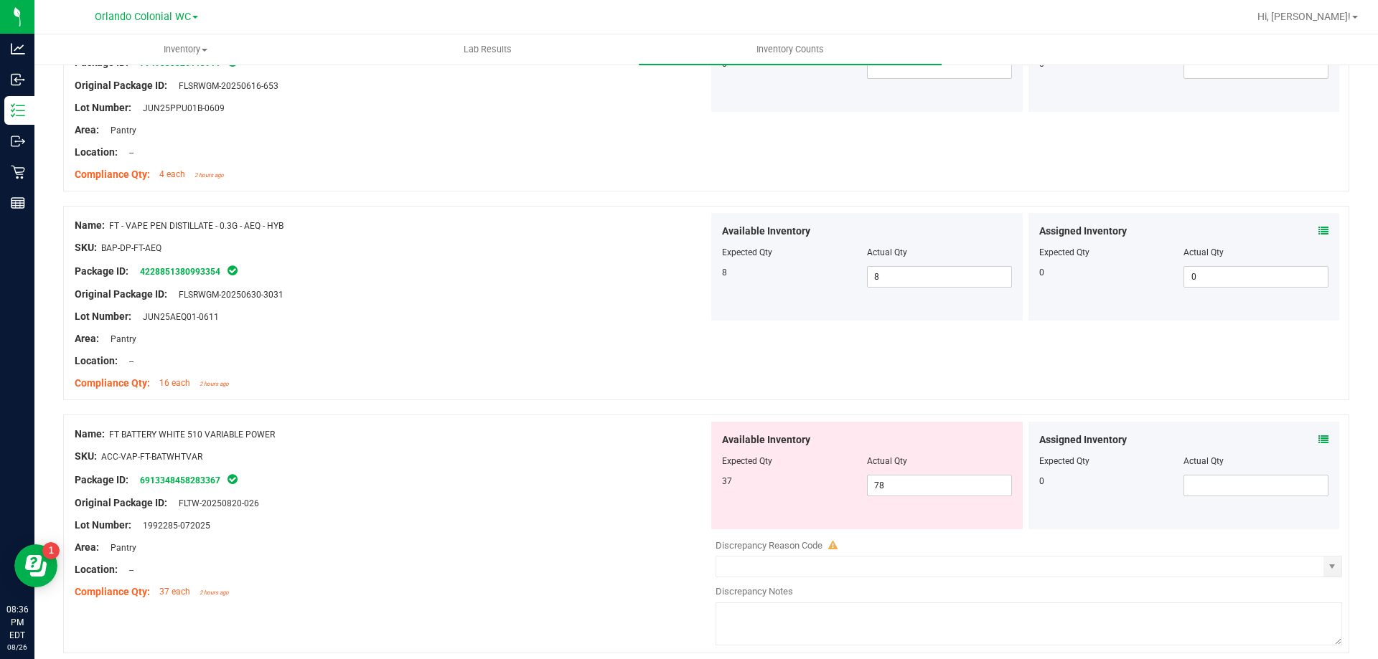
scroll to position [1881, 0]
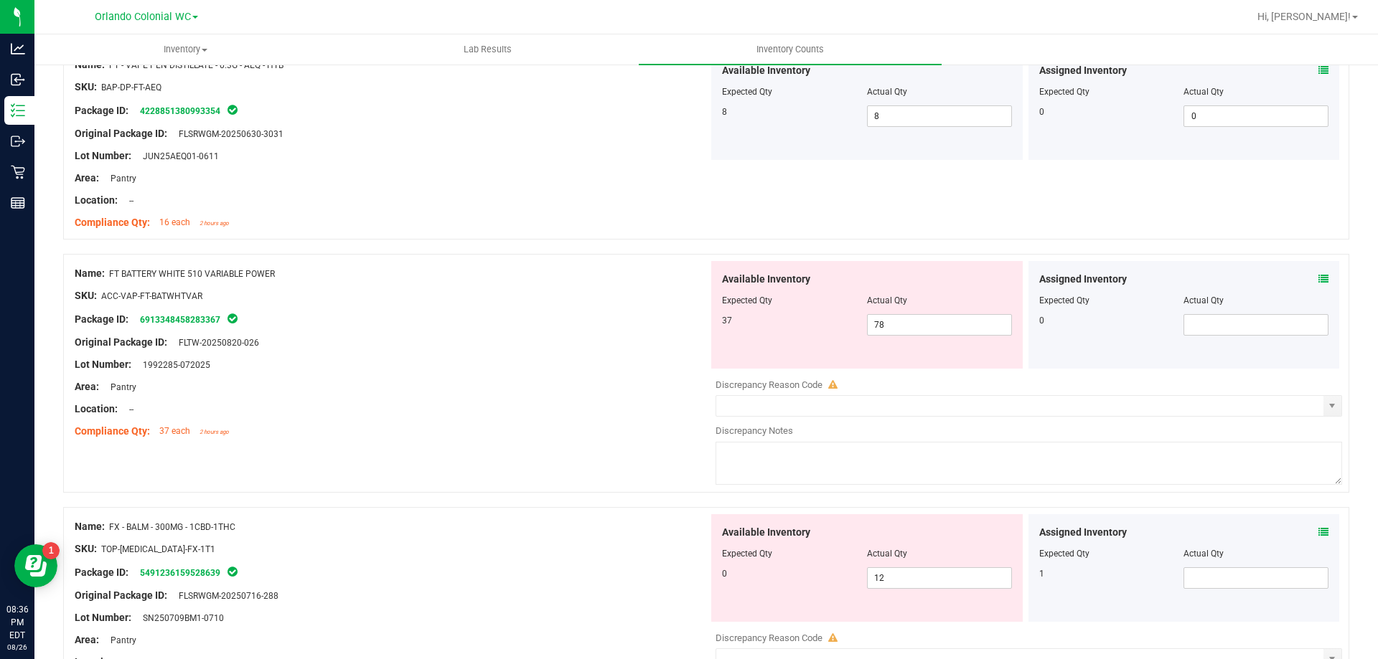
click at [1318, 278] on icon at bounding box center [1323, 279] width 10 height 10
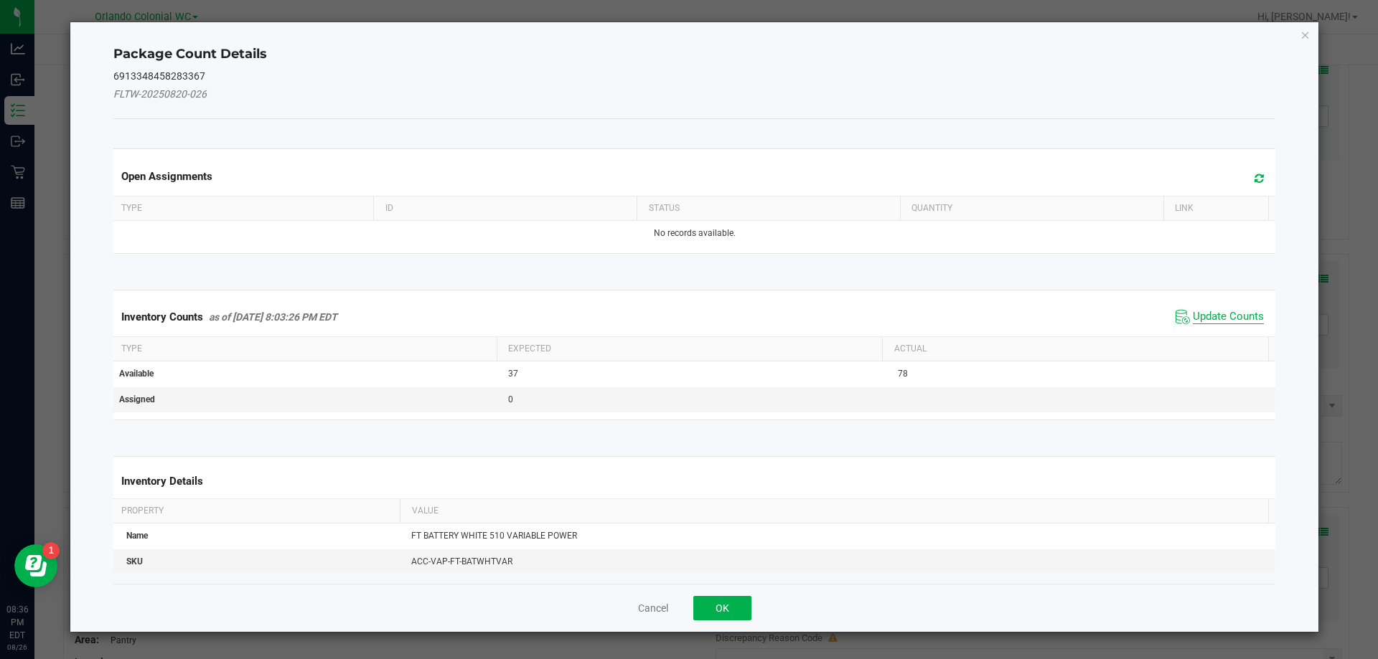
click at [1228, 315] on span "Update Counts" at bounding box center [1227, 317] width 71 height 14
click at [1218, 322] on span "Update Counts" at bounding box center [1227, 316] width 71 height 13
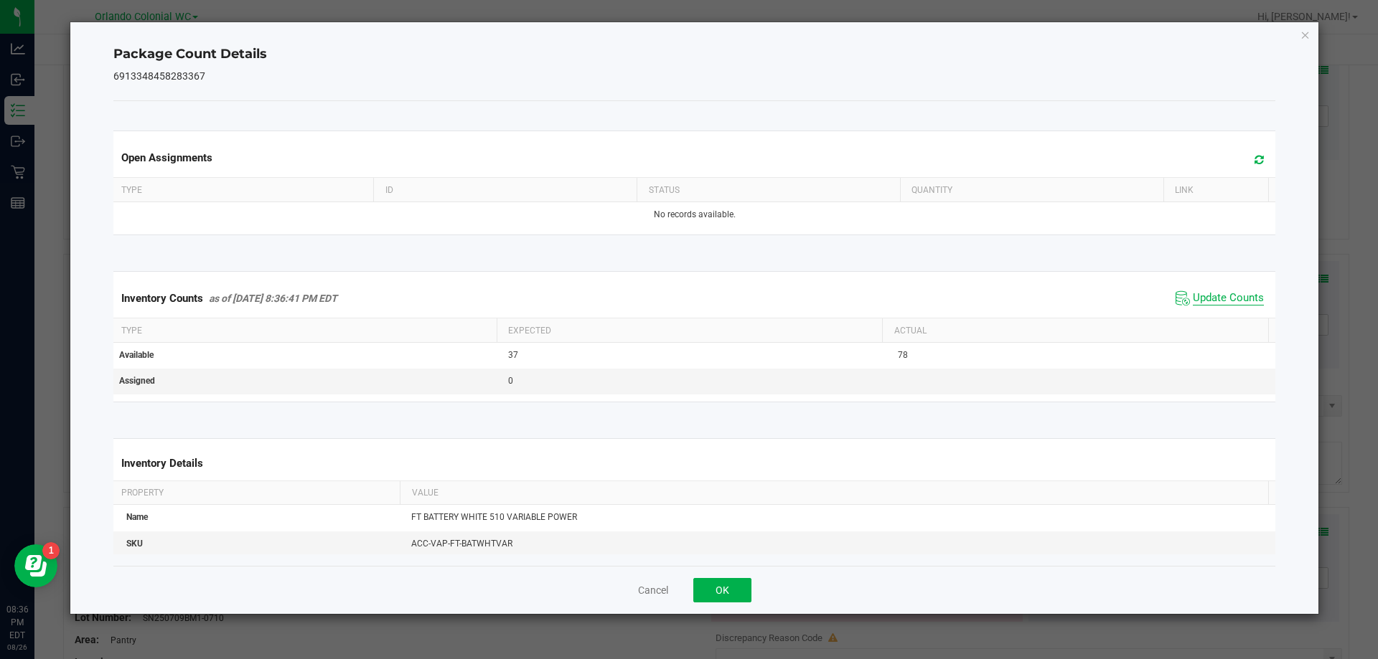
click at [1231, 306] on span "Update Counts" at bounding box center [1227, 298] width 71 height 14
click at [1238, 304] on span "Update Counts" at bounding box center [1227, 298] width 71 height 14
click at [1307, 33] on icon "Close" at bounding box center [1305, 34] width 10 height 17
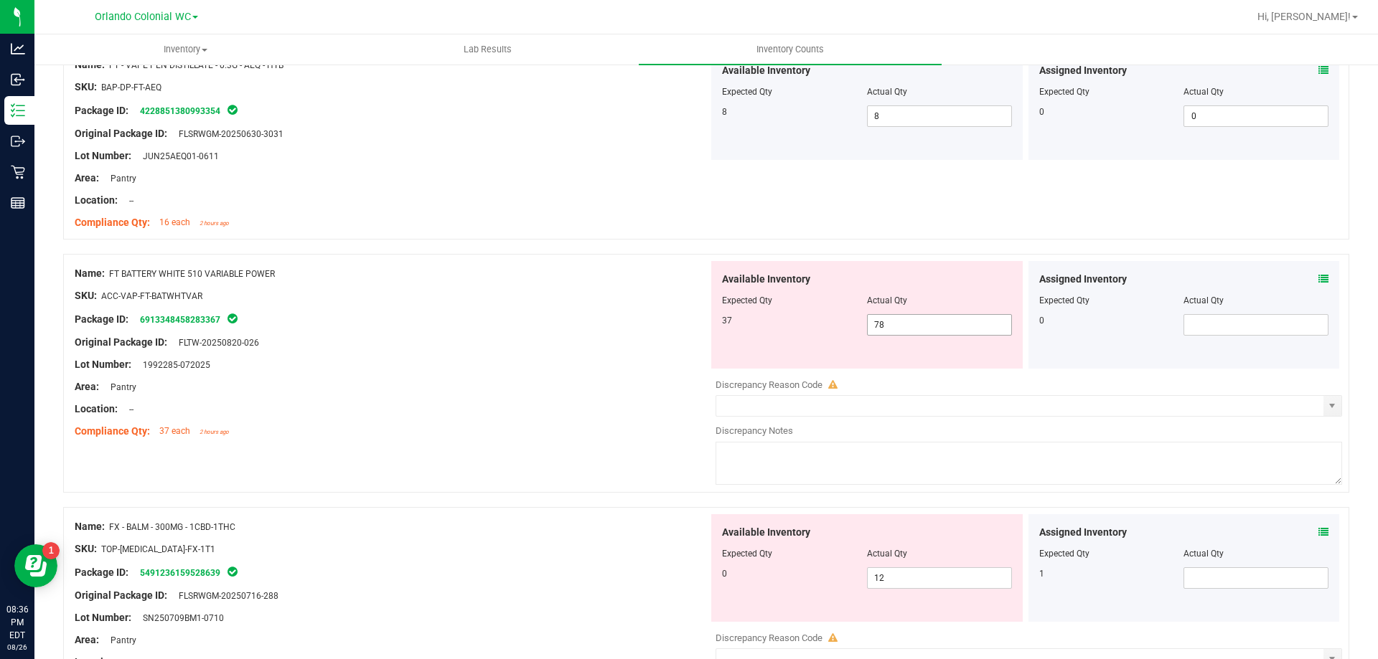
click at [894, 327] on input "78" at bounding box center [938, 325] width 143 height 20
type input "7"
type input "37"
click at [509, 344] on div "Original Package ID: FLTW-20250820-026" at bounding box center [392, 342] width 634 height 15
type input "37"
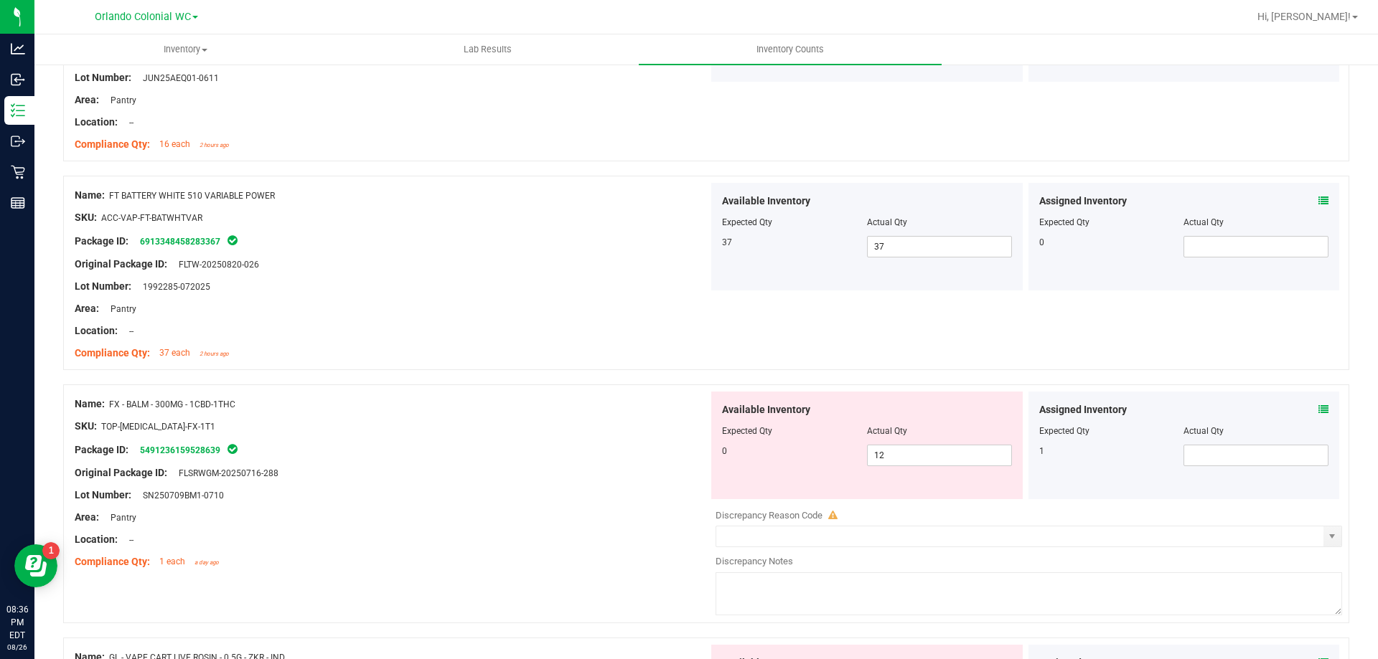
scroll to position [1957, 0]
click at [958, 453] on input "12" at bounding box center [938, 458] width 143 height 20
type input "1"
click at [1318, 411] on icon at bounding box center [1323, 412] width 10 height 10
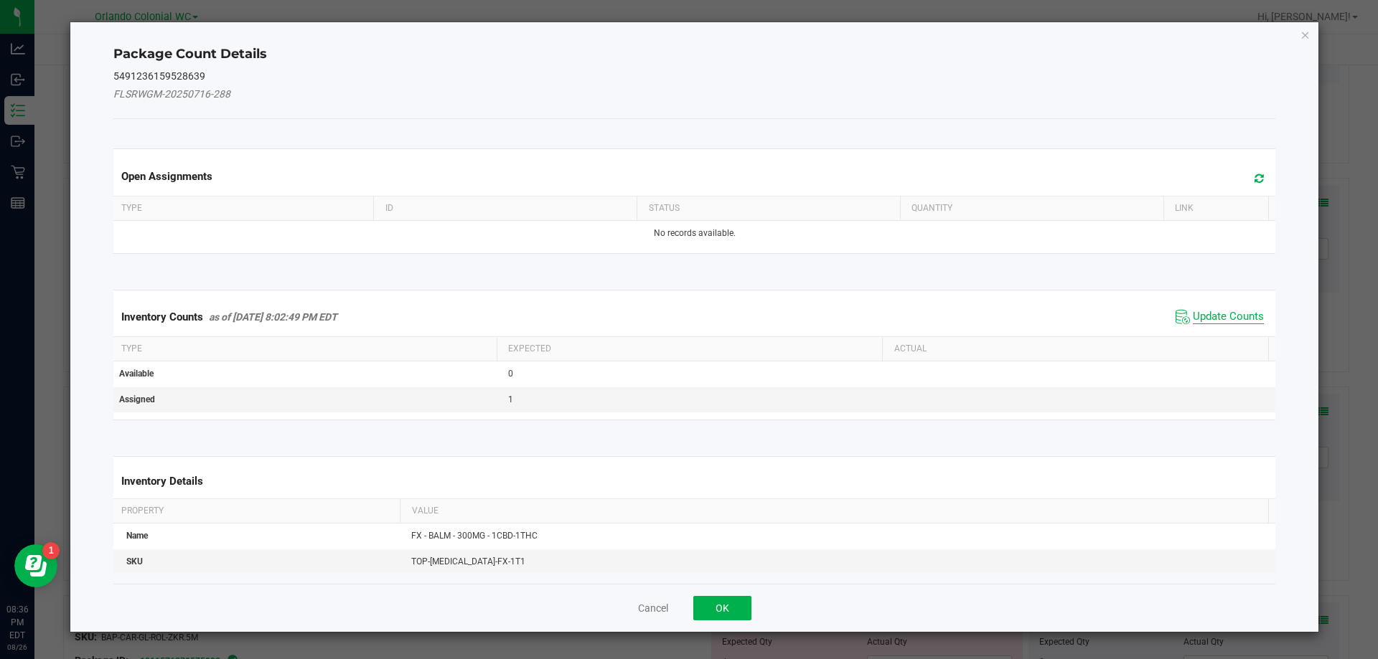
click at [1212, 319] on span "Update Counts" at bounding box center [1227, 317] width 71 height 14
click at [1220, 336] on th "Actual" at bounding box center [1075, 348] width 386 height 24
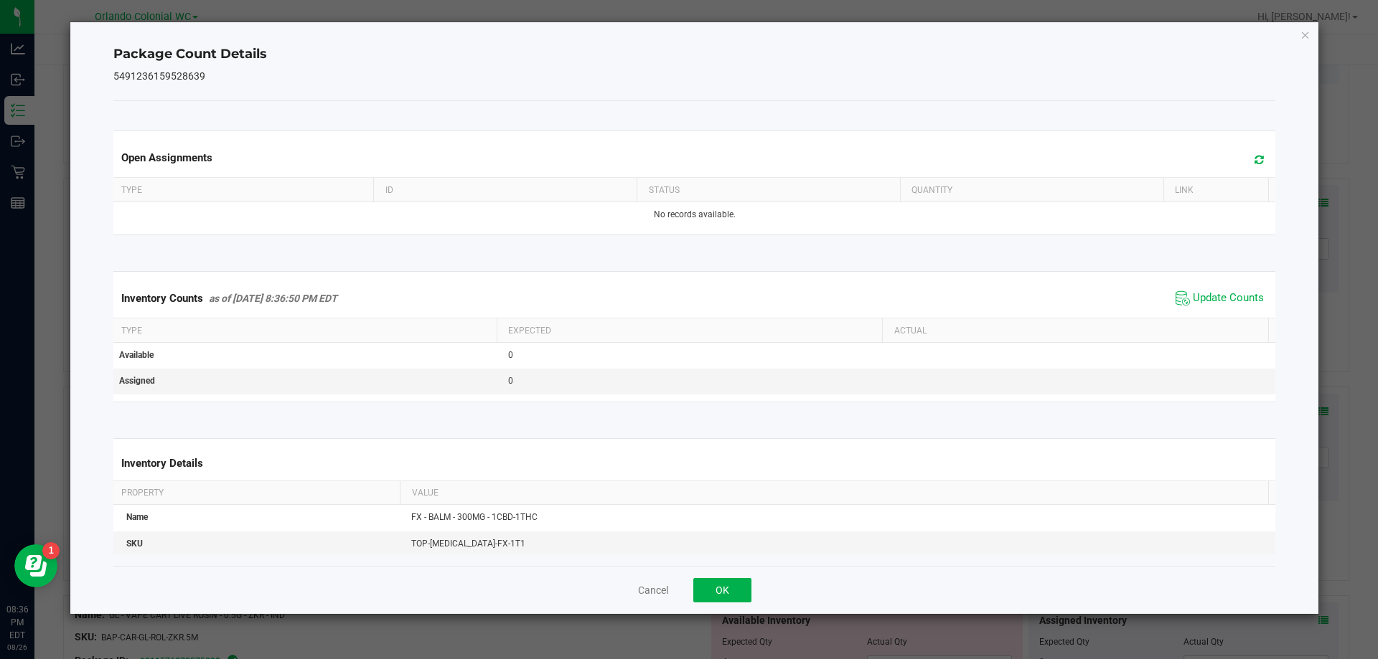
click at [1223, 320] on th "Actual" at bounding box center [1075, 331] width 386 height 24
click at [1227, 293] on span "Update Counts" at bounding box center [1227, 298] width 71 height 14
click at [1304, 36] on icon "Close" at bounding box center [1305, 34] width 10 height 17
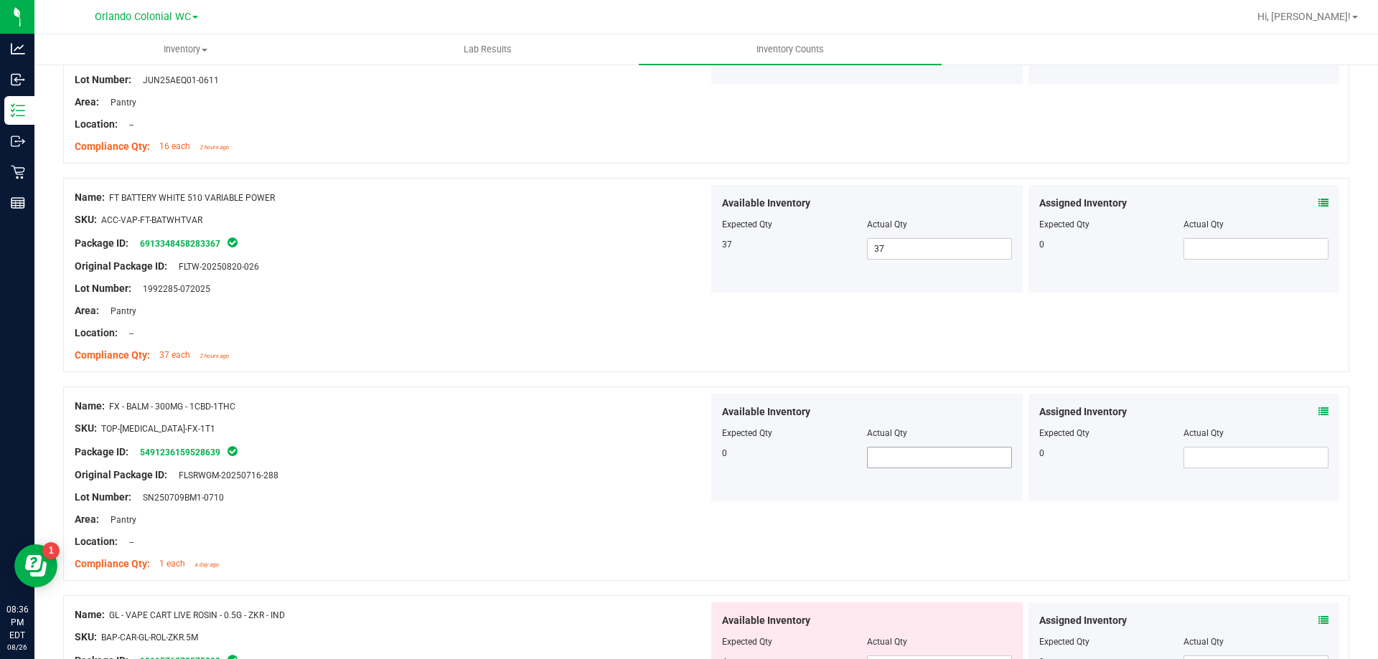
click at [933, 460] on input "text" at bounding box center [938, 458] width 143 height 20
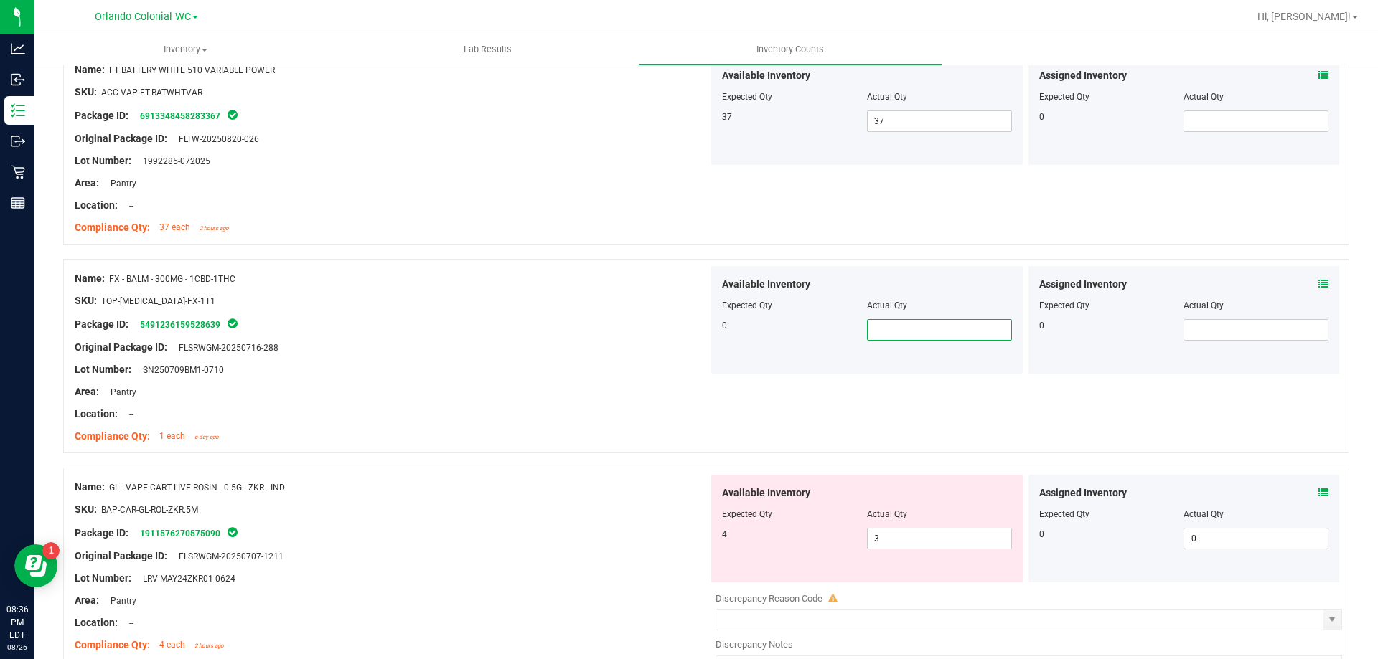
scroll to position [2130, 0]
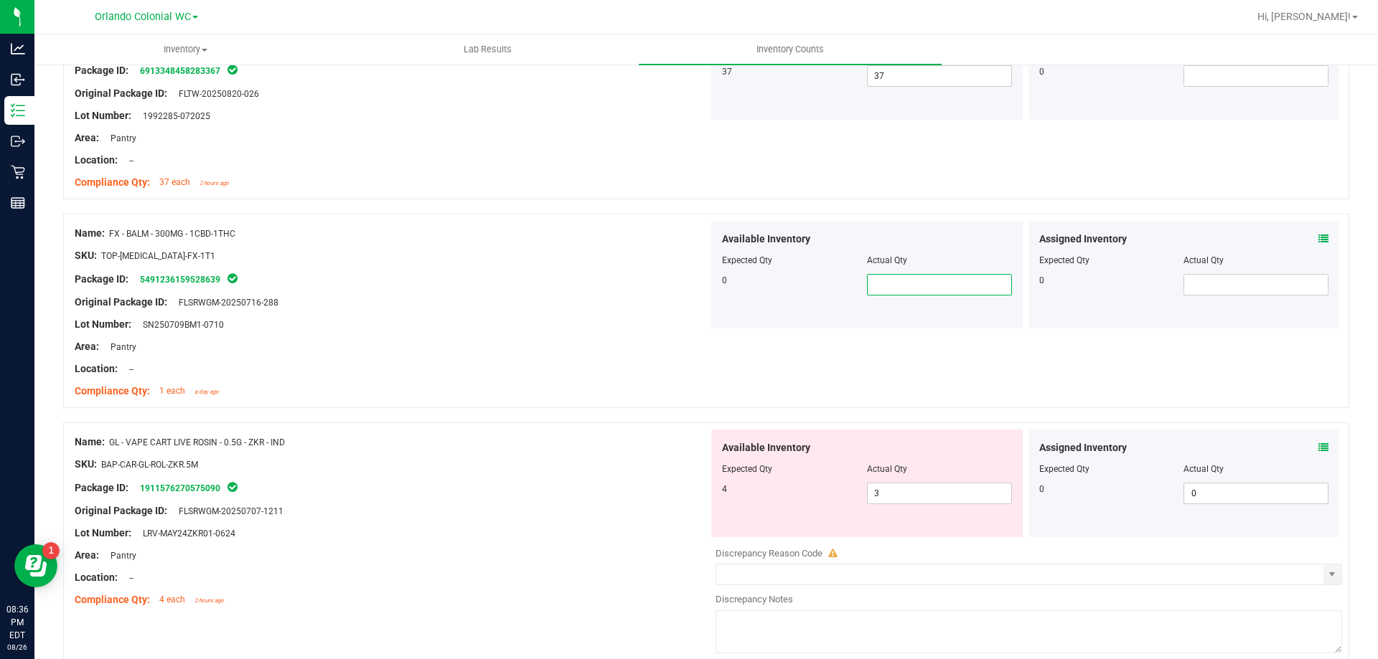
click at [1318, 453] on span at bounding box center [1323, 448] width 10 height 15
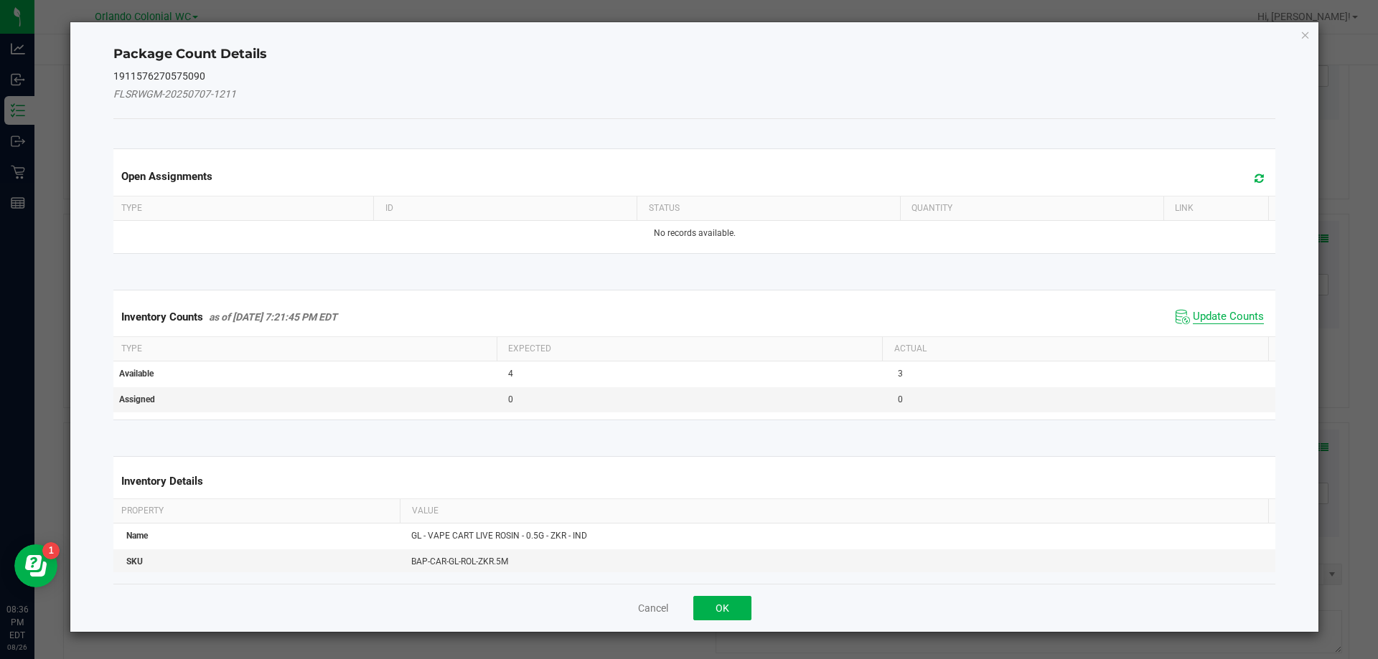
click at [1213, 321] on span "Update Counts" at bounding box center [1227, 317] width 71 height 14
click at [1222, 322] on span "Update Counts" at bounding box center [1227, 317] width 71 height 14
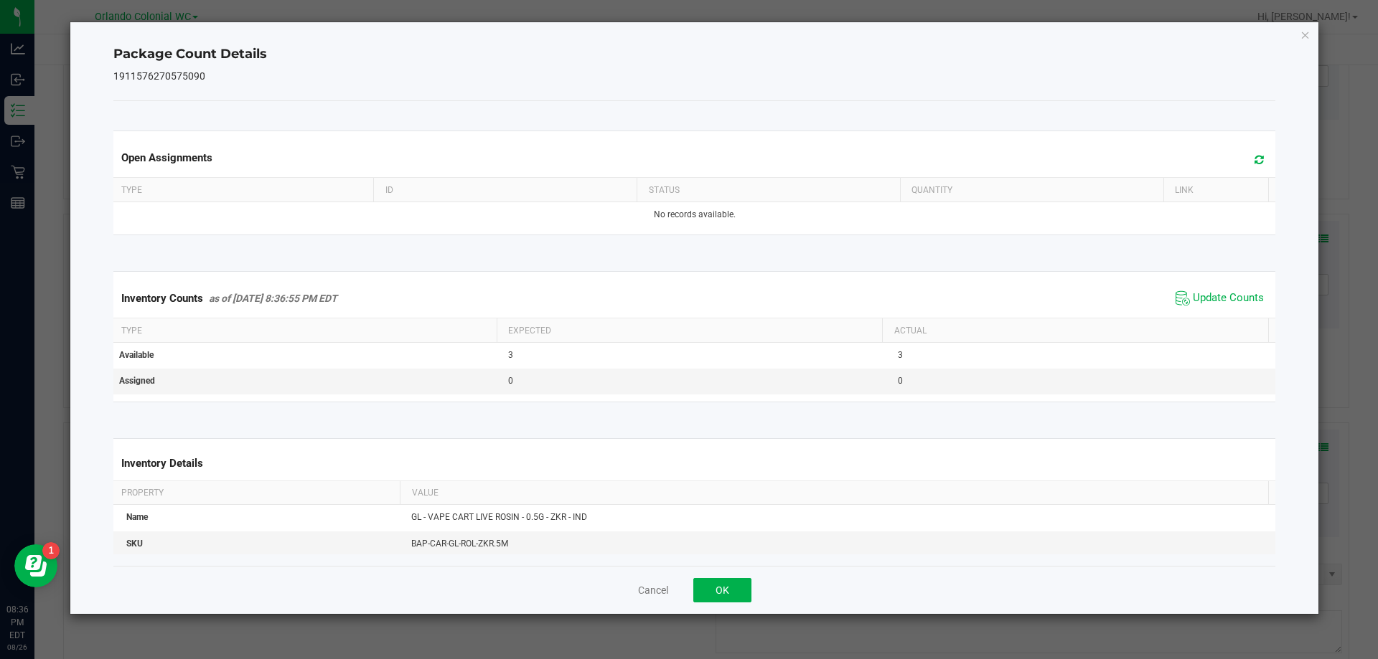
click at [1232, 324] on th "Actual" at bounding box center [1075, 331] width 386 height 24
click at [1234, 296] on span "Update Counts" at bounding box center [1227, 298] width 71 height 14
click at [1307, 35] on icon "Close" at bounding box center [1305, 34] width 10 height 17
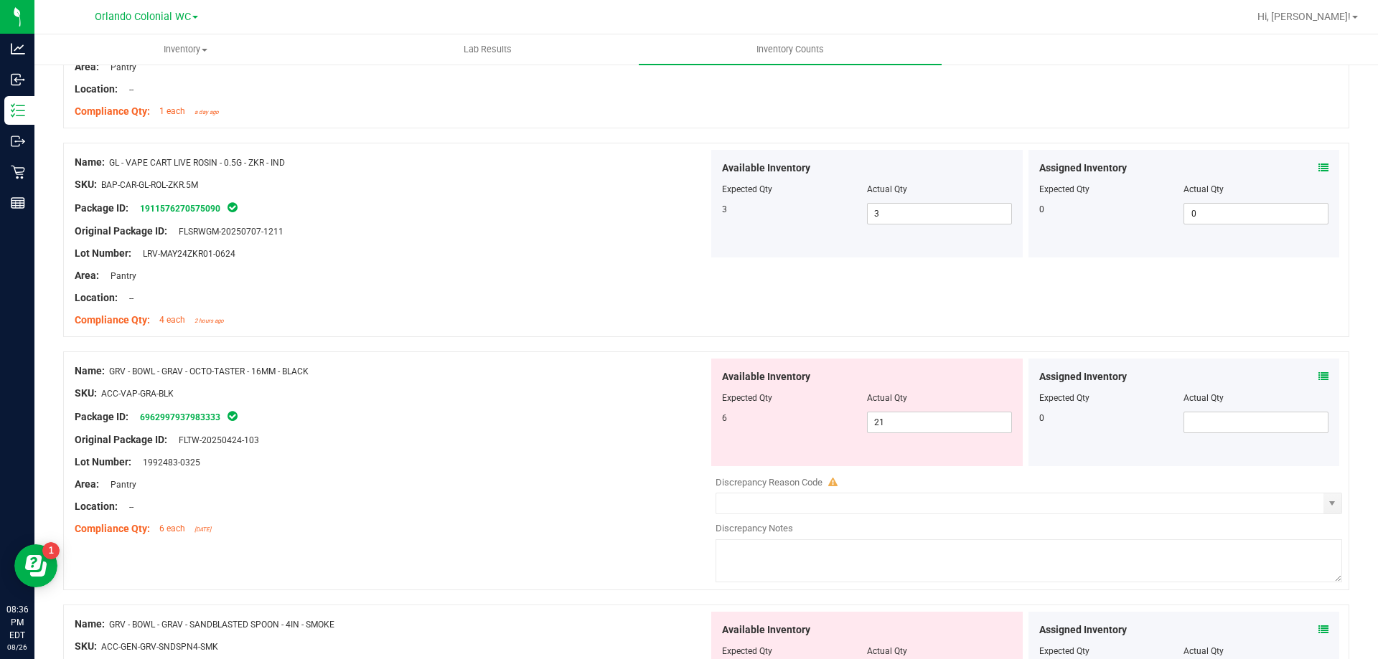
scroll to position [2409, 0]
click at [1318, 380] on icon at bounding box center [1323, 377] width 10 height 10
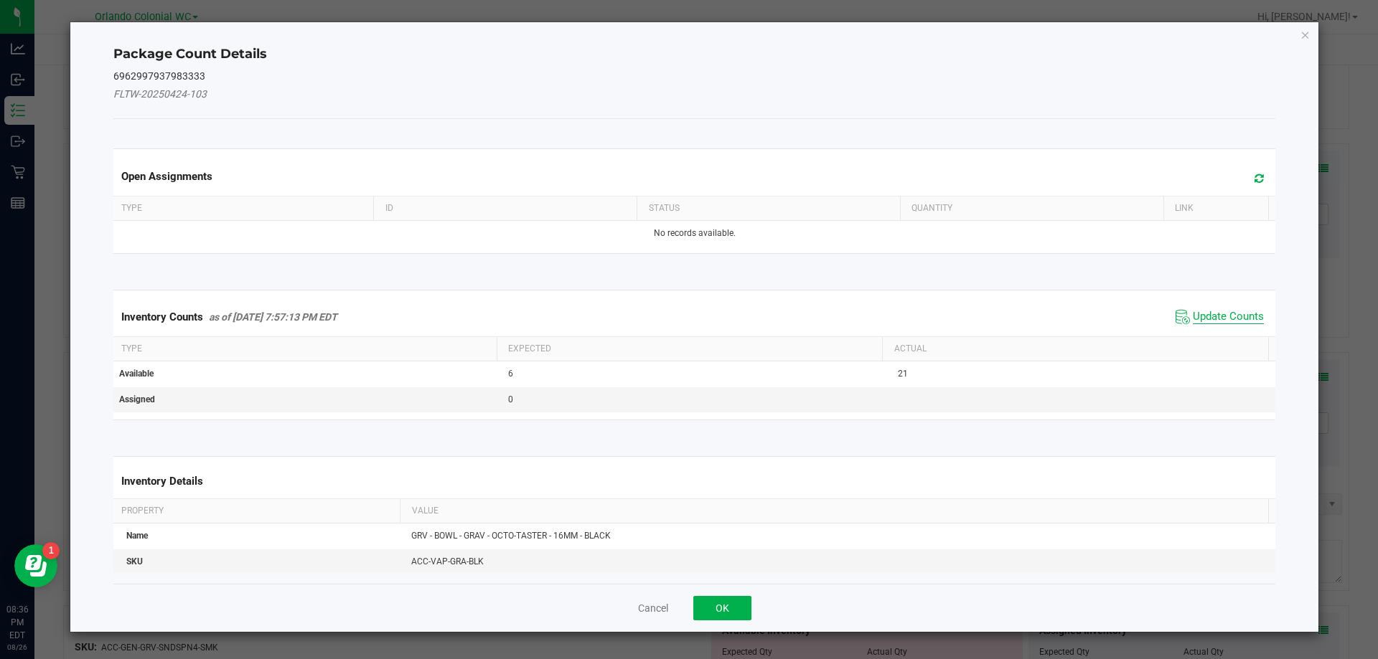
click at [1192, 318] on span "Update Counts" at bounding box center [1227, 317] width 71 height 14
click at [1214, 322] on span "Update Counts" at bounding box center [1227, 317] width 71 height 14
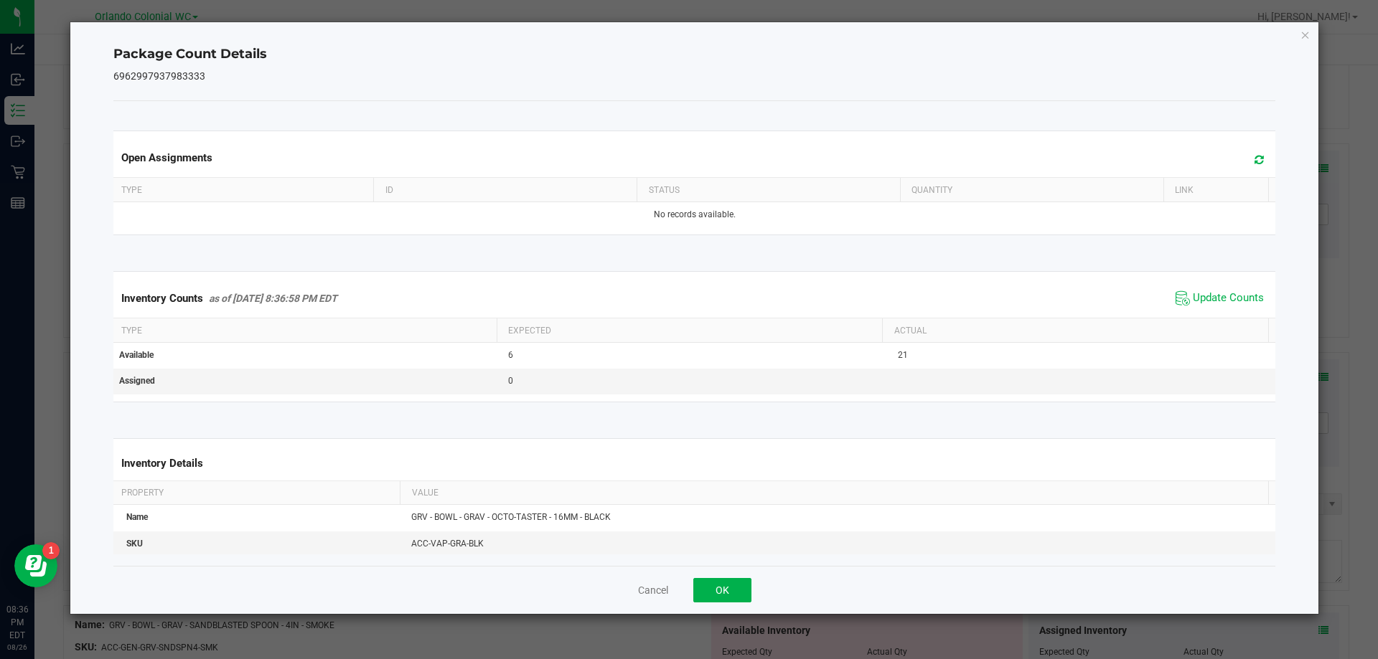
click at [1210, 327] on th "Actual" at bounding box center [1075, 331] width 386 height 24
click at [1217, 301] on span "Update Counts" at bounding box center [1227, 298] width 71 height 14
click at [1309, 34] on icon "Close" at bounding box center [1305, 34] width 10 height 17
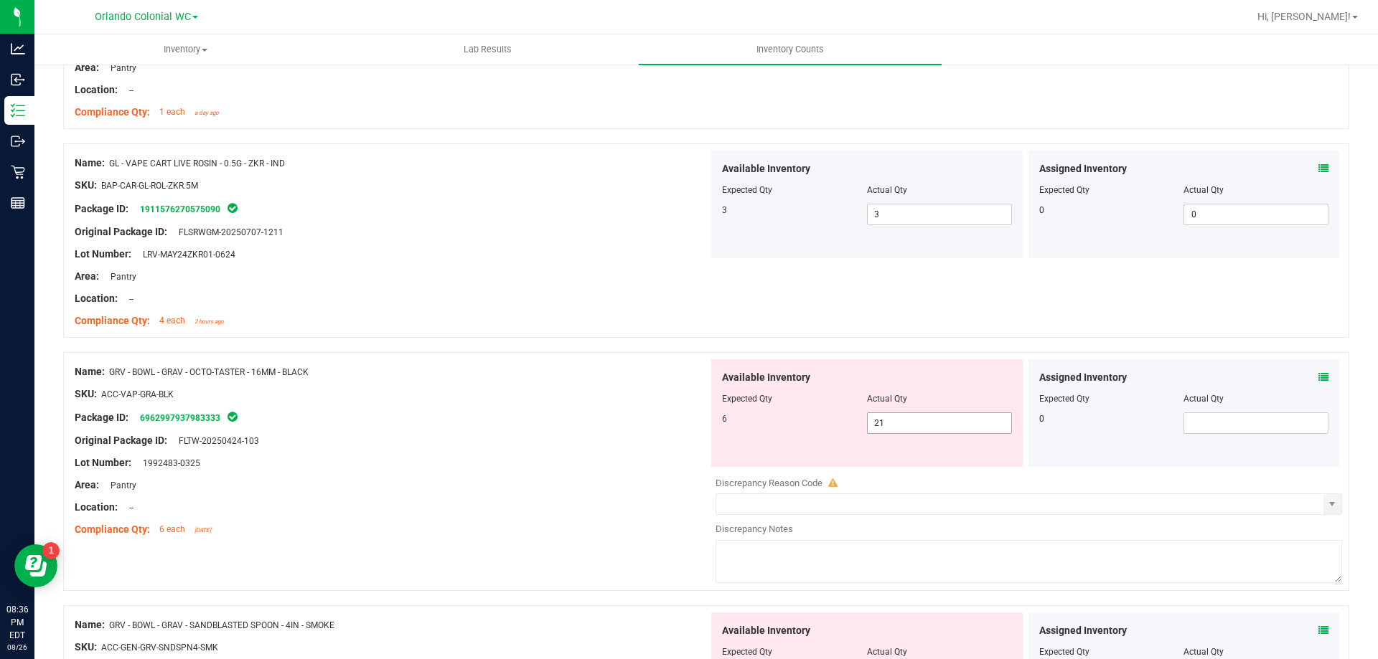
click at [942, 423] on input "21" at bounding box center [938, 423] width 143 height 20
type input "2"
type input "6"
click at [592, 435] on div "Original Package ID: FLTW-20250424-103" at bounding box center [392, 440] width 634 height 15
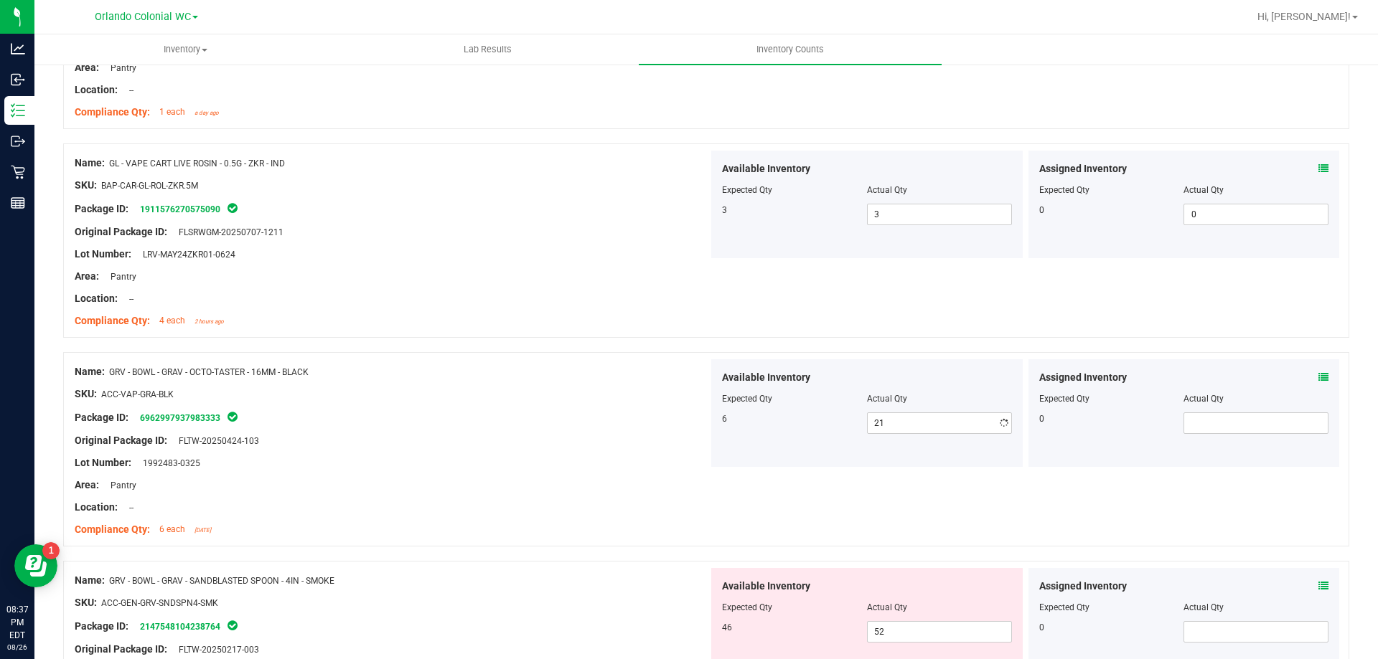
type input "6"
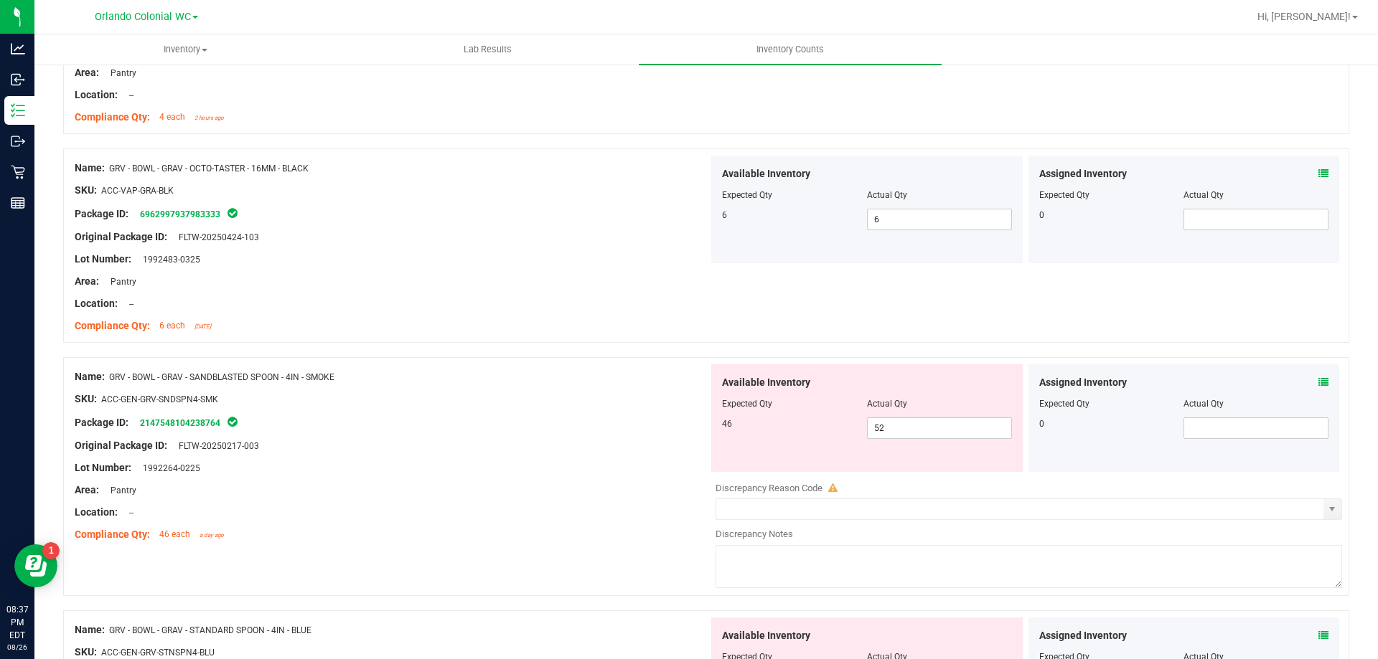
scroll to position [2655, 0]
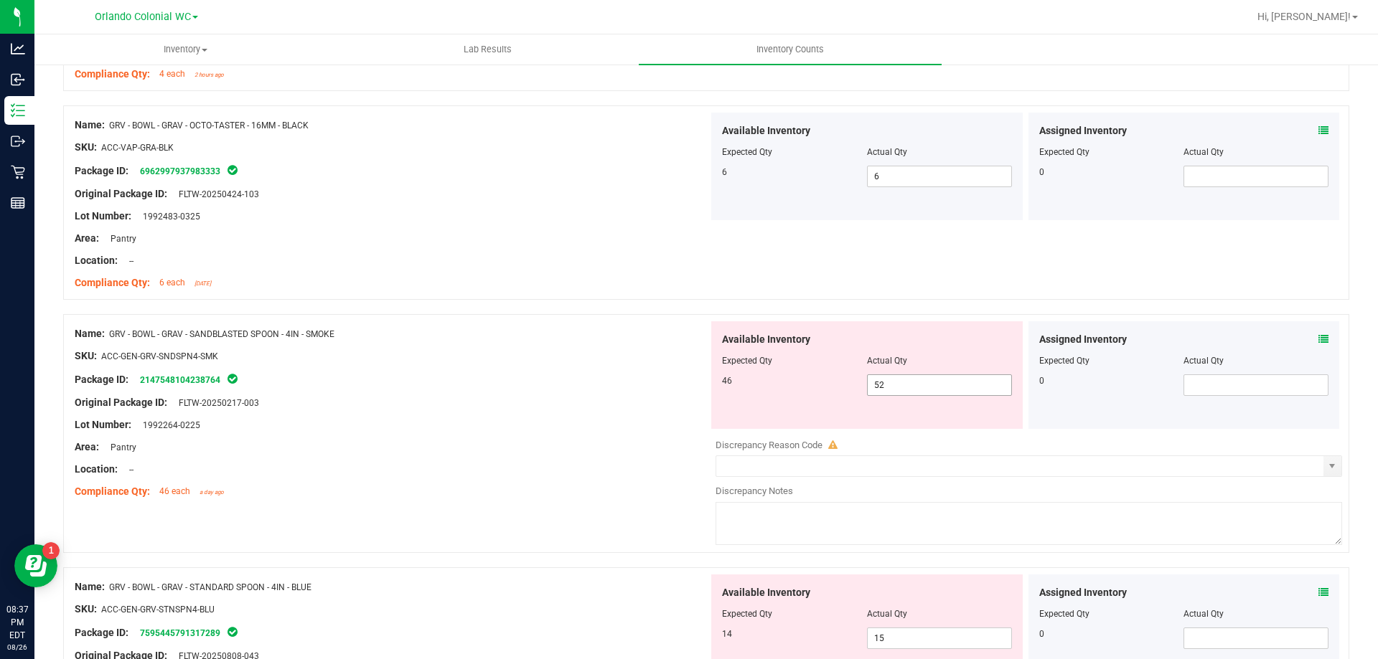
click at [911, 382] on input "52" at bounding box center [938, 385] width 143 height 20
type input "5"
type input "46"
click at [532, 399] on div "Original Package ID: FLTW-20250217-003" at bounding box center [392, 402] width 634 height 15
type input "46"
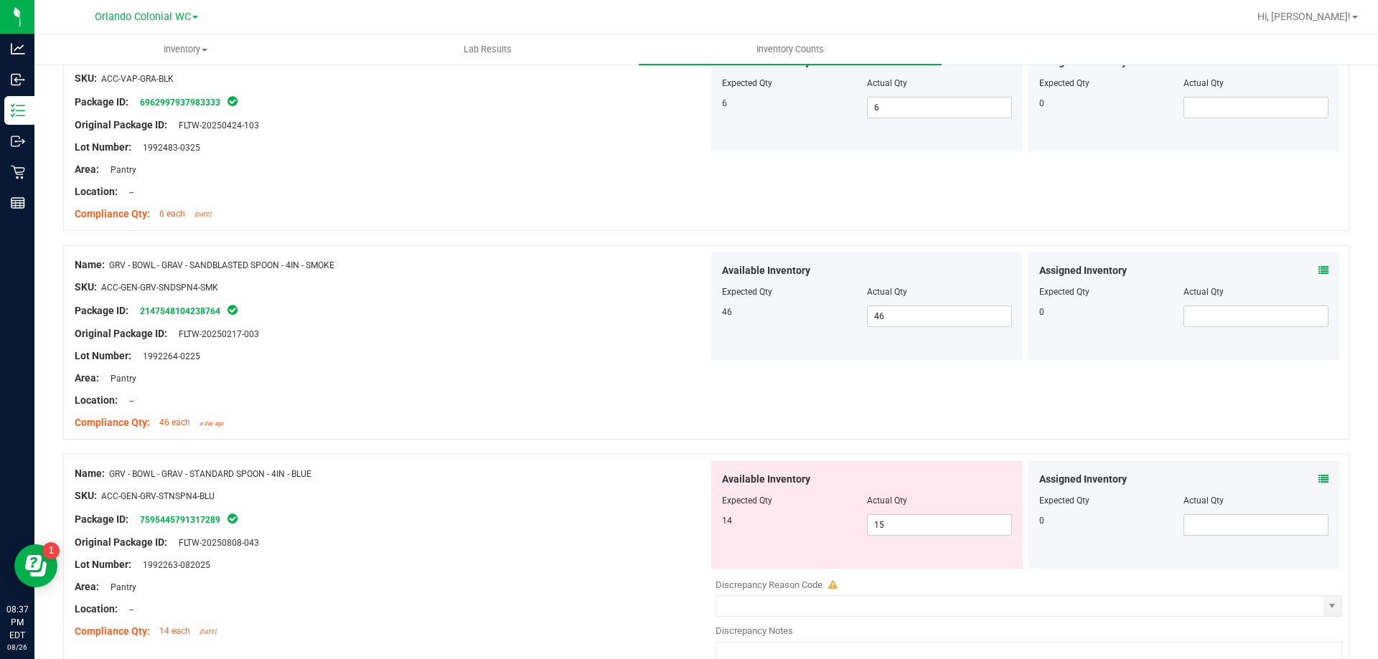
scroll to position [2857, 0]
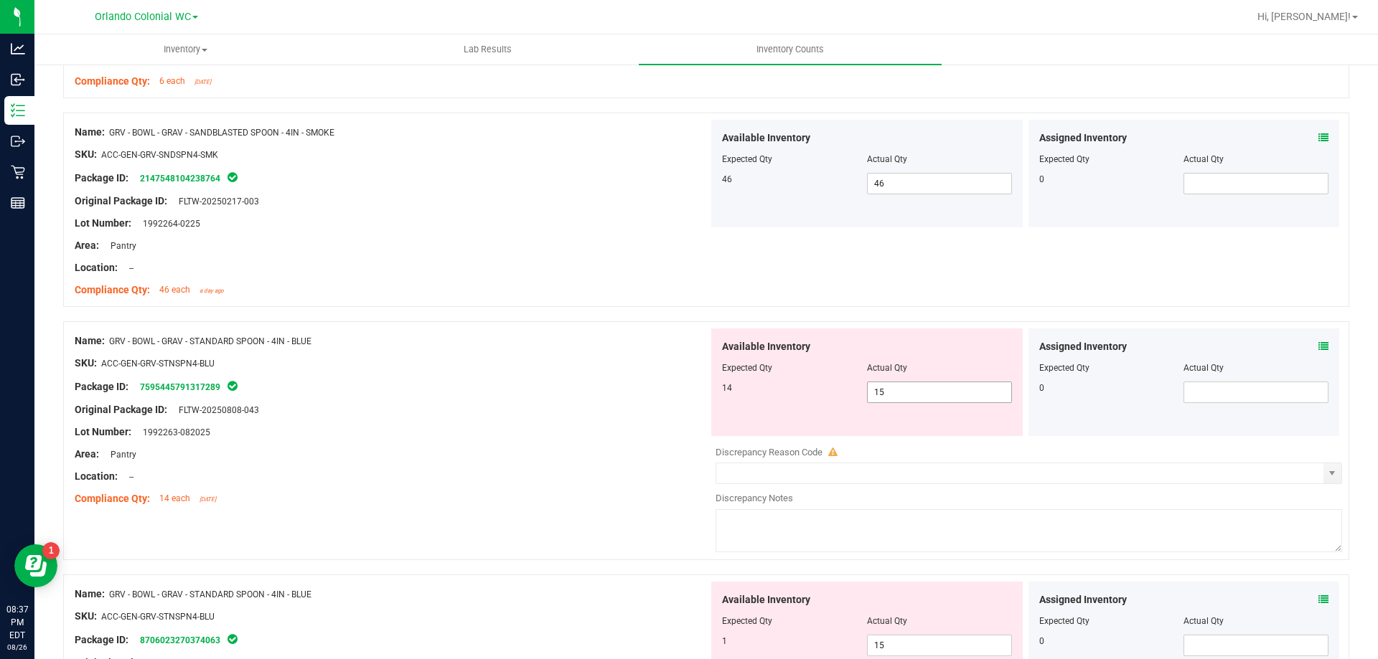
click at [933, 388] on input "15" at bounding box center [938, 392] width 143 height 20
type input "14"
click at [507, 465] on div at bounding box center [392, 465] width 634 height 7
type input "14"
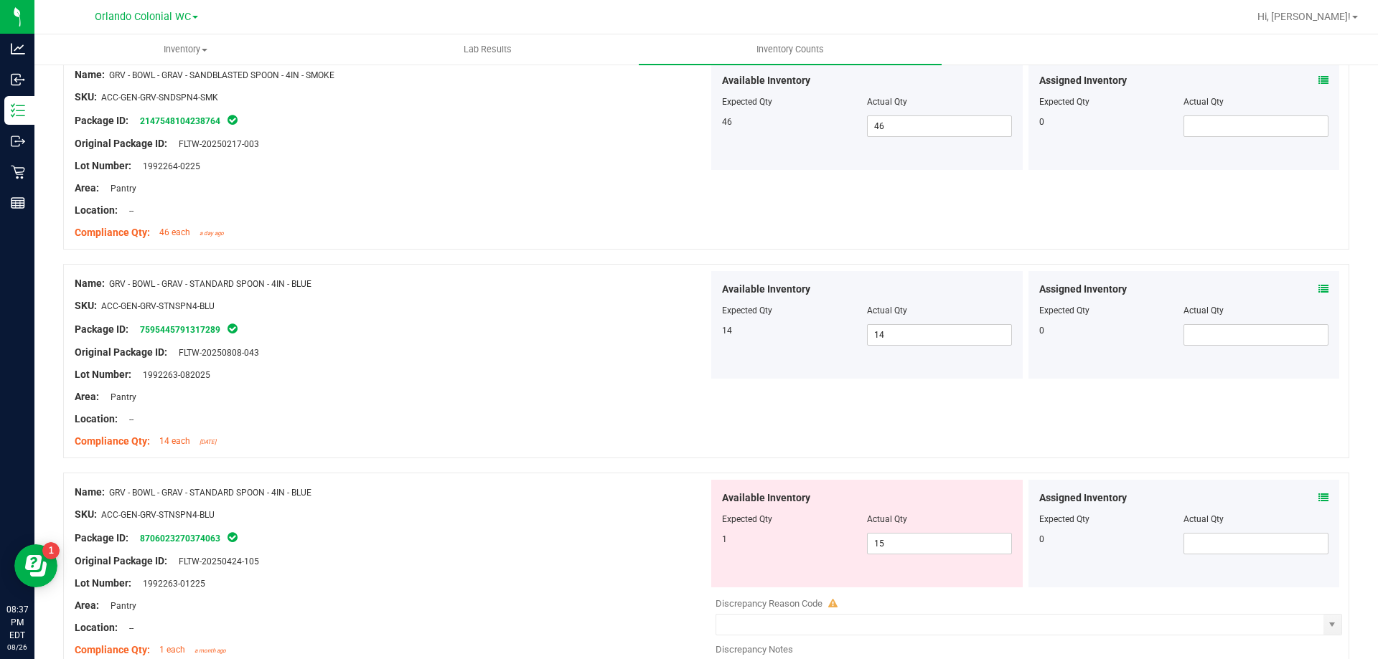
scroll to position [2966, 0]
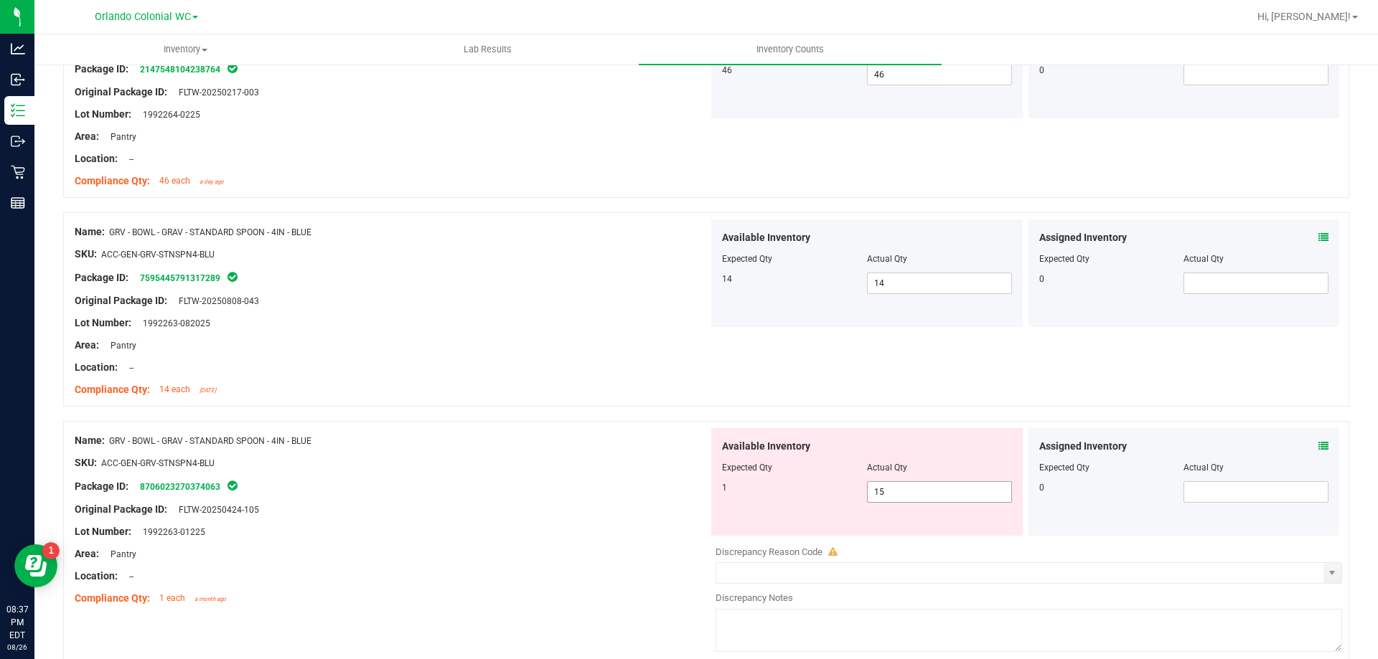
click at [933, 489] on input "15" at bounding box center [938, 492] width 143 height 20
type input "1"
click at [522, 466] on div "SKU: ACC-GEN-GRV-STNSPN4-BLU" at bounding box center [392, 463] width 634 height 15
type input "1"
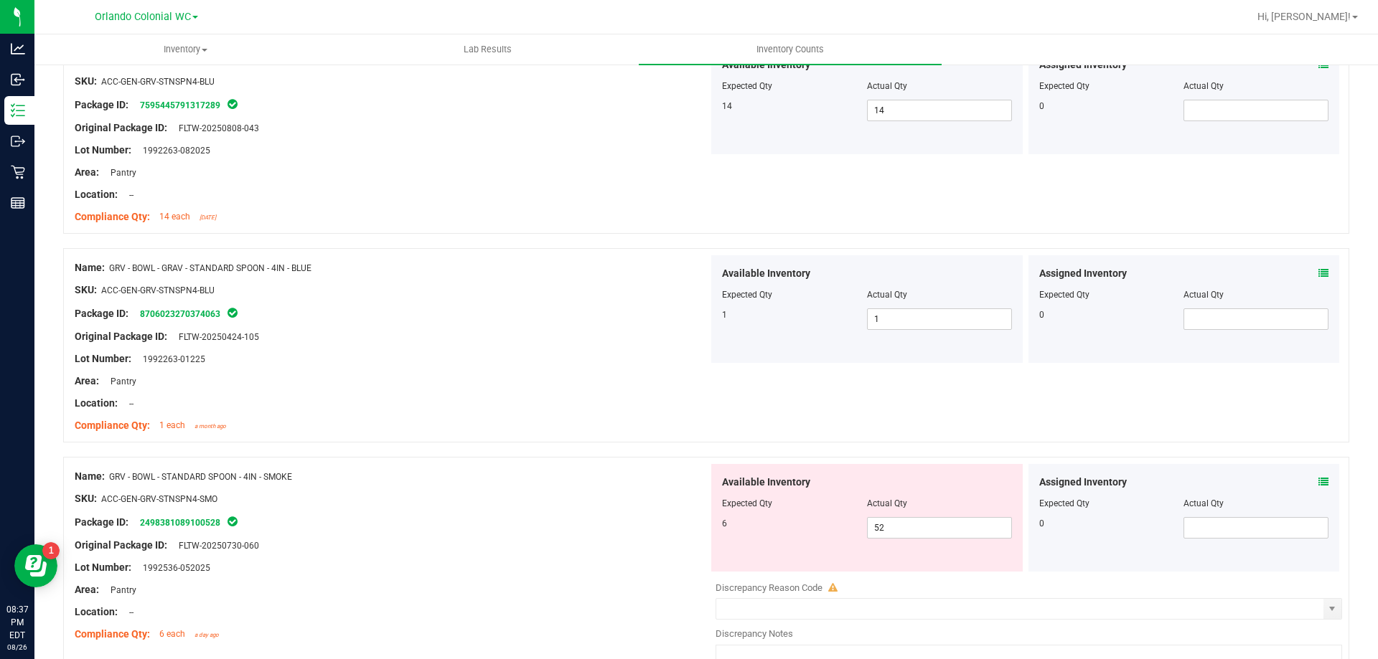
scroll to position [3229, 0]
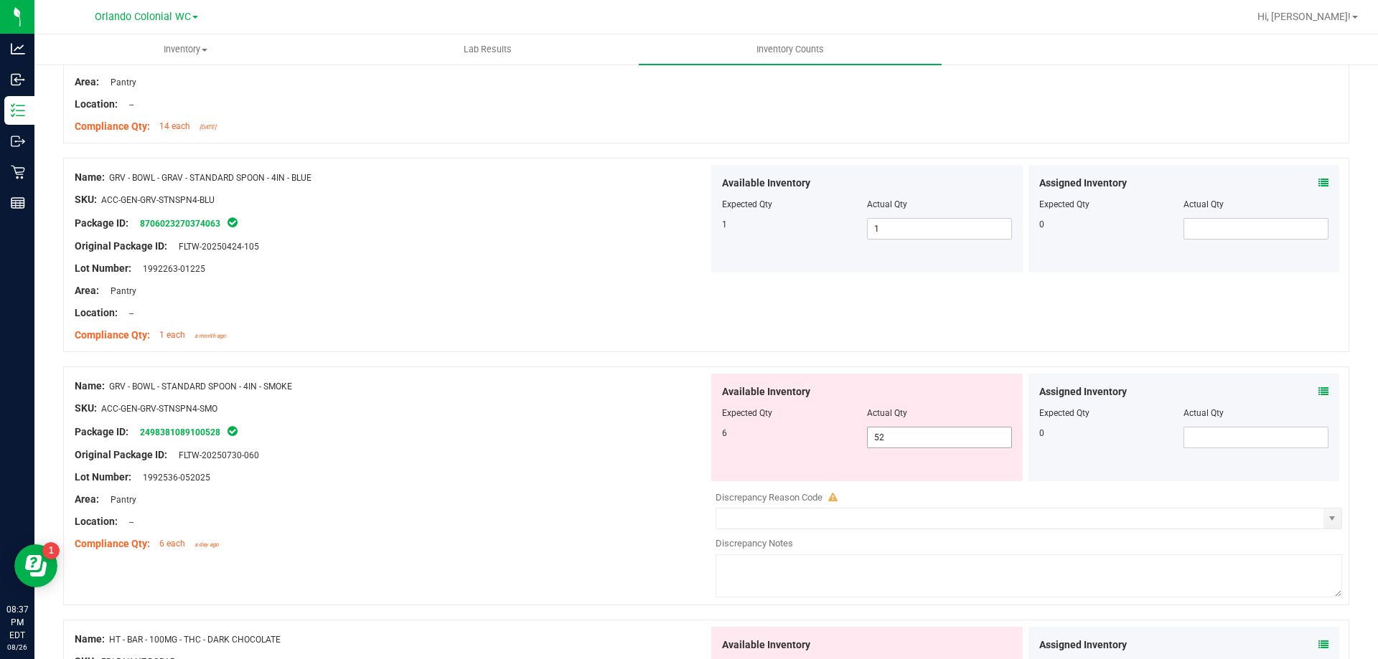
click at [953, 437] on input "52" at bounding box center [938, 438] width 143 height 20
type input "5"
type input "6"
click at [547, 443] on div at bounding box center [392, 444] width 634 height 7
type input "6"
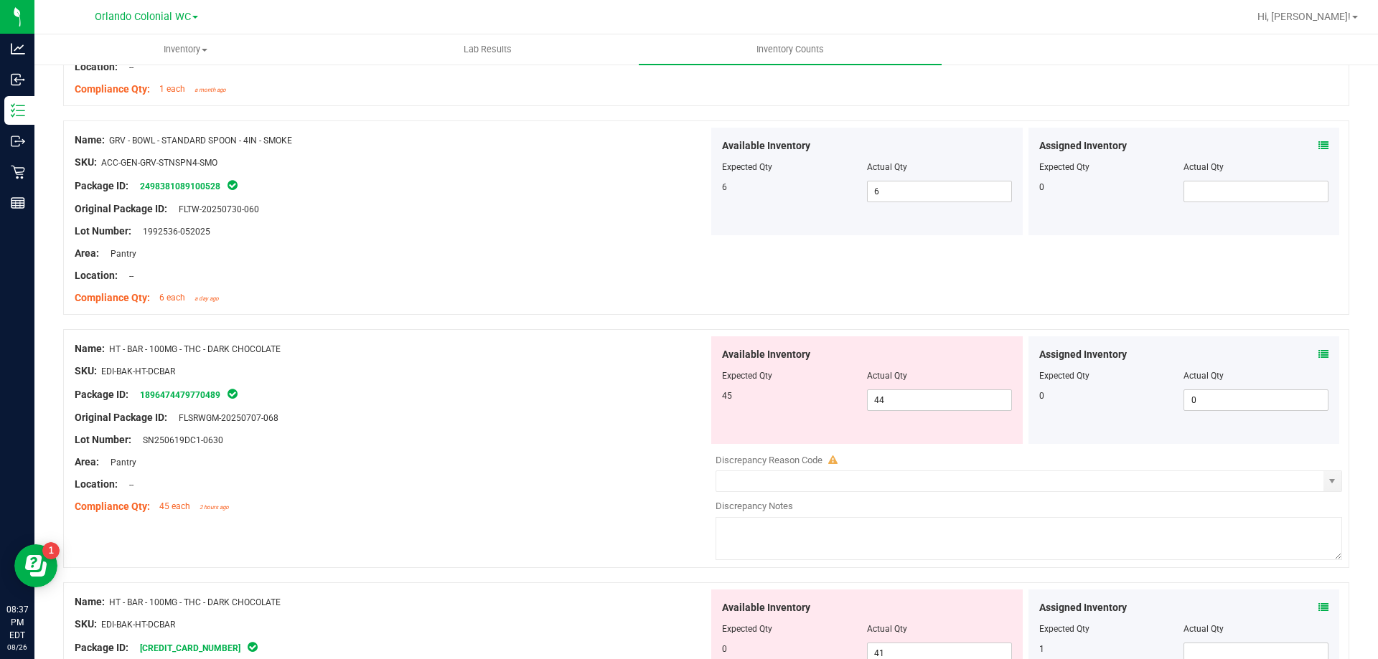
scroll to position [3482, 0]
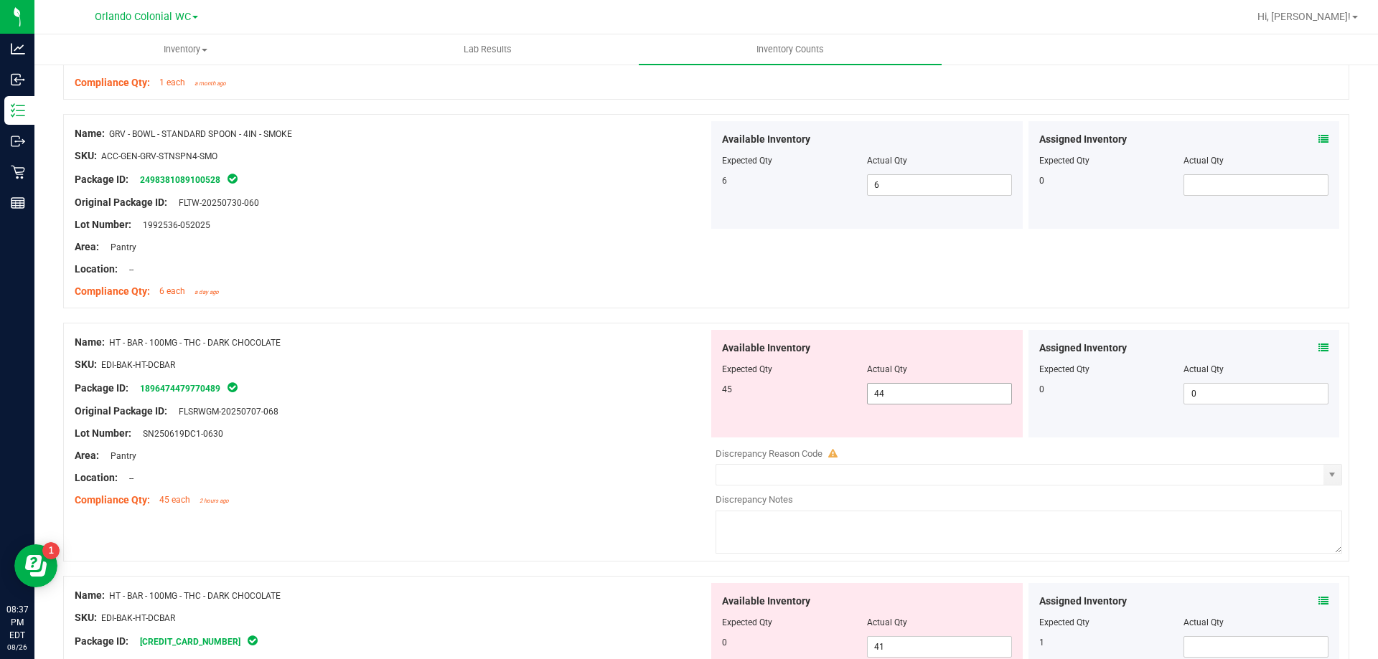
click at [972, 393] on input "44" at bounding box center [938, 394] width 143 height 20
type input "45"
click at [542, 464] on div at bounding box center [392, 467] width 634 height 7
type input "45"
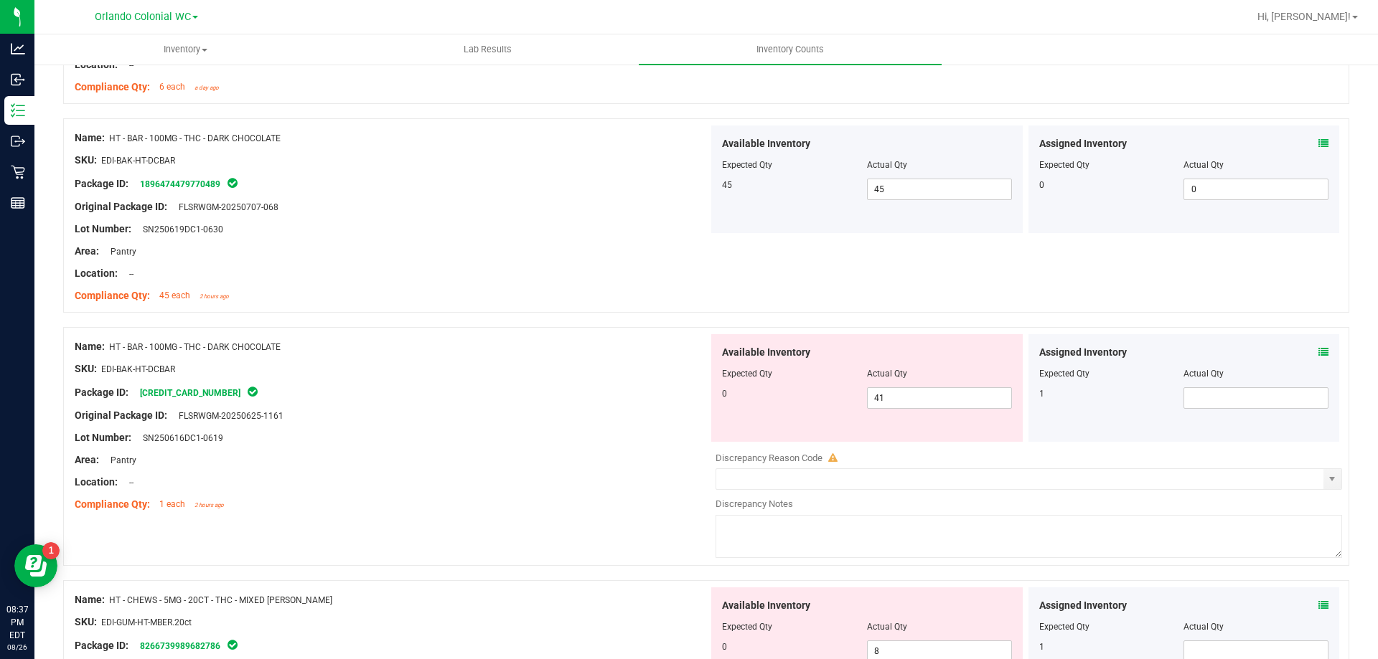
click at [1318, 352] on icon at bounding box center [1323, 352] width 10 height 10
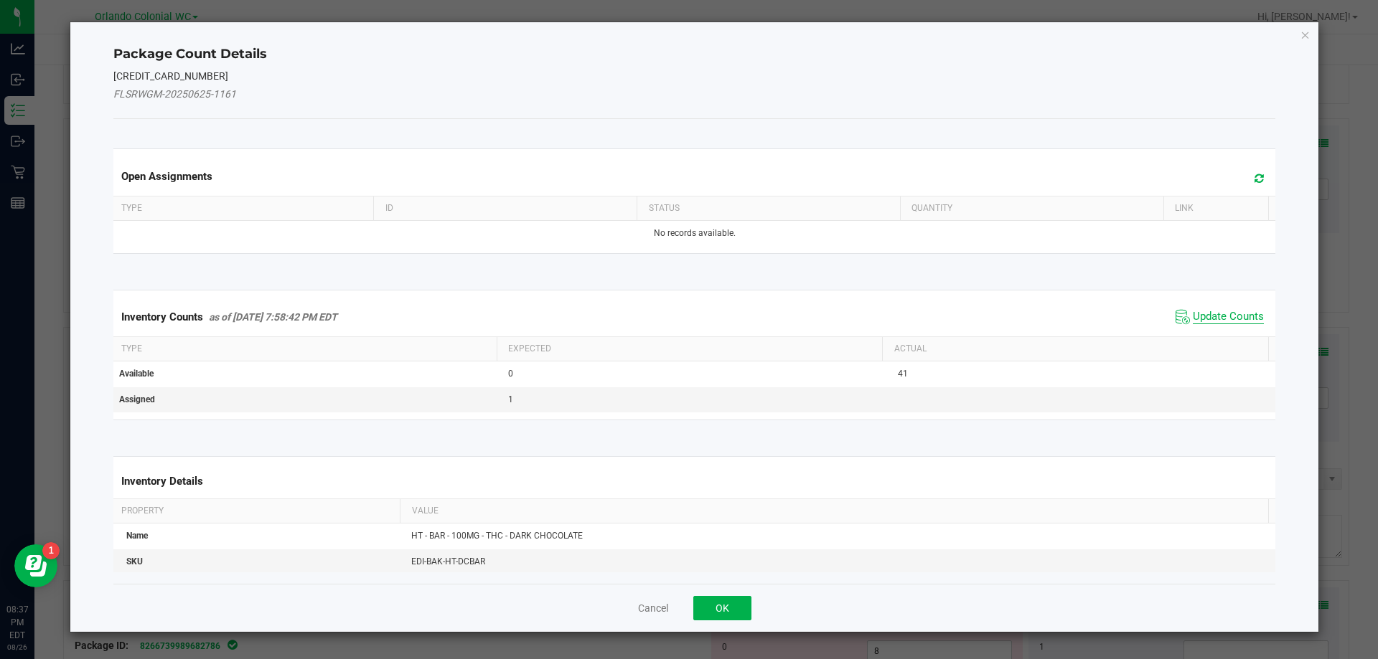
click at [1223, 319] on span "Update Counts" at bounding box center [1227, 317] width 71 height 14
click at [1227, 336] on th "Actual" at bounding box center [1075, 348] width 386 height 24
click at [1233, 310] on span "Update Counts" at bounding box center [1227, 316] width 71 height 13
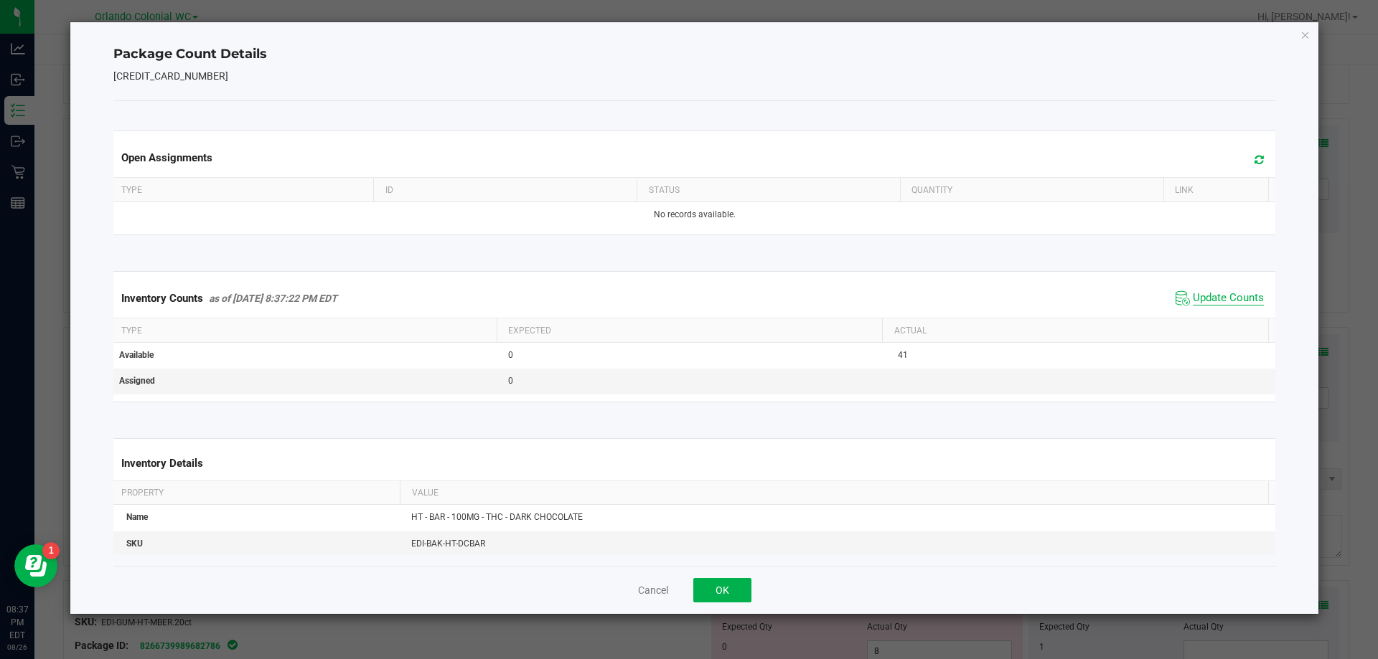
click at [1237, 294] on span "Update Counts" at bounding box center [1227, 298] width 71 height 14
click at [1302, 39] on icon "Close" at bounding box center [1305, 34] width 10 height 17
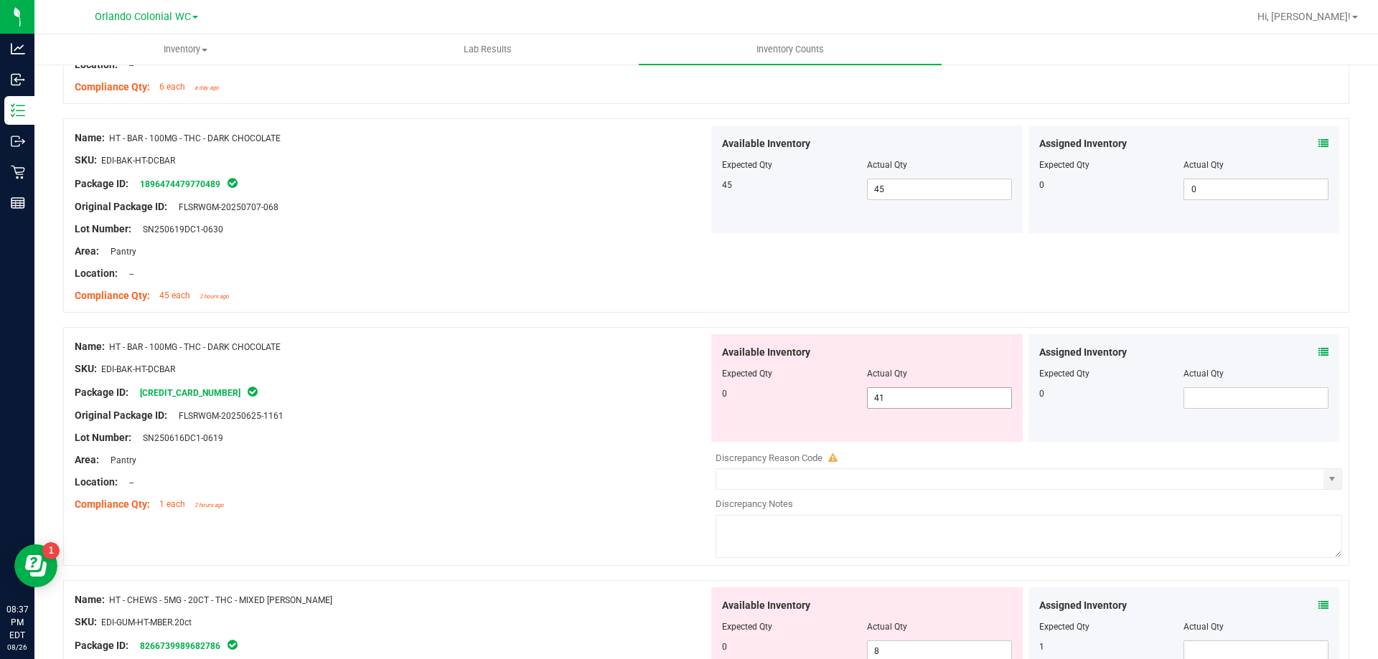
click at [944, 400] on input "41" at bounding box center [938, 398] width 143 height 20
type input "4"
click at [543, 368] on div "SKU: EDI-BAK-HT-DCBAR" at bounding box center [392, 369] width 634 height 15
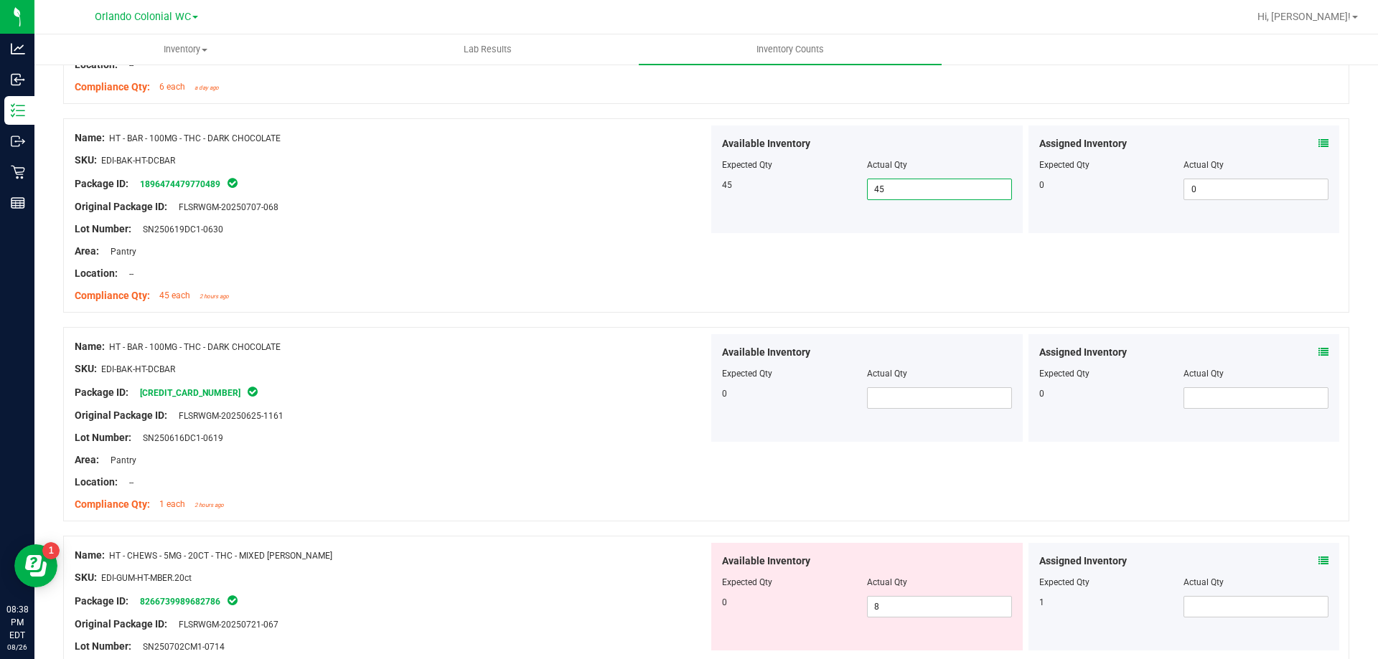
click at [902, 191] on span "45 45" at bounding box center [939, 190] width 145 height 22
type input "44"
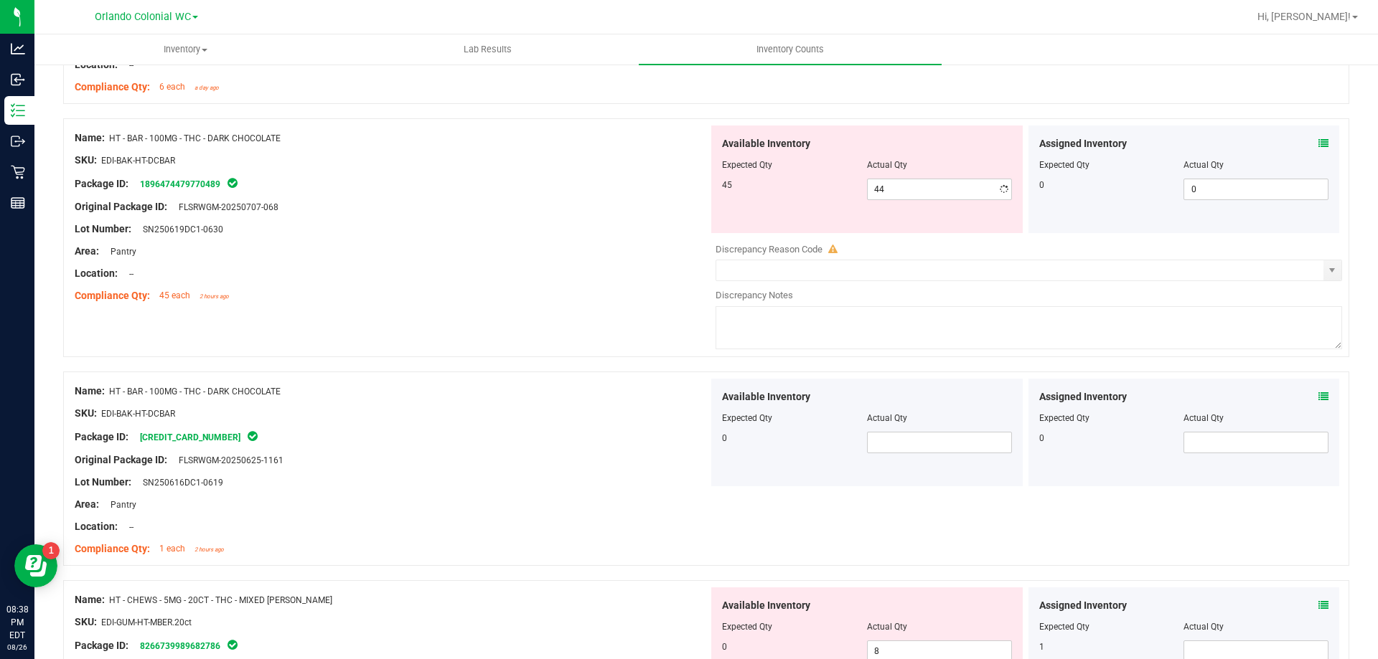
click at [481, 164] on div "SKU: EDI-BAK-HT-DCBAR" at bounding box center [392, 160] width 634 height 15
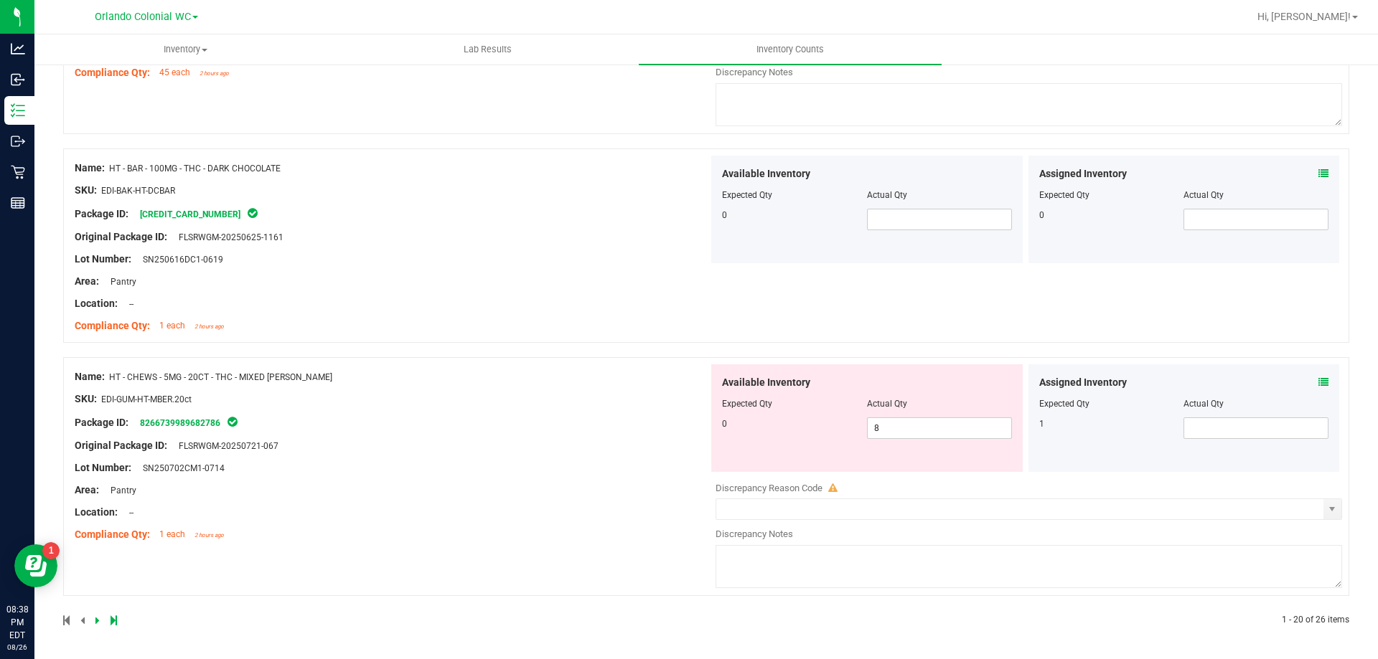
click at [1318, 382] on icon at bounding box center [1323, 382] width 10 height 10
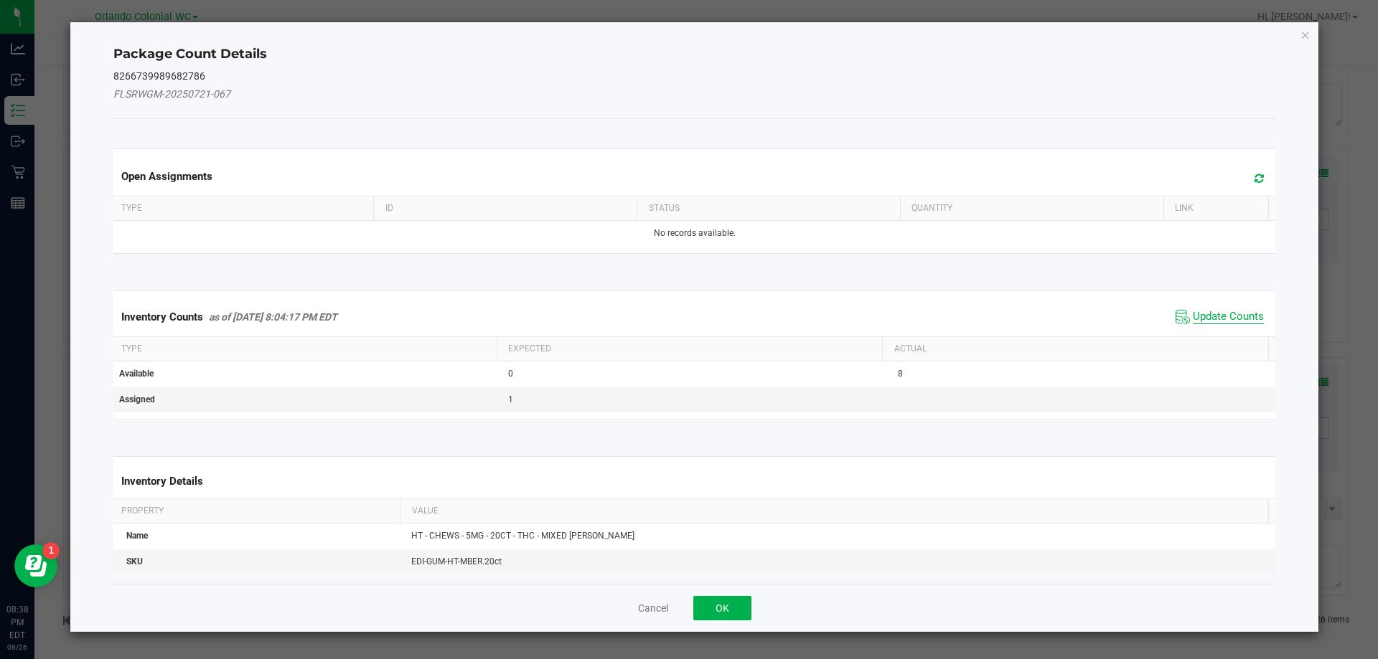
click at [1219, 319] on span "Update Counts" at bounding box center [1227, 317] width 71 height 14
click at [1233, 314] on div "Inventory Counts as of [DATE] 8:04:17 PM EDT Update Counts" at bounding box center [694, 316] width 1168 height 37
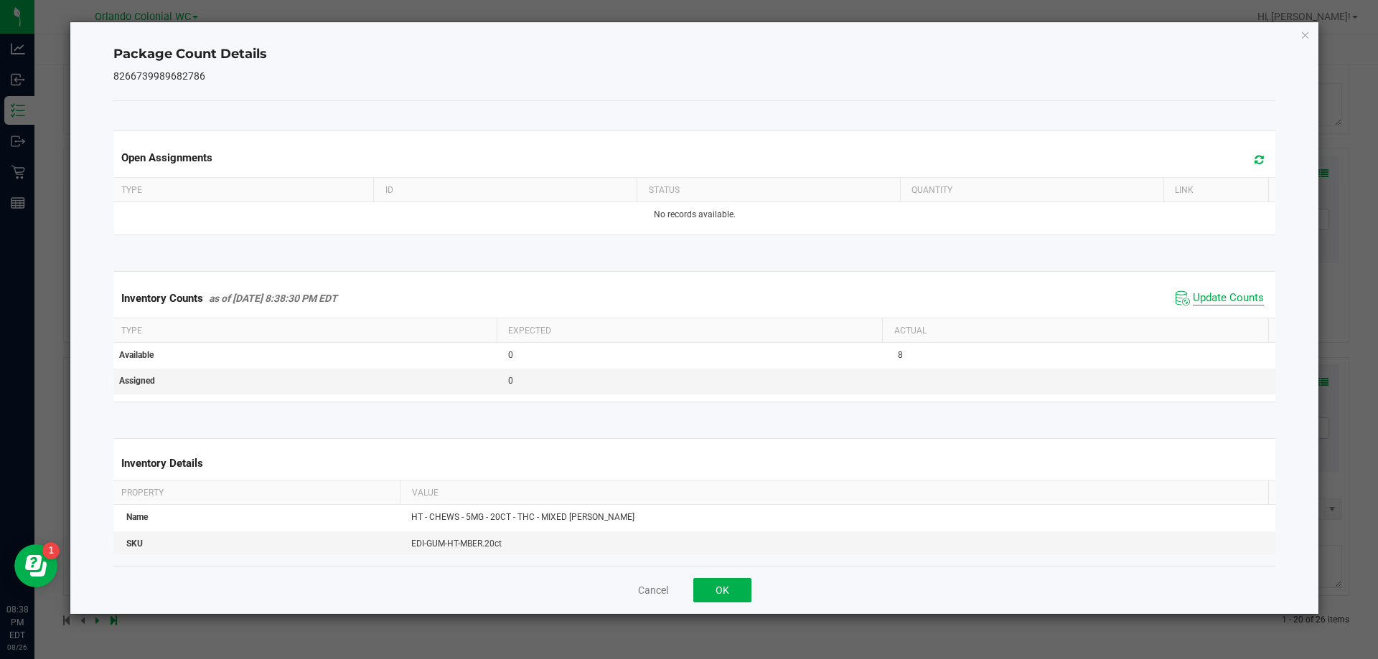
click at [1238, 304] on span "Update Counts" at bounding box center [1227, 298] width 71 height 14
click at [1233, 299] on span "Update Counts" at bounding box center [1227, 298] width 71 height 14
click at [1308, 39] on icon "Close" at bounding box center [1305, 34] width 10 height 17
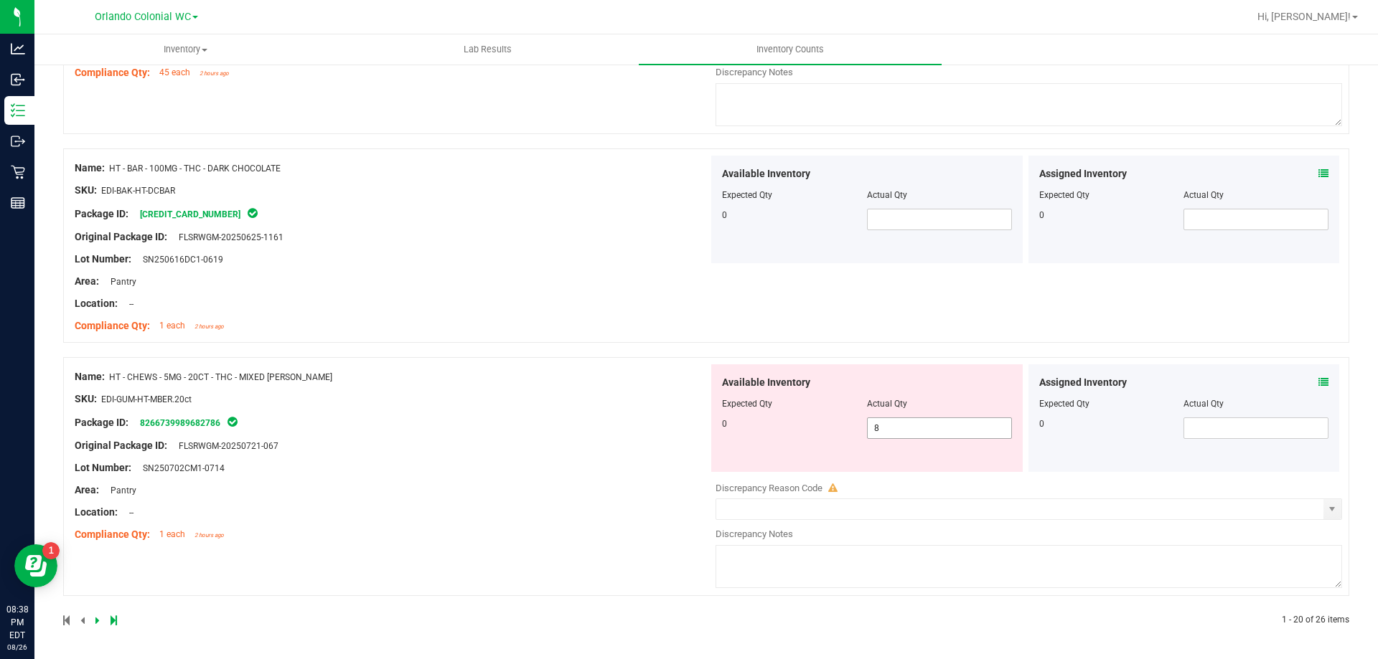
click at [937, 425] on input "8" at bounding box center [938, 428] width 143 height 20
click at [557, 445] on div "Name: HT - CHEWS - 5MG - 20CT - THC - MIXED [PERSON_NAME] SKU: EDI-GUM-HT-MBER.…" at bounding box center [392, 455] width 634 height 183
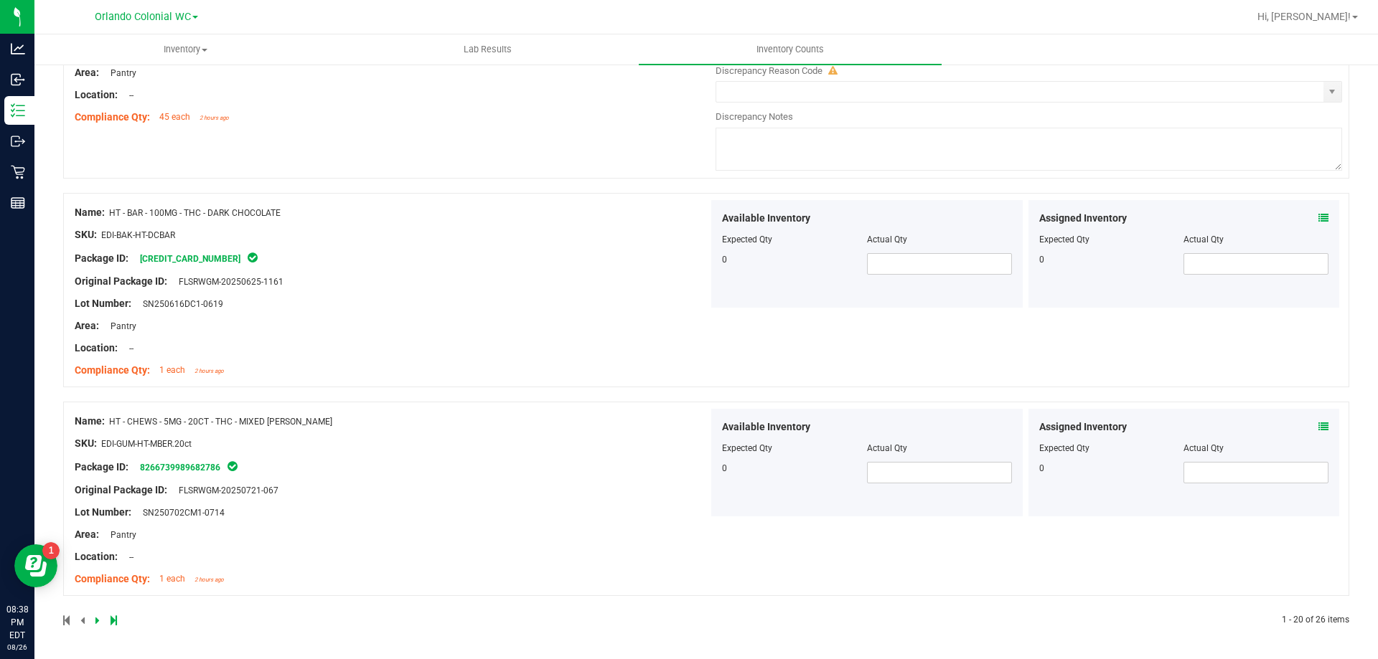
click at [604, 271] on div at bounding box center [392, 270] width 634 height 7
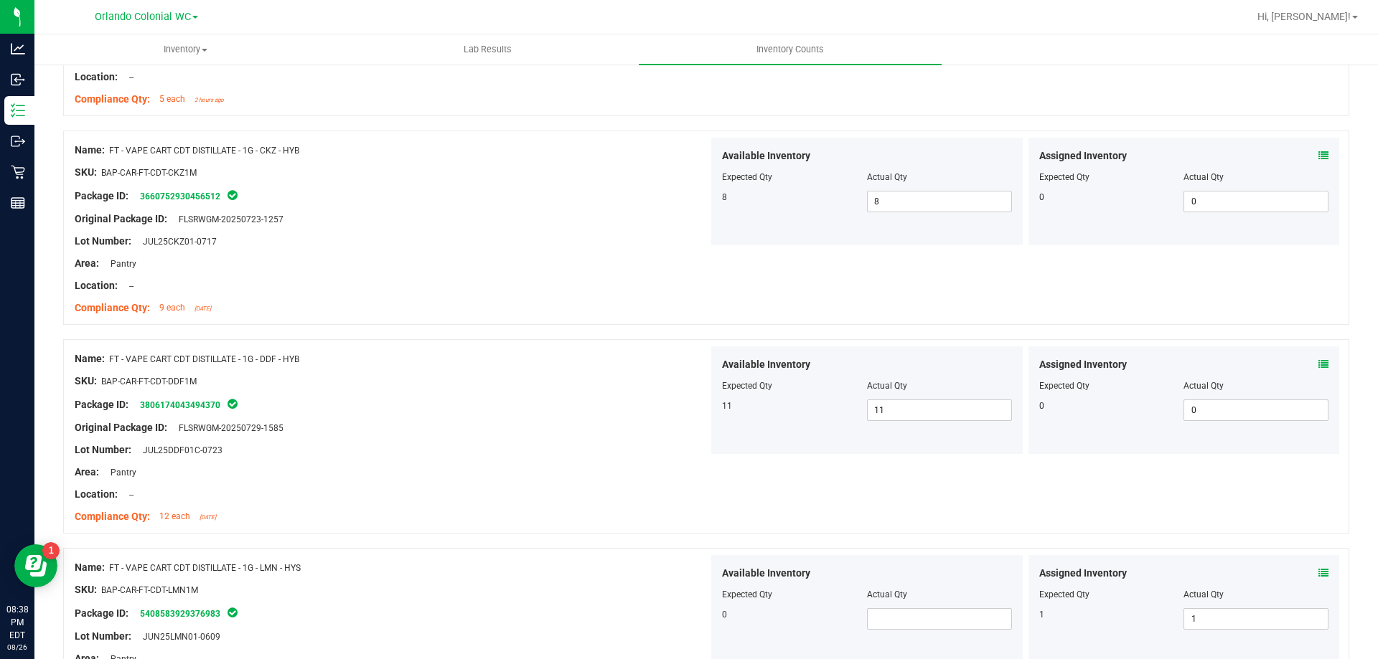
scroll to position [0, 0]
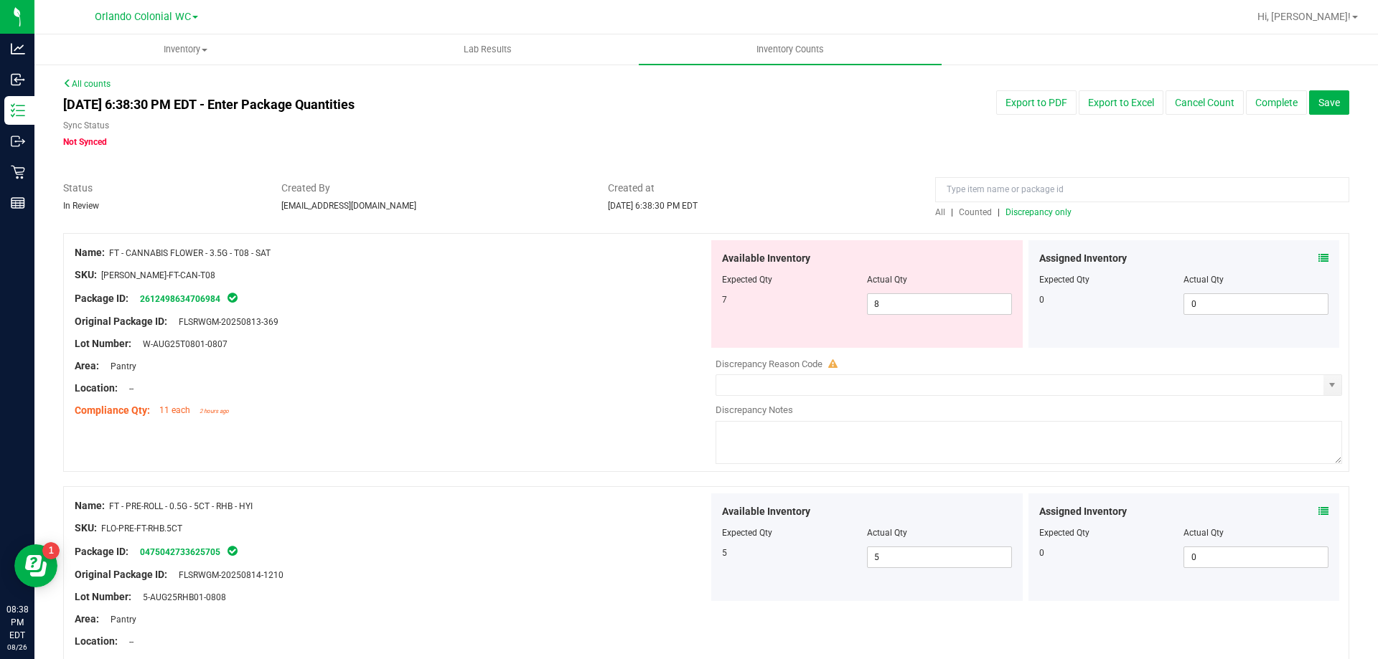
click at [1032, 215] on span "Discrepancy only" at bounding box center [1038, 212] width 66 height 10
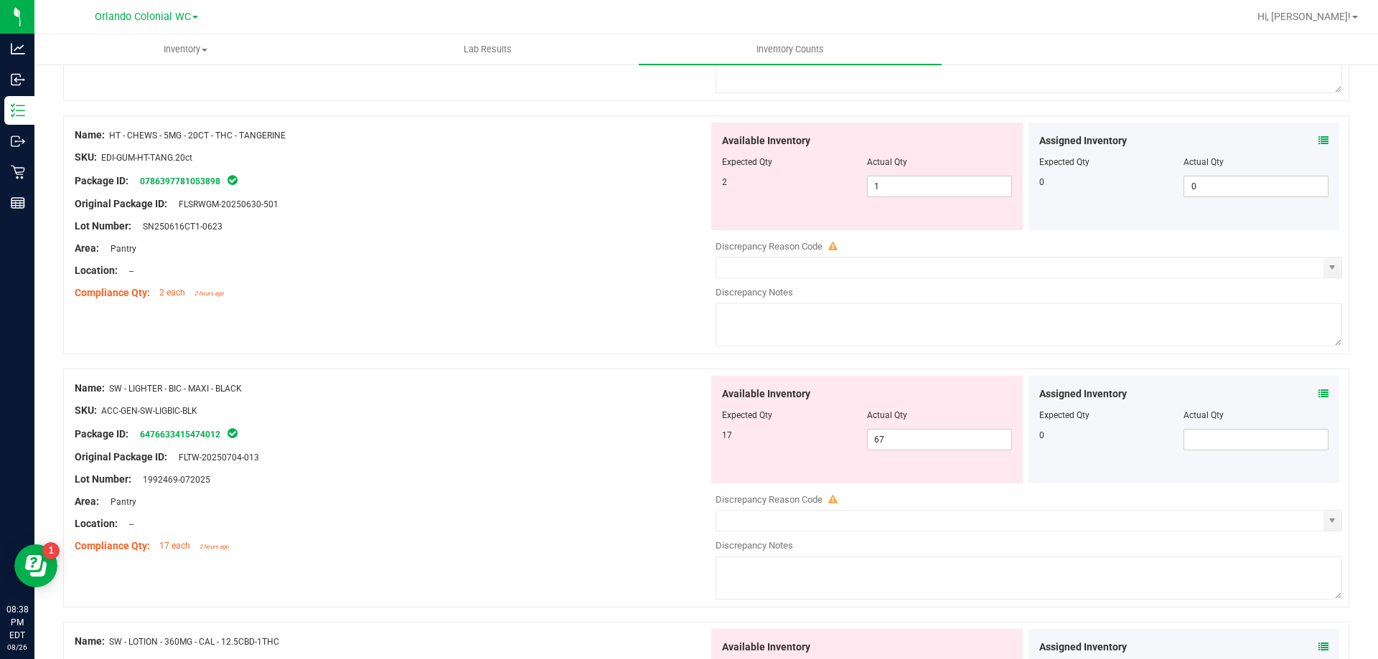
scroll to position [717, 0]
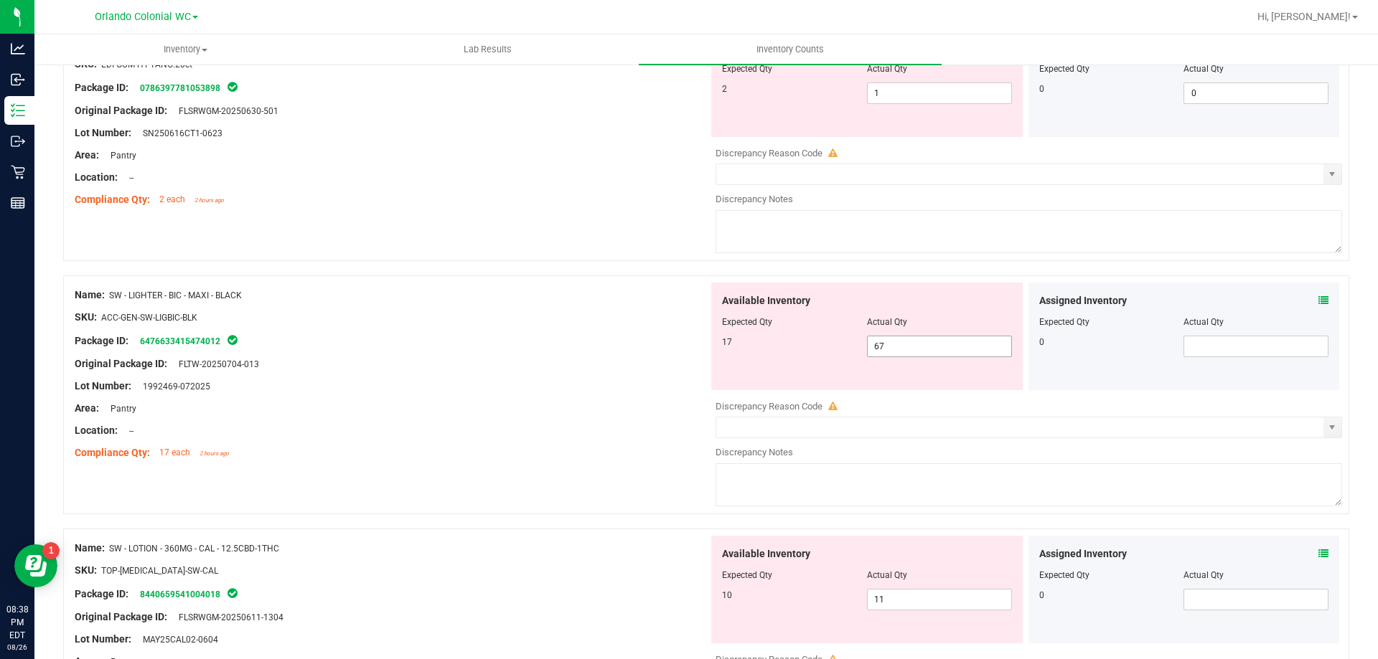
click at [918, 350] on input "67" at bounding box center [938, 347] width 143 height 20
type input "6"
type input "17"
click at [545, 352] on div at bounding box center [392, 352] width 634 height 7
type input "17"
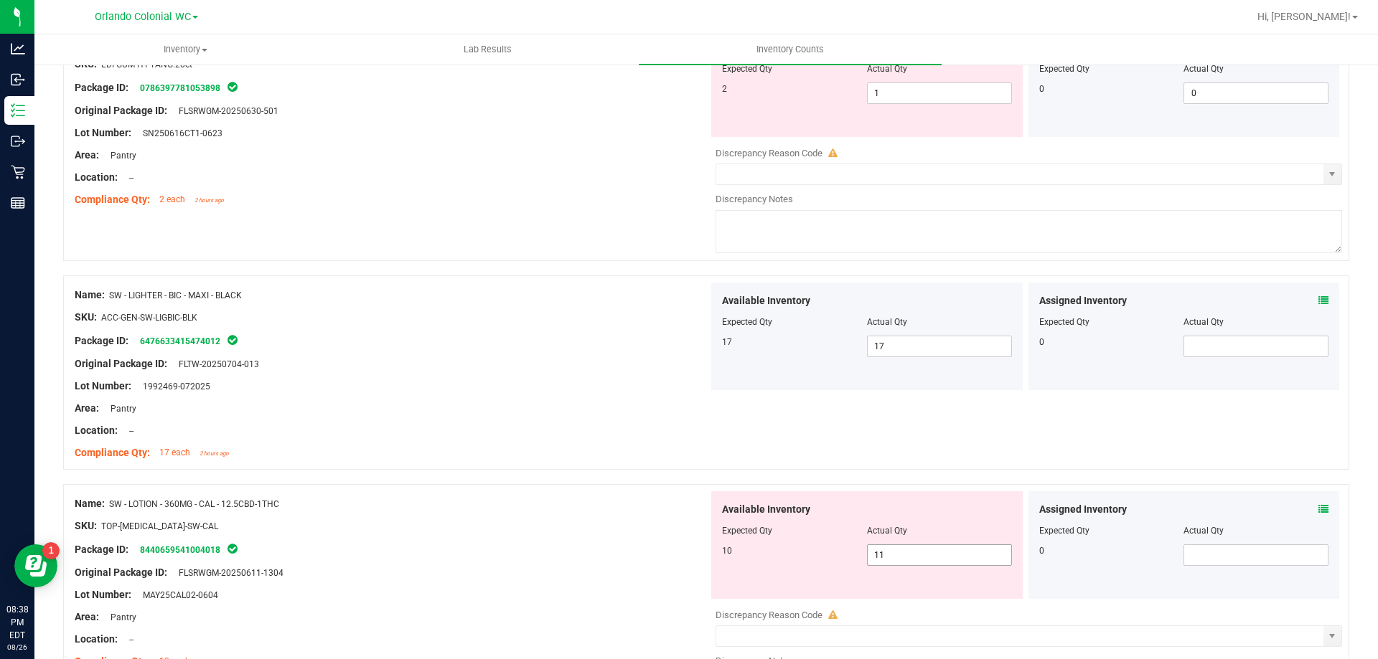
click at [935, 553] on input "11" at bounding box center [938, 555] width 143 height 20
click at [922, 556] on input "11" at bounding box center [938, 555] width 143 height 20
type input "1"
type input "10"
click at [529, 548] on div "Package ID: 8440659541004018" at bounding box center [392, 549] width 634 height 17
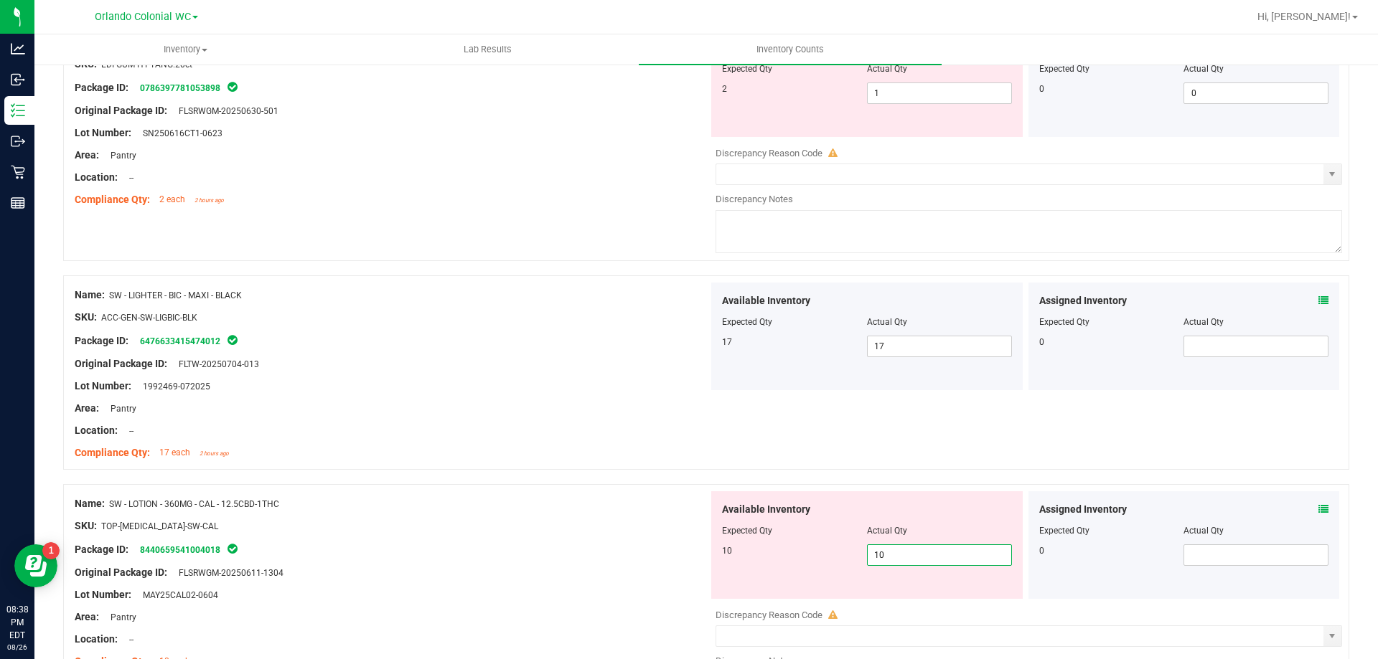
type input "10"
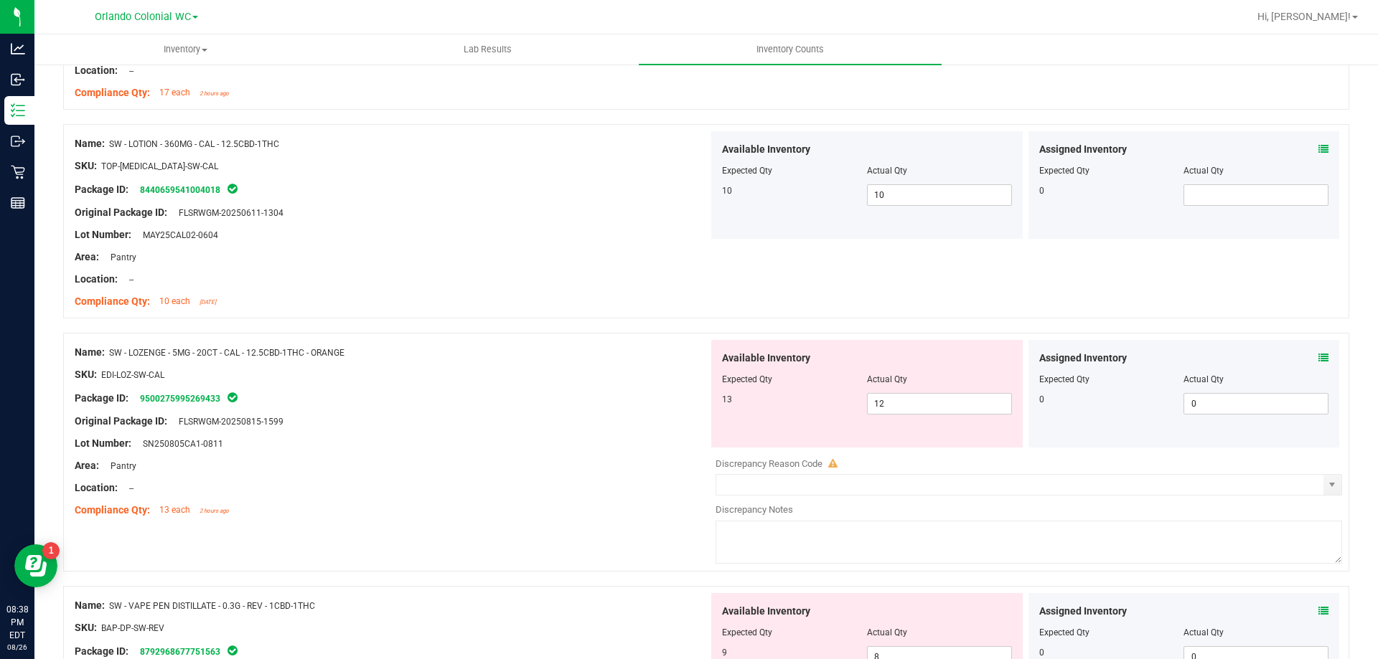
scroll to position [1086, 0]
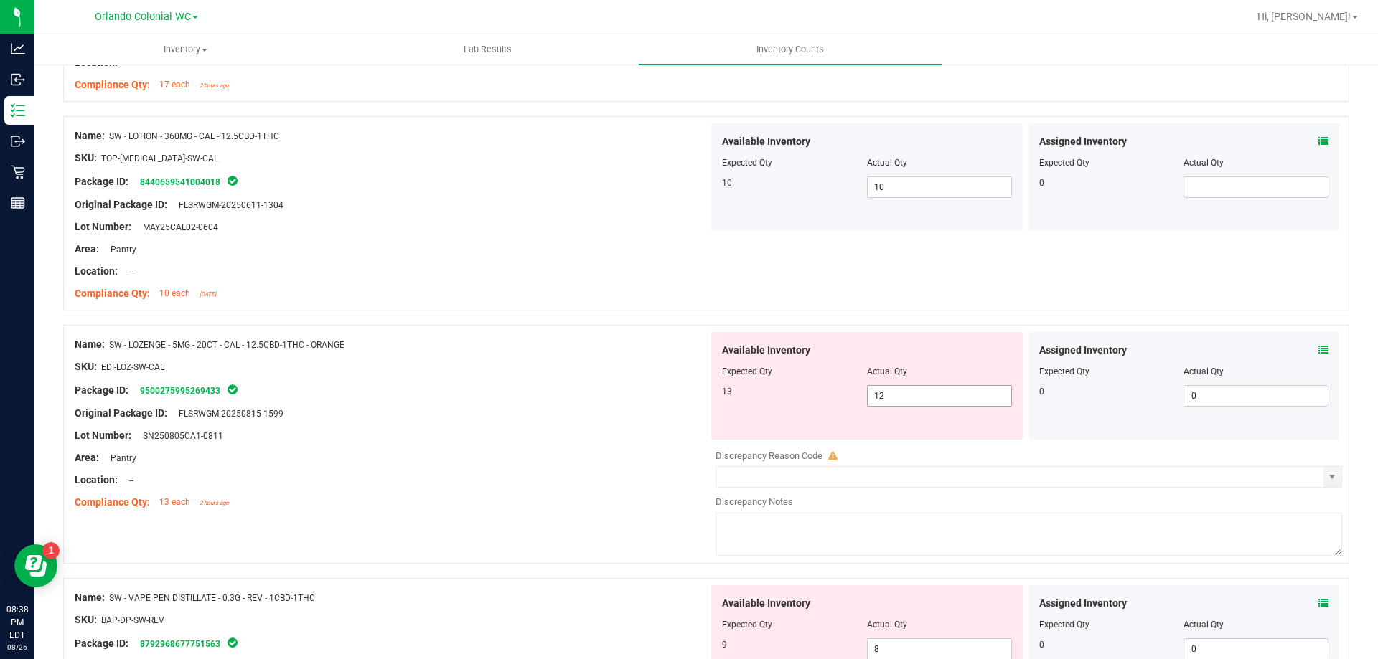
click at [933, 395] on input "12" at bounding box center [938, 396] width 143 height 20
type input "1"
click at [1318, 357] on span at bounding box center [1323, 350] width 10 height 15
type input "1"
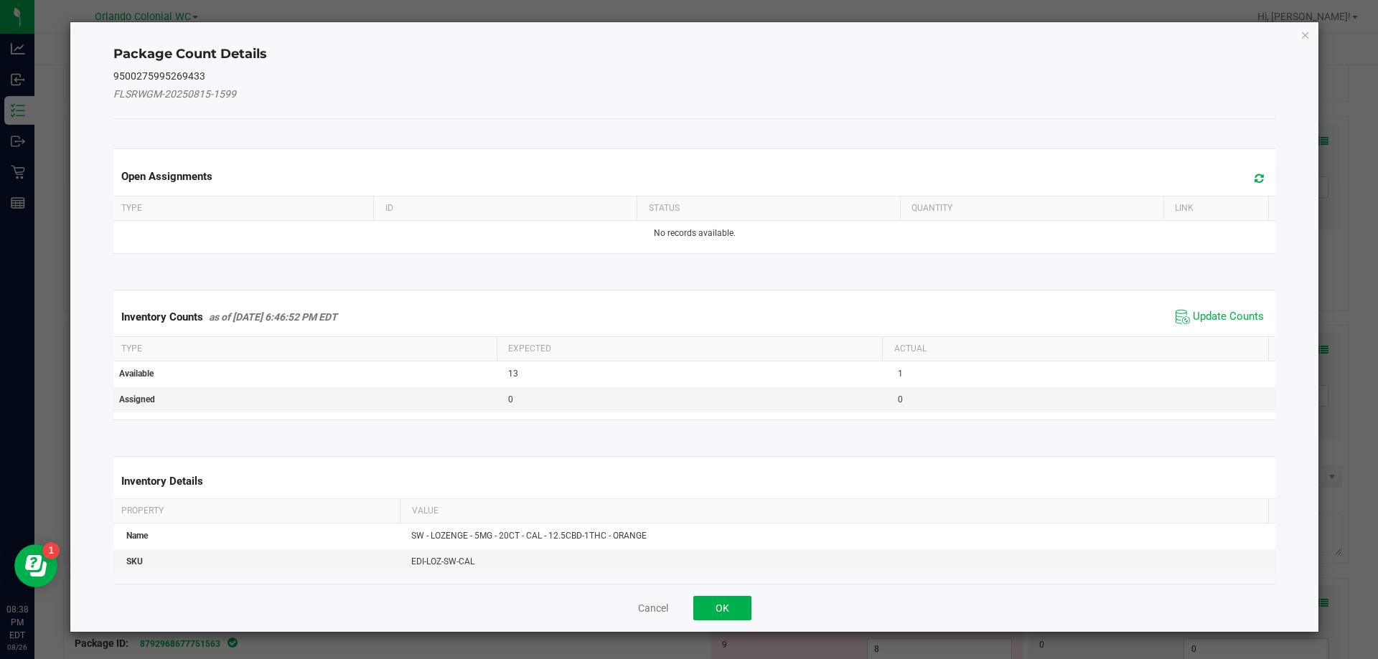
click at [1306, 354] on div "Package Count Details 9500275995269433 FLSRWGM-20250815-1599 Open Assignments T…" at bounding box center [694, 327] width 1248 height 610
click at [1223, 322] on span "Update Counts" at bounding box center [1227, 317] width 71 height 14
click at [1228, 337] on th "Actual" at bounding box center [1075, 349] width 386 height 24
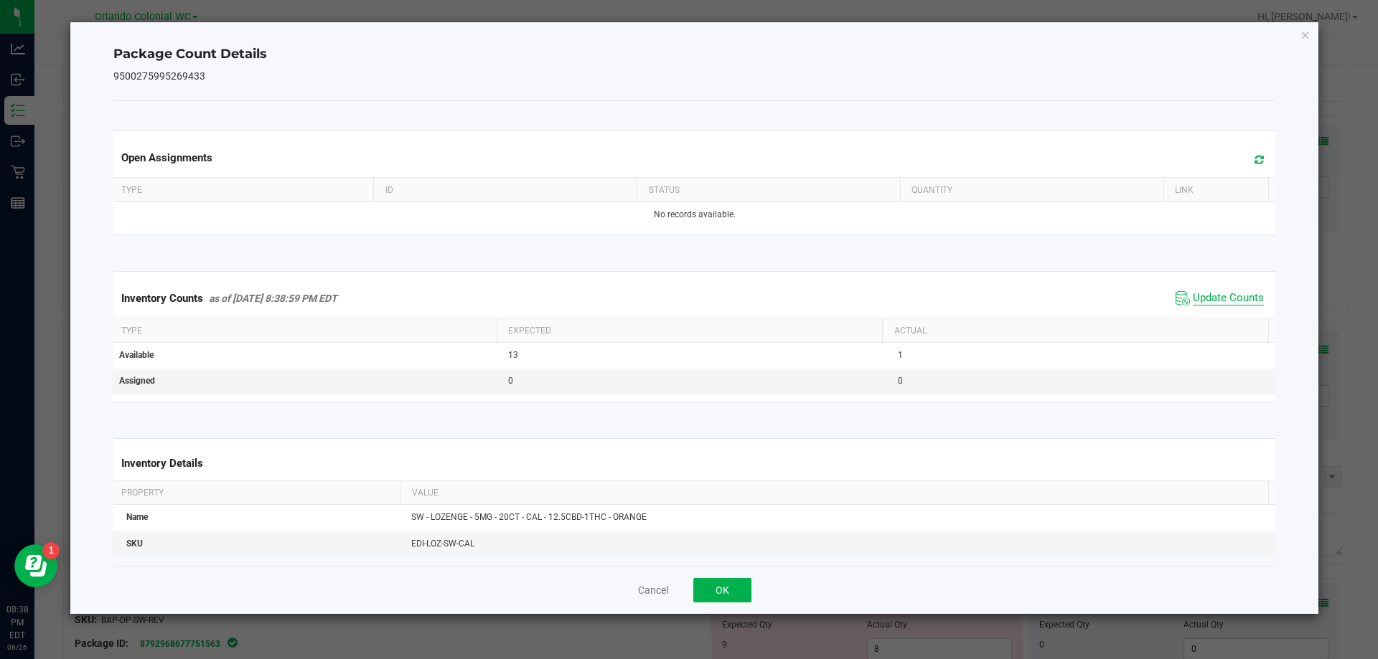
click at [1231, 303] on span "Update Counts" at bounding box center [1227, 298] width 71 height 14
click at [1227, 300] on span "Update Counts" at bounding box center [1227, 298] width 71 height 14
click at [1239, 293] on span "Update Counts" at bounding box center [1227, 298] width 71 height 14
click at [1306, 34] on icon "Close" at bounding box center [1305, 34] width 10 height 17
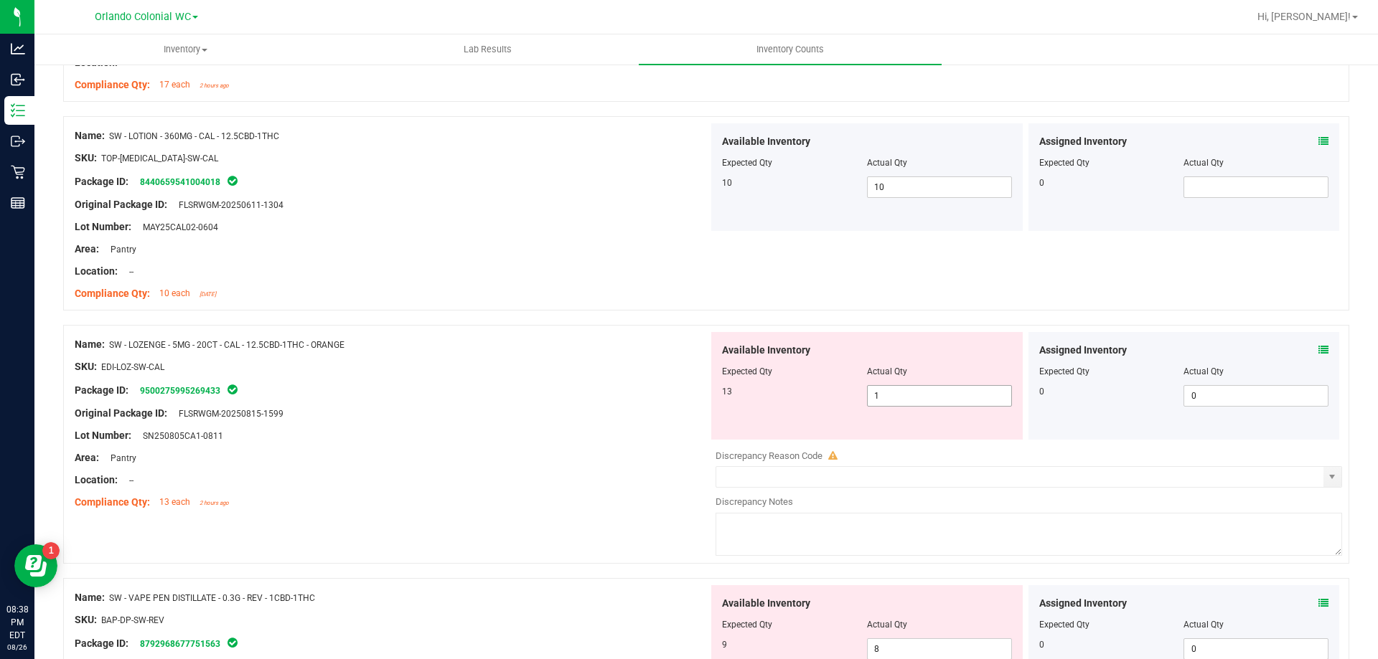
click at [926, 395] on input "1" at bounding box center [938, 396] width 143 height 20
type input "13"
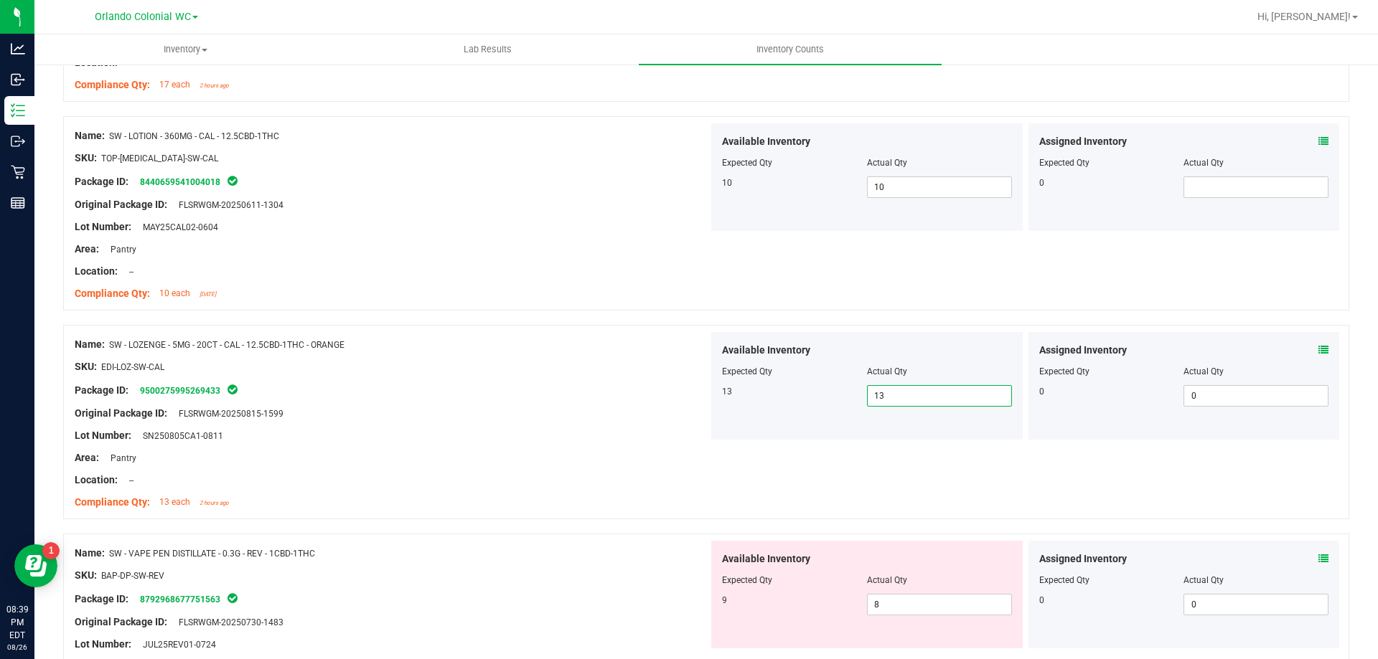
scroll to position [1301, 0]
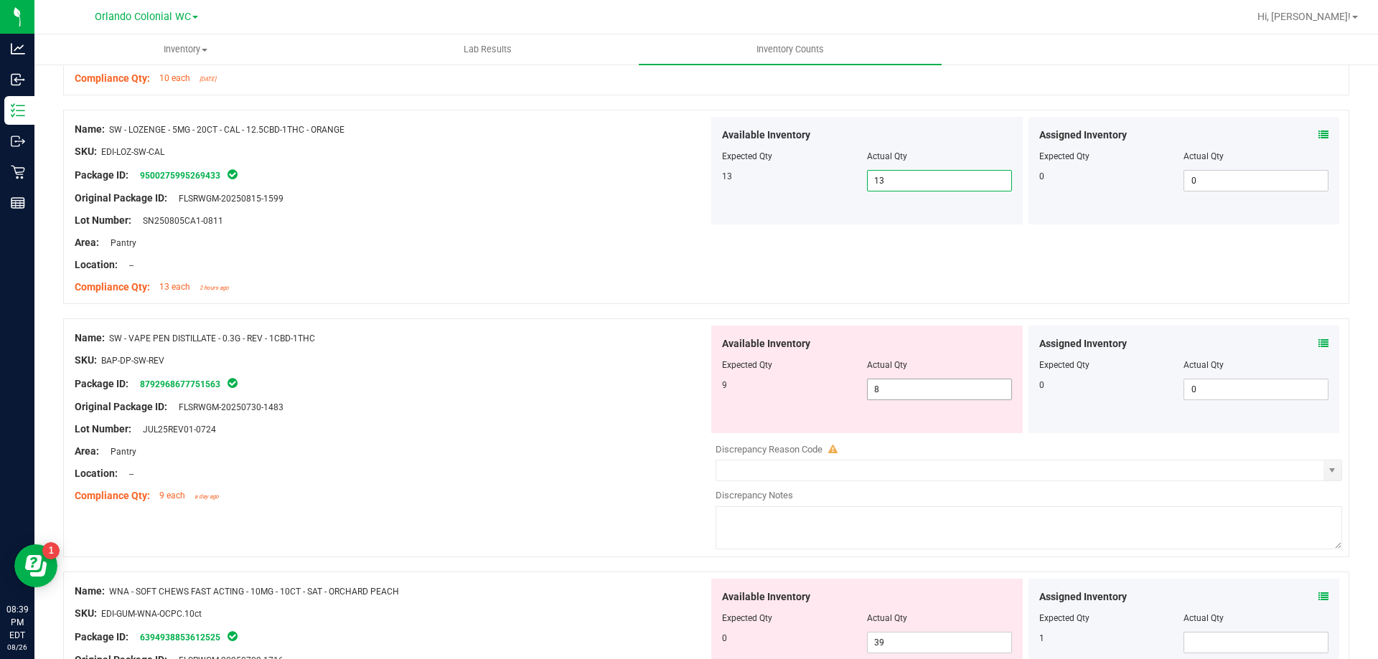
click at [1318, 343] on icon at bounding box center [1323, 344] width 10 height 10
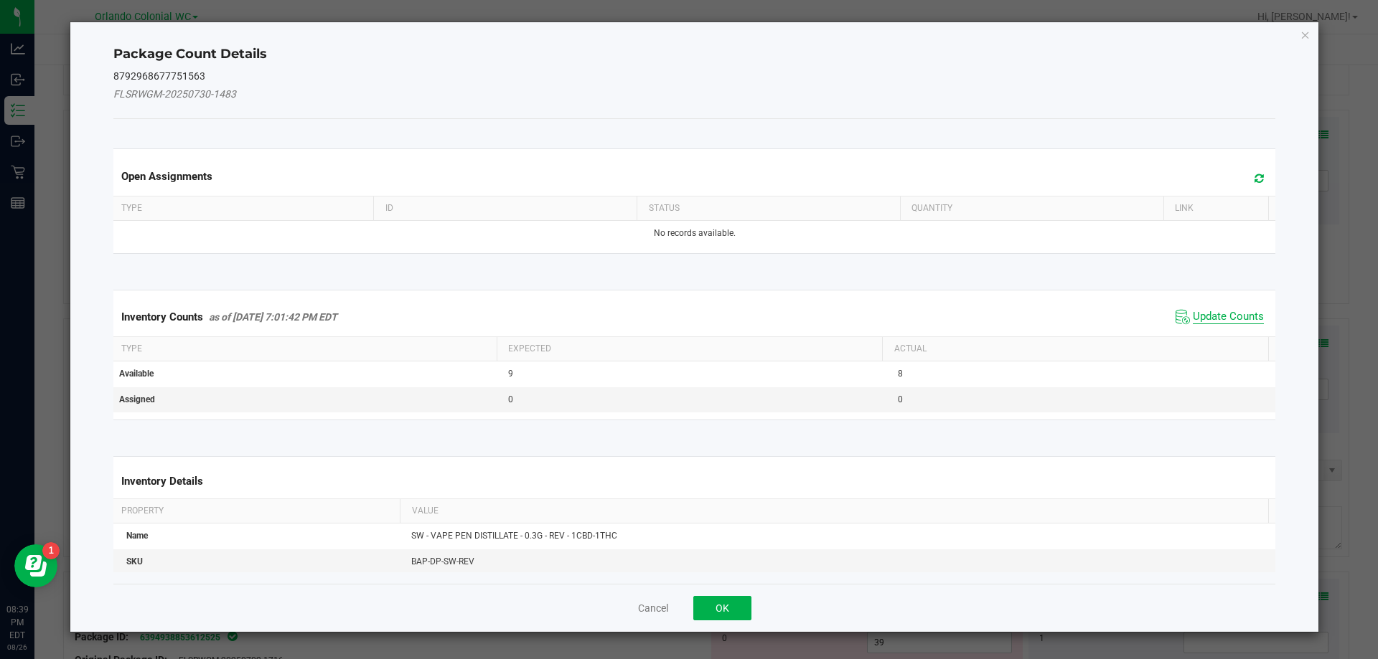
click at [1216, 319] on span "Update Counts" at bounding box center [1227, 317] width 71 height 14
click at [1228, 311] on span "Update Counts" at bounding box center [1227, 317] width 71 height 14
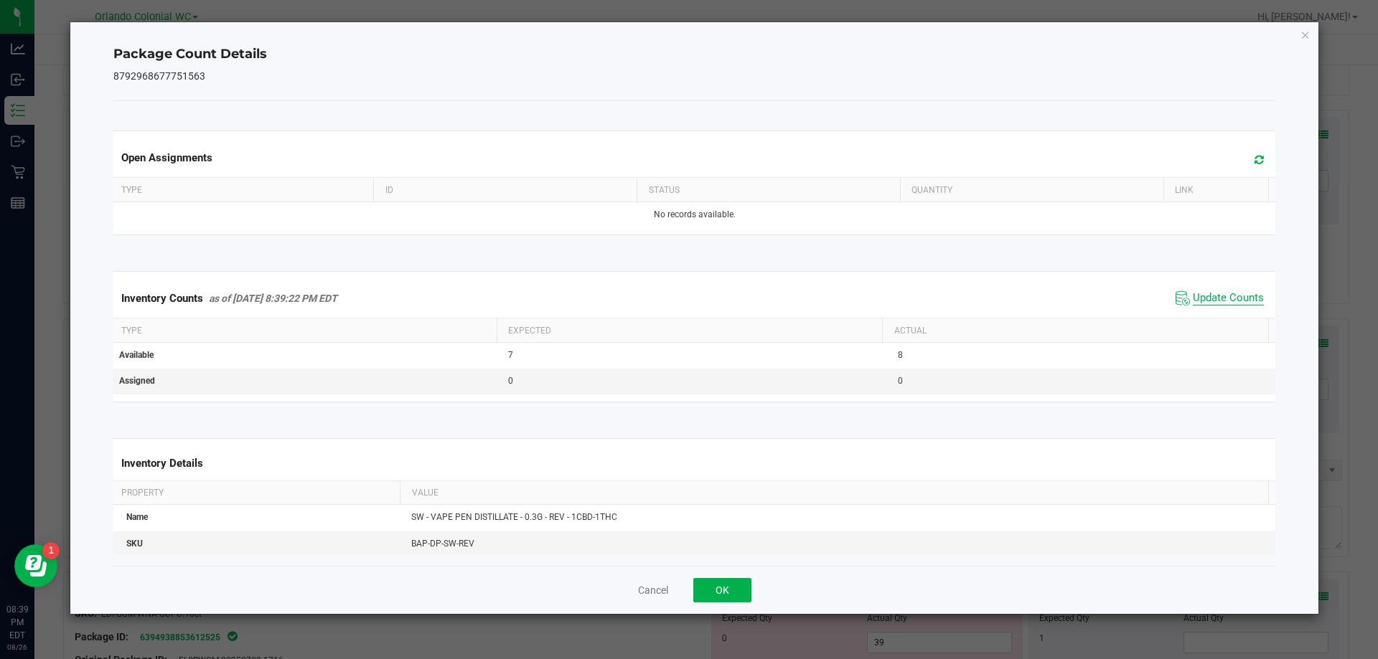
click at [1227, 305] on span "Update Counts" at bounding box center [1227, 298] width 71 height 14
click at [1227, 304] on span "Update Counts" at bounding box center [1227, 298] width 71 height 14
click at [1231, 296] on span "Update Counts" at bounding box center [1227, 298] width 71 height 14
click at [1309, 32] on icon "Close" at bounding box center [1305, 34] width 10 height 17
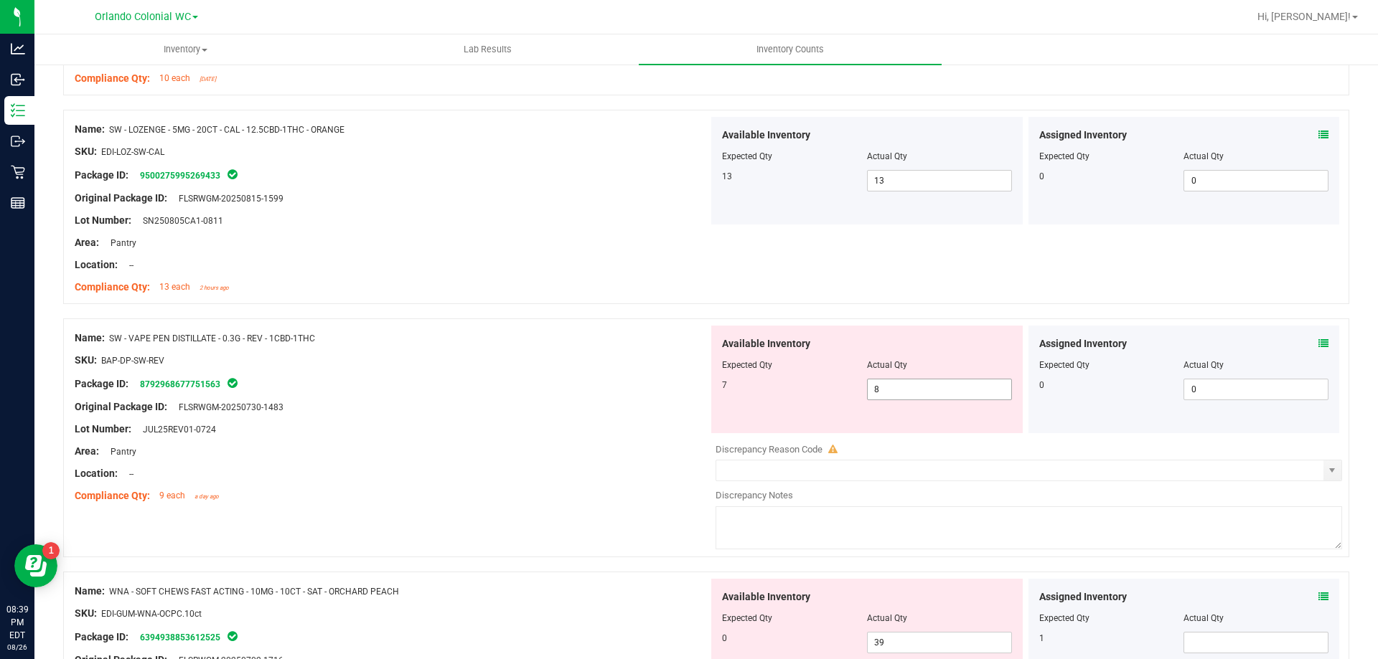
click at [953, 388] on input "8" at bounding box center [938, 390] width 143 height 20
type input "8"
type input "7"
click at [522, 372] on div at bounding box center [392, 371] width 634 height 7
type input "7"
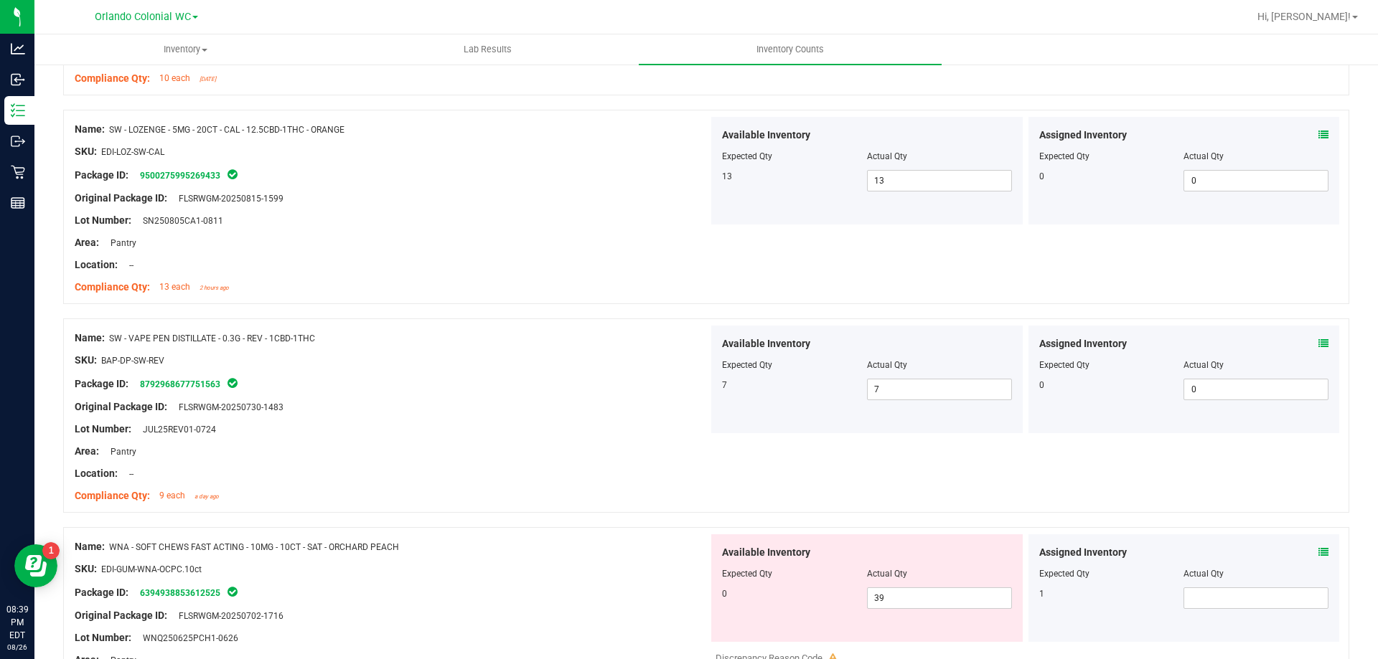
scroll to position [1471, 0]
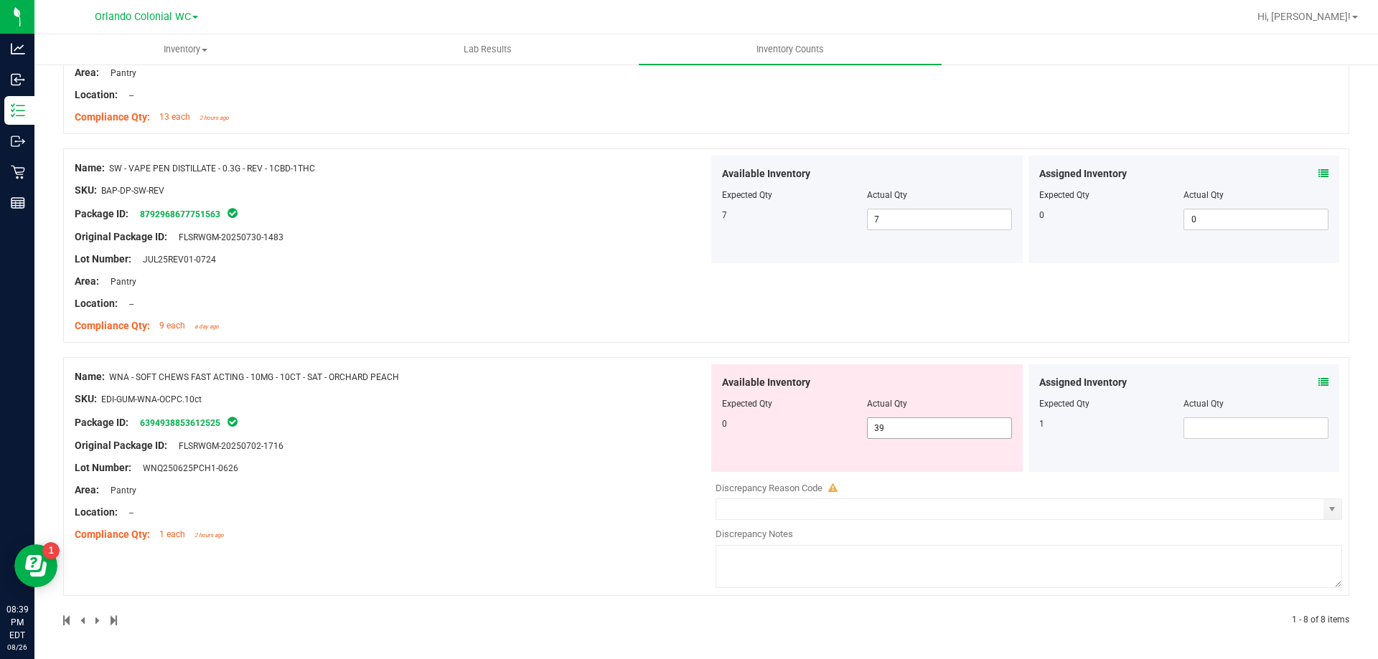
click at [916, 433] on input "39" at bounding box center [938, 428] width 143 height 20
type input "3"
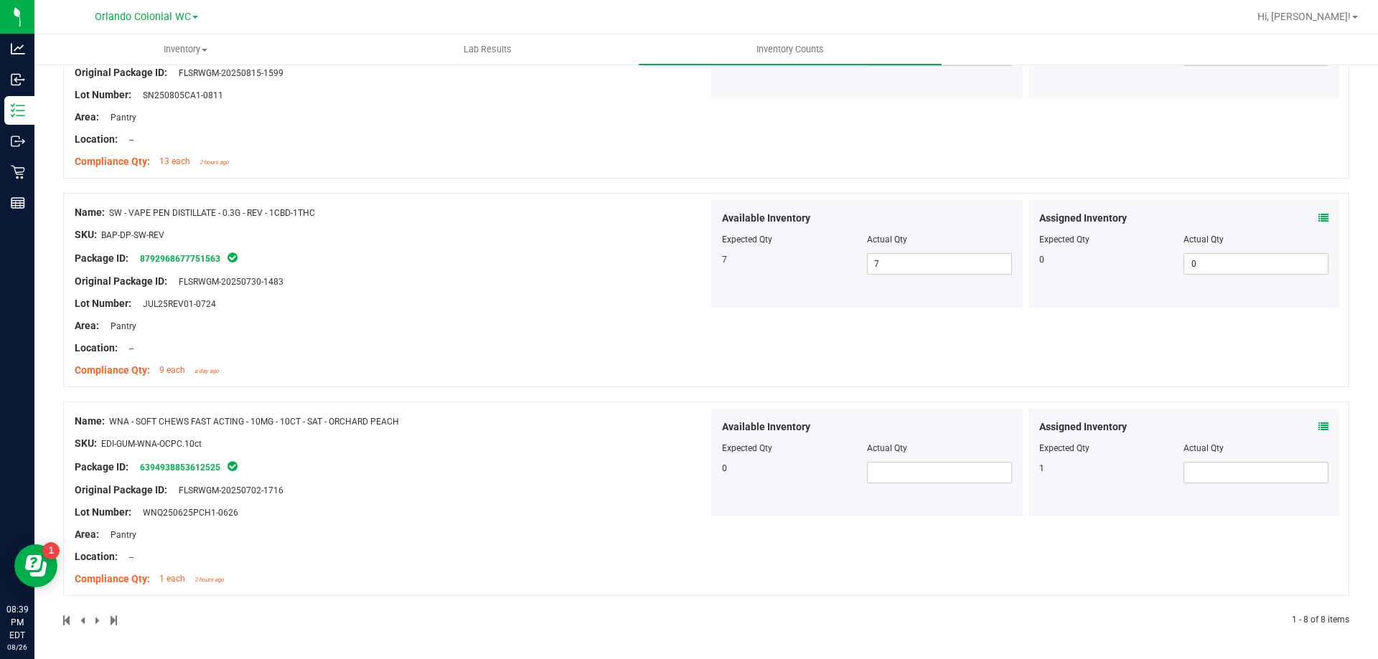
click at [1318, 426] on icon at bounding box center [1323, 427] width 10 height 10
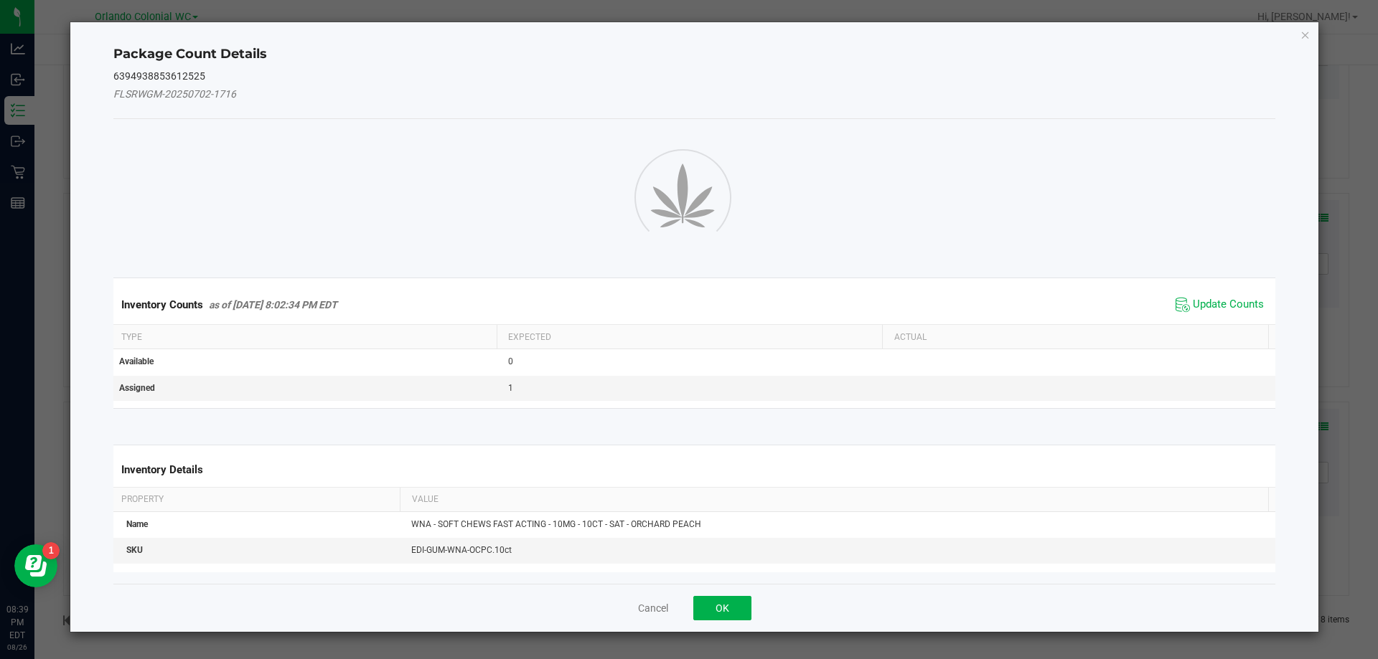
click at [1319, 420] on ngb-modal-window "Package Count Details 6394938853612525 FLSRWGM-20250702-1716 Inventory Counts a…" at bounding box center [694, 329] width 1388 height 659
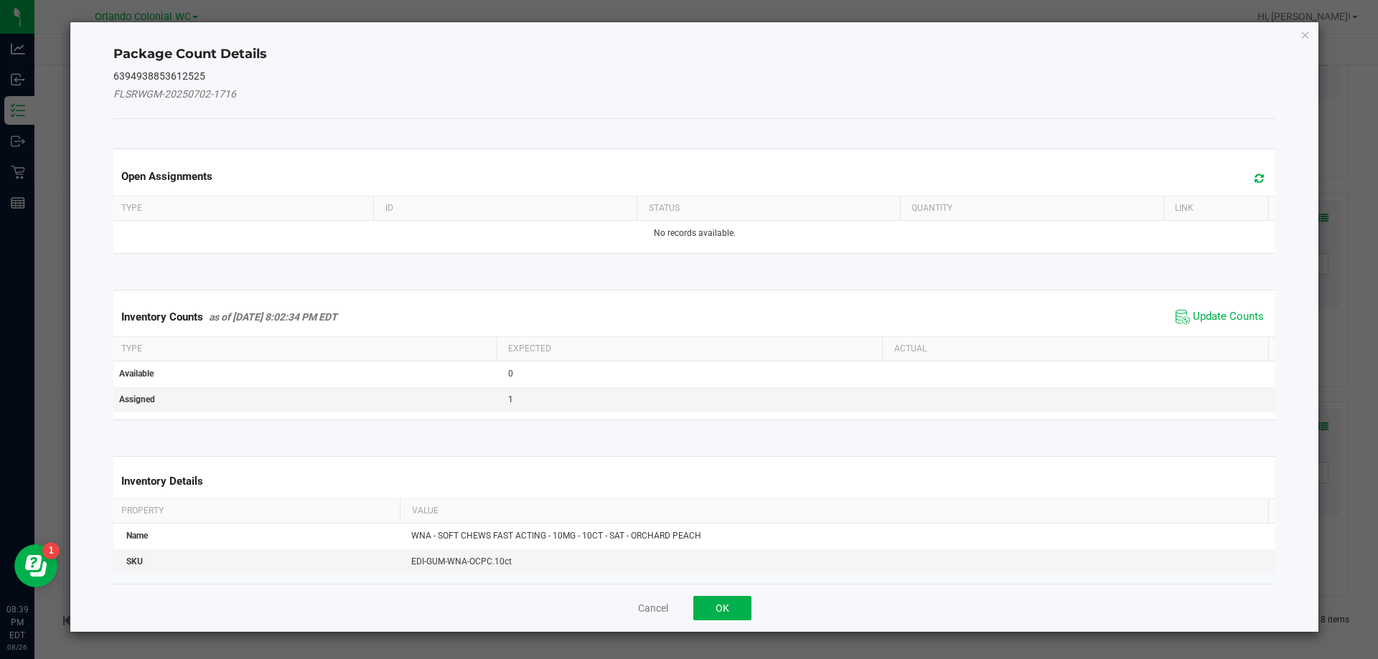
click at [1325, 415] on ngb-modal-window "Package Count Details 6394938853612525 FLSRWGM-20250702-1716 Open Assignments T…" at bounding box center [694, 329] width 1388 height 659
click at [1206, 314] on span "Update Counts" at bounding box center [1227, 317] width 71 height 14
click at [1208, 322] on span "Update Counts" at bounding box center [1227, 316] width 71 height 13
click at [1223, 310] on span "Update Counts" at bounding box center [1227, 316] width 71 height 13
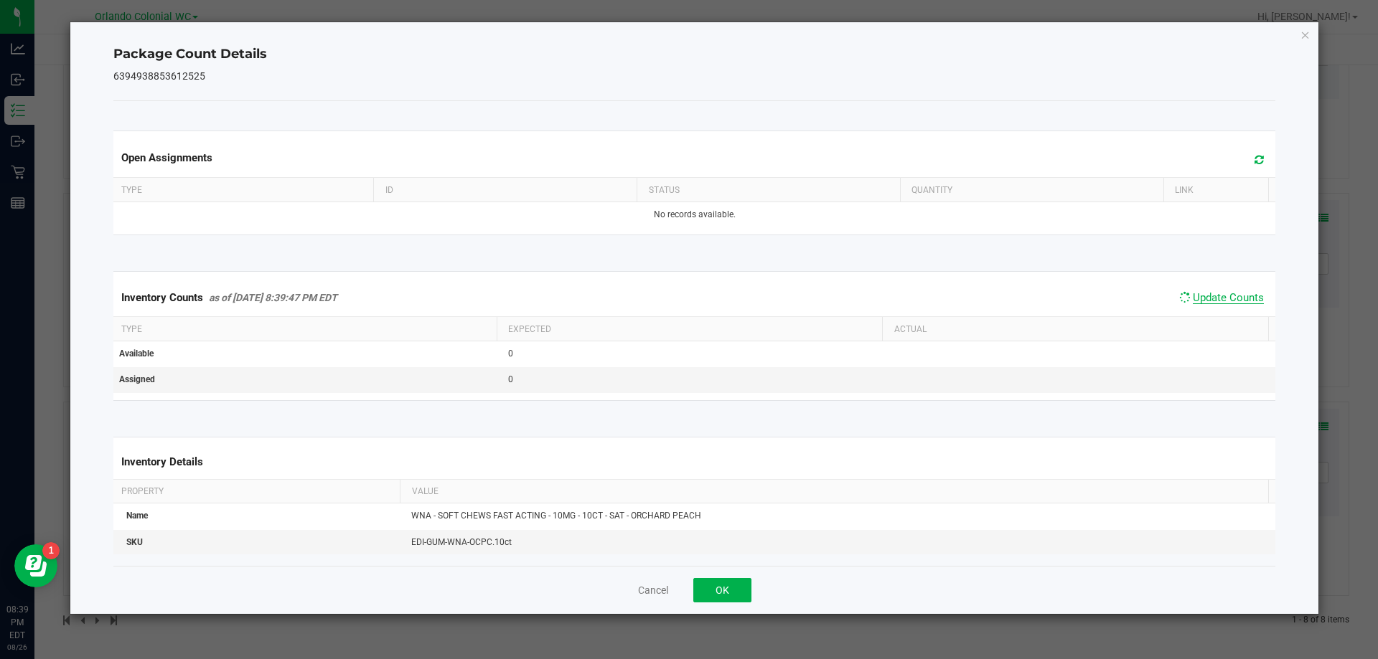
click at [1235, 304] on span "Update Counts" at bounding box center [1227, 297] width 71 height 13
click at [1309, 31] on icon "Close" at bounding box center [1305, 34] width 10 height 17
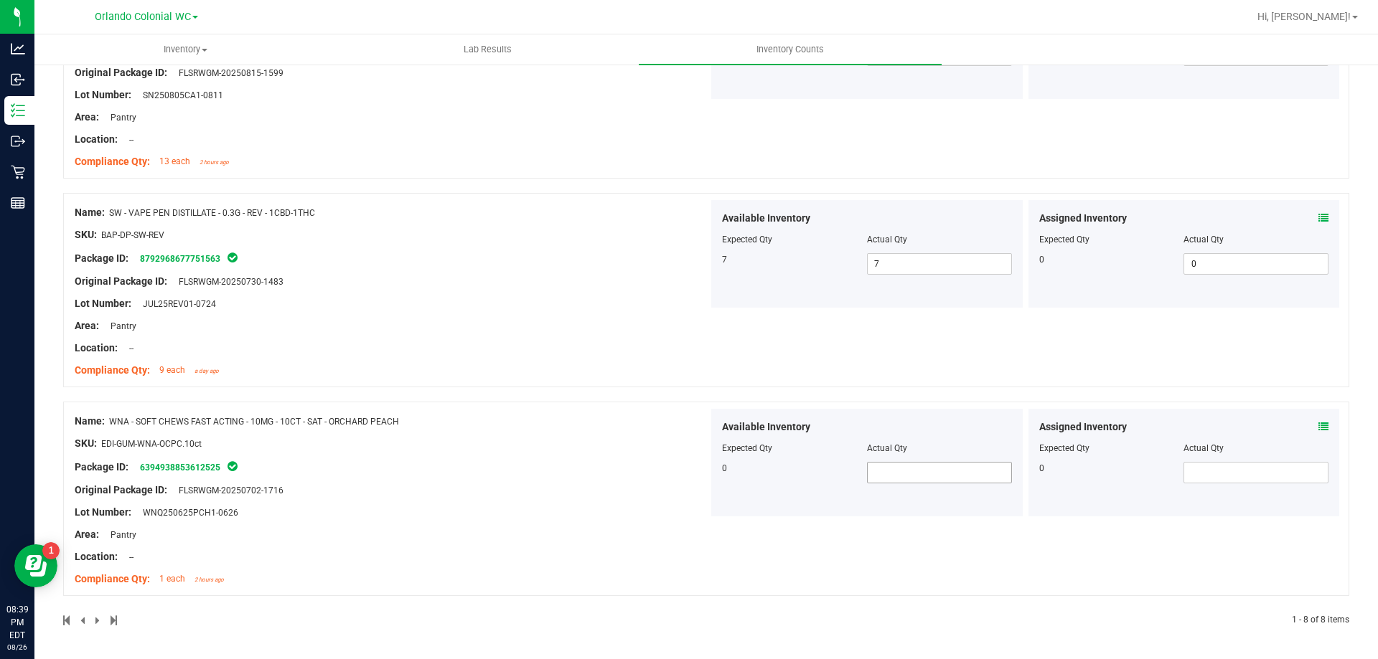
click at [926, 477] on input "text" at bounding box center [938, 473] width 143 height 20
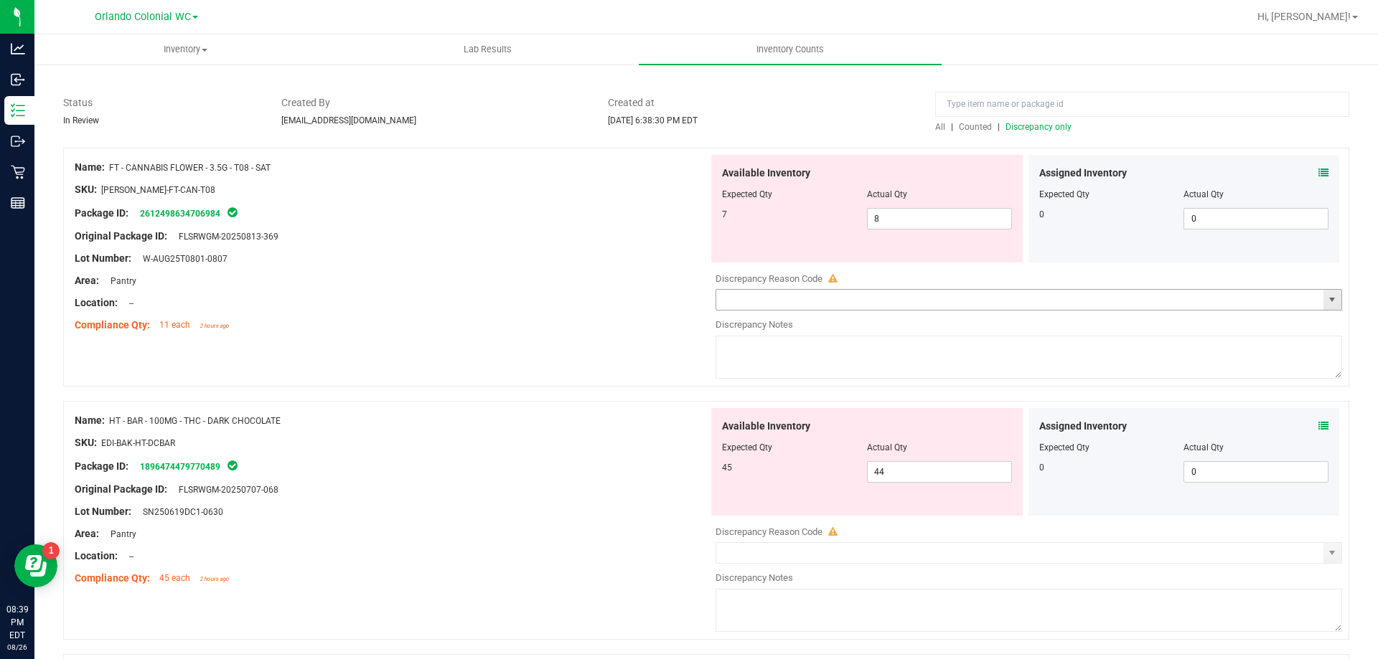
scroll to position [0, 0]
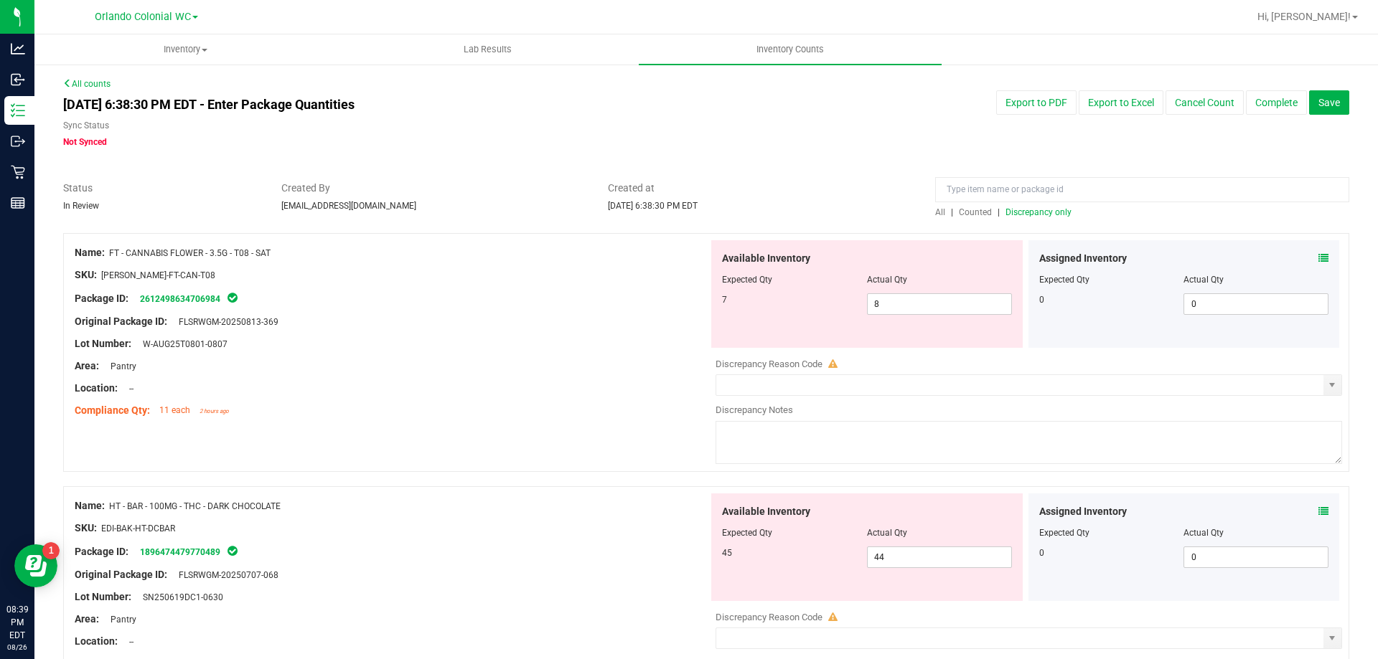
click at [1024, 210] on span "Discrepancy only" at bounding box center [1038, 212] width 66 height 10
click at [910, 301] on input "8" at bounding box center [938, 304] width 143 height 20
type input "7"
click at [539, 316] on div "Original Package ID: FLSRWGM-20250813-369" at bounding box center [392, 321] width 634 height 15
type input "7"
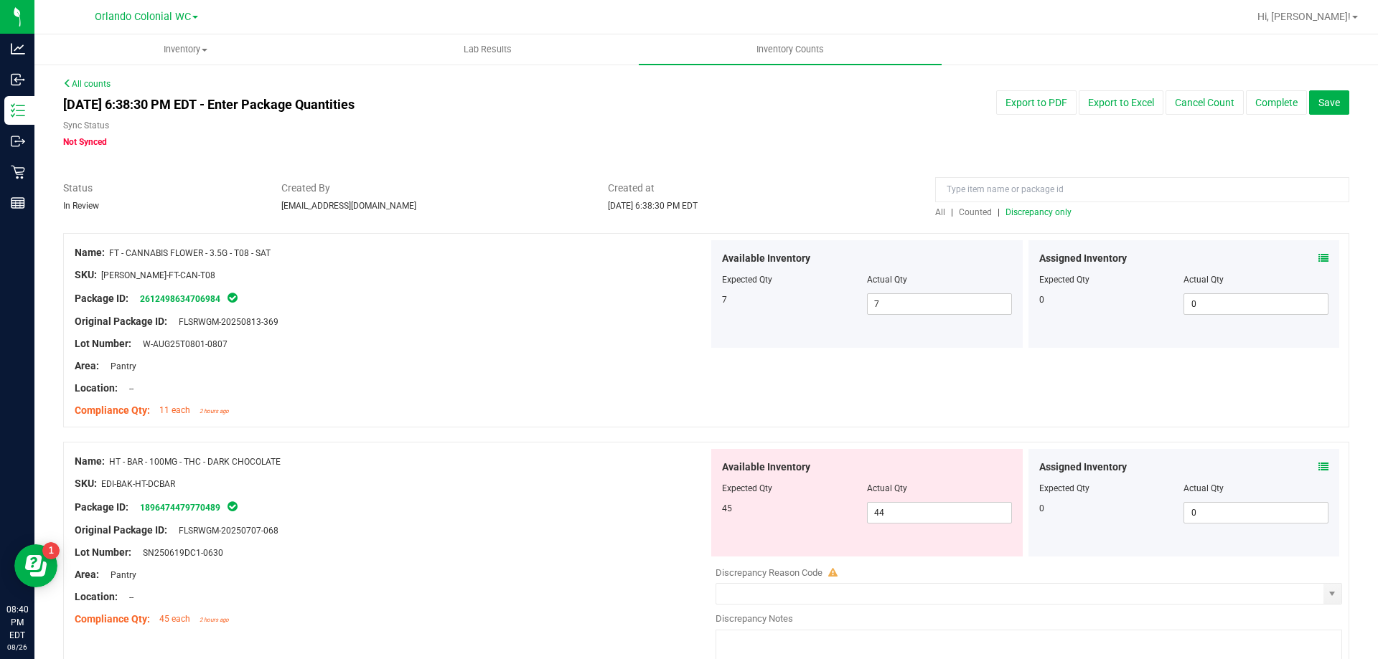
click at [521, 551] on div "Lot Number: SN250619DC1-0630" at bounding box center [392, 552] width 634 height 15
drag, startPoint x: 557, startPoint y: 505, endPoint x: 603, endPoint y: 407, distance: 108.8
click at [557, 505] on div "Package ID: 1896474479770489" at bounding box center [392, 507] width 634 height 17
click at [1020, 212] on span "Discrepancy only" at bounding box center [1038, 212] width 66 height 10
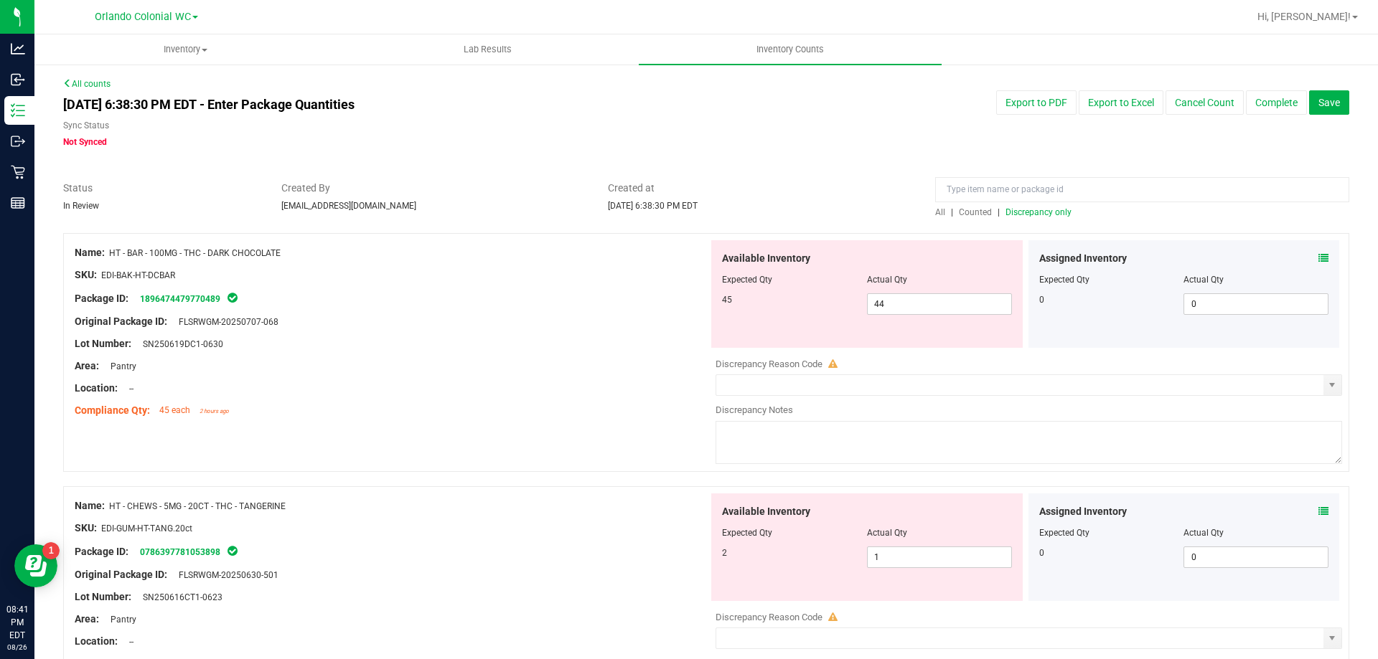
click at [1318, 258] on icon at bounding box center [1323, 258] width 10 height 10
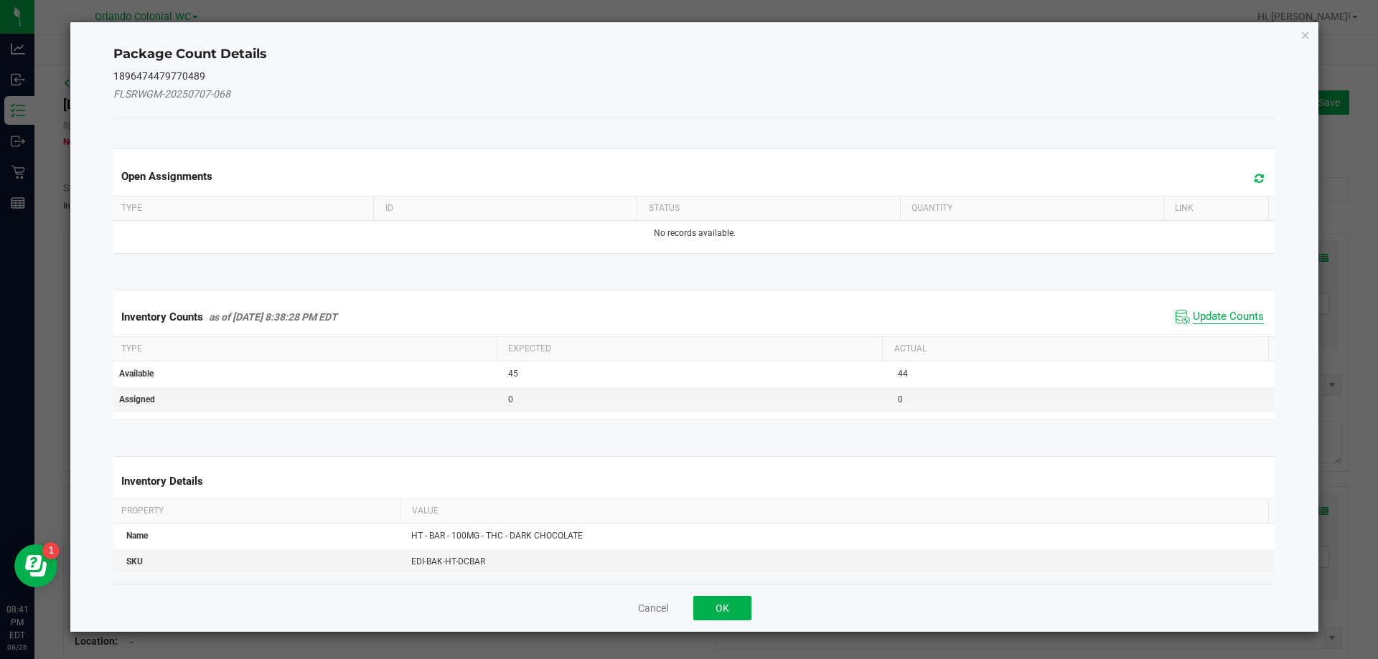
click at [1227, 311] on span "Update Counts" at bounding box center [1227, 317] width 71 height 14
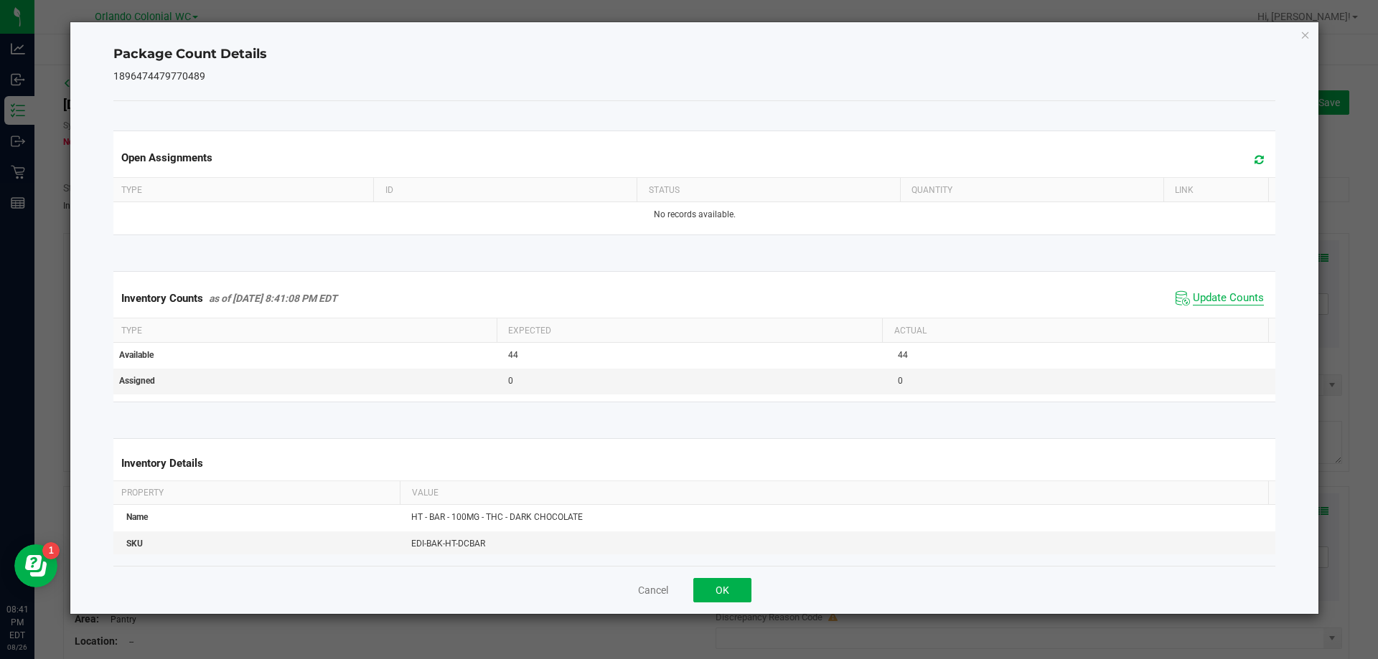
click at [1229, 301] on span "Update Counts" at bounding box center [1227, 298] width 71 height 14
click at [1229, 298] on span "Update Counts" at bounding box center [1227, 298] width 71 height 14
click at [1304, 34] on icon "Close" at bounding box center [1305, 34] width 10 height 17
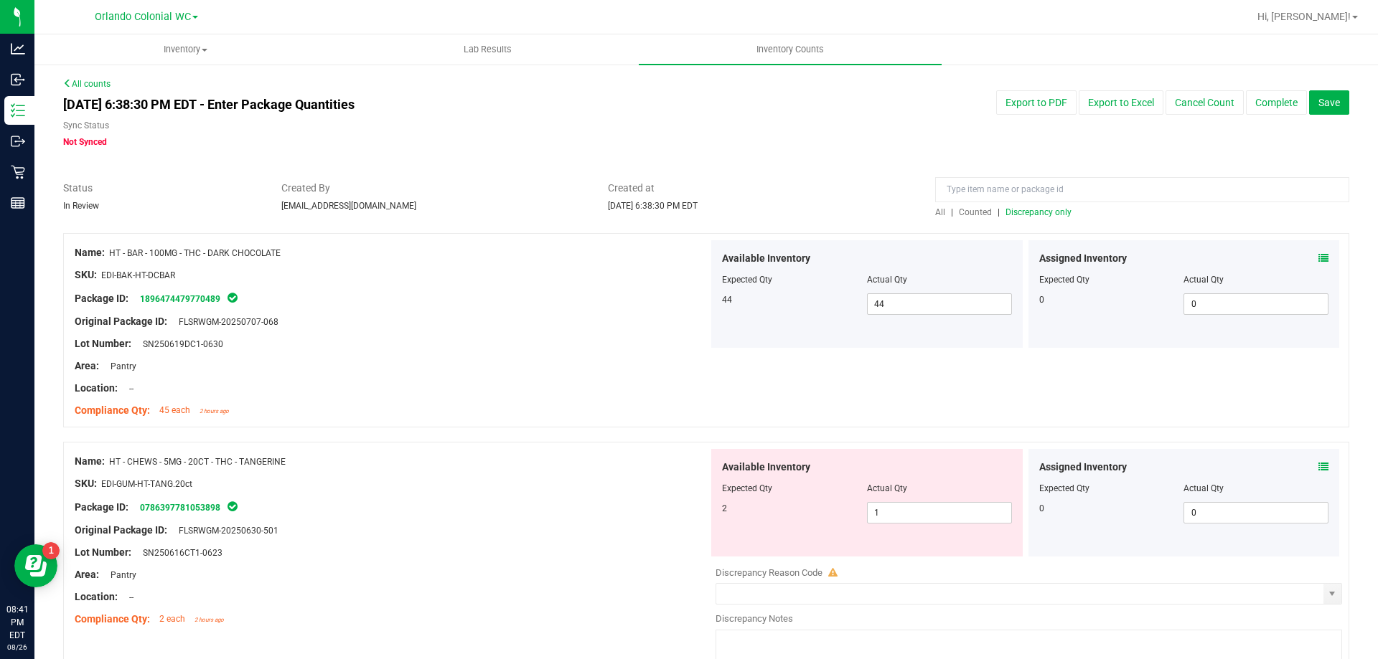
scroll to position [85, 0]
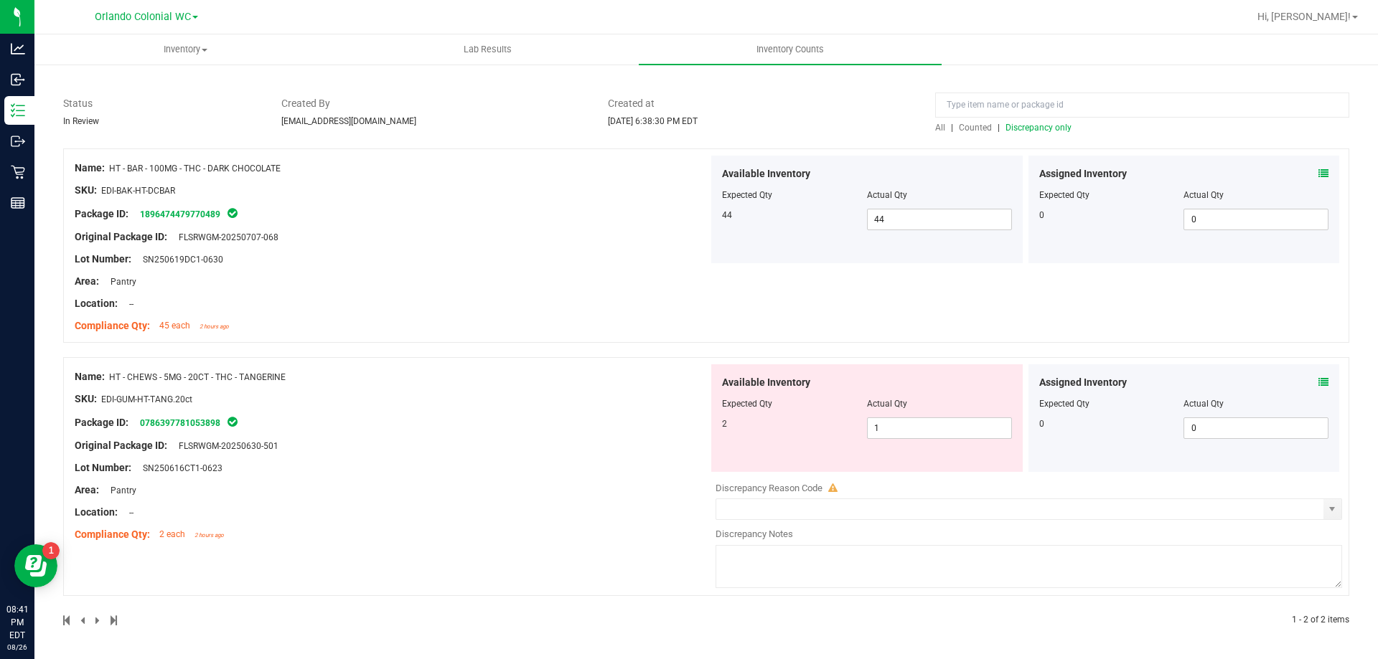
click at [1318, 379] on icon at bounding box center [1323, 382] width 10 height 10
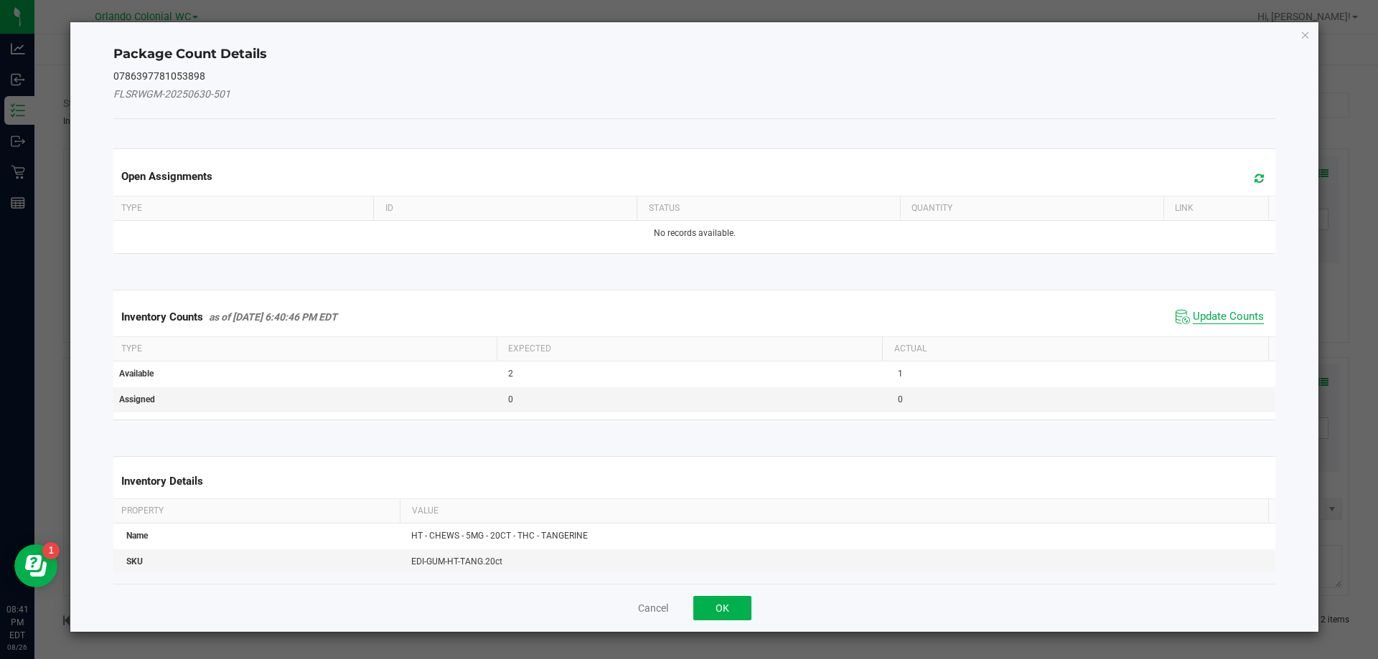
click at [1210, 321] on span "Update Counts" at bounding box center [1227, 317] width 71 height 14
click at [1220, 336] on th "Actual" at bounding box center [1075, 348] width 386 height 24
click at [1231, 310] on span "Update Counts" at bounding box center [1227, 316] width 71 height 13
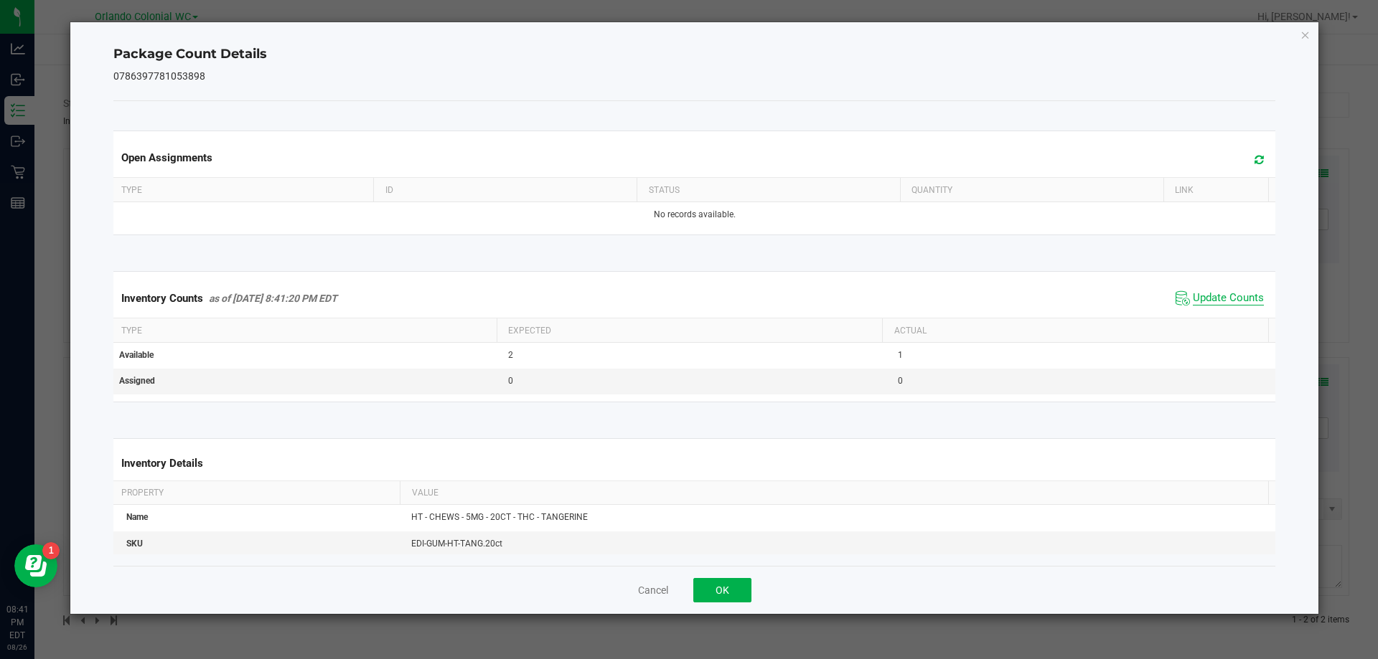
click at [1231, 304] on span "Update Counts" at bounding box center [1227, 298] width 71 height 14
click at [1241, 306] on span "Update Counts" at bounding box center [1227, 298] width 71 height 14
click at [1306, 36] on icon "Close" at bounding box center [1305, 34] width 10 height 17
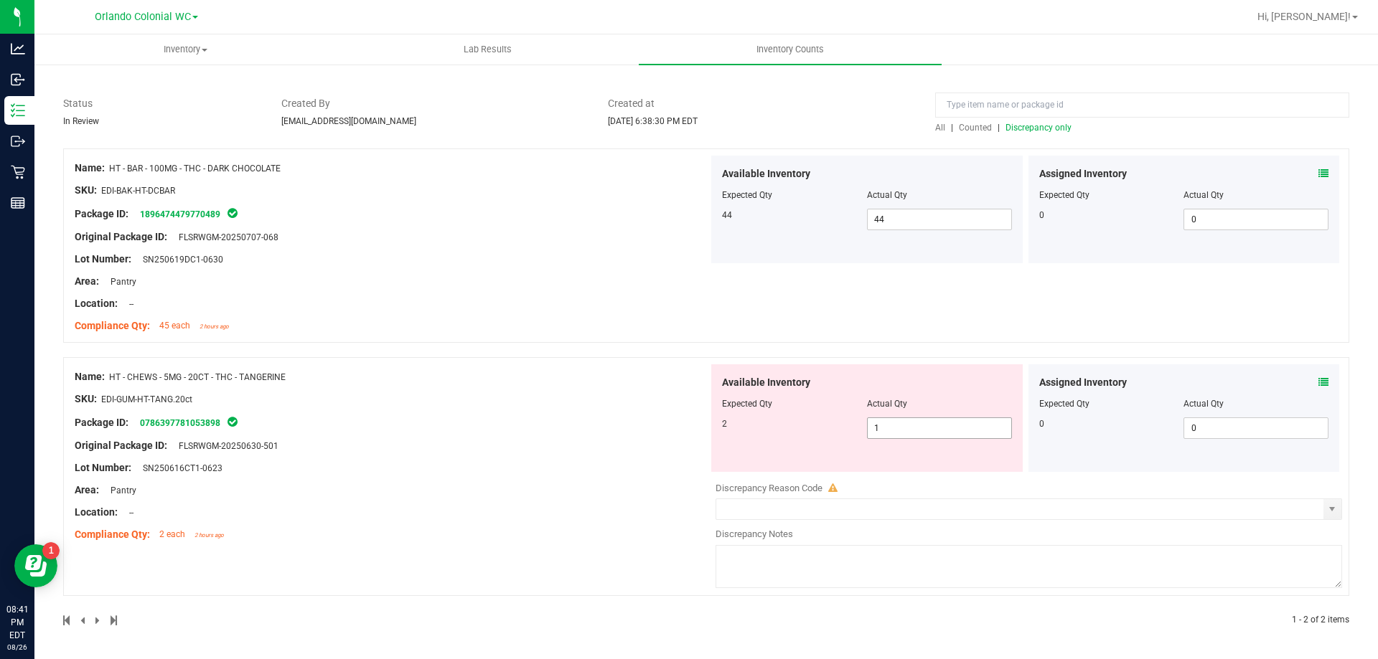
click at [951, 431] on input "1" at bounding box center [938, 428] width 143 height 20
type input "2"
click at [537, 447] on div "Name: HT - CHEWS - 5MG - 20CT - THC - TANGERINE SKU: EDI-GUM-HT-TANG.20ct Packa…" at bounding box center [392, 455] width 634 height 183
type input "2"
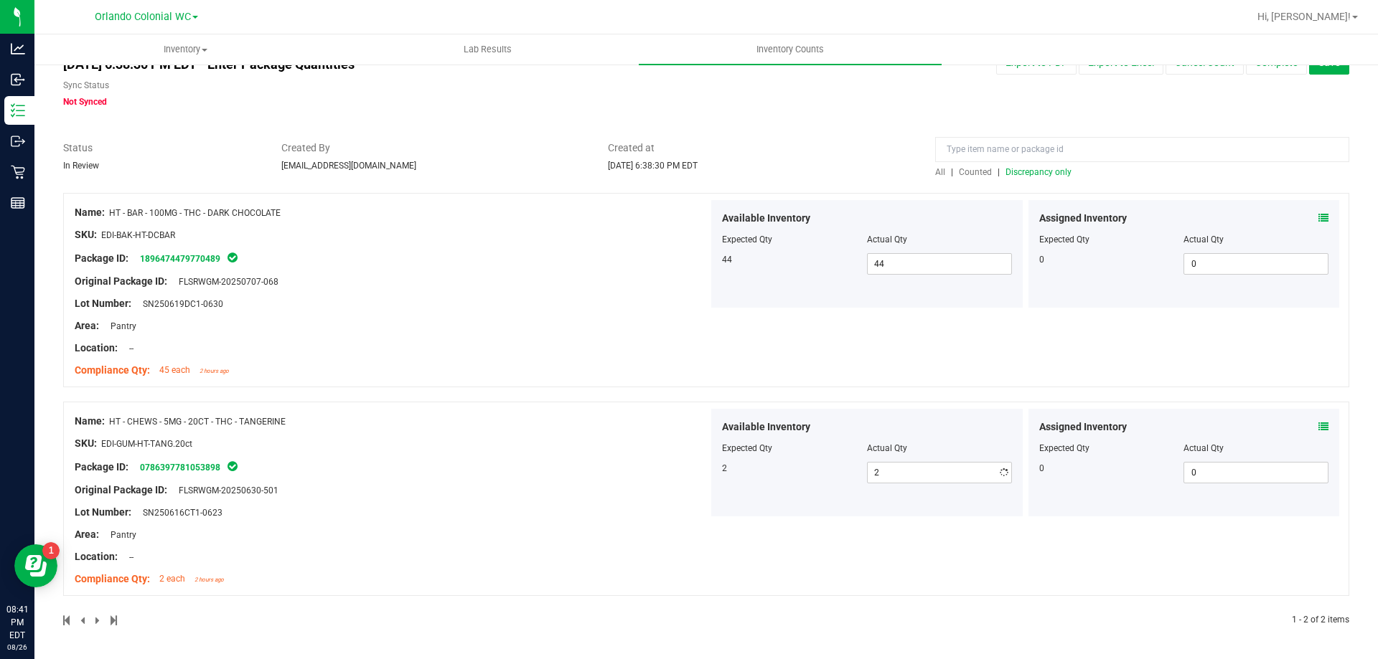
scroll to position [40, 0]
click at [1050, 171] on span "Discrepancy only" at bounding box center [1038, 172] width 66 height 10
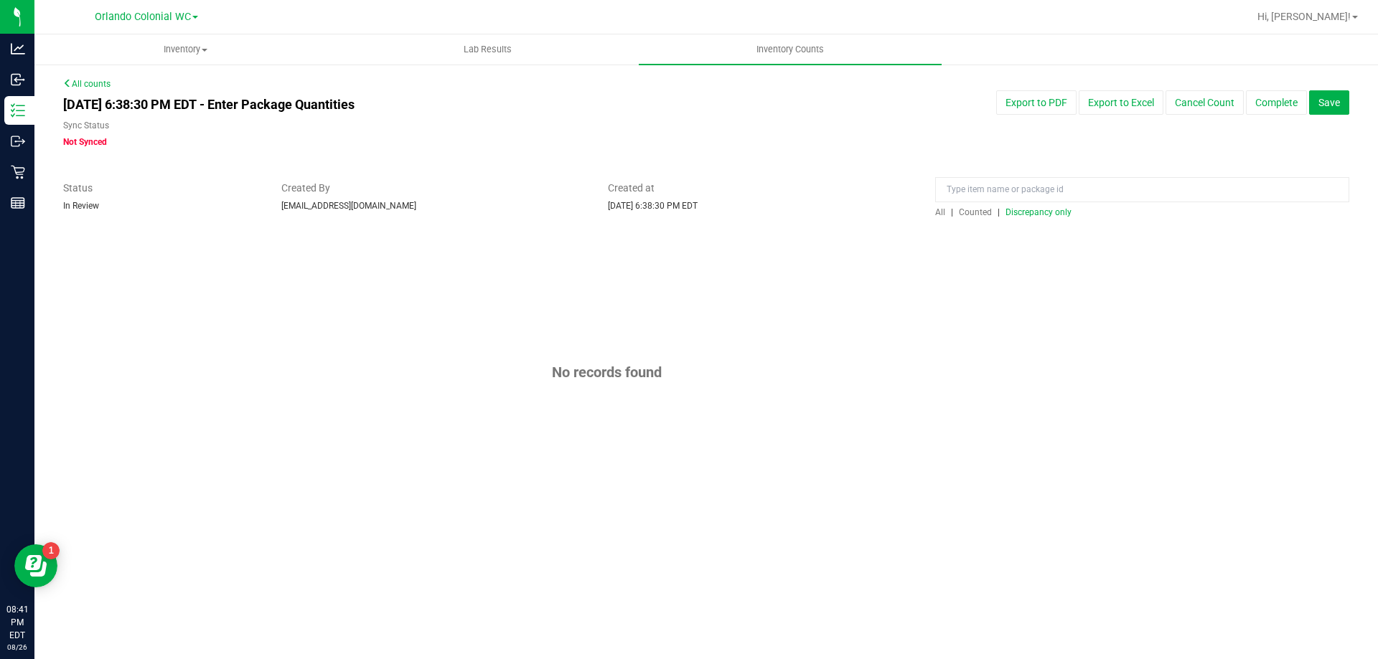
click at [975, 215] on span "Counted" at bounding box center [975, 212] width 33 height 10
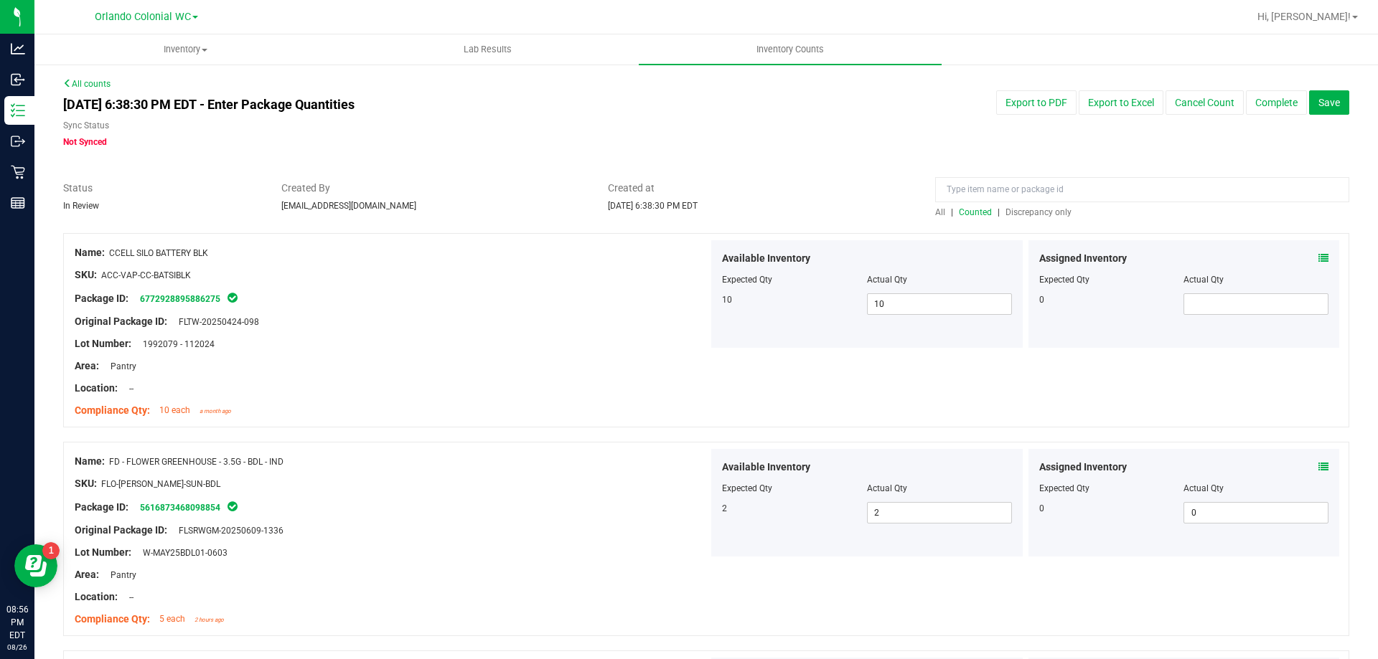
click at [1031, 213] on span "Discrepancy only" at bounding box center [1038, 212] width 66 height 10
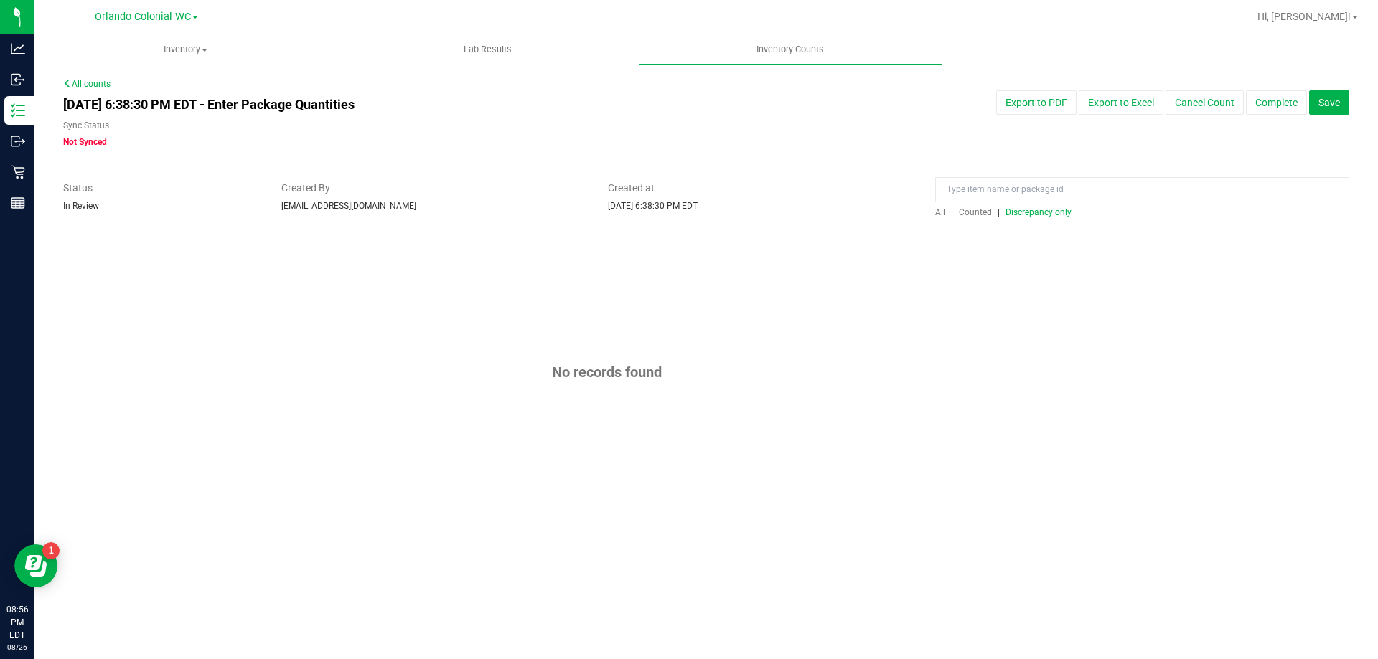
click at [1032, 210] on span "Discrepancy only" at bounding box center [1038, 212] width 66 height 10
click at [1325, 105] on span "Save" at bounding box center [1329, 102] width 22 height 11
